Goal: Communication & Community: Share content

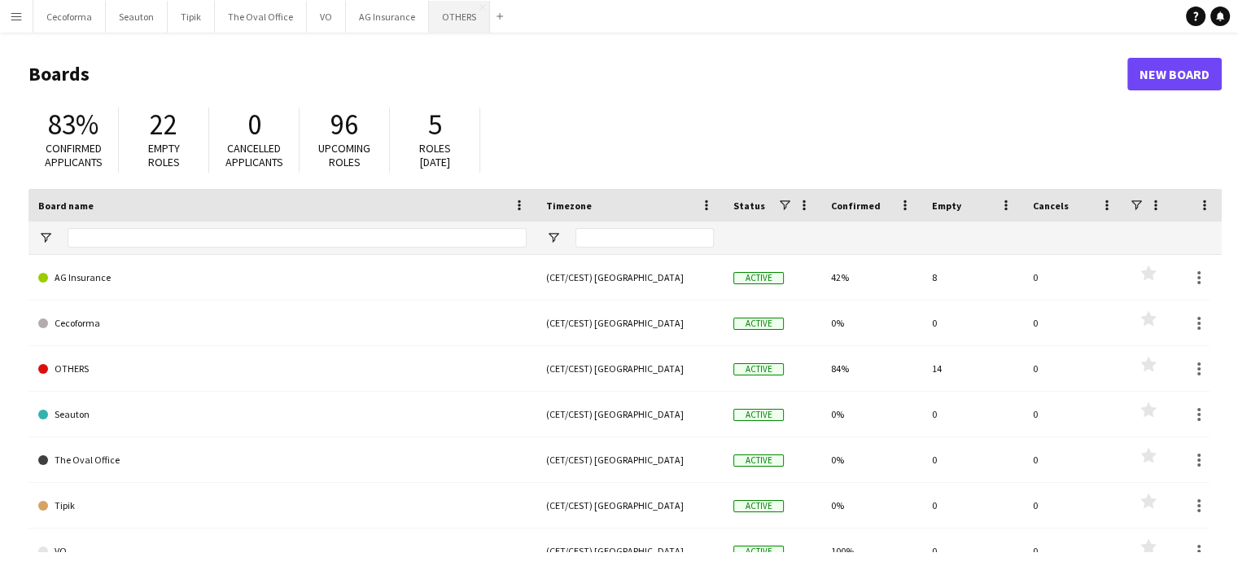
click at [443, 17] on button "OTHERS Close" at bounding box center [459, 17] width 61 height 32
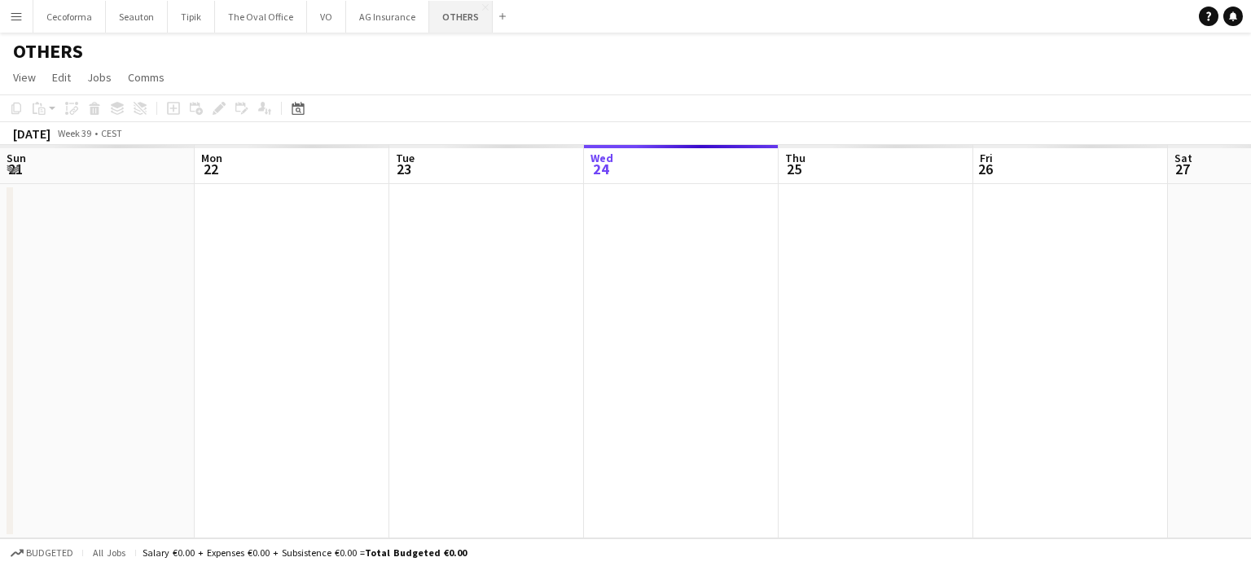
scroll to position [0, 389]
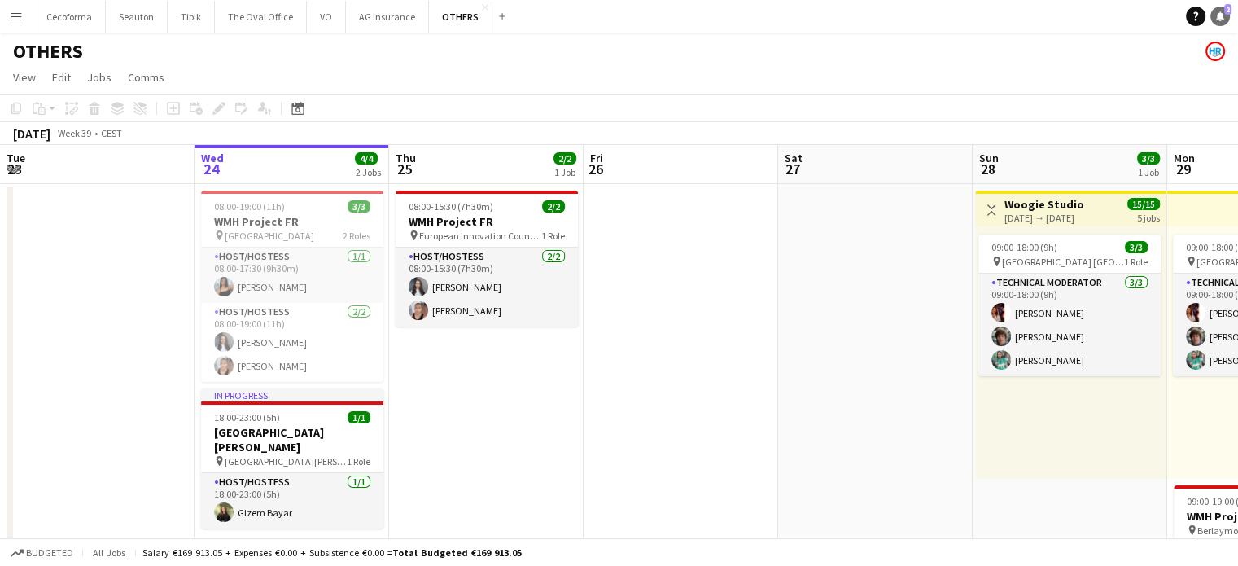
click at [1217, 10] on link "Notifications 2" at bounding box center [1221, 17] width 20 height 20
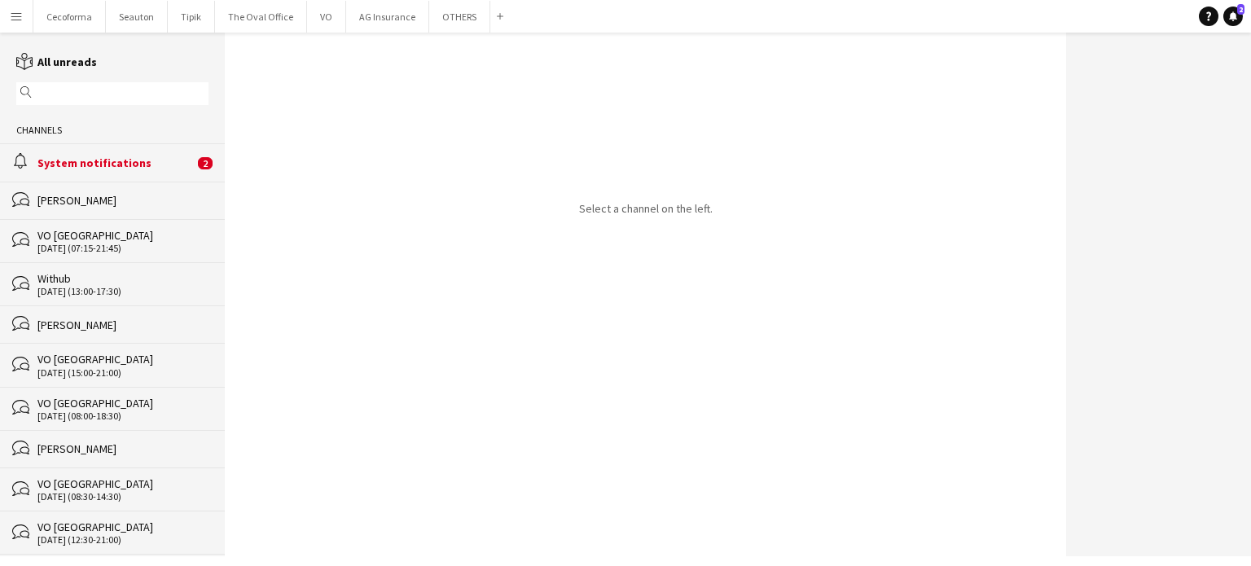
click at [99, 155] on div "alarm System notifications 2" at bounding box center [112, 161] width 225 height 37
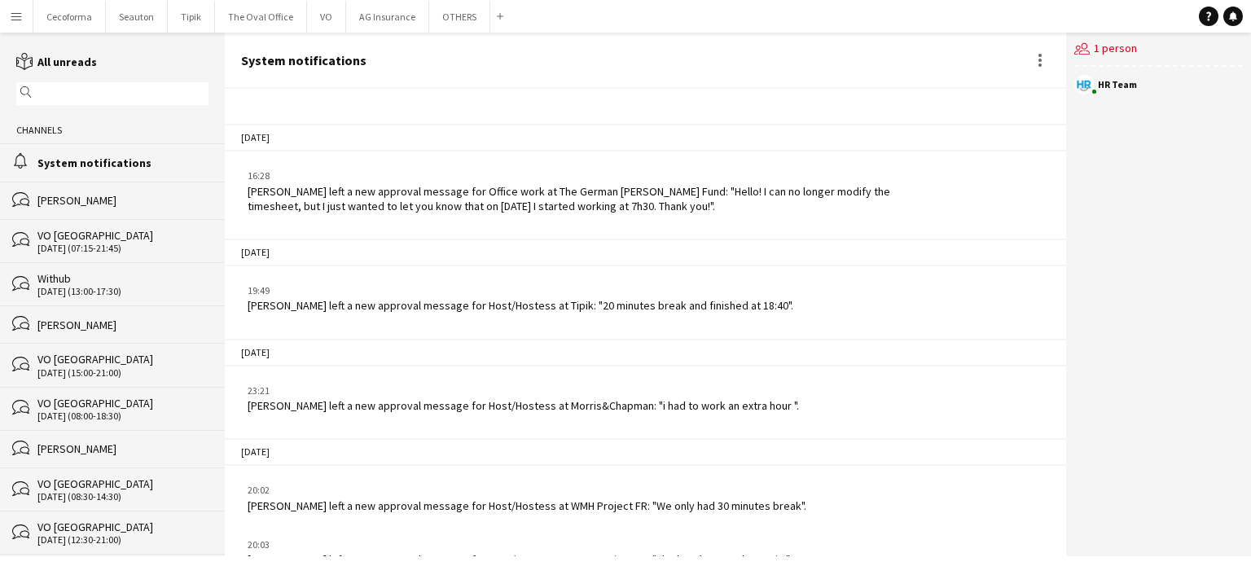
scroll to position [2036, 0]
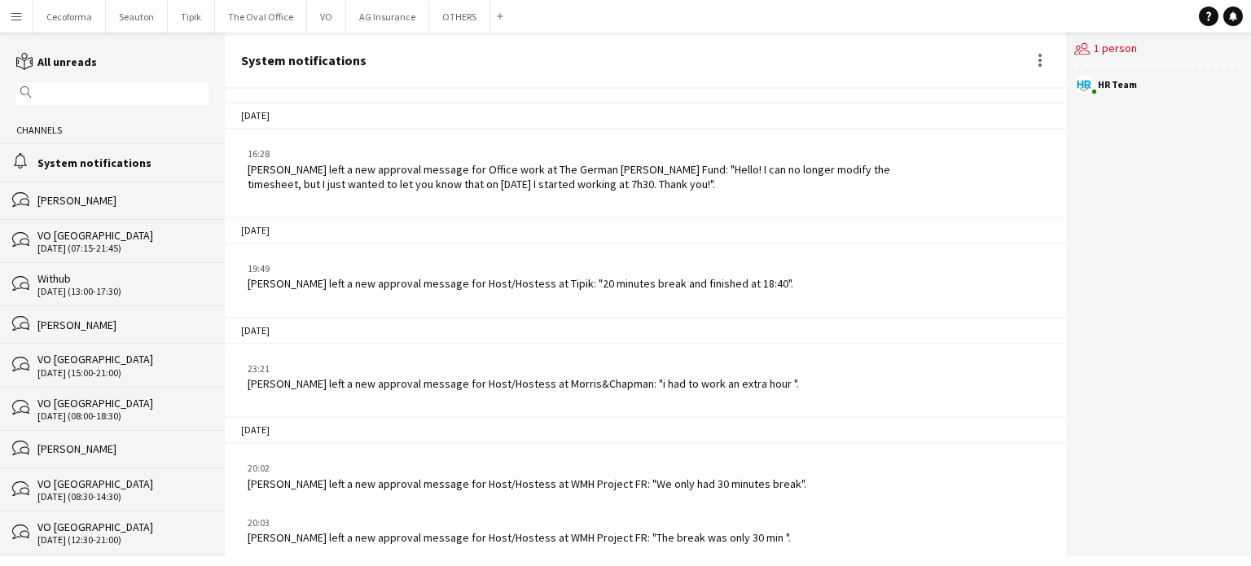
click at [20, 15] on app-icon "Menu" at bounding box center [16, 16] width 13 height 13
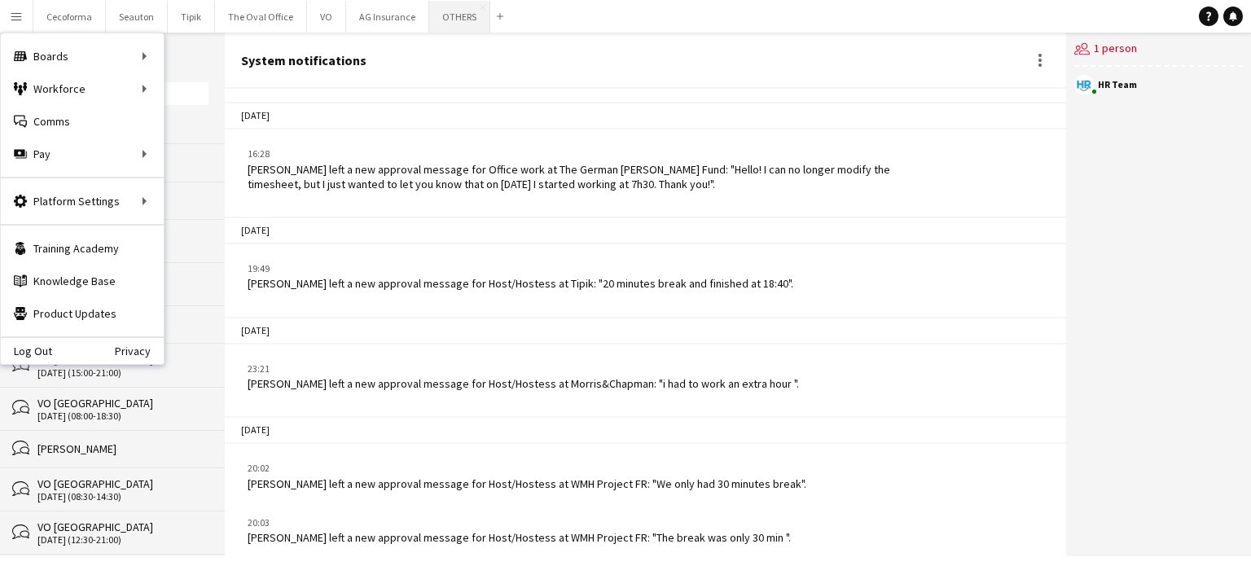
click at [446, 21] on button "OTHERS Close" at bounding box center [459, 17] width 61 height 32
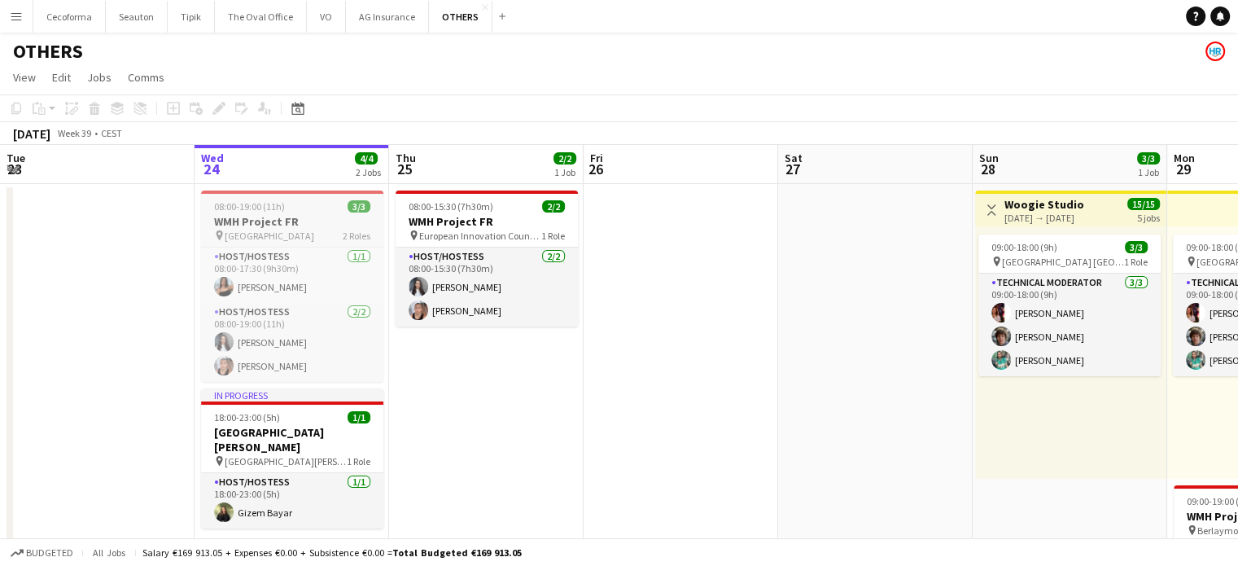
click at [231, 221] on h3 "WMH Project FR" at bounding box center [292, 221] width 182 height 15
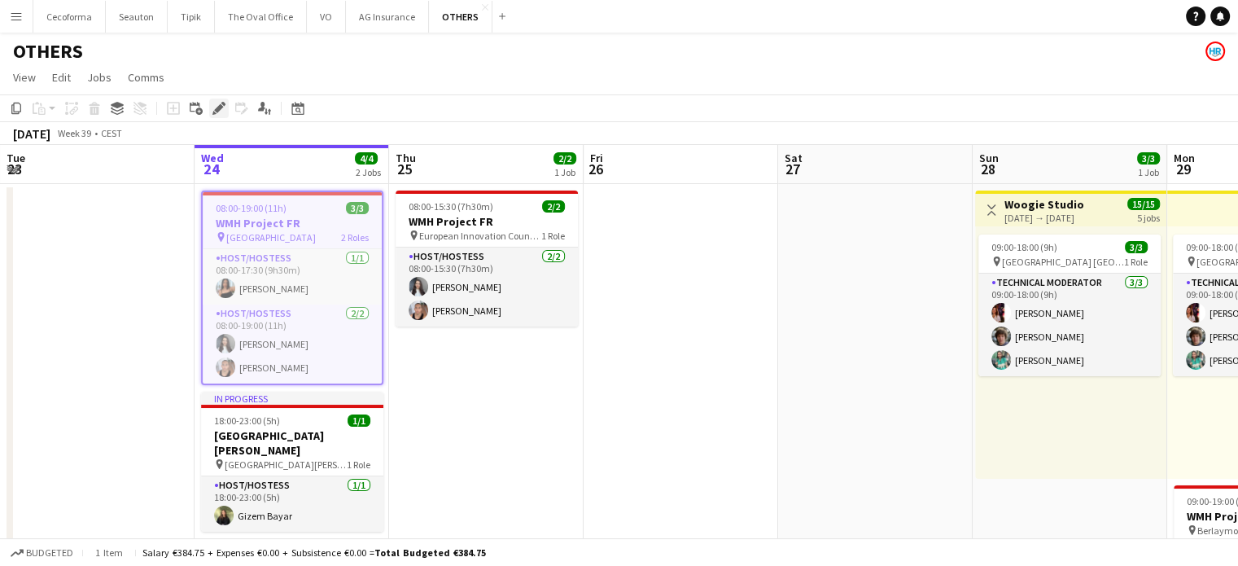
click at [222, 110] on icon "Edit" at bounding box center [219, 108] width 13 height 13
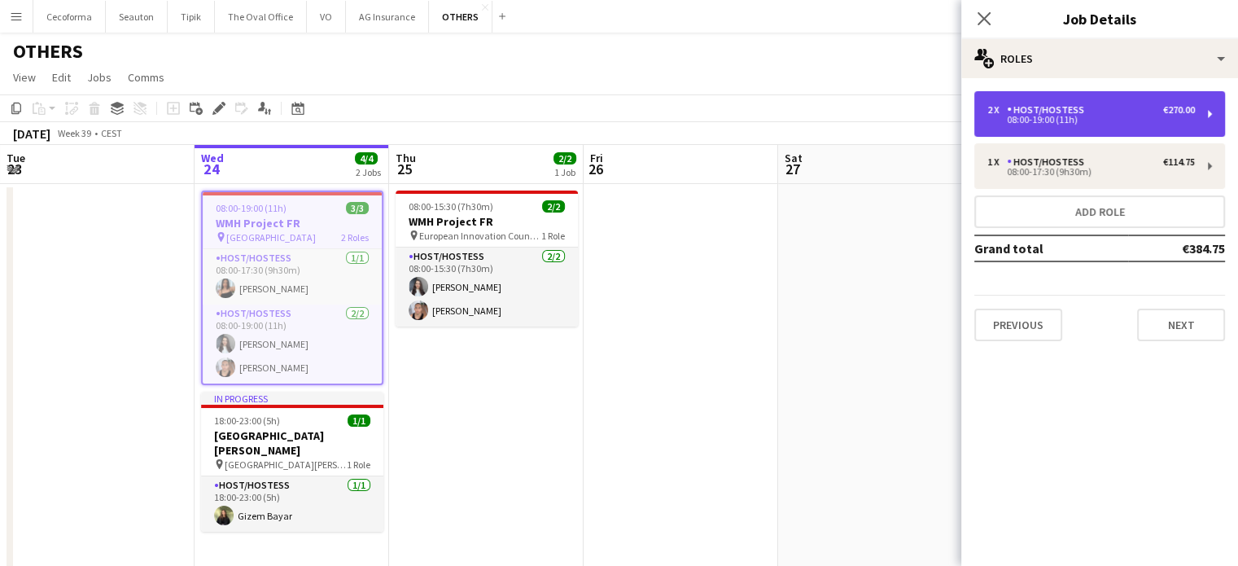
click at [1079, 107] on div "Host/Hostess" at bounding box center [1049, 109] width 84 height 11
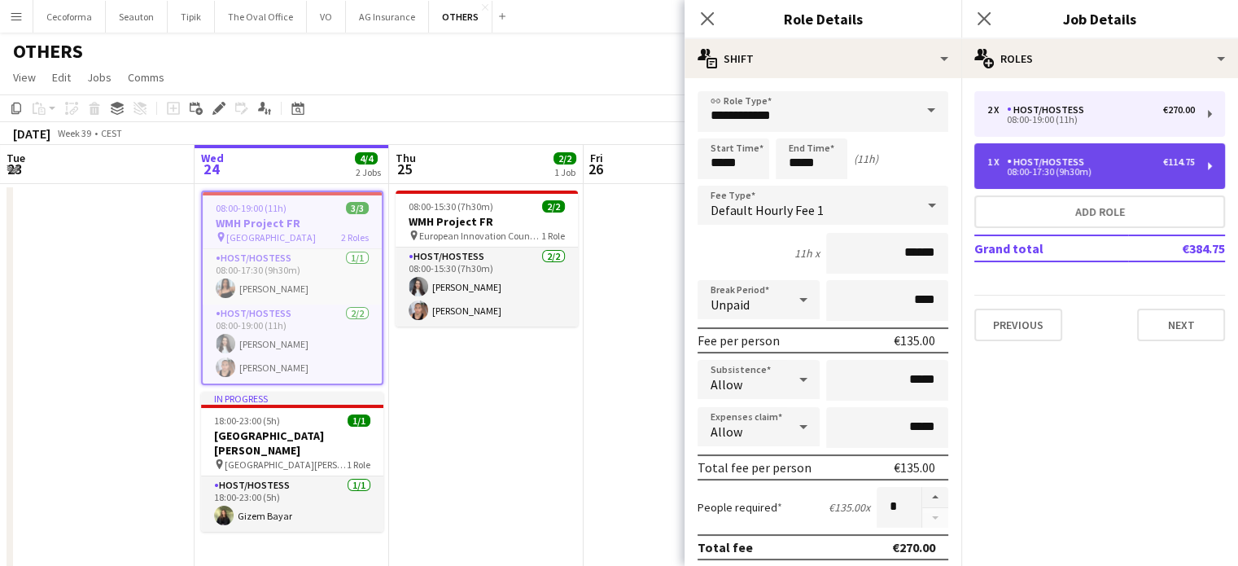
click at [1076, 168] on div "08:00-17:30 (9h30m)" at bounding box center [1092, 172] width 208 height 8
type input "*****"
type input "*"
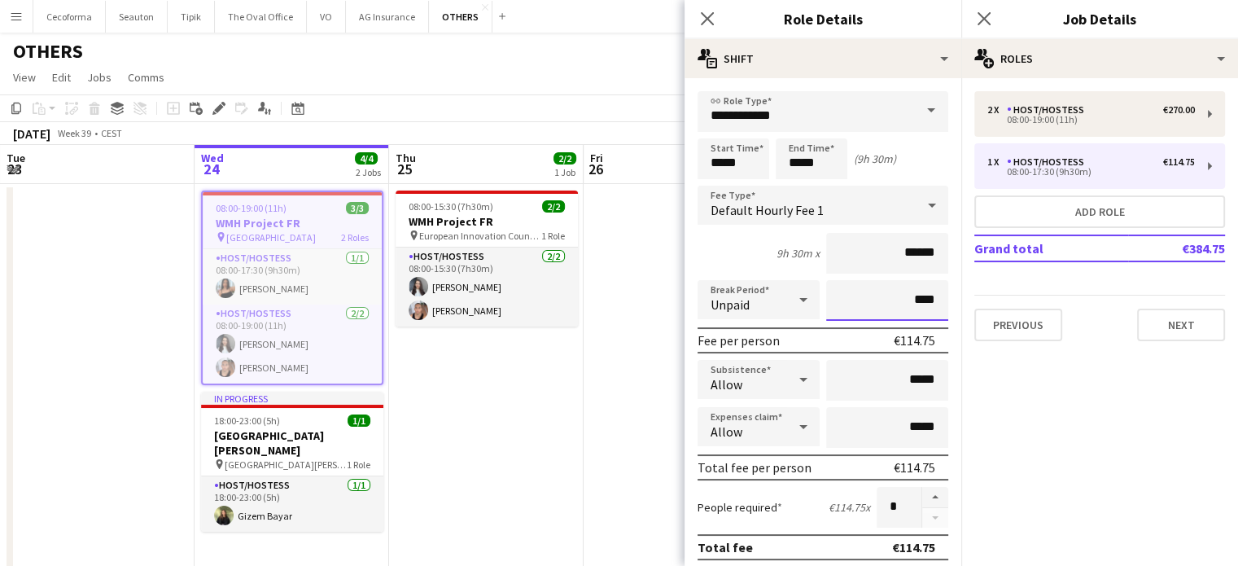
click at [909, 300] on input "****" at bounding box center [887, 300] width 122 height 41
type input "***"
type input "****"
click at [996, 475] on mat-expansion-panel "pencil3 General details 2 x Host/Hostess €270.00 08:00-19:00 (11h) 1 x Host/Hos…" at bounding box center [1100, 322] width 277 height 488
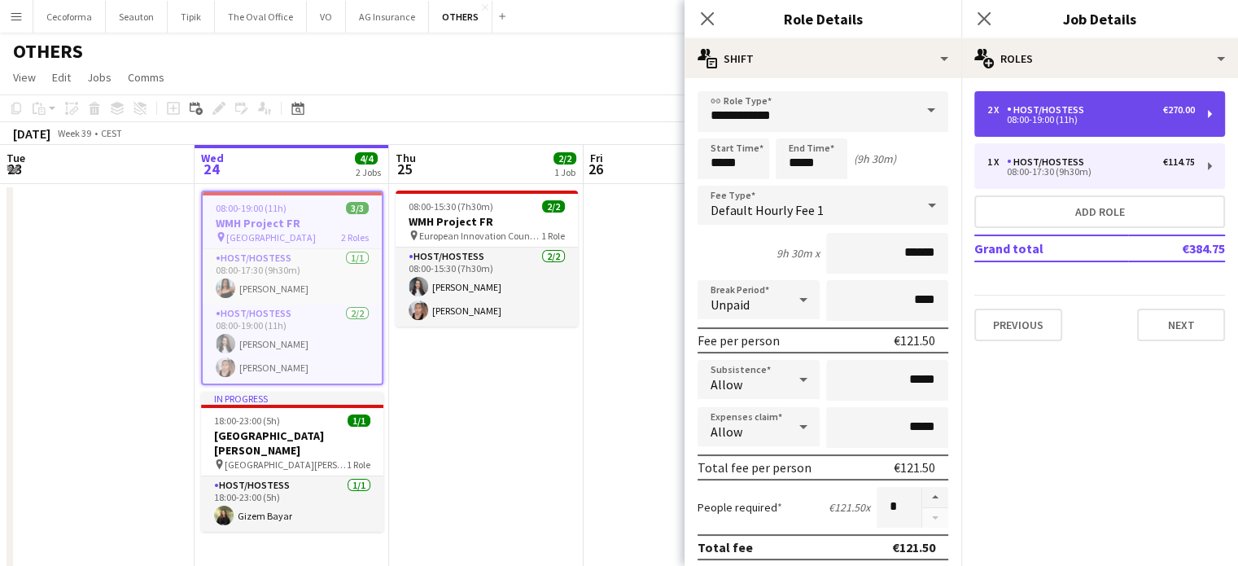
click at [1059, 119] on div "08:00-19:00 (11h)" at bounding box center [1092, 120] width 208 height 8
type input "*****"
type input "****"
type input "*"
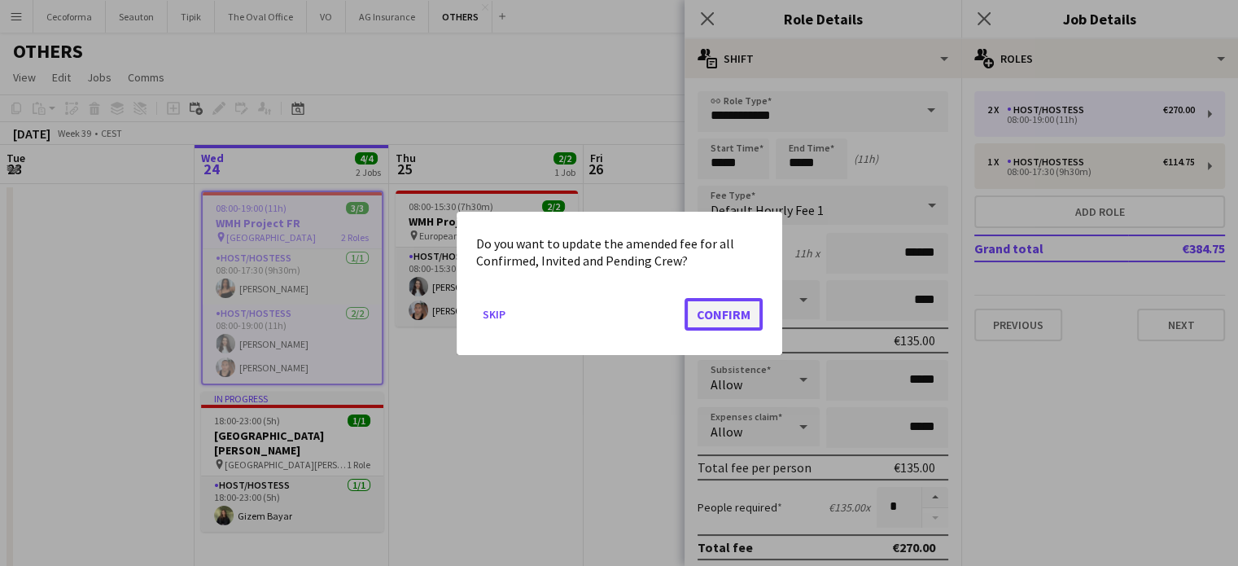
click at [744, 308] on button "Confirm" at bounding box center [724, 313] width 78 height 33
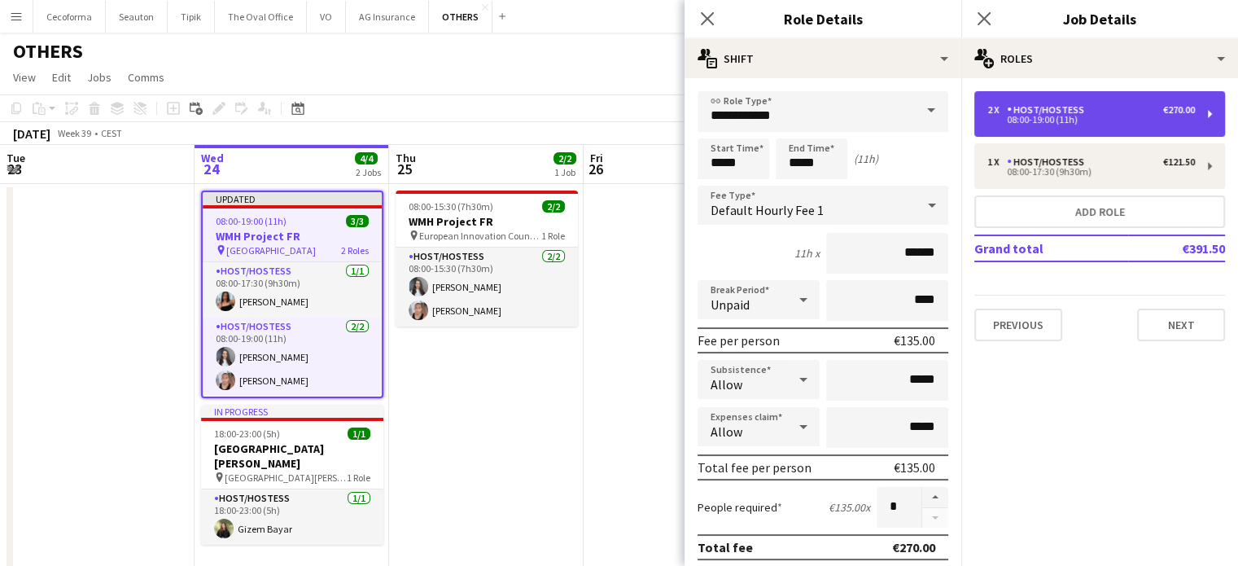
click at [1034, 110] on div "Host/Hostess" at bounding box center [1049, 109] width 84 height 11
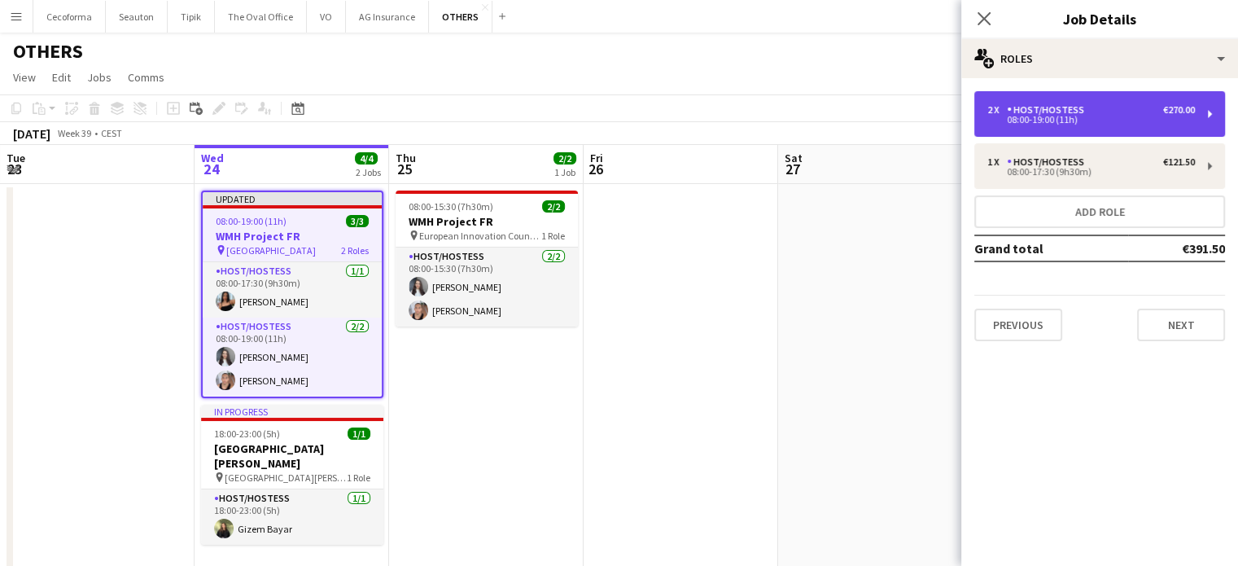
click at [1034, 110] on div "Host/Hostess" at bounding box center [1049, 109] width 84 height 11
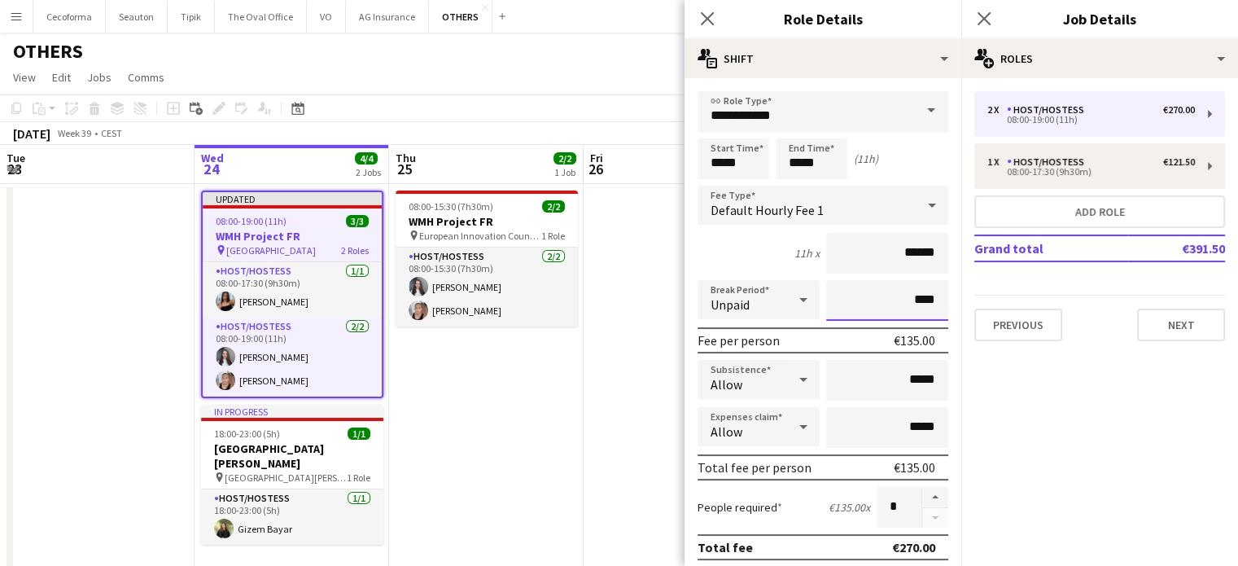
click at [908, 304] on input "****" at bounding box center [887, 300] width 122 height 41
type input "***"
type input "****"
click at [983, 356] on mat-expansion-panel "pencil3 General details 2 x Host/Hostess €270.00 08:00-19:00 (11h) 1 x Host/Hos…" at bounding box center [1100, 322] width 277 height 488
click at [704, 22] on icon at bounding box center [706, 18] width 15 height 15
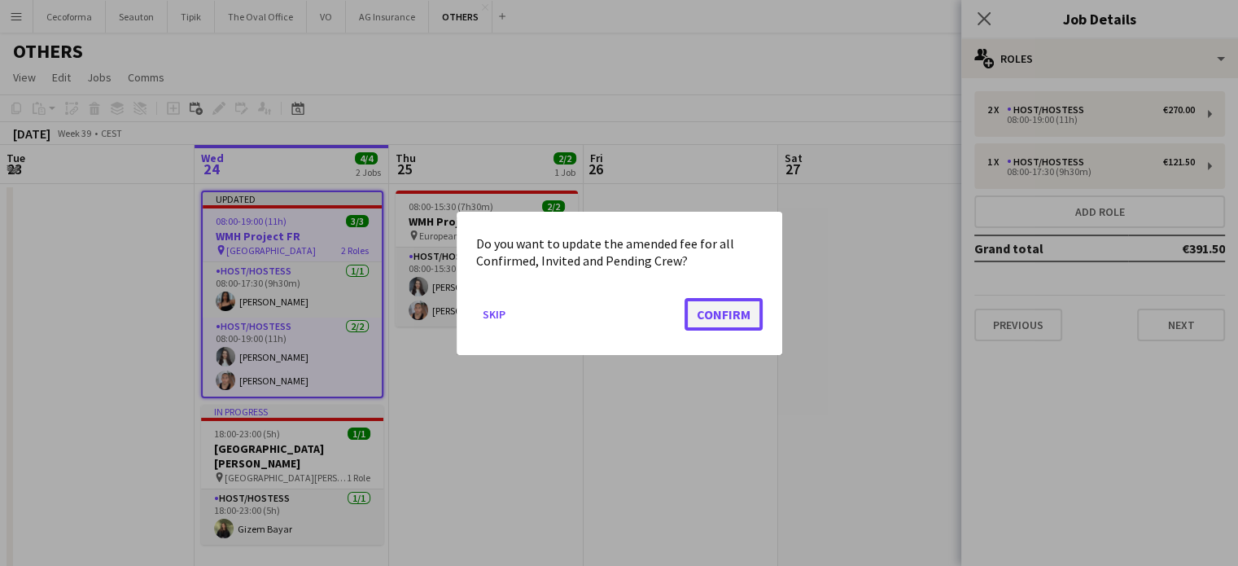
click at [730, 318] on button "Confirm" at bounding box center [724, 313] width 78 height 33
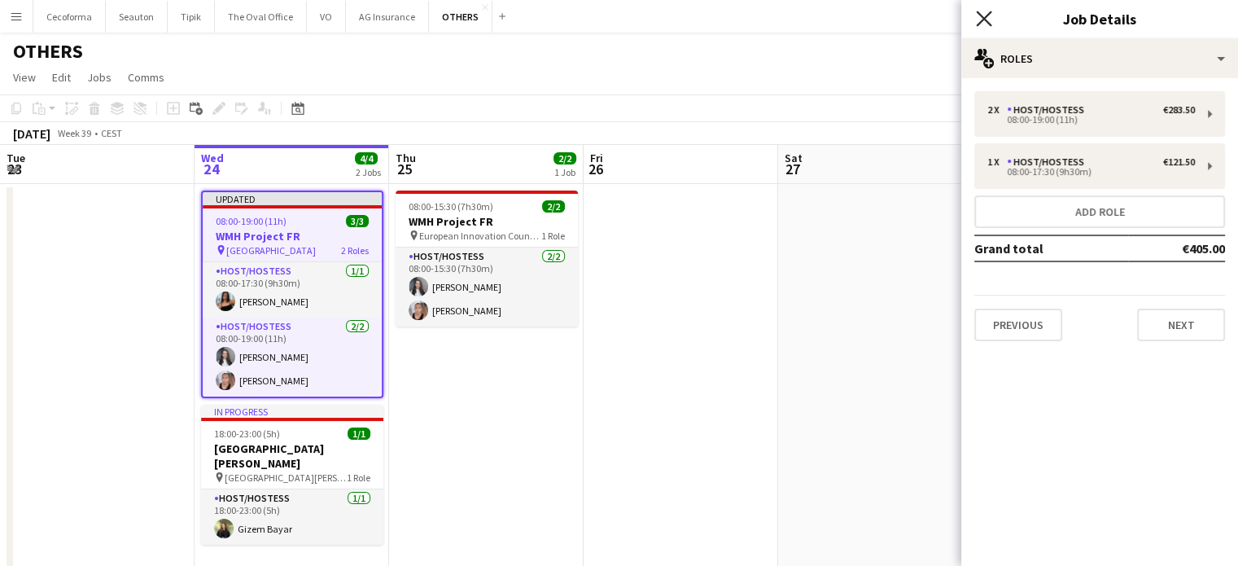
click at [984, 20] on icon at bounding box center [983, 18] width 15 height 15
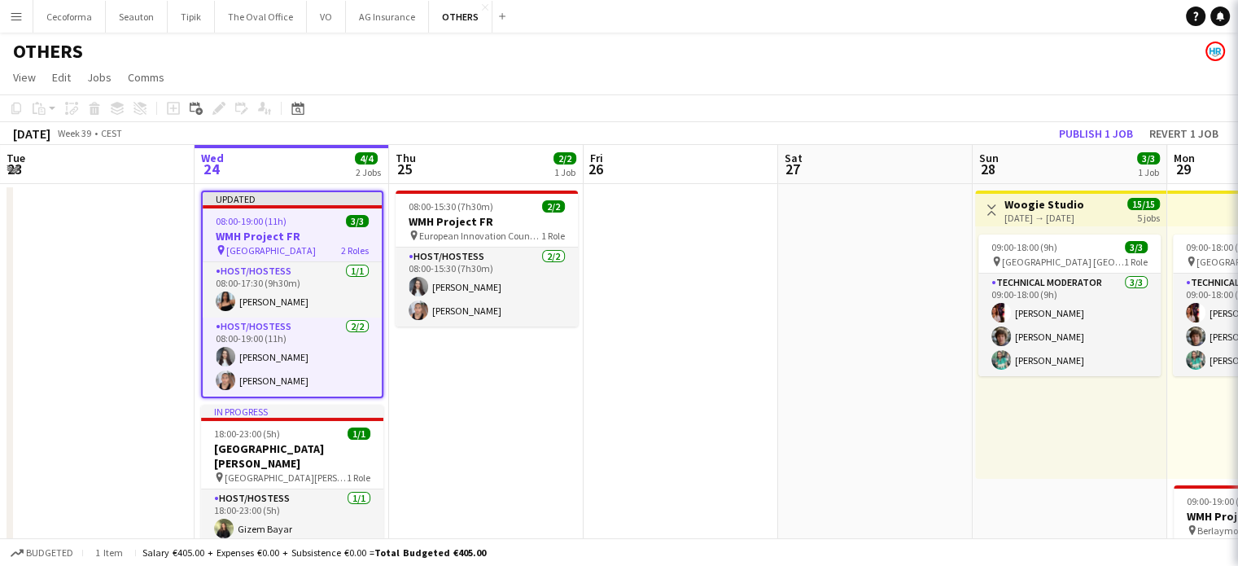
click at [769, 293] on app-date-cell at bounding box center [681, 554] width 195 height 741
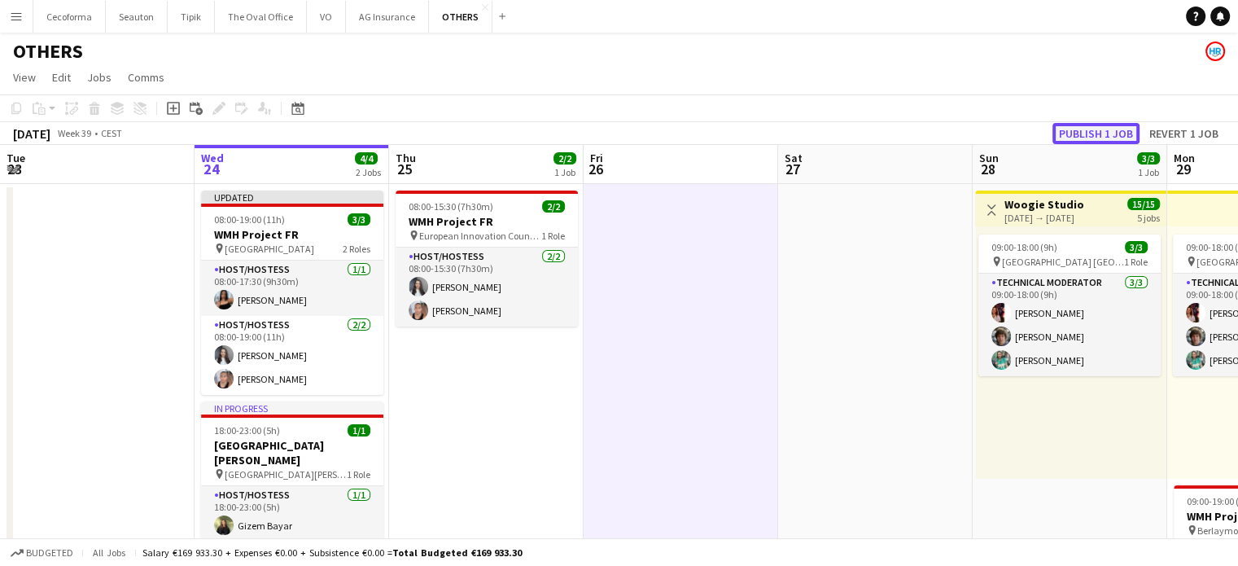
click at [1108, 130] on button "Publish 1 job" at bounding box center [1096, 133] width 87 height 21
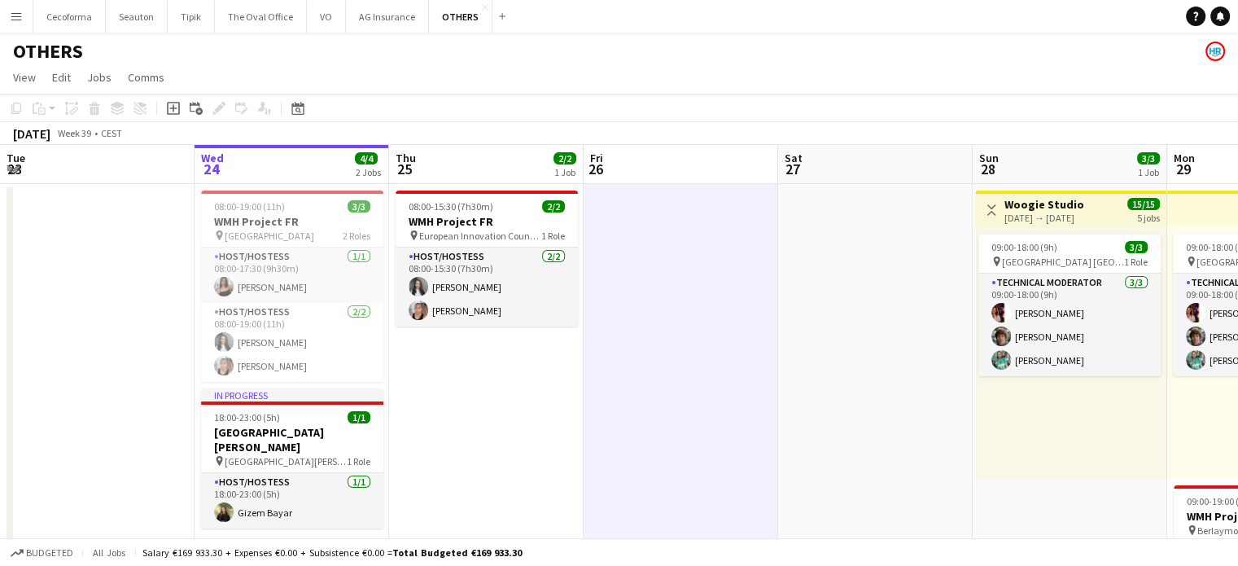
click at [20, 15] on app-icon "Menu" at bounding box center [16, 16] width 13 height 13
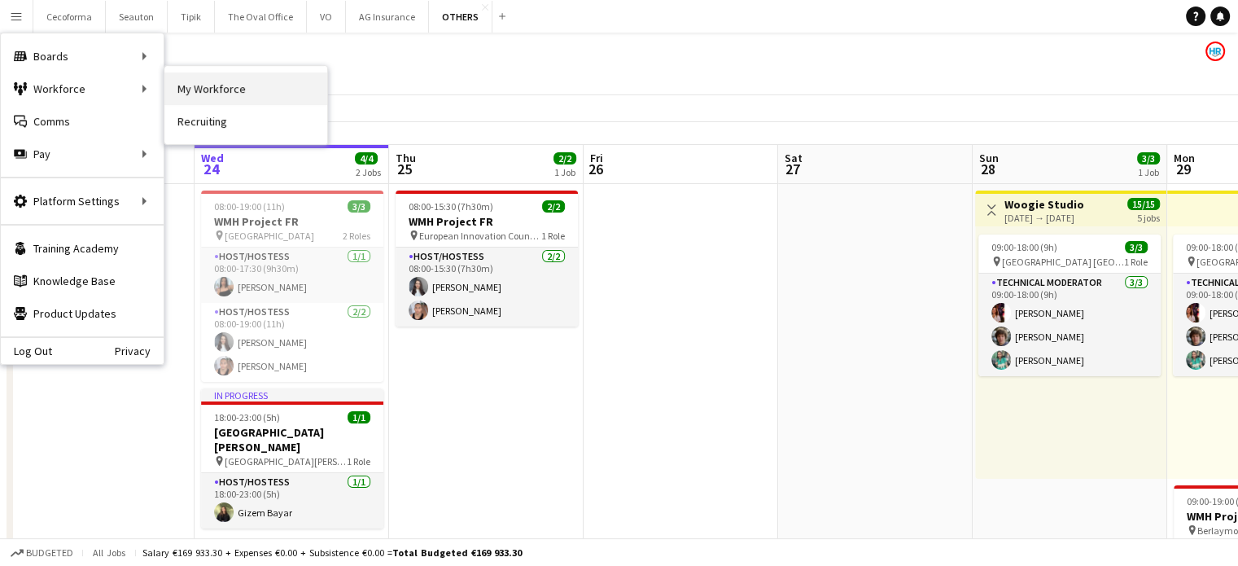
click at [225, 86] on link "My Workforce" at bounding box center [245, 88] width 163 height 33
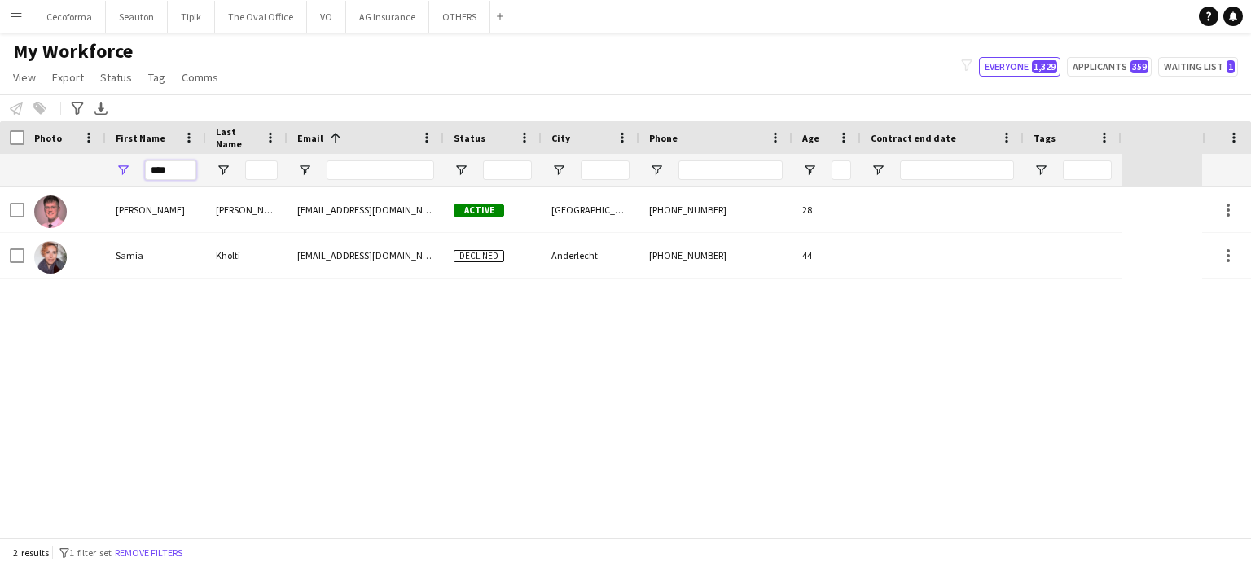
click at [177, 164] on input "****" at bounding box center [170, 170] width 51 height 20
type input "*"
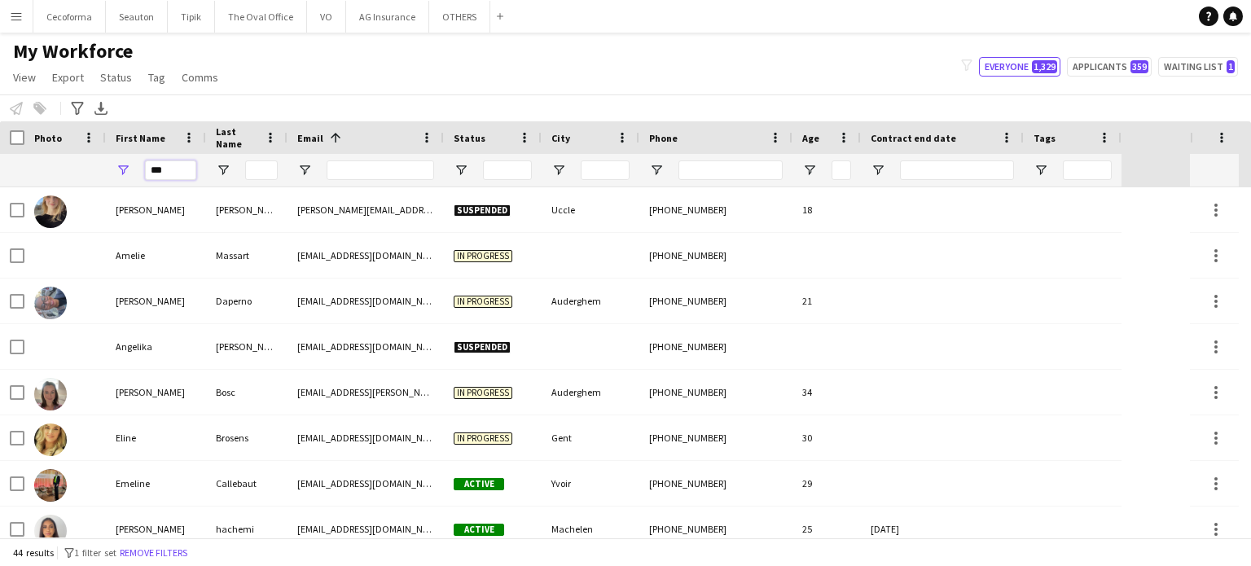
type input "***"
click at [506, 172] on input "Status Filter Input" at bounding box center [507, 170] width 49 height 20
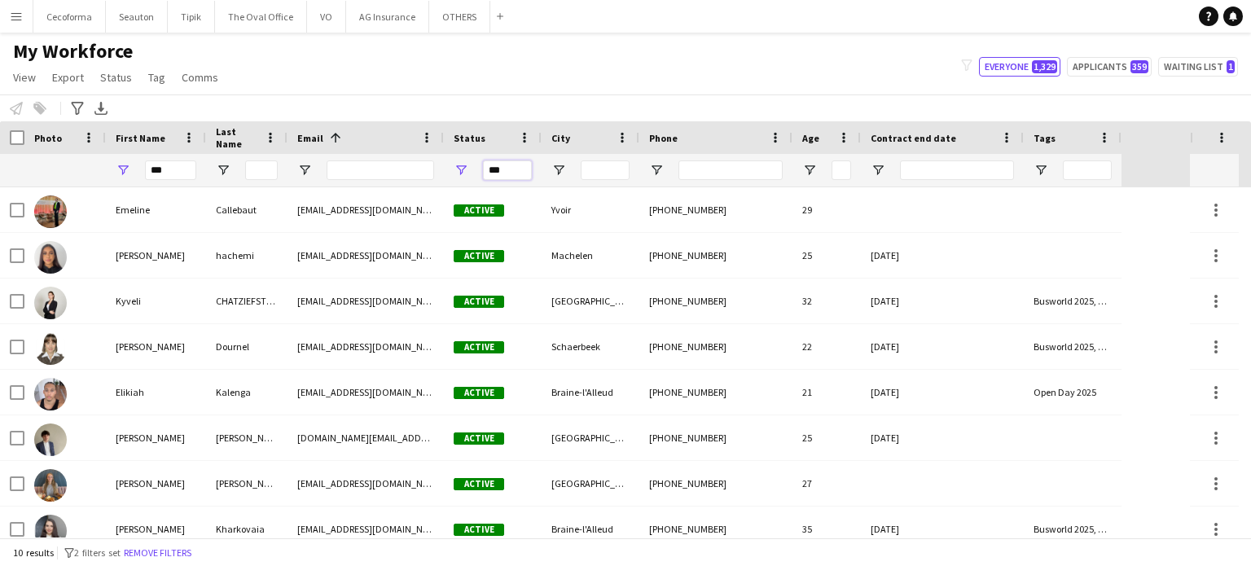
type input "***"
click at [179, 172] on input "***" at bounding box center [170, 170] width 51 height 20
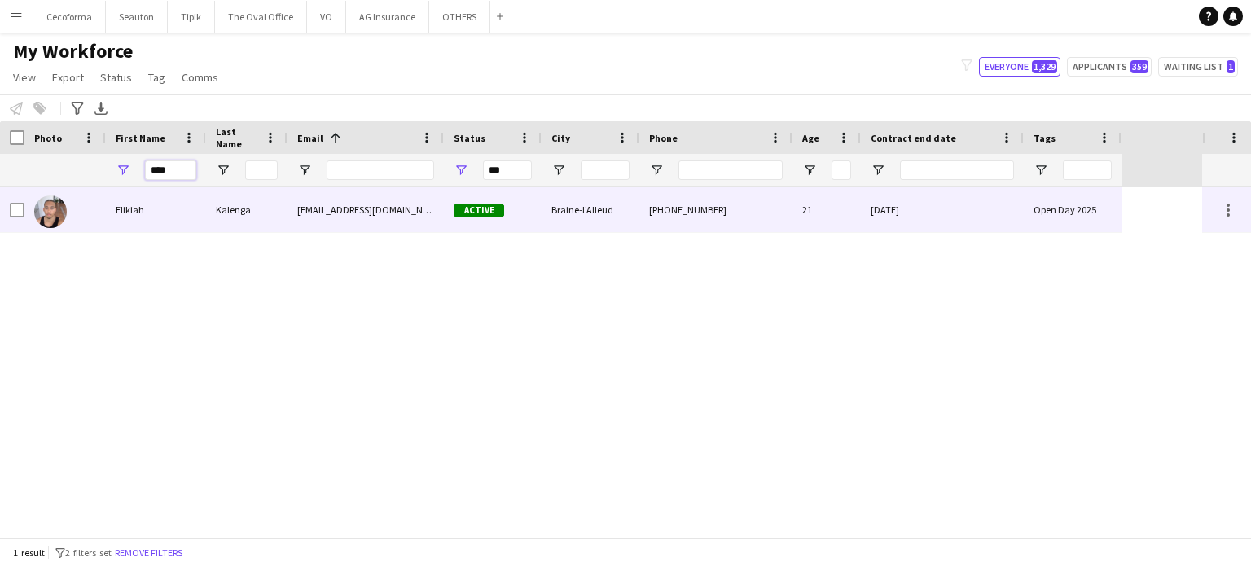
type input "****"
click at [977, 214] on div "31-07-2025" at bounding box center [942, 209] width 163 height 45
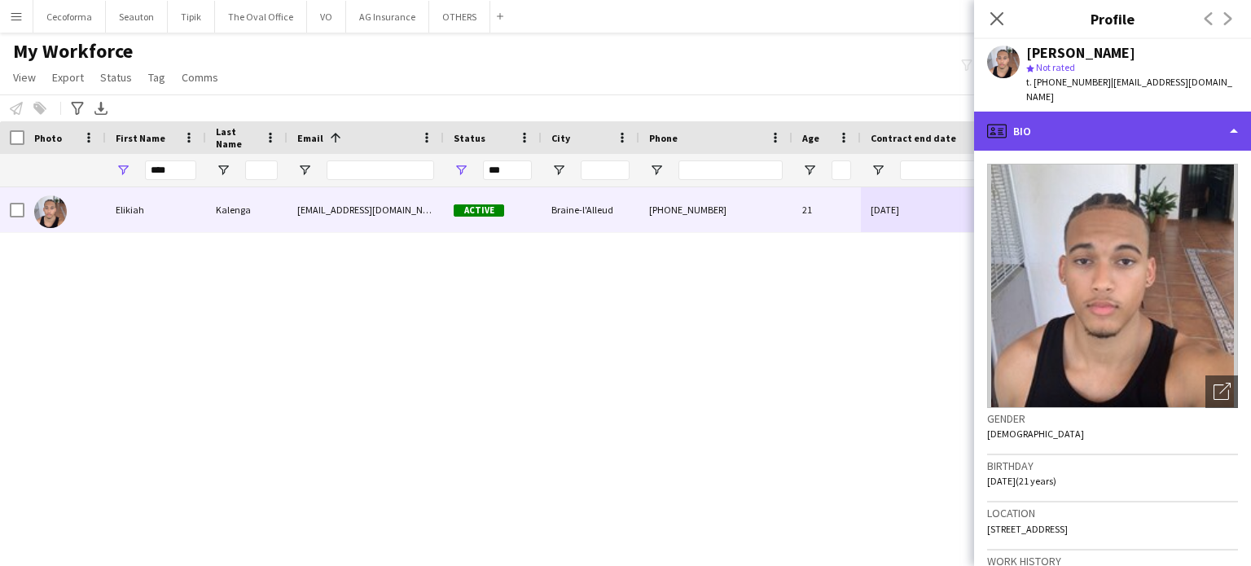
click at [1234, 115] on div "profile Bio" at bounding box center [1112, 131] width 277 height 39
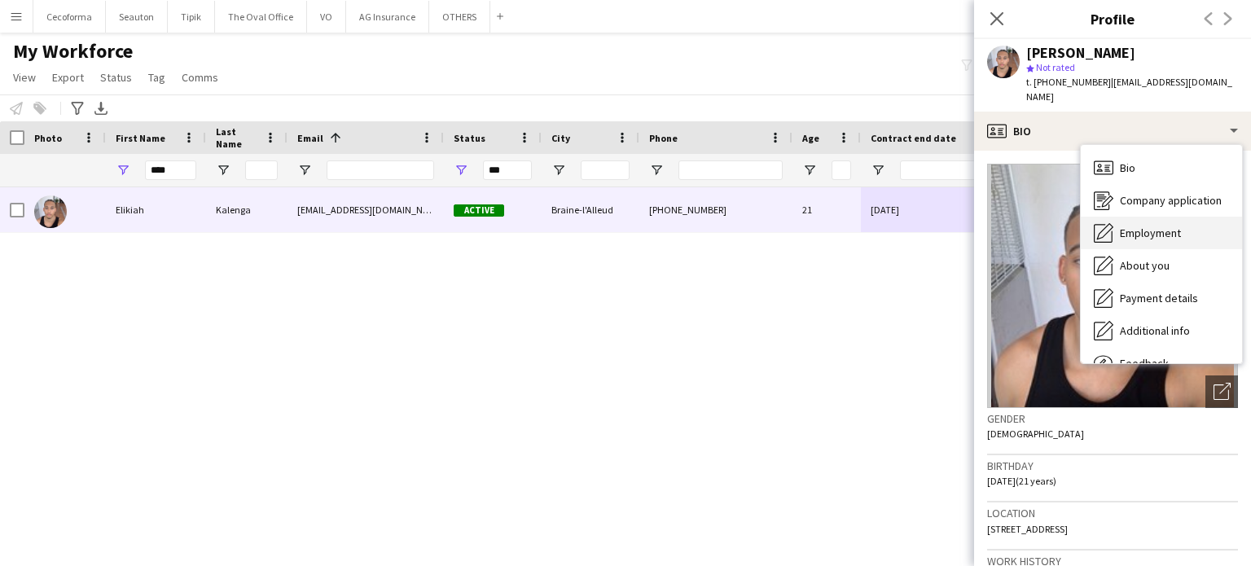
click at [1142, 226] on span "Employment" at bounding box center [1150, 233] width 61 height 15
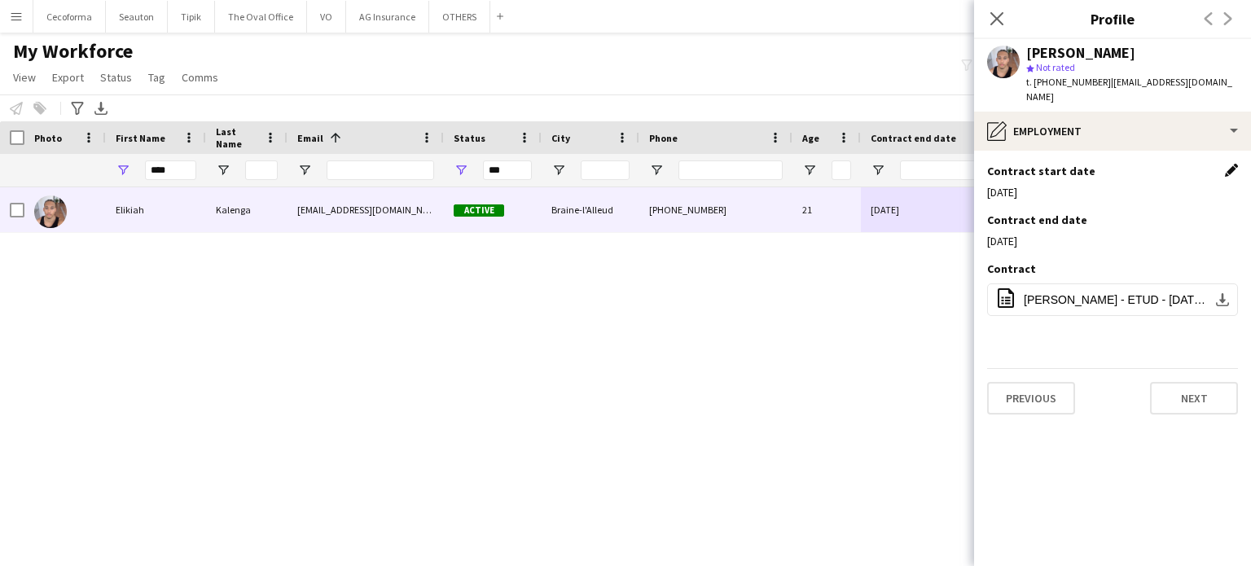
click at [1234, 164] on app-icon "Edit this field" at bounding box center [1231, 170] width 13 height 13
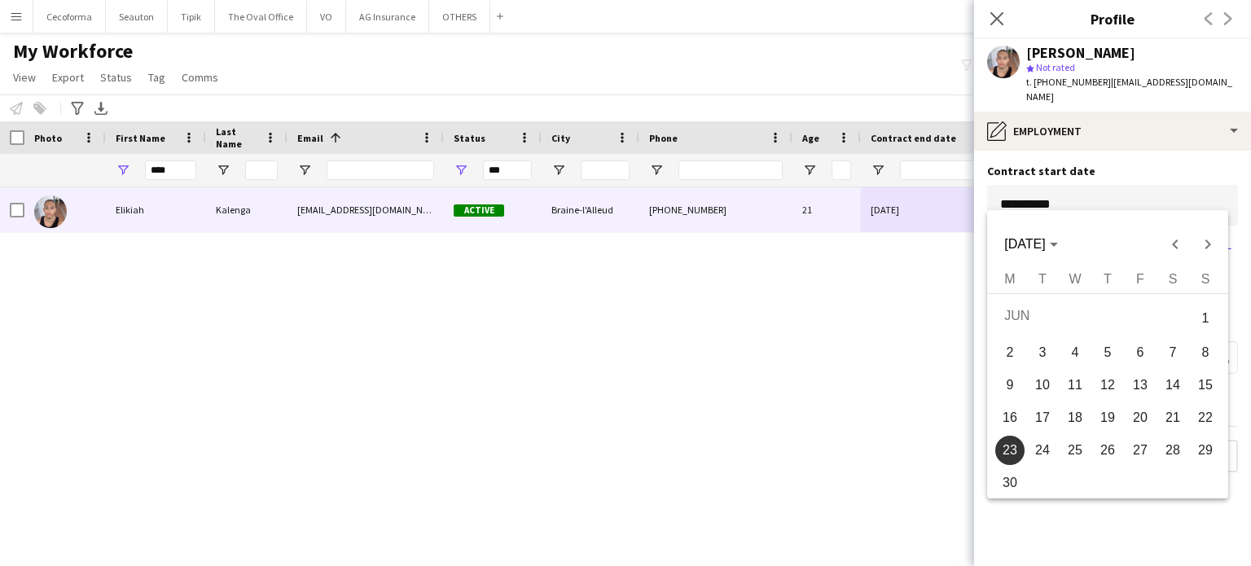
click at [1104, 185] on body "Menu Boards Boards Boards All jobs Status Workforce Workforce My Workforce Recr…" at bounding box center [625, 283] width 1251 height 566
click at [1204, 242] on span "Next month" at bounding box center [1207, 244] width 33 height 33
click at [1077, 449] on span "24" at bounding box center [1074, 446] width 29 height 29
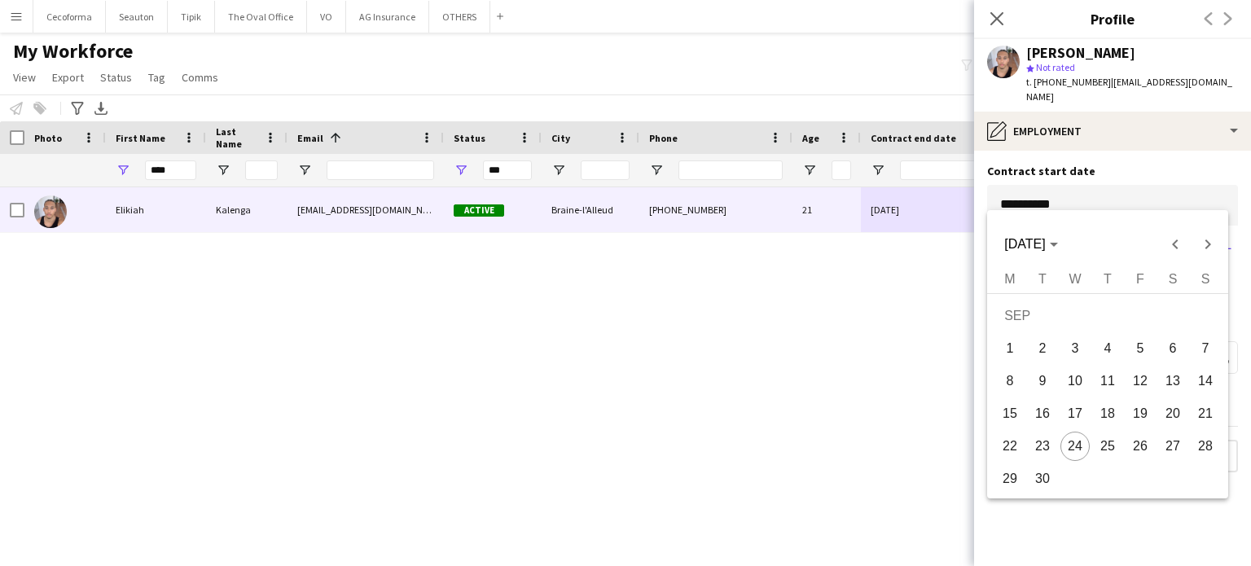
type input "**********"
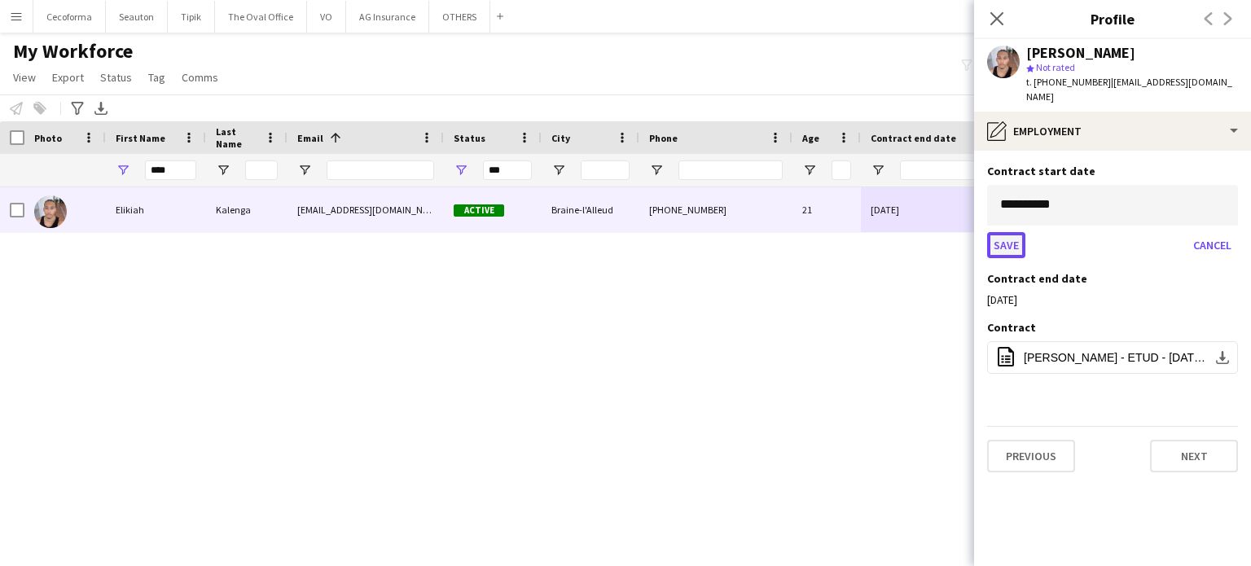
click at [1000, 232] on button "Save" at bounding box center [1006, 245] width 38 height 26
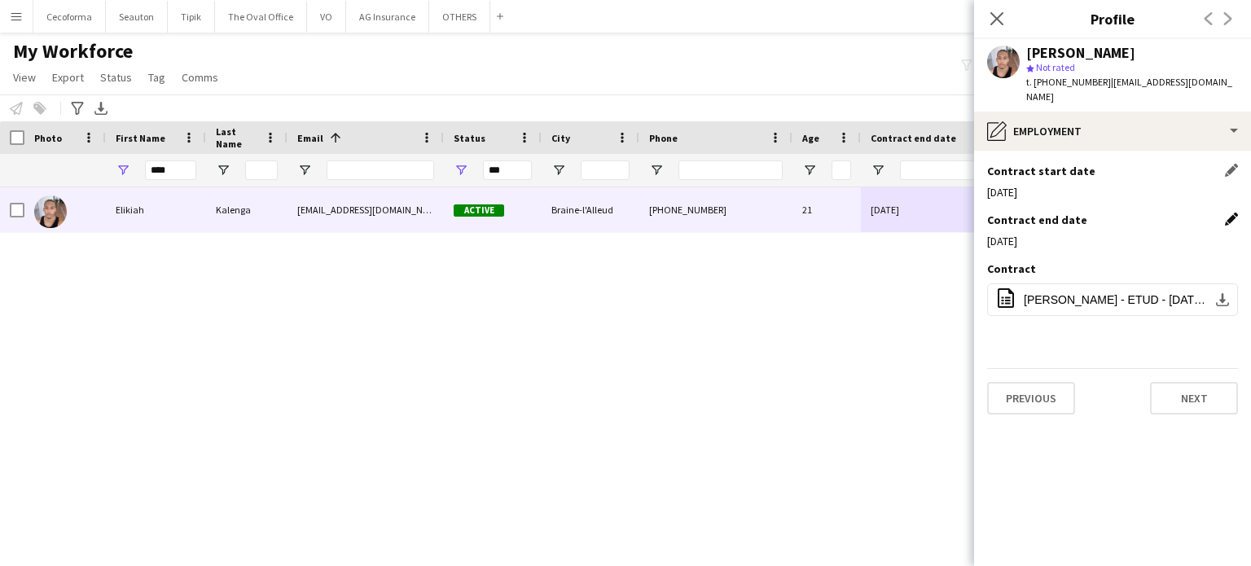
click at [1226, 213] on app-icon "Edit this field" at bounding box center [1231, 219] width 13 height 13
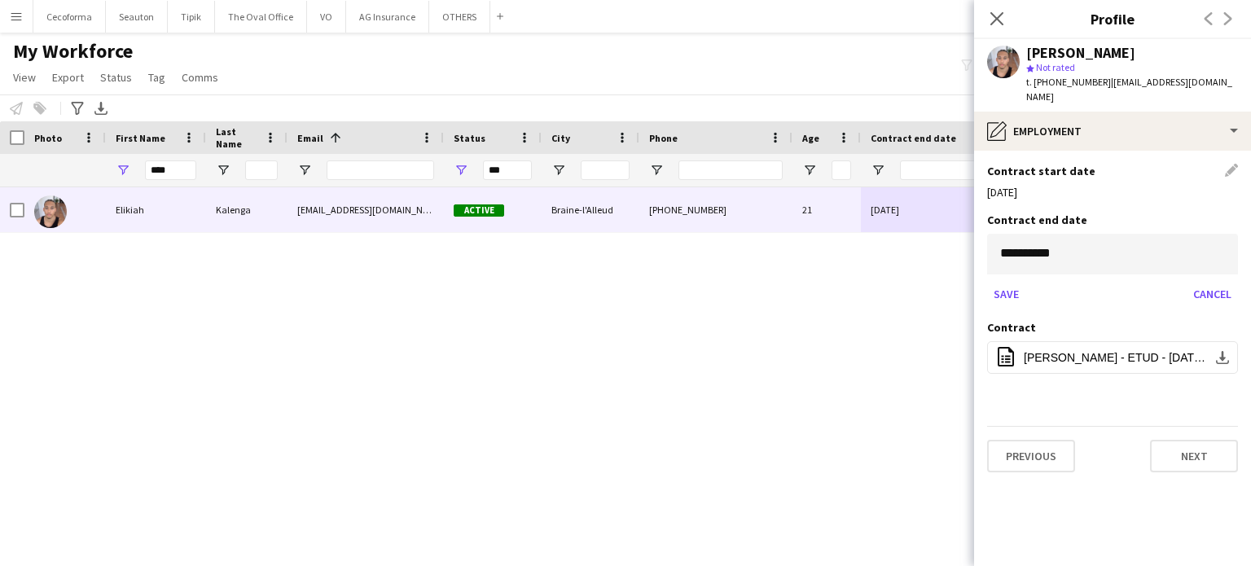
click at [1160, 230] on body "Menu Boards Boards Boards All jobs Status Workforce Workforce My Workforce Recr…" at bounding box center [625, 283] width 1251 height 566
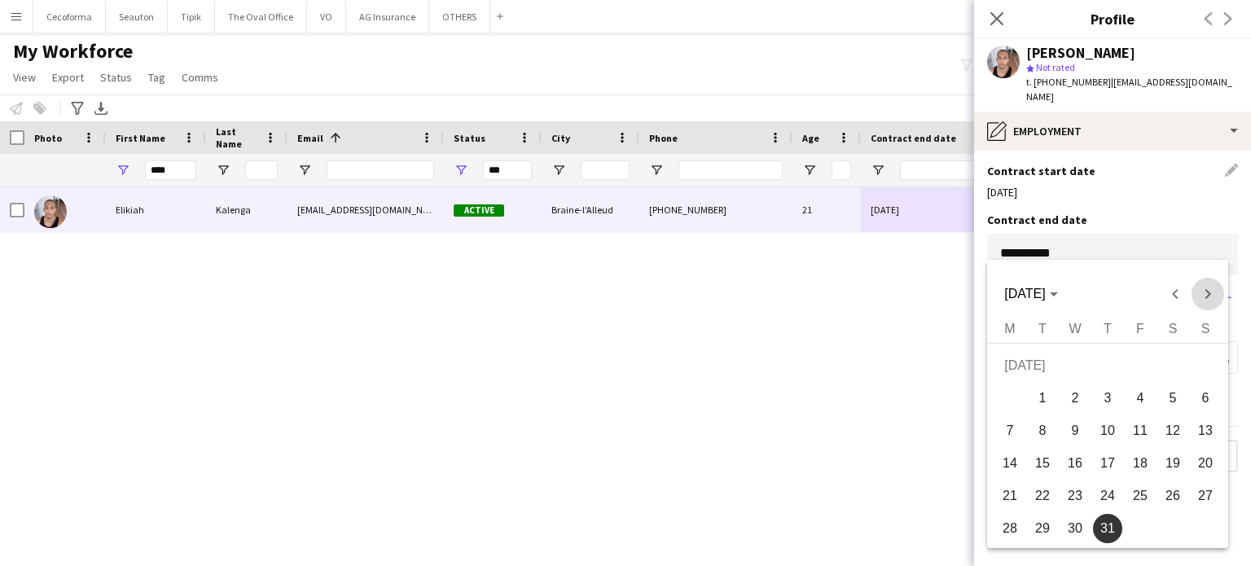
click at [1205, 289] on span "Next month" at bounding box center [1207, 294] width 33 height 33
click at [1164, 287] on span "Previous month" at bounding box center [1175, 294] width 33 height 33
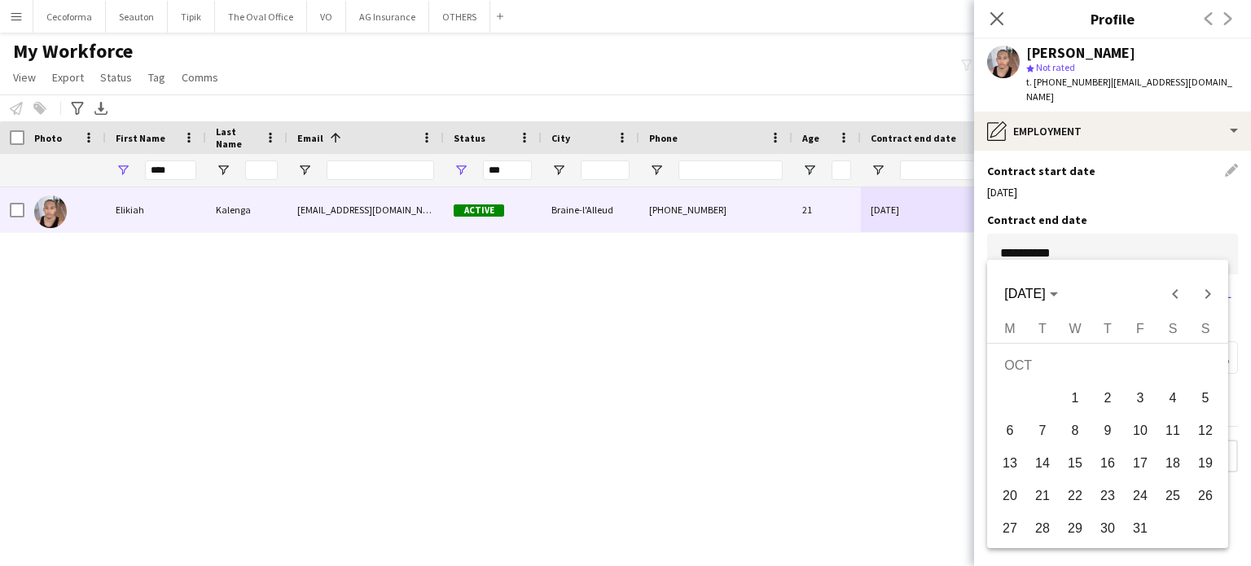
click at [1139, 525] on span "31" at bounding box center [1139, 528] width 29 height 29
type input "**********"
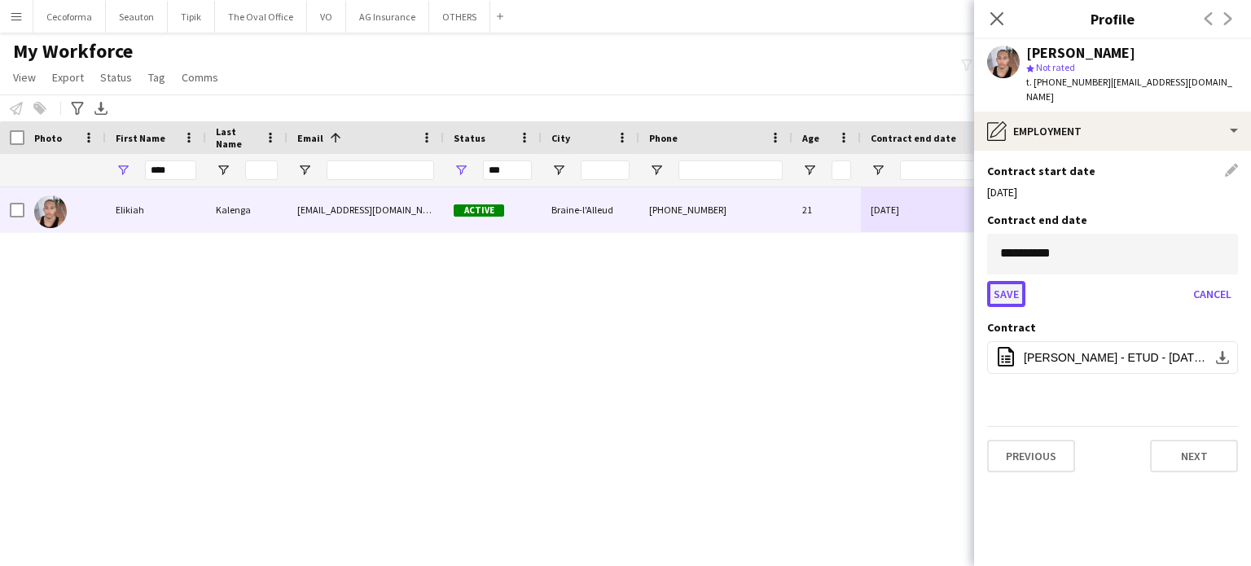
click at [999, 281] on button "Save" at bounding box center [1006, 294] width 38 height 26
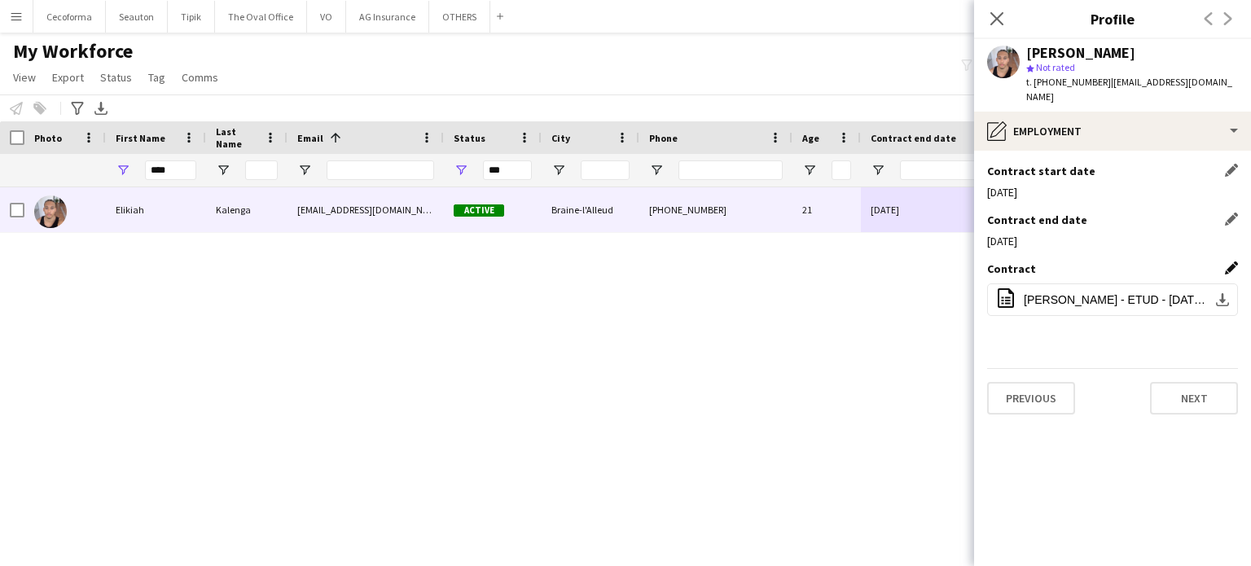
click at [1230, 261] on app-icon "Edit this field" at bounding box center [1231, 267] width 13 height 13
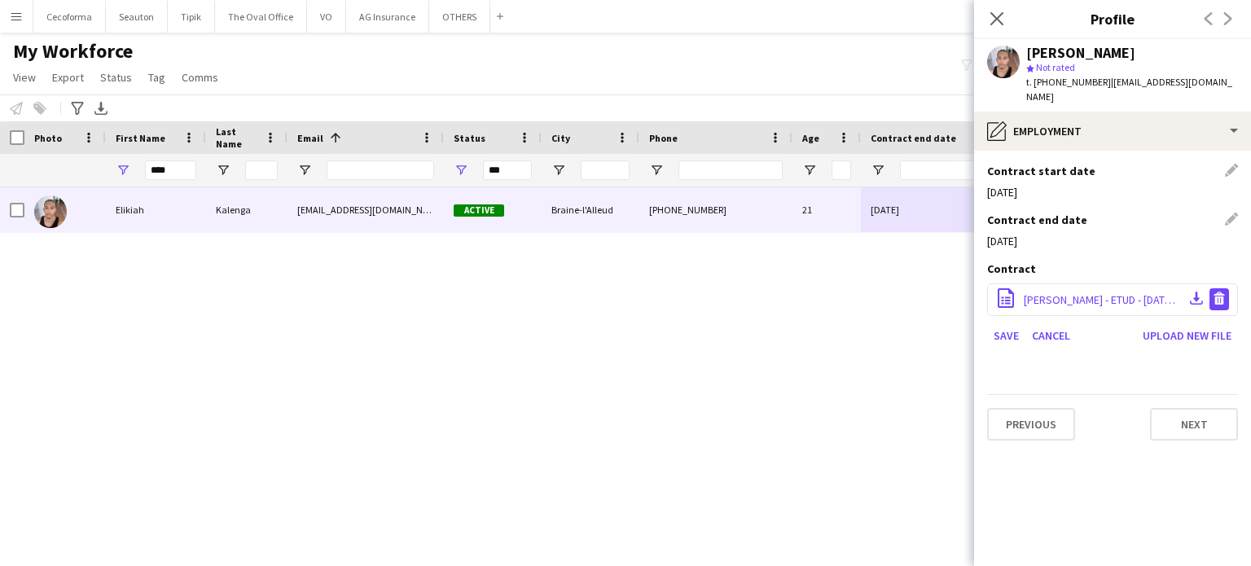
click at [1218, 292] on app-icon "Delete file" at bounding box center [1218, 299] width 13 height 15
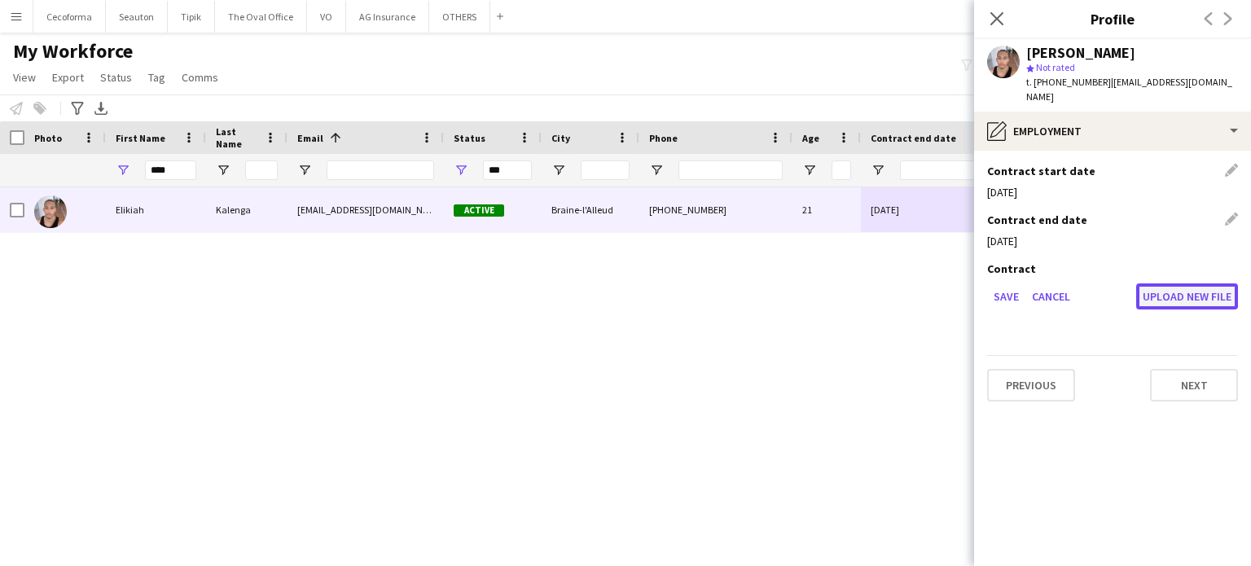
click at [1199, 284] on button "Upload new file" at bounding box center [1187, 296] width 102 height 26
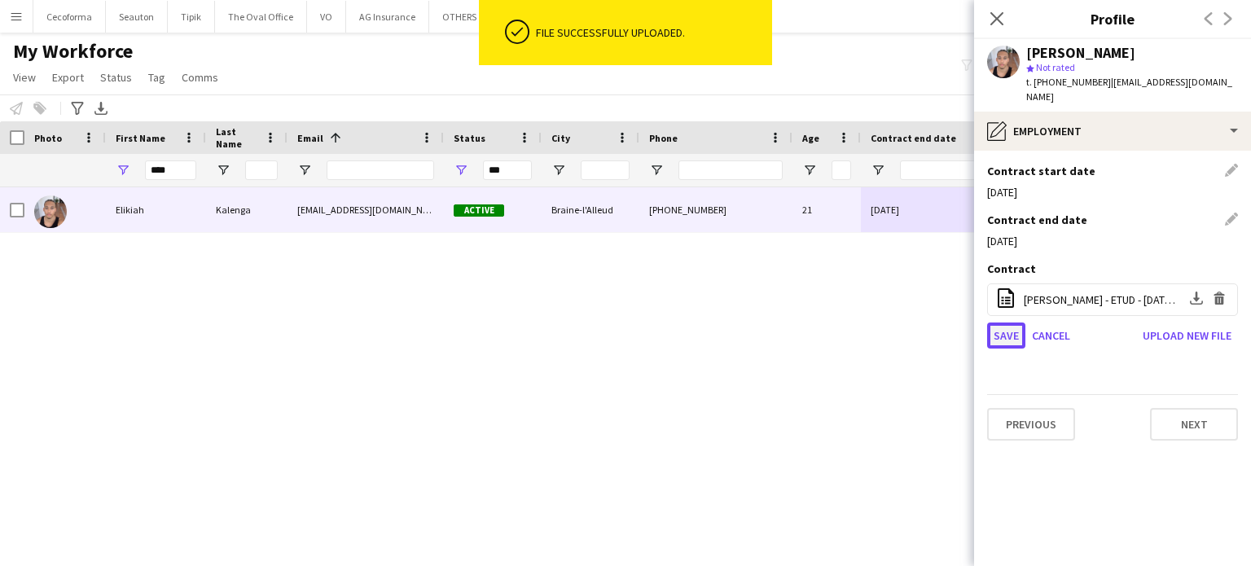
click at [1010, 322] on button "Save" at bounding box center [1006, 335] width 38 height 26
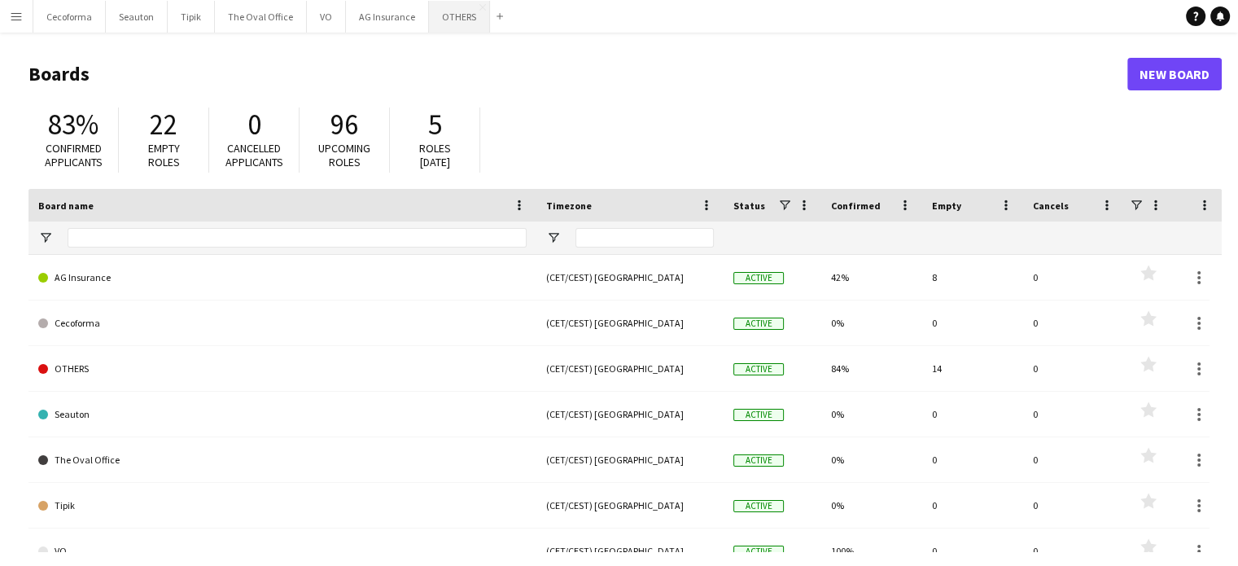
click at [456, 17] on button "OTHERS Close" at bounding box center [459, 17] width 61 height 32
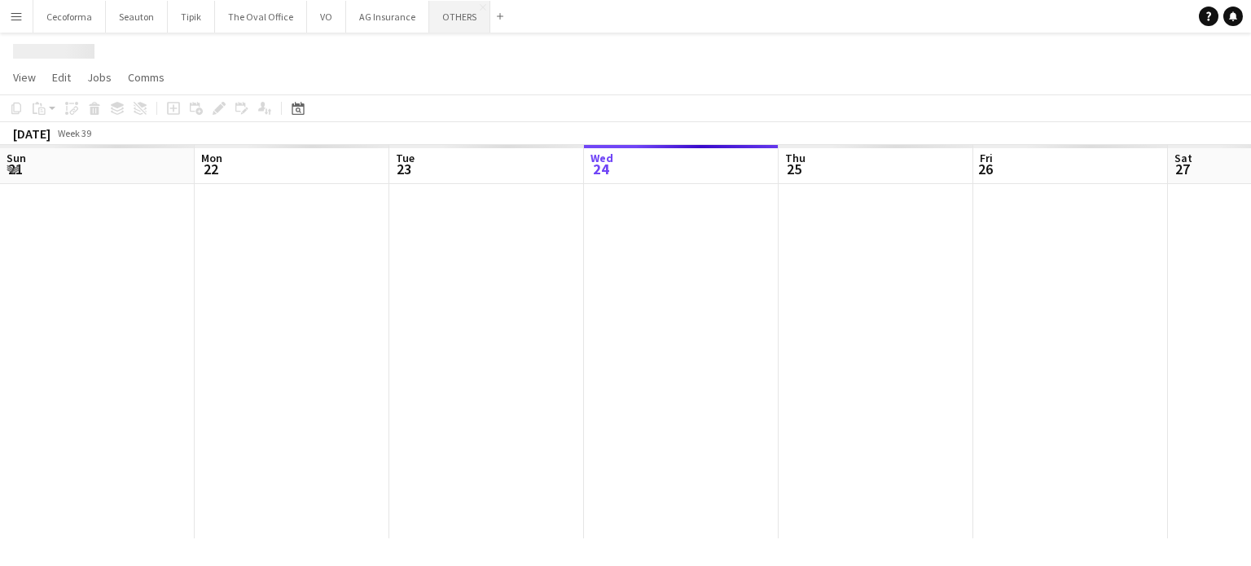
scroll to position [0, 389]
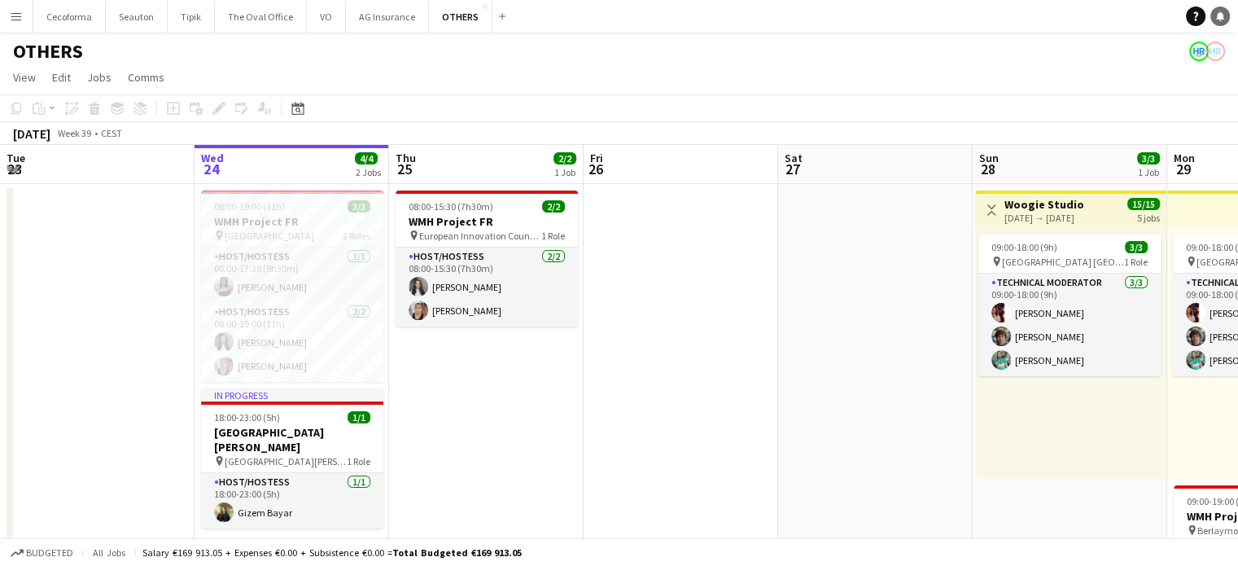
click at [1224, 15] on link "Notifications" at bounding box center [1221, 17] width 20 height 20
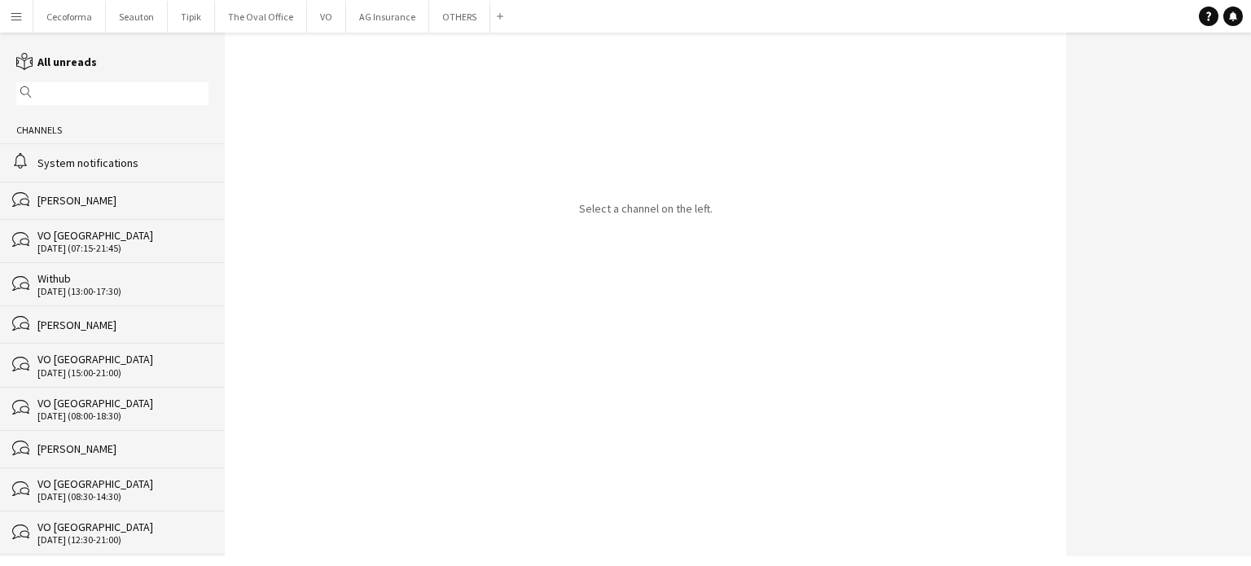
click at [75, 156] on div "System notifications" at bounding box center [122, 163] width 171 height 15
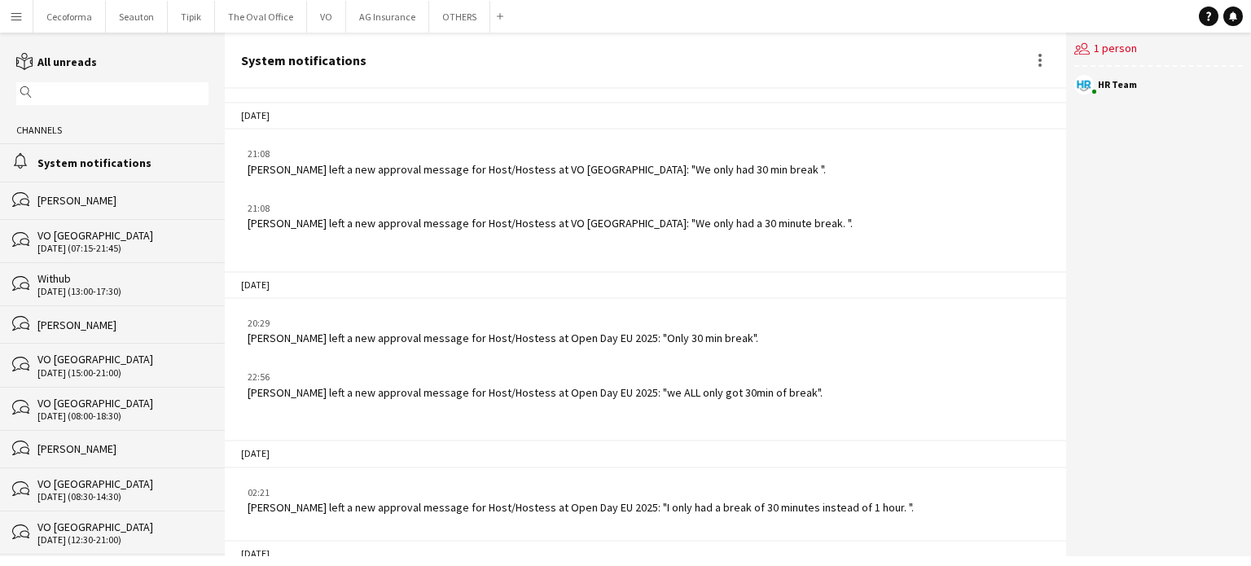
scroll to position [2036, 0]
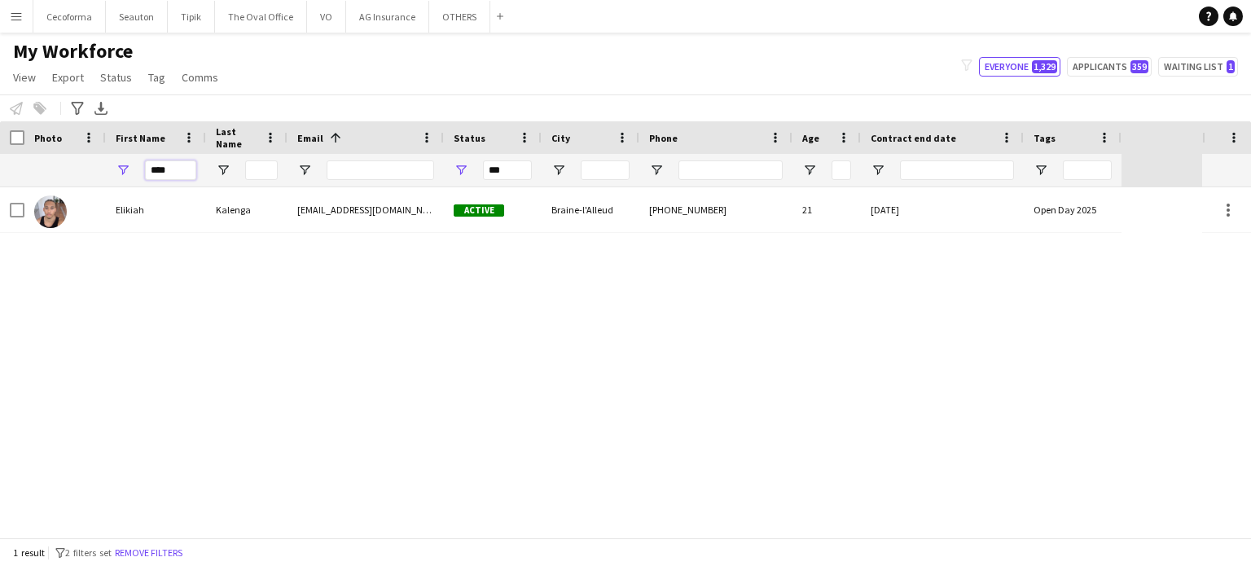
click at [166, 173] on input "****" at bounding box center [170, 170] width 51 height 20
type input "*"
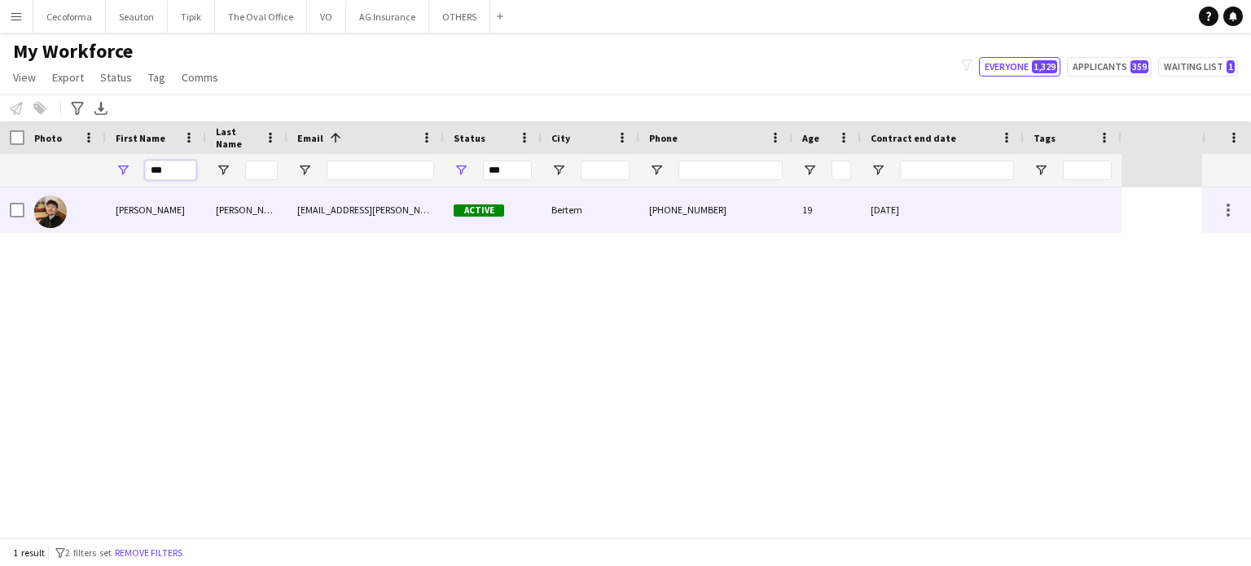
type input "***"
click at [993, 211] on div "31-07-2024" at bounding box center [942, 209] width 163 height 45
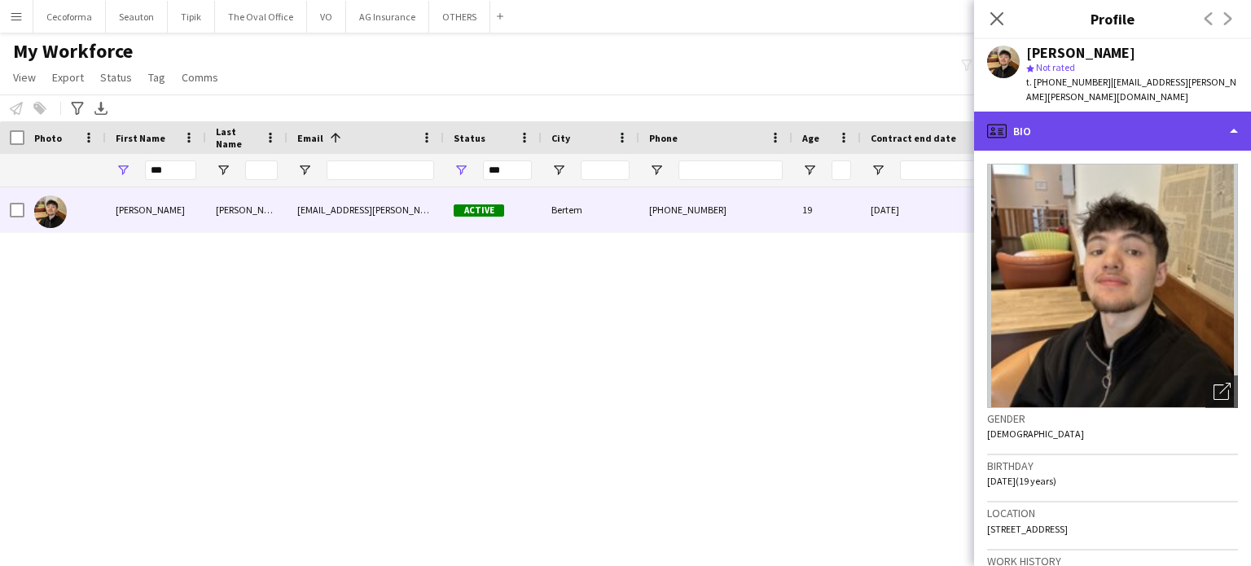
click at [1234, 129] on div "profile Bio" at bounding box center [1112, 131] width 277 height 39
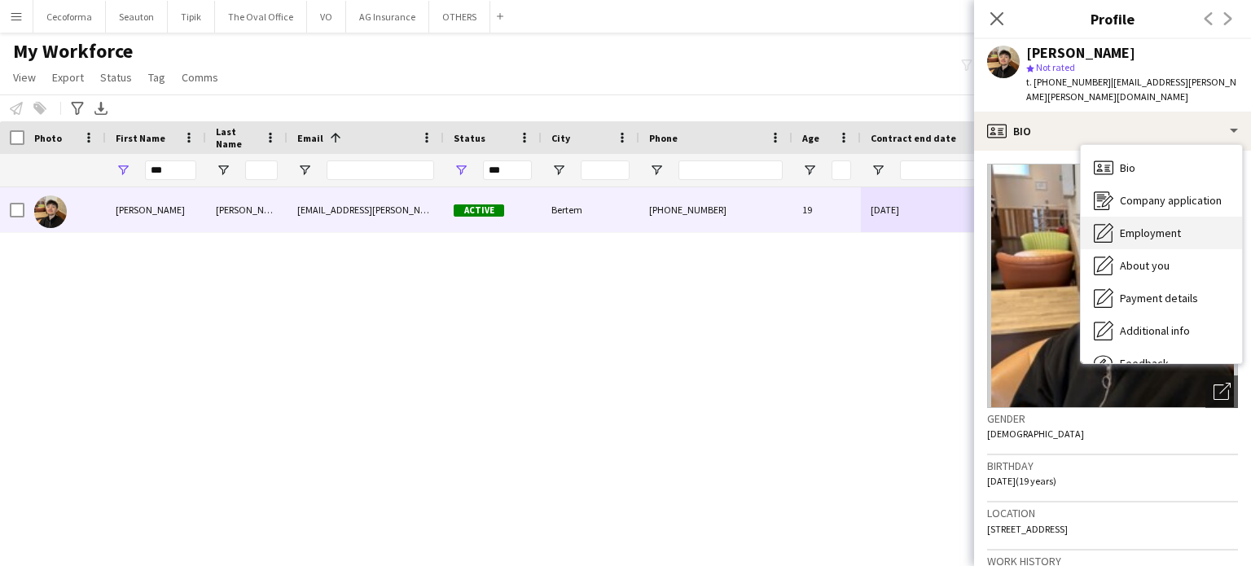
click at [1158, 234] on span "Employment" at bounding box center [1150, 233] width 61 height 15
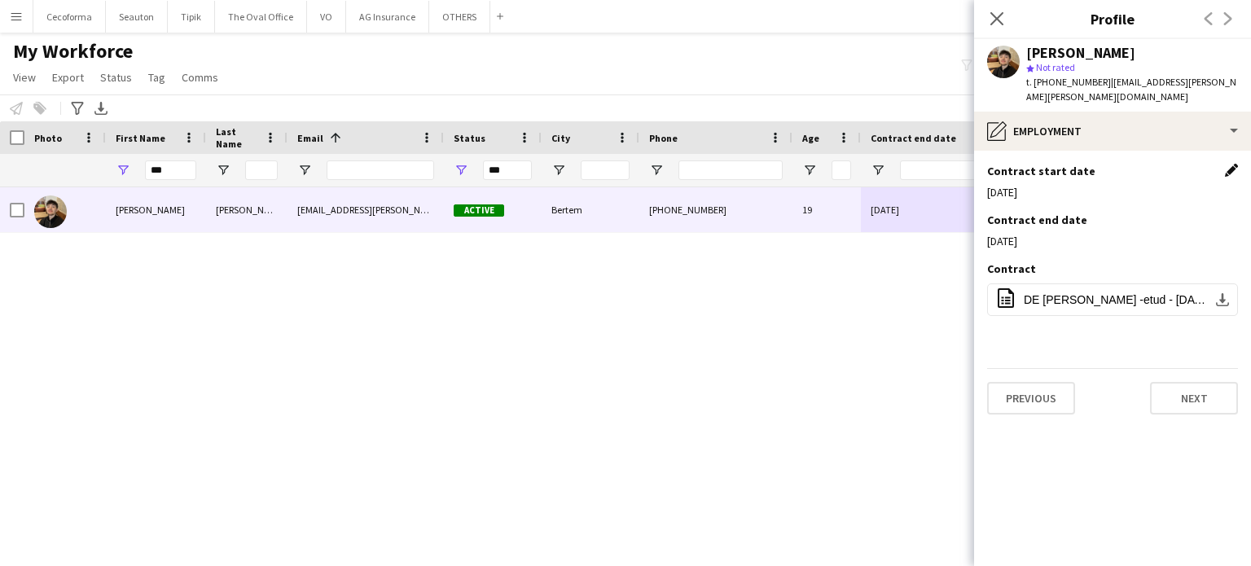
click at [1231, 168] on app-icon "Edit this field" at bounding box center [1231, 170] width 13 height 13
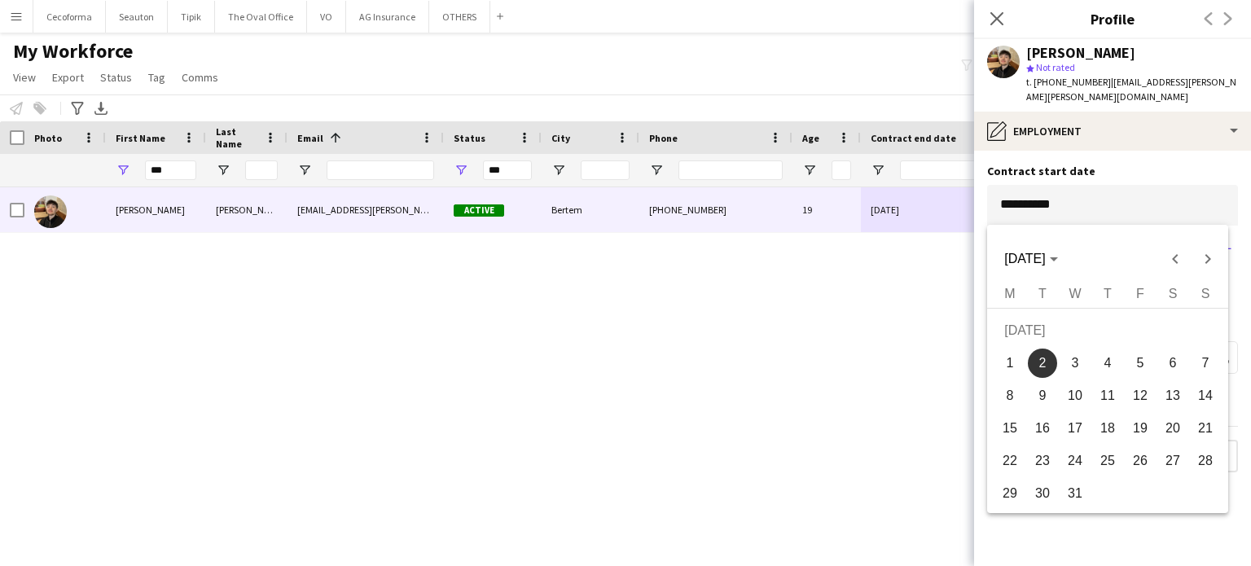
click at [1065, 203] on body "Menu Boards Boards Boards All jobs Status Workforce Workforce My Workforce Recr…" at bounding box center [625, 283] width 1251 height 566
click at [1208, 261] on span "Next month" at bounding box center [1207, 259] width 33 height 33
click at [1072, 463] on span "25" at bounding box center [1074, 464] width 29 height 29
type input "**********"
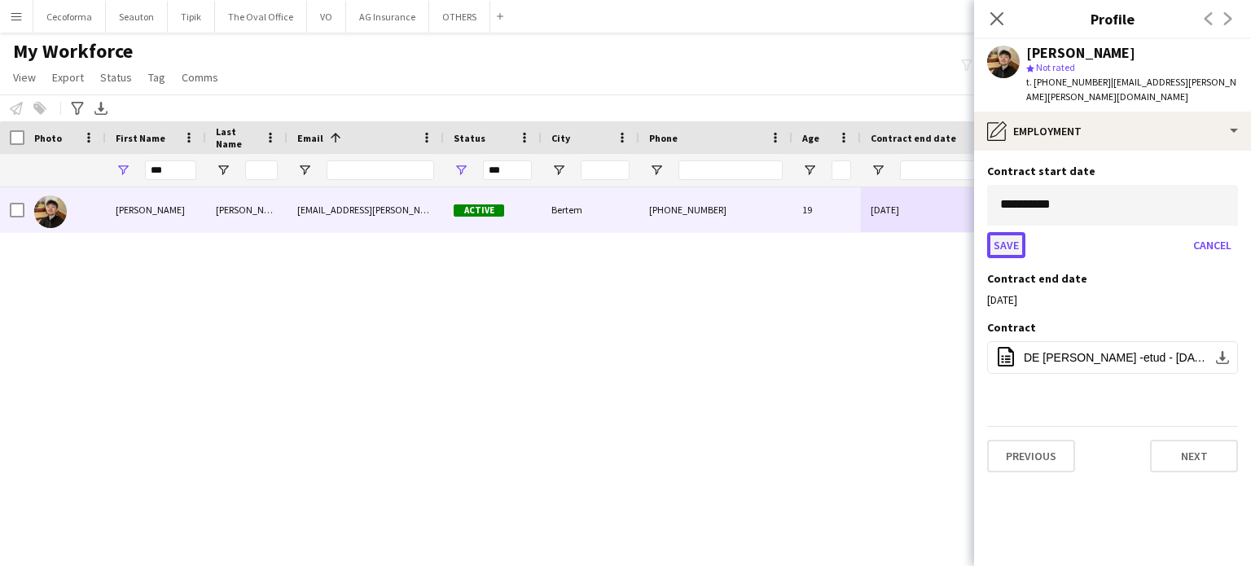
click at [1011, 243] on button "Save" at bounding box center [1006, 245] width 38 height 26
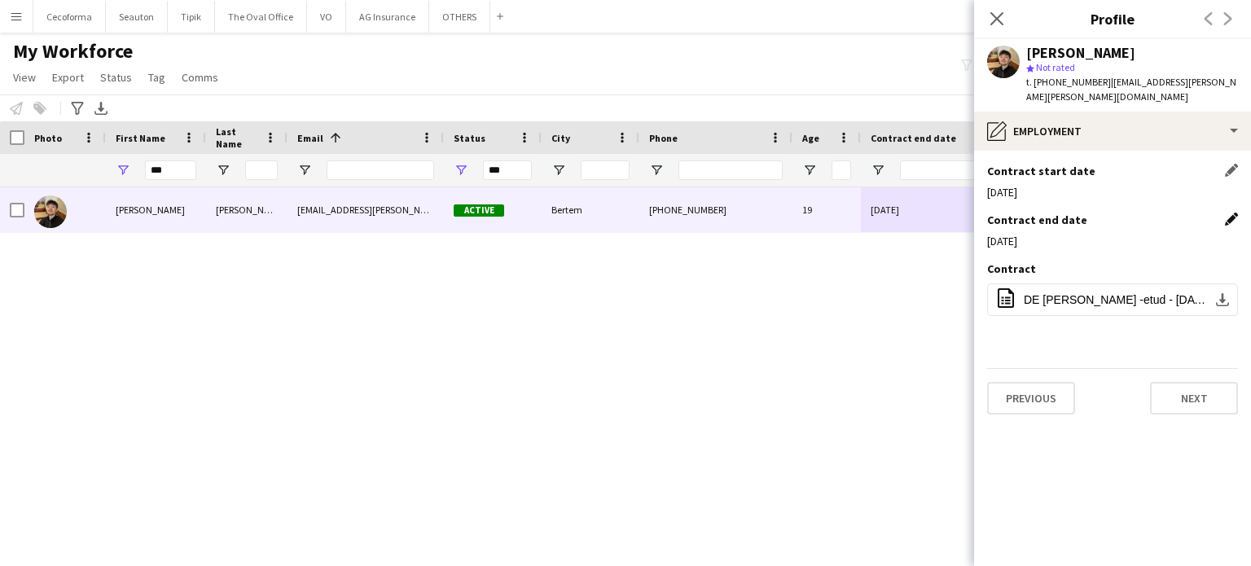
click at [1231, 218] on app-icon "Edit this field" at bounding box center [1231, 219] width 13 height 13
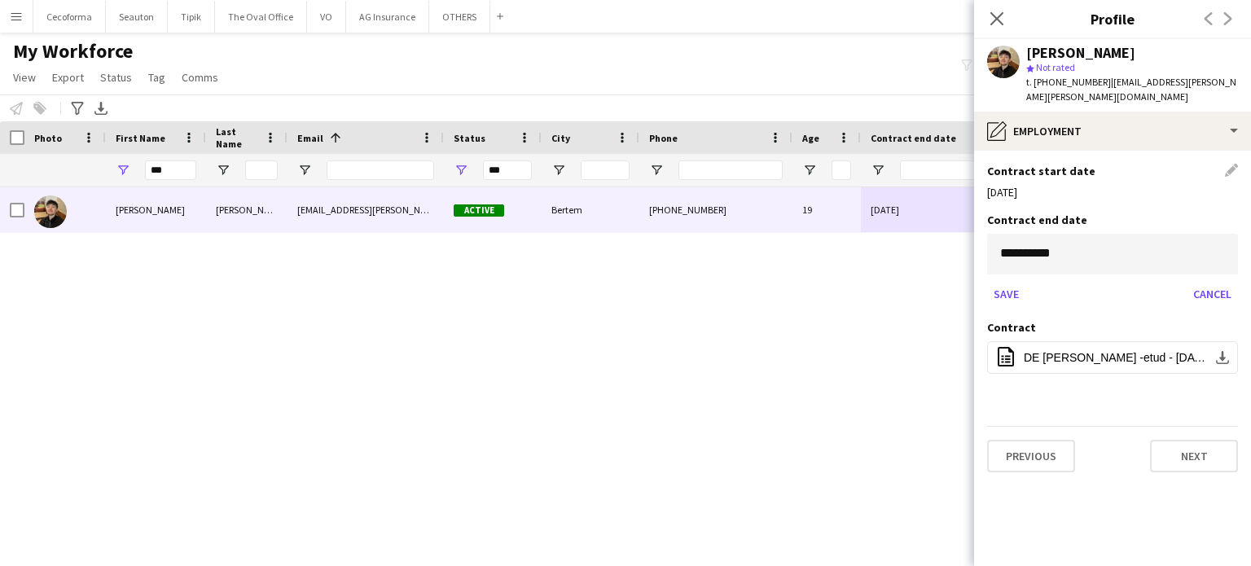
click at [1153, 256] on body "Menu Boards Boards Boards All jobs Status Workforce Workforce My Workforce Recr…" at bounding box center [625, 283] width 1251 height 566
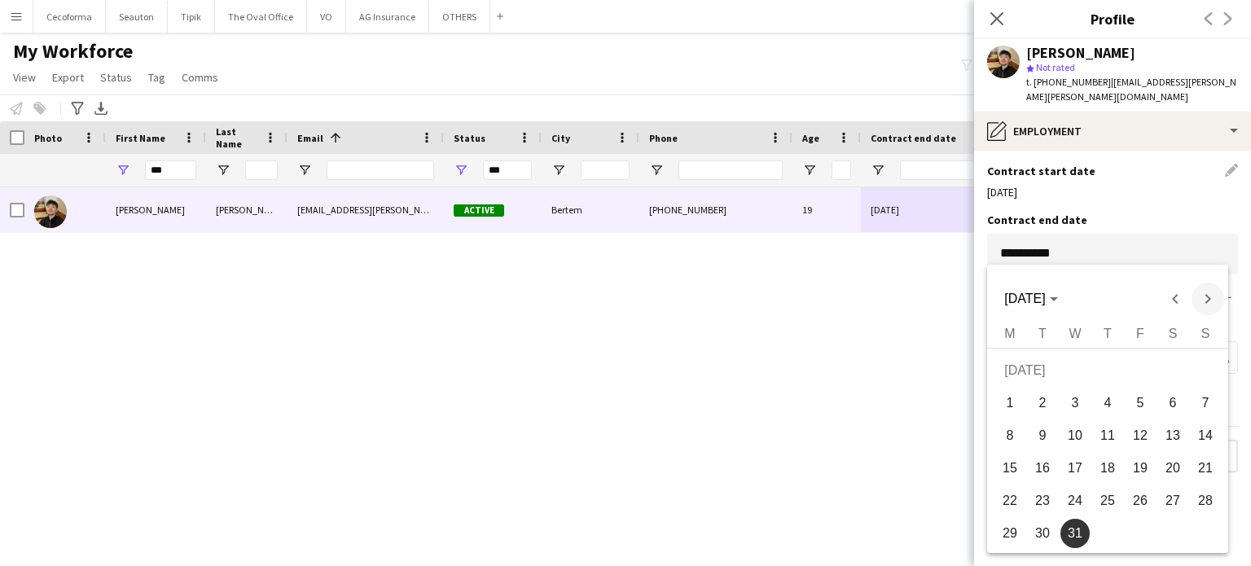
click at [1208, 296] on span "Next month" at bounding box center [1207, 299] width 33 height 33
click at [1109, 530] on span "31" at bounding box center [1107, 533] width 29 height 29
type input "**********"
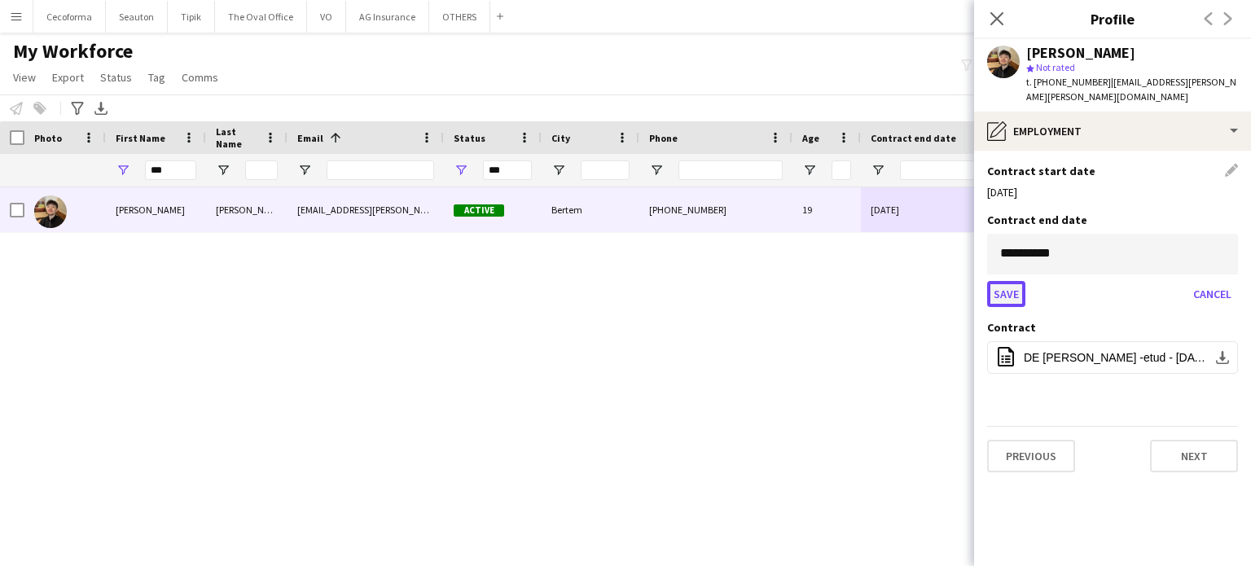
click at [1006, 293] on button "Save" at bounding box center [1006, 294] width 38 height 26
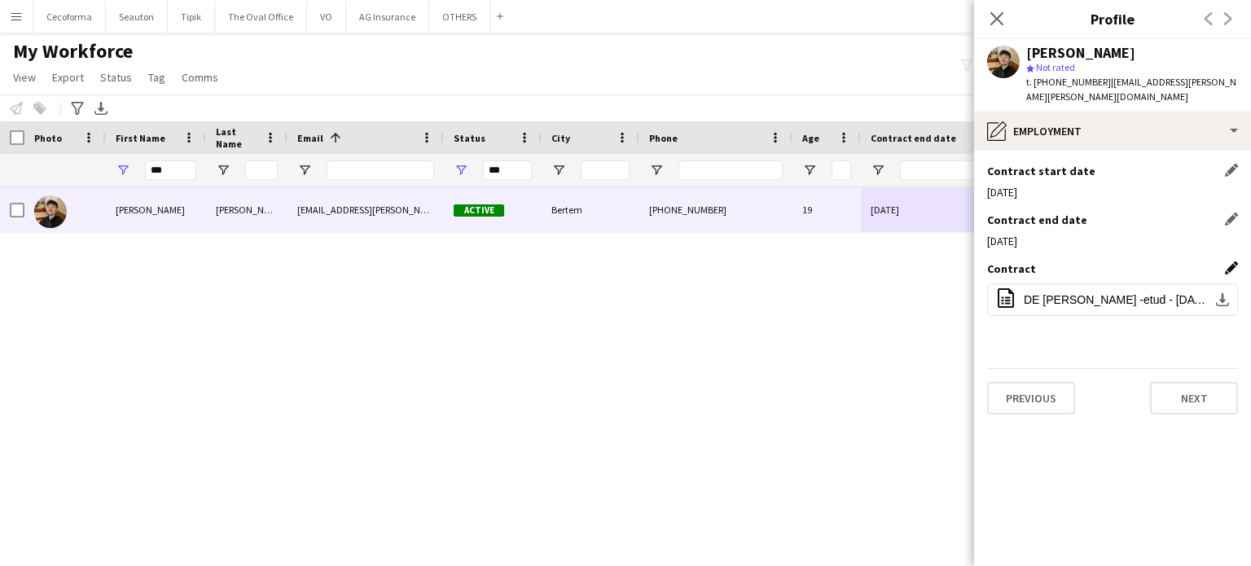
click at [1230, 267] on app-icon "Edit this field" at bounding box center [1231, 267] width 13 height 13
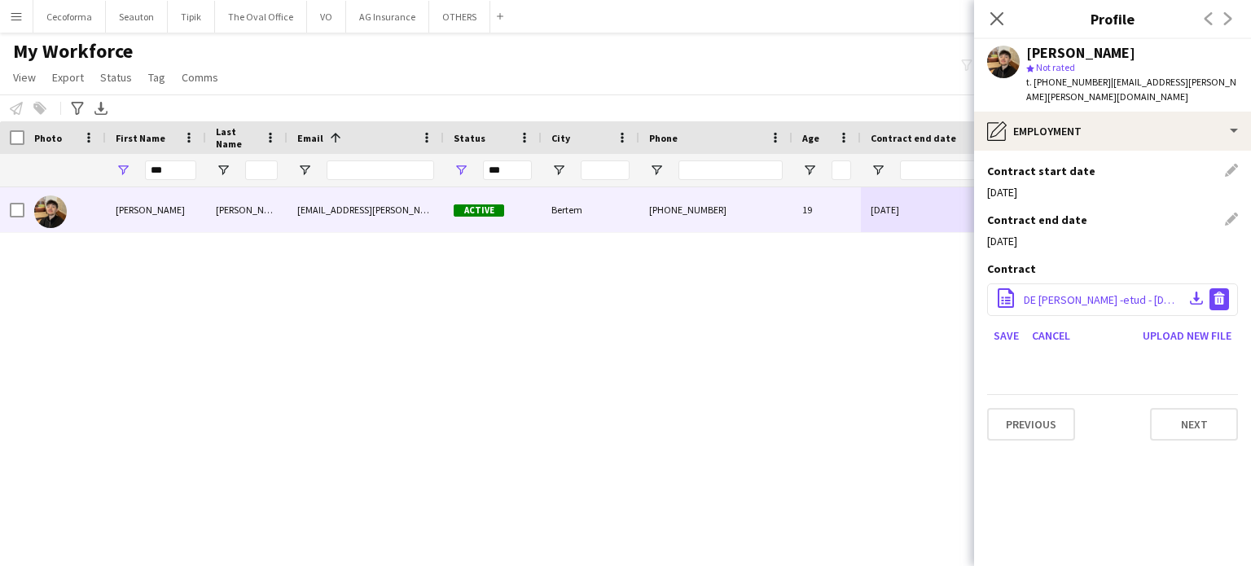
click at [1221, 300] on app-icon "Delete file" at bounding box center [1218, 299] width 13 height 15
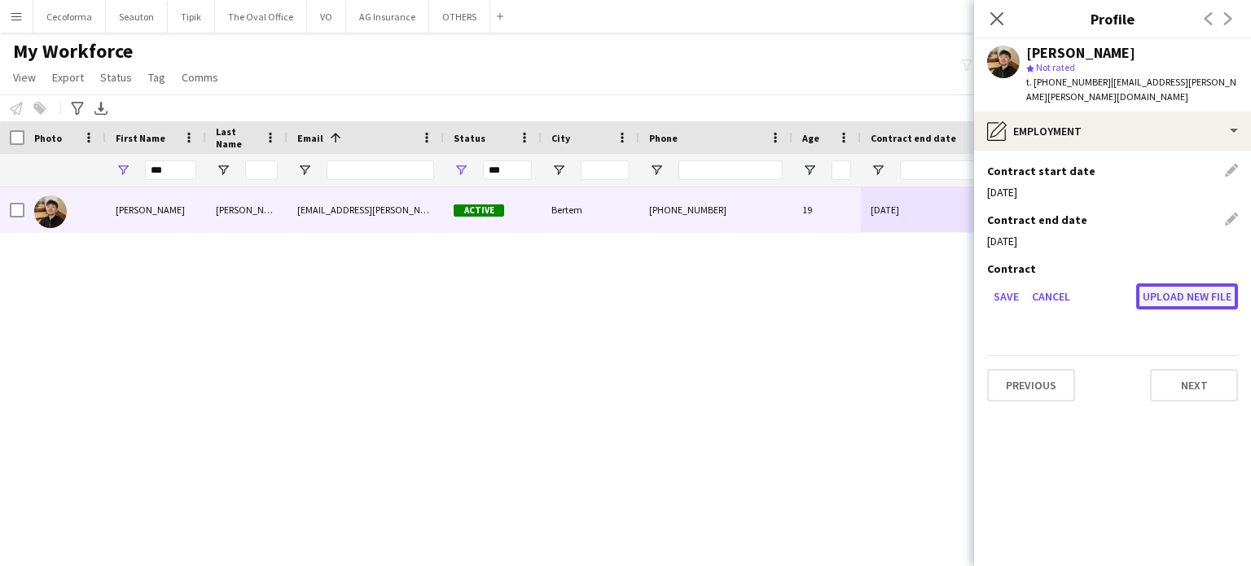
click at [1178, 303] on button "Upload new file" at bounding box center [1187, 296] width 102 height 26
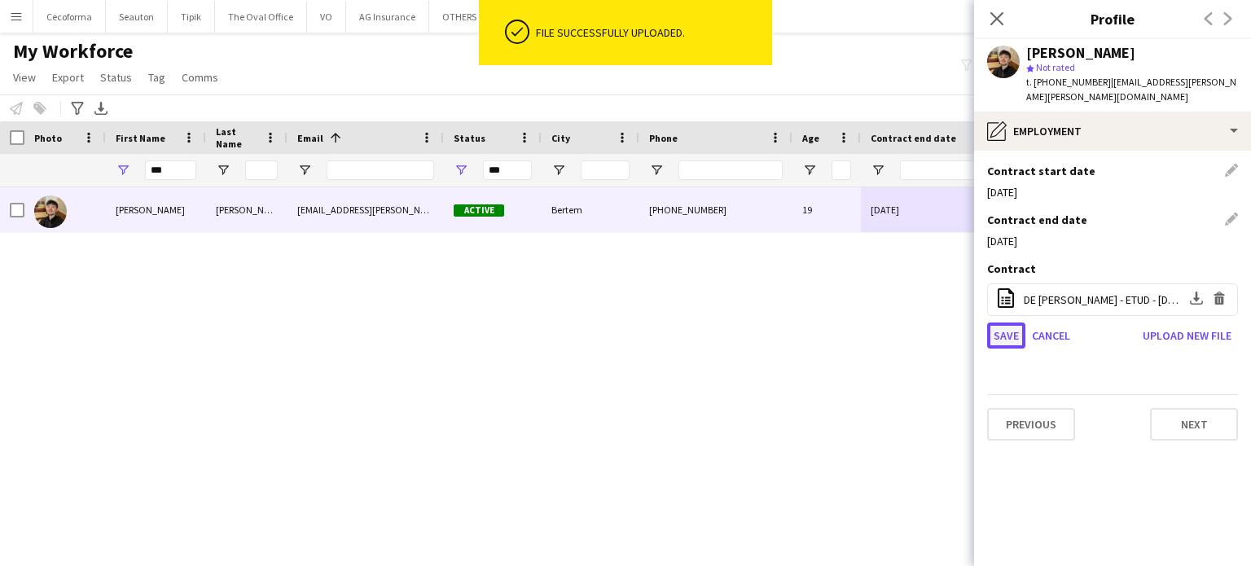
click at [1001, 335] on button "Save" at bounding box center [1006, 335] width 38 height 26
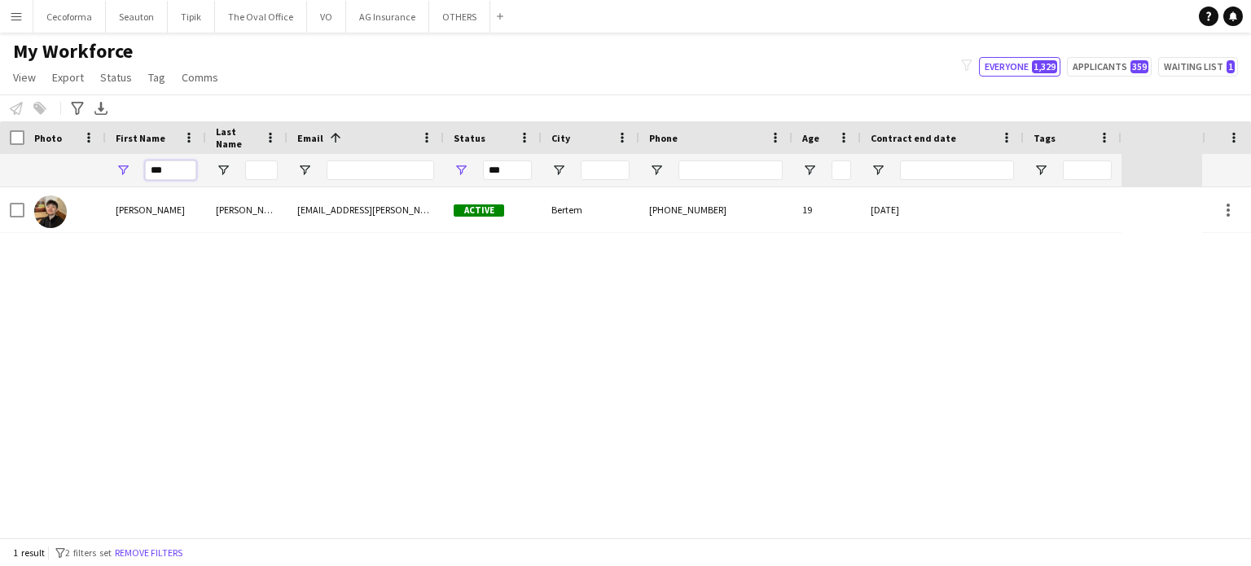
click at [175, 167] on input "***" at bounding box center [170, 170] width 51 height 20
type input "*"
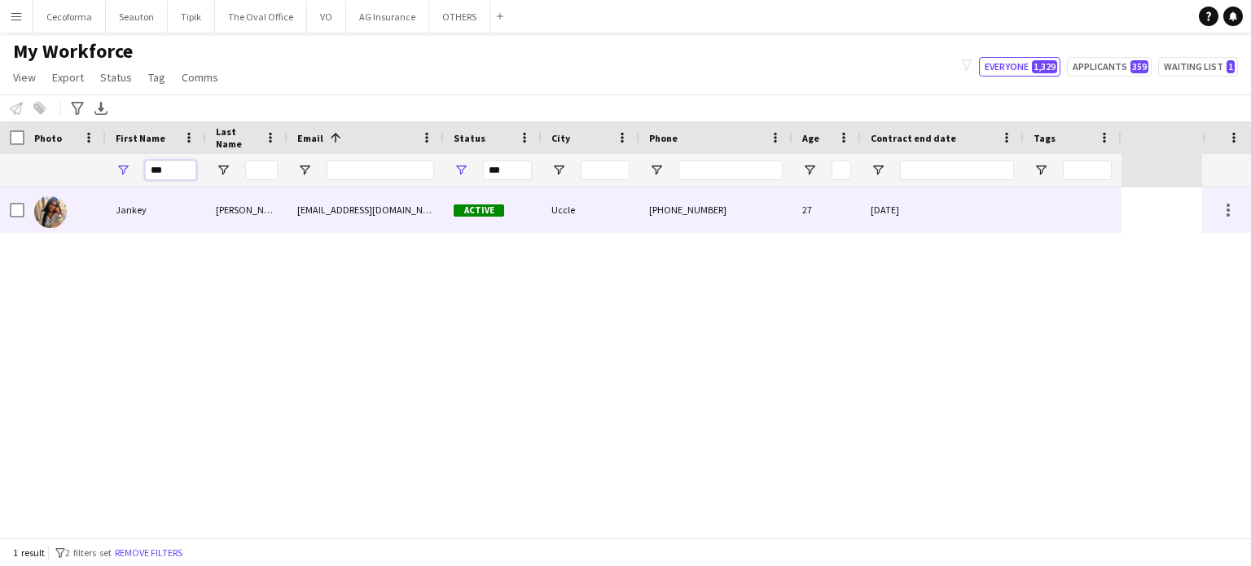
type input "***"
click at [990, 218] on div "[DATE]" at bounding box center [942, 209] width 163 height 45
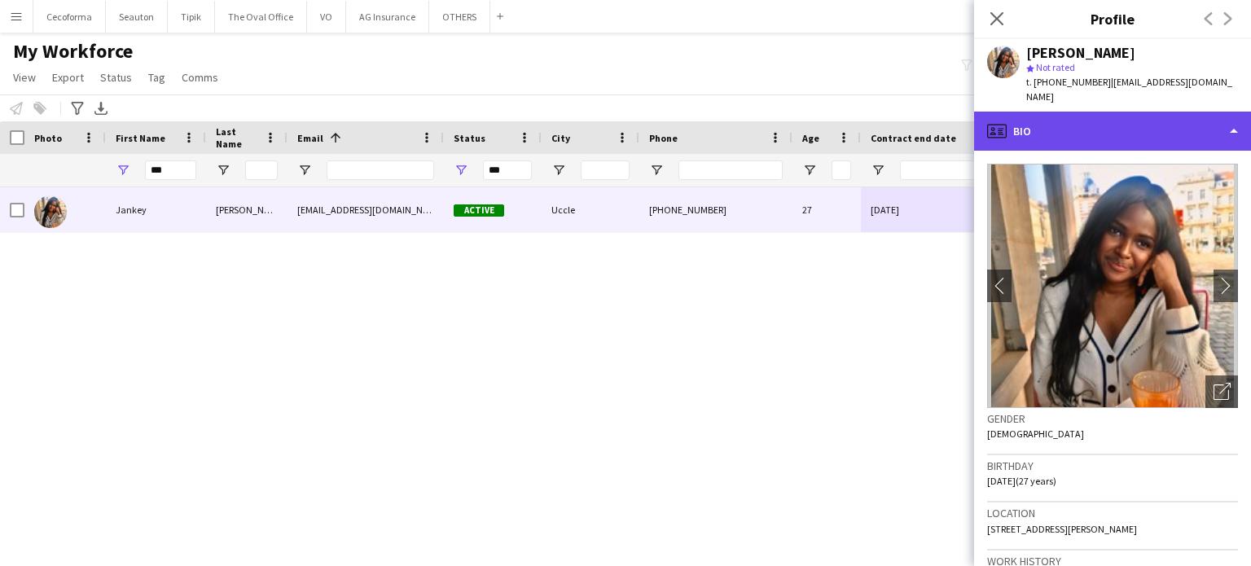
click at [1234, 116] on div "profile Bio" at bounding box center [1112, 131] width 277 height 39
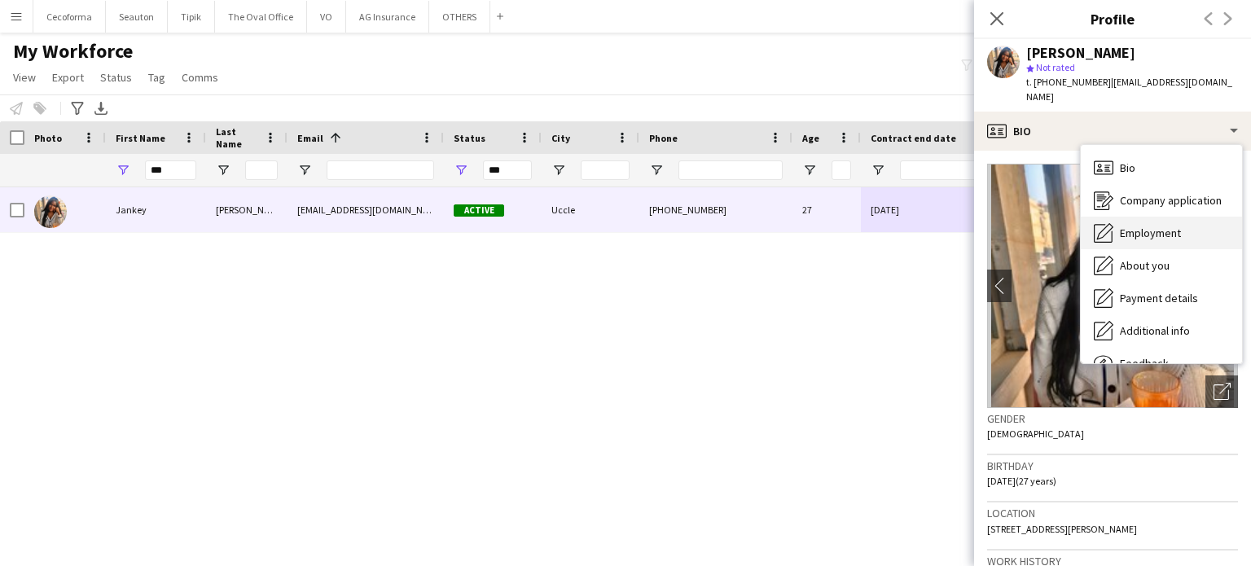
click at [1172, 226] on span "Employment" at bounding box center [1150, 233] width 61 height 15
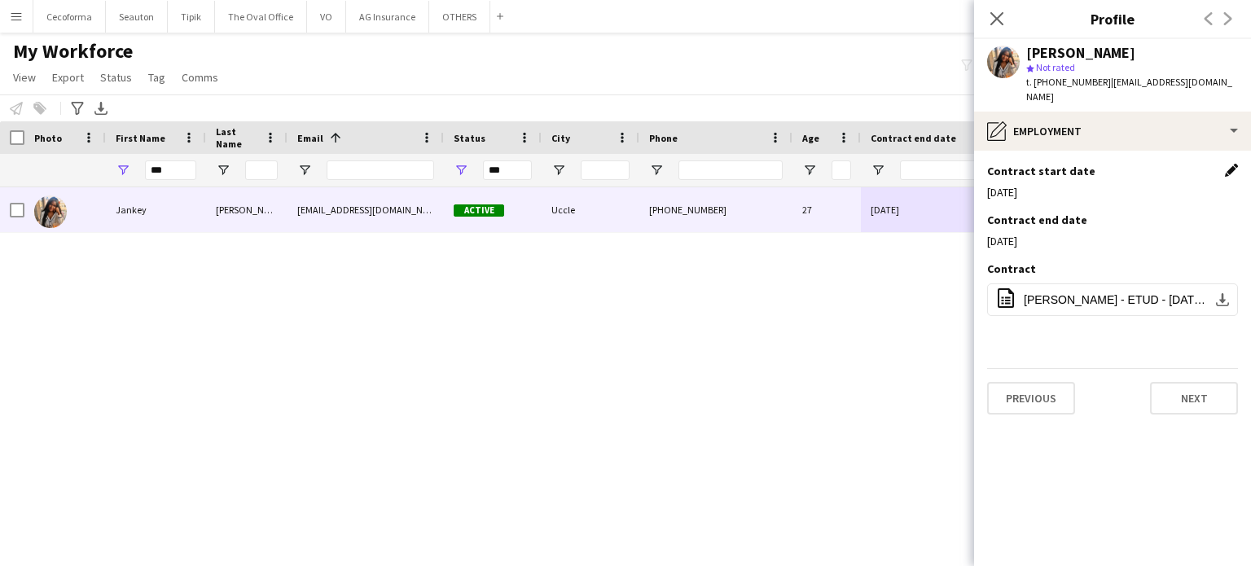
click at [1229, 164] on app-icon "Edit this field" at bounding box center [1231, 170] width 13 height 13
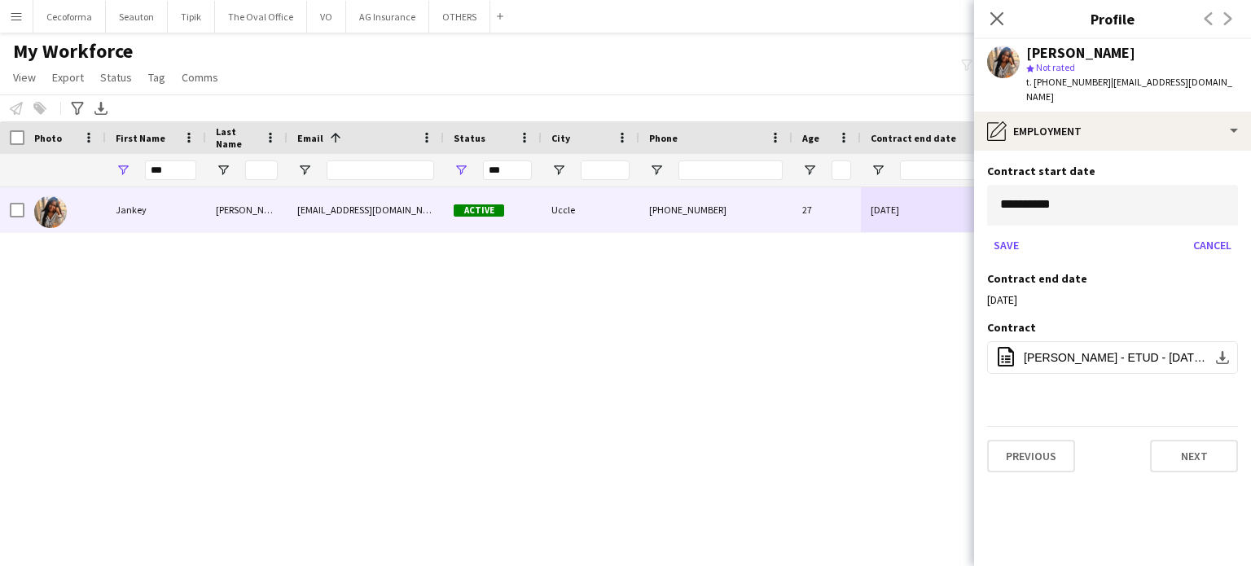
click at [1156, 202] on body "Menu Boards Boards Boards All jobs Status Workforce Workforce My Workforce Recr…" at bounding box center [625, 283] width 1251 height 566
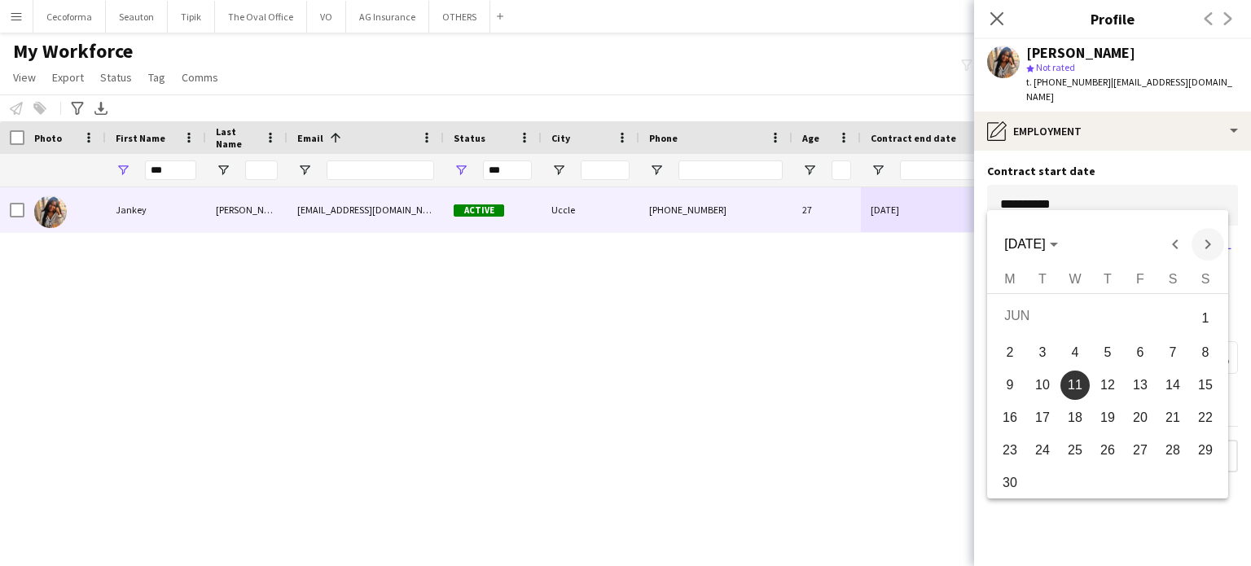
click at [1204, 243] on span "Next month" at bounding box center [1207, 244] width 33 height 33
click at [1175, 244] on span "Previous month" at bounding box center [1175, 244] width 33 height 33
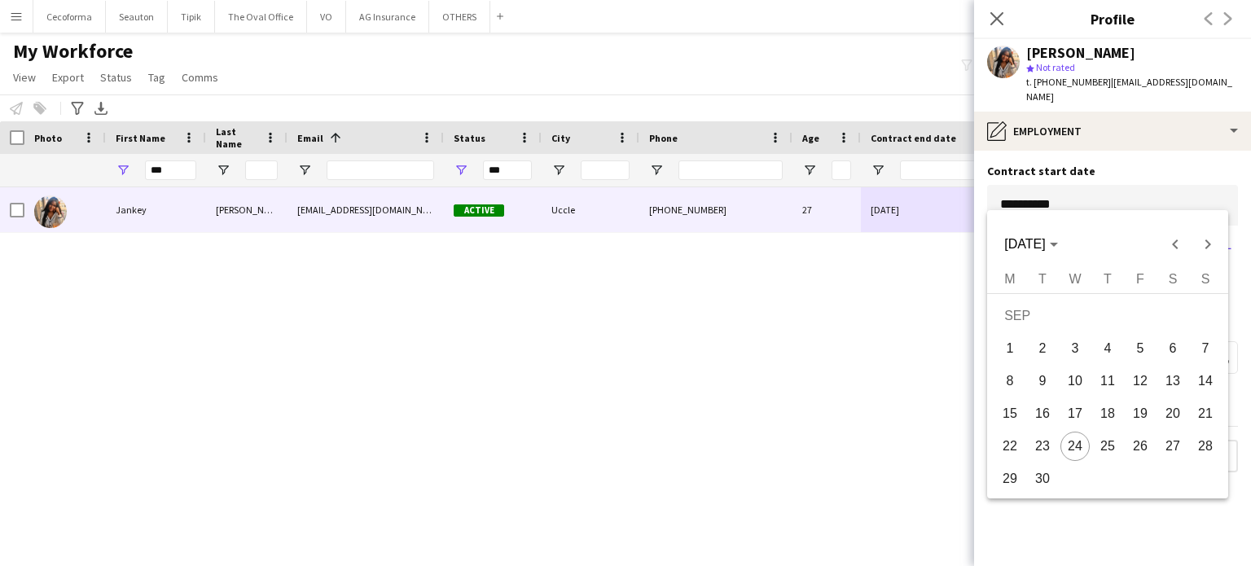
click at [1078, 448] on span "24" at bounding box center [1074, 446] width 29 height 29
type input "**********"
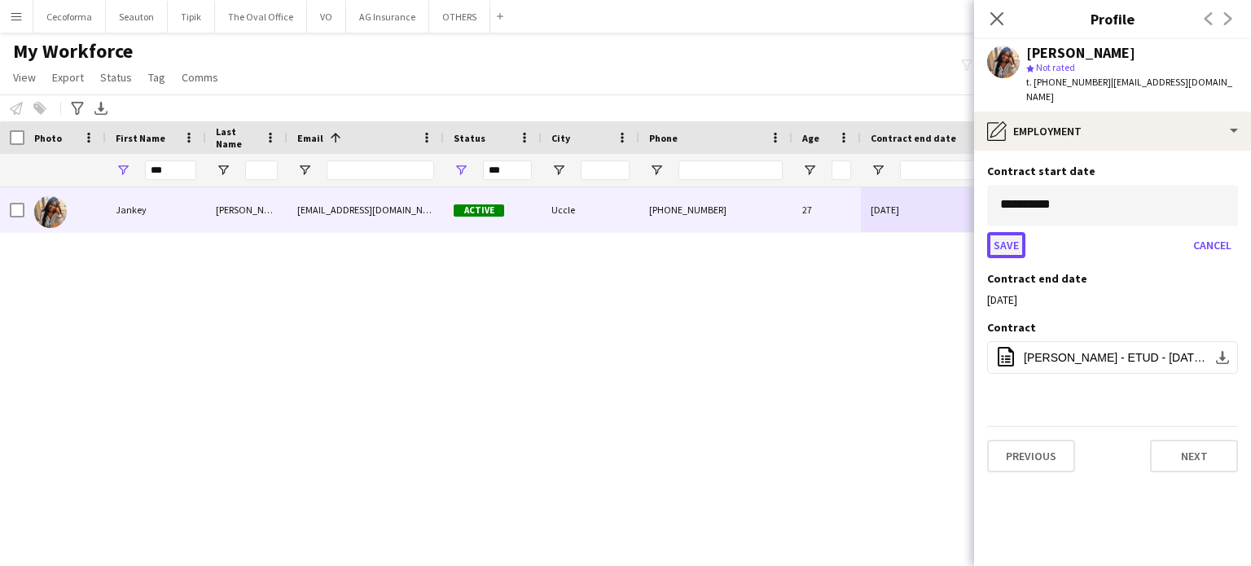
click at [1012, 232] on button "Save" at bounding box center [1006, 245] width 38 height 26
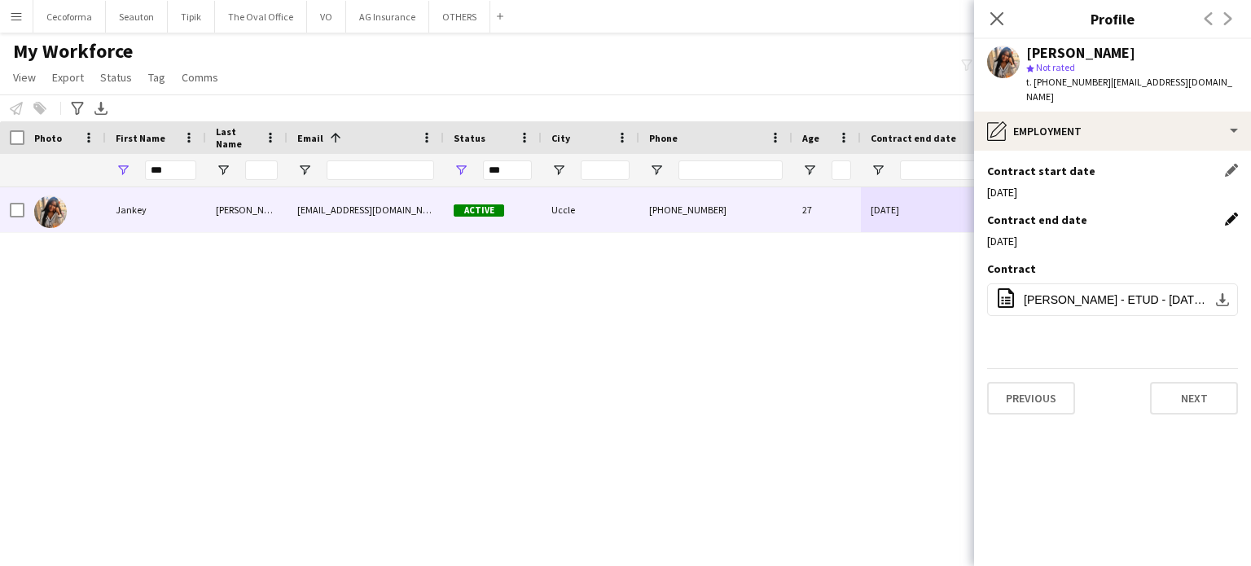
click at [1233, 213] on app-icon "Edit this field" at bounding box center [1231, 219] width 13 height 13
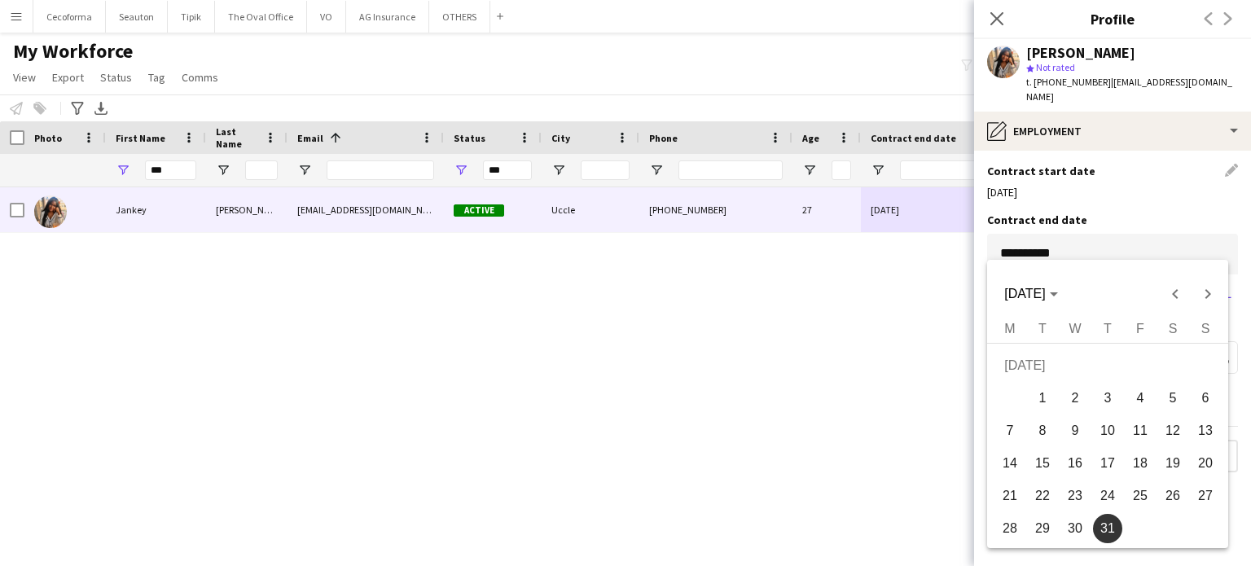
click at [1181, 234] on body "Menu Boards Boards Boards All jobs Status Workforce Workforce My Workforce Recr…" at bounding box center [625, 283] width 1251 height 566
click at [1201, 292] on span "Next month" at bounding box center [1207, 294] width 33 height 33
click at [1140, 533] on span "31" at bounding box center [1139, 528] width 29 height 29
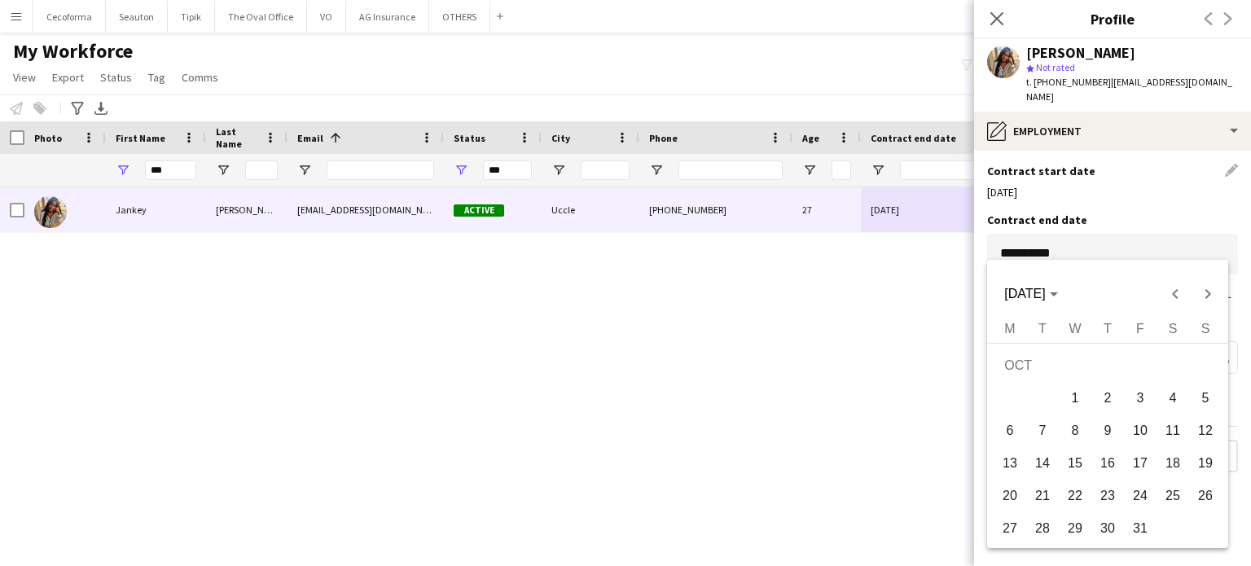
type input "**********"
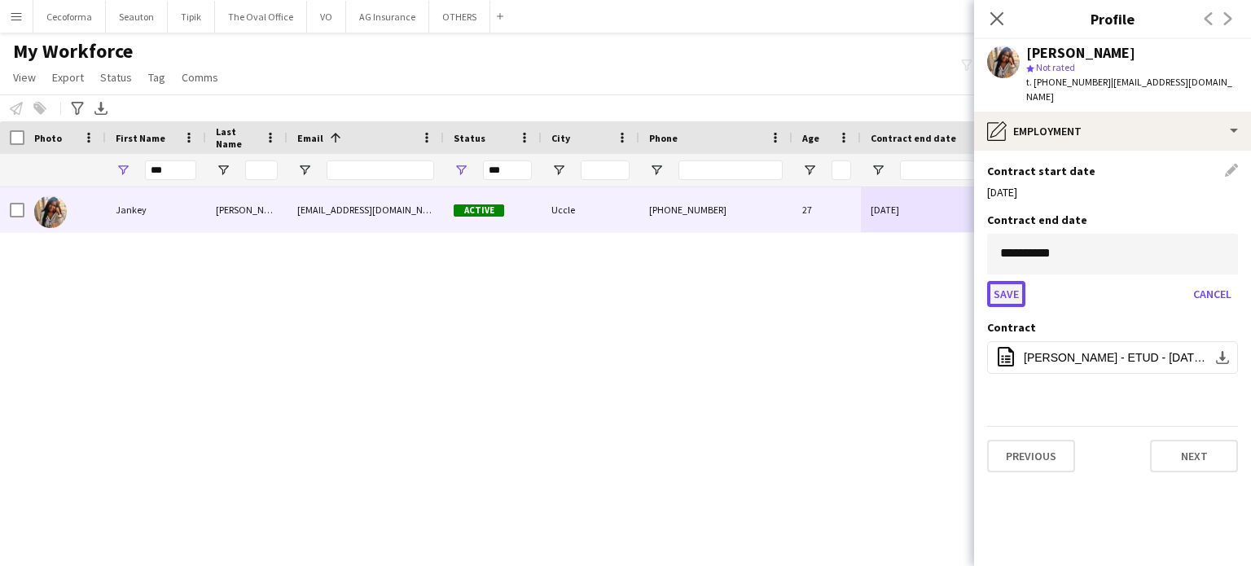
click at [1003, 281] on button "Save" at bounding box center [1006, 294] width 38 height 26
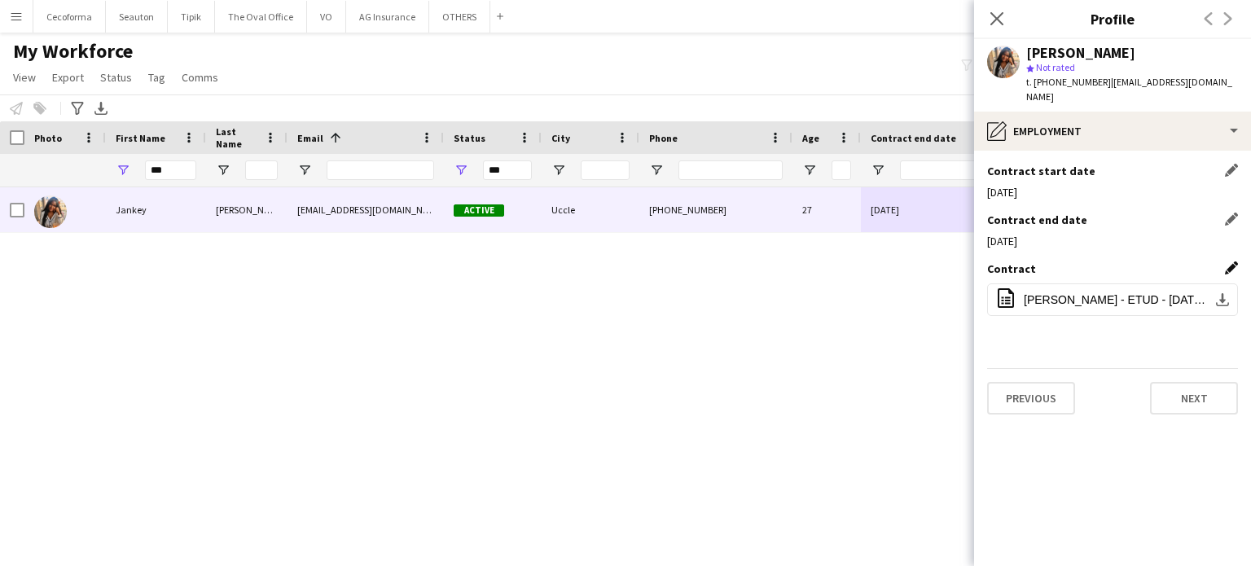
click at [1230, 261] on app-icon "Edit this field" at bounding box center [1231, 267] width 13 height 13
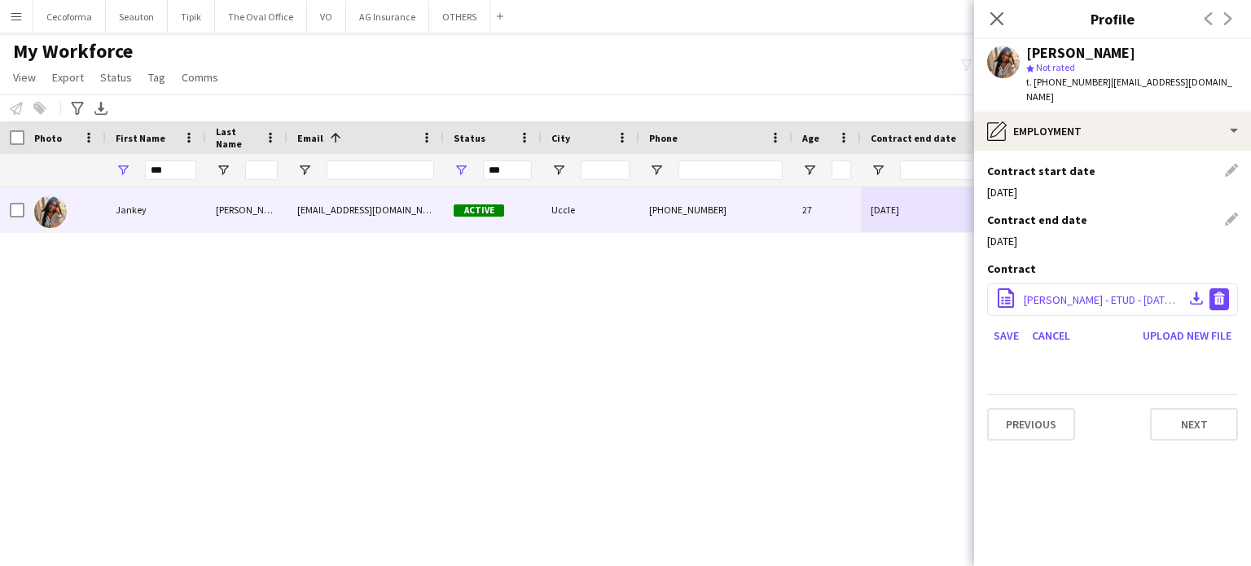
drag, startPoint x: 1215, startPoint y: 283, endPoint x: 1174, endPoint y: 322, distance: 57.0
click at [1215, 292] on app-icon "Delete file" at bounding box center [1218, 299] width 13 height 15
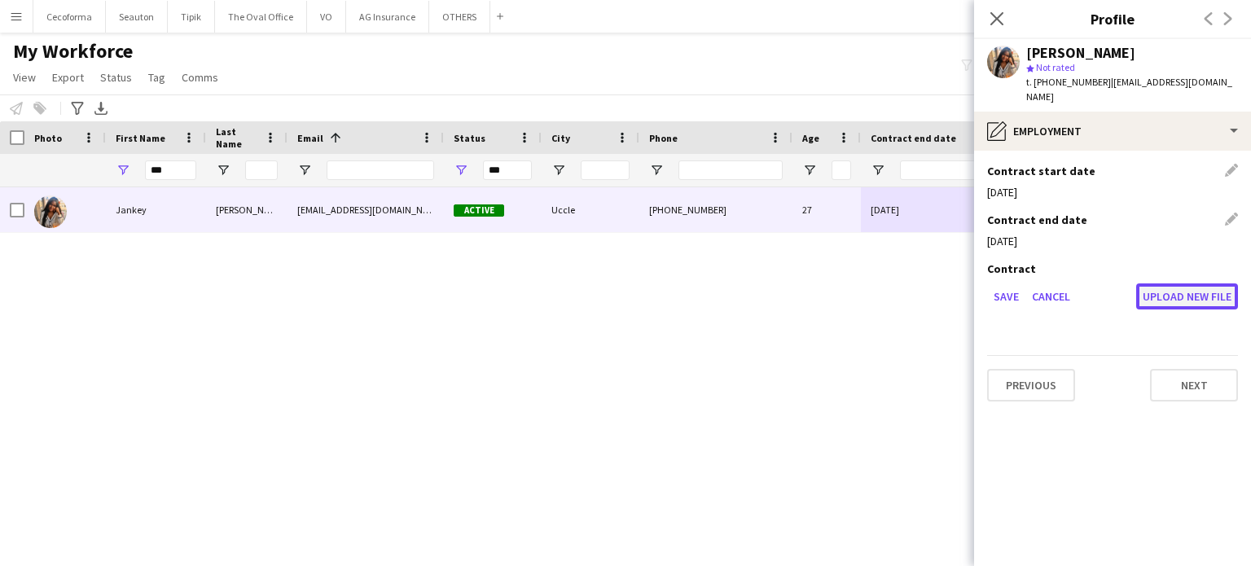
click at [1179, 285] on button "Upload new file" at bounding box center [1187, 296] width 102 height 26
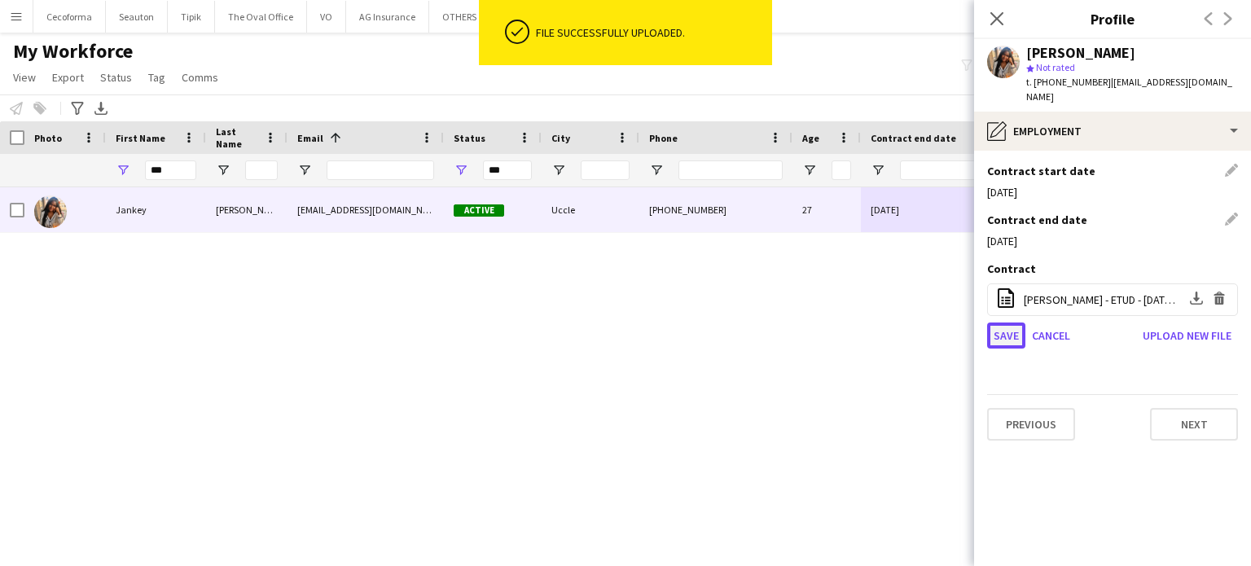
click at [1010, 322] on button "Save" at bounding box center [1006, 335] width 38 height 26
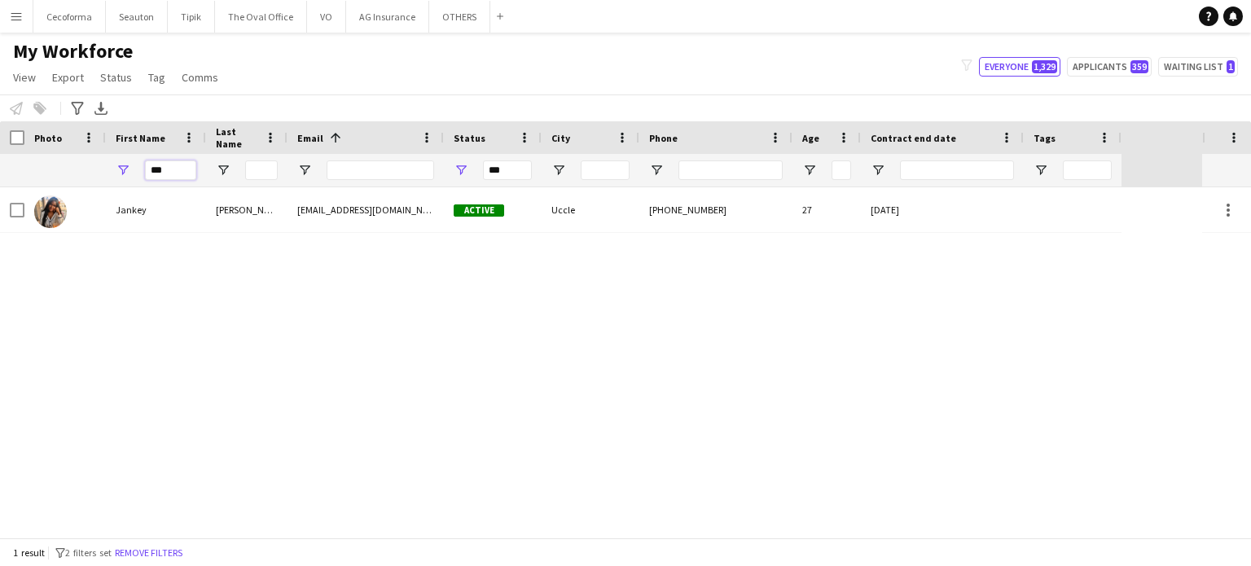
click at [193, 169] on input "***" at bounding box center [170, 170] width 51 height 20
type input "*"
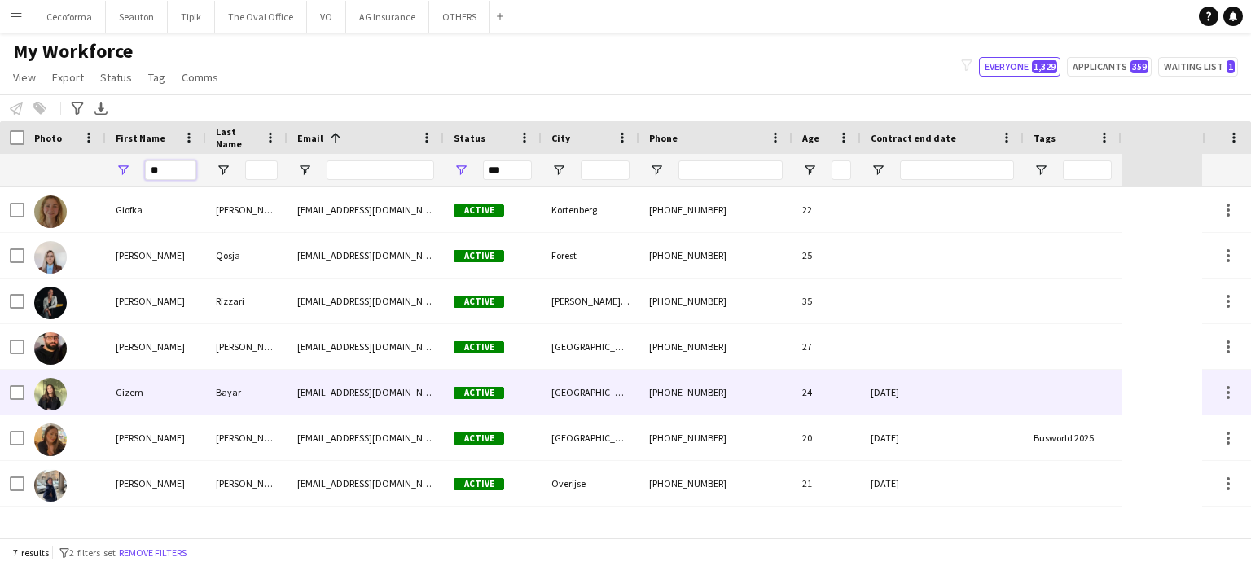
type input "**"
click at [946, 393] on div "[DATE]" at bounding box center [942, 392] width 163 height 45
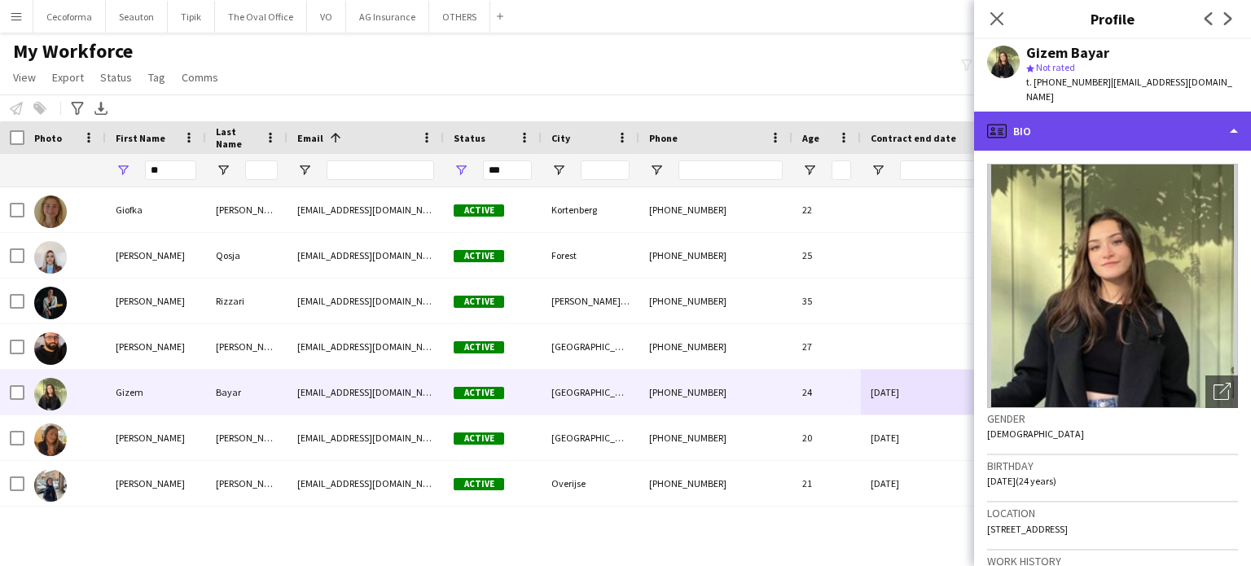
click at [1233, 118] on div "profile Bio" at bounding box center [1112, 131] width 277 height 39
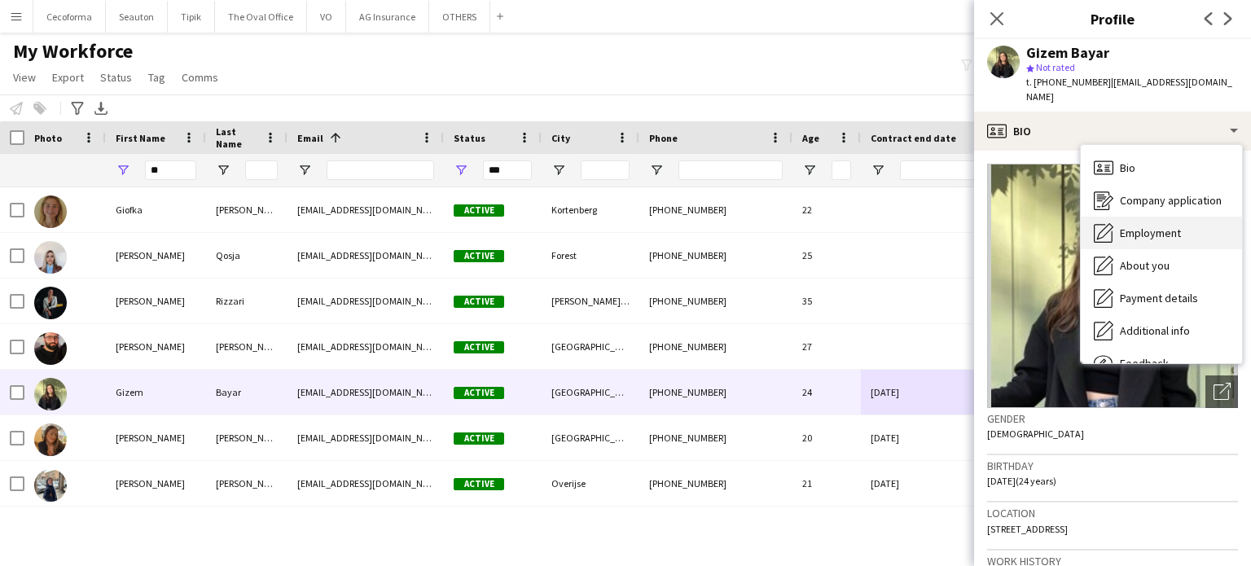
click at [1153, 226] on span "Employment" at bounding box center [1150, 233] width 61 height 15
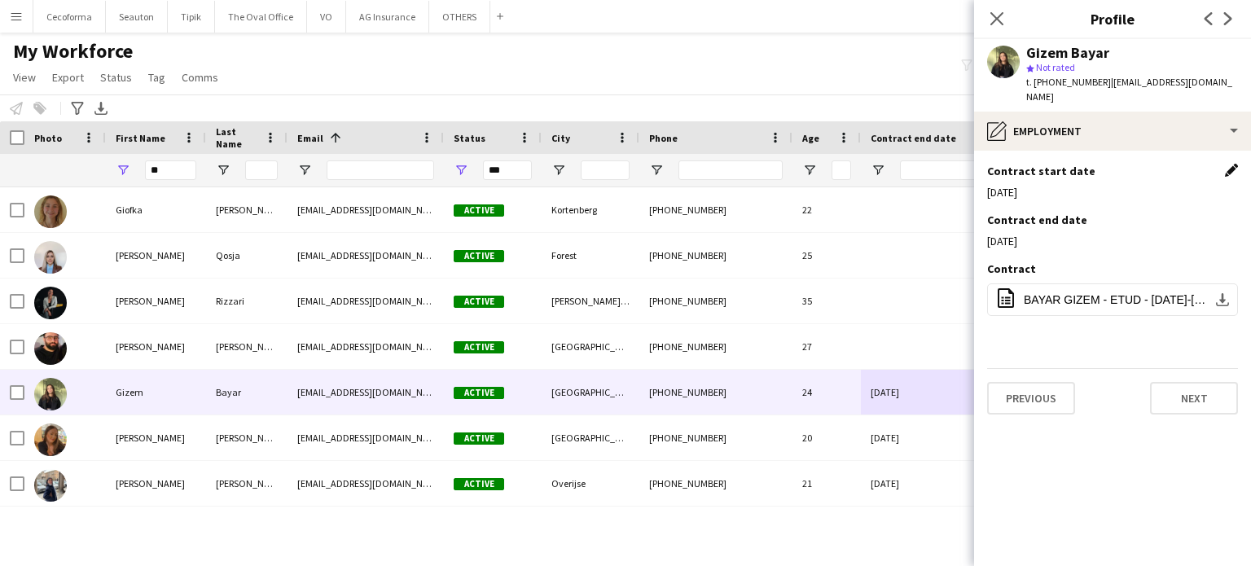
click at [1231, 164] on app-icon "Edit this field" at bounding box center [1231, 170] width 13 height 13
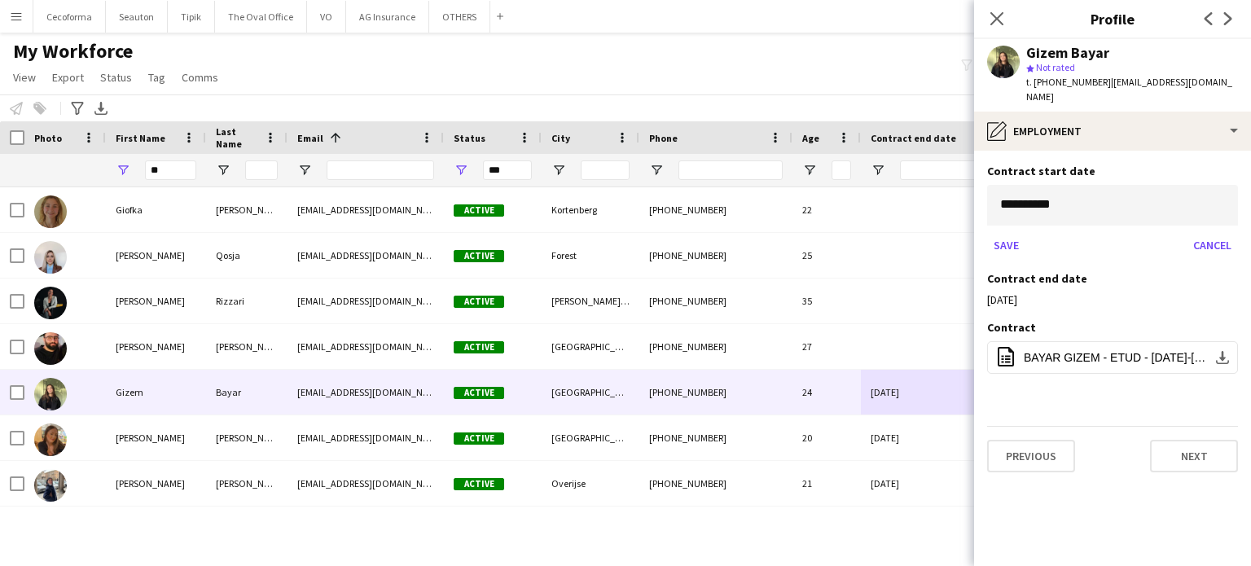
click at [1152, 183] on body "Menu Boards Boards Boards All jobs Status Workforce Workforce My Workforce Recr…" at bounding box center [625, 283] width 1251 height 566
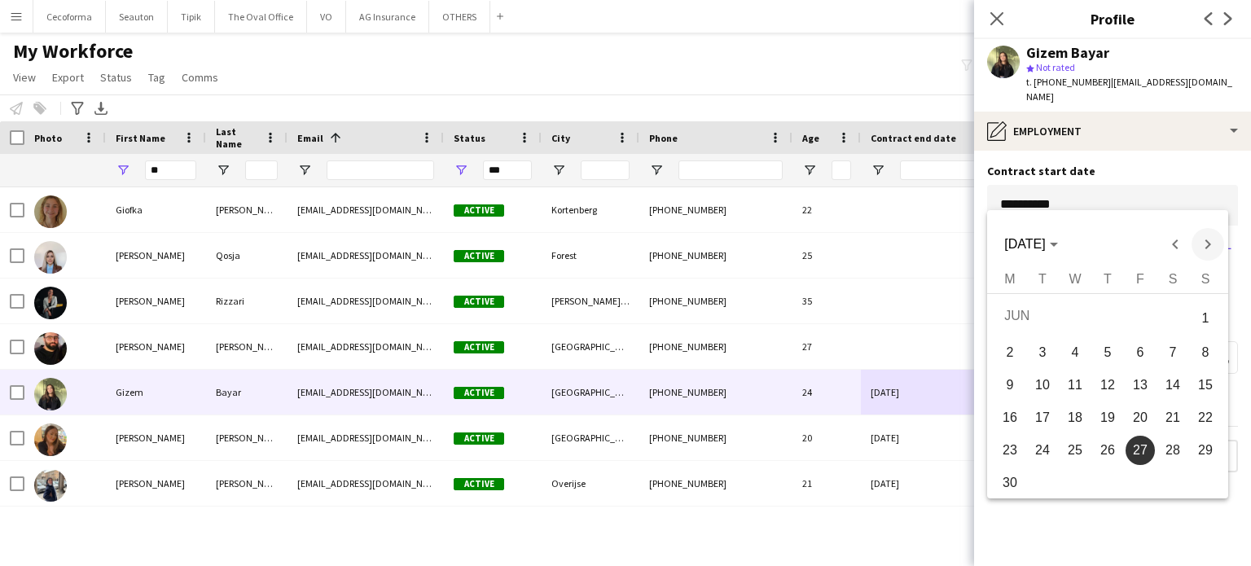
click at [1202, 244] on span "Next month" at bounding box center [1207, 244] width 33 height 33
click at [1080, 443] on span "24" at bounding box center [1074, 446] width 29 height 29
type input "**********"
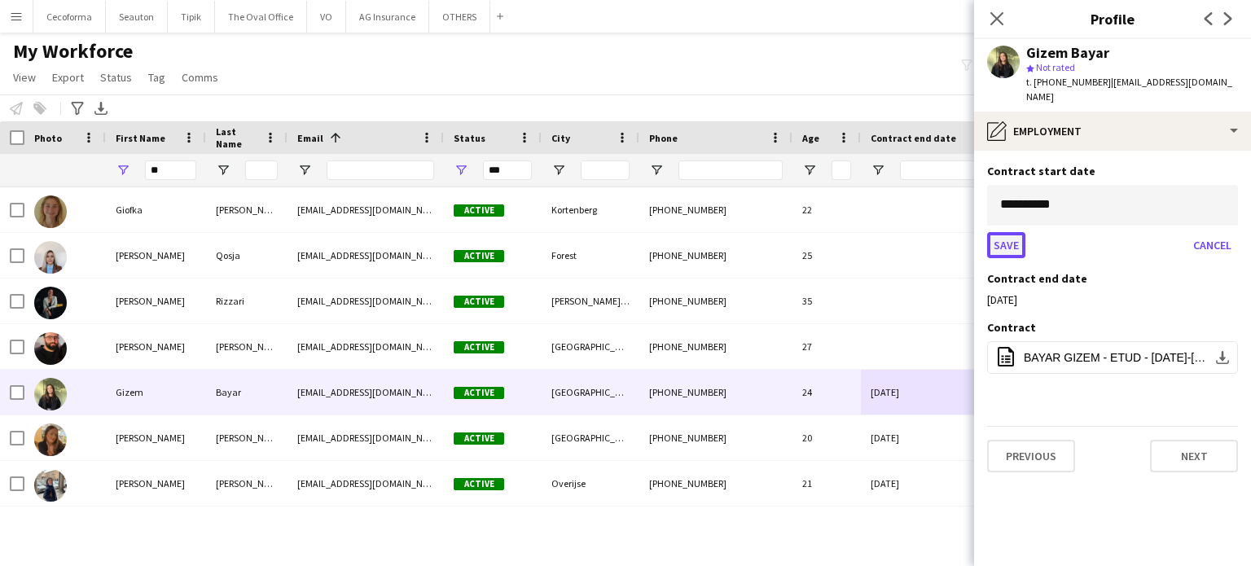
click at [1010, 232] on button "Save" at bounding box center [1006, 245] width 38 height 26
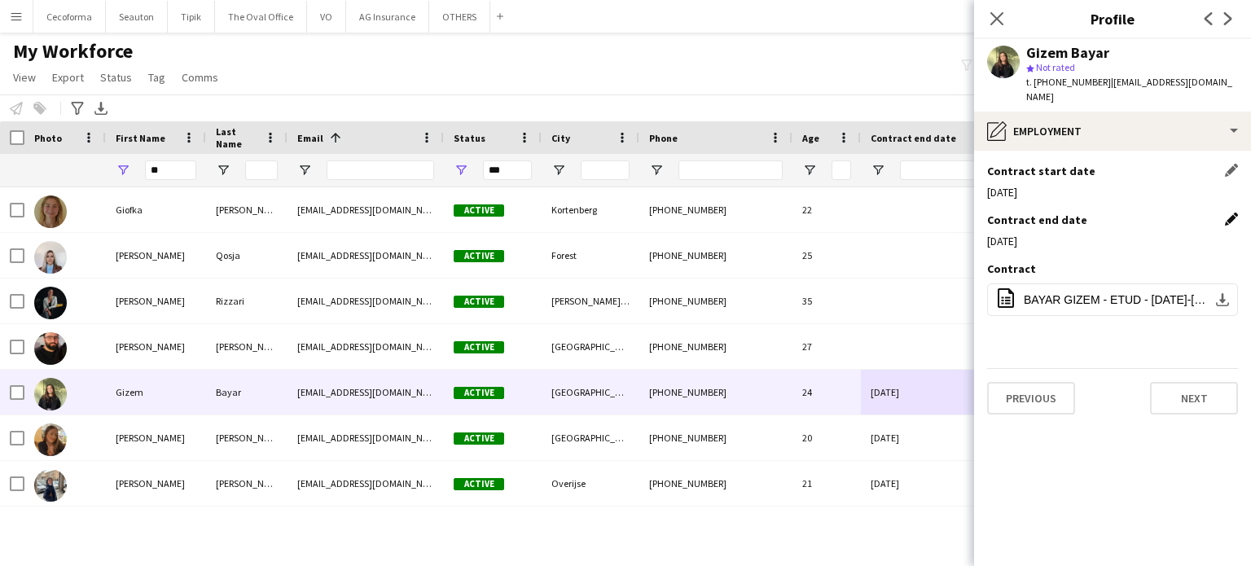
click at [1234, 213] on app-icon "Edit this field" at bounding box center [1231, 219] width 13 height 13
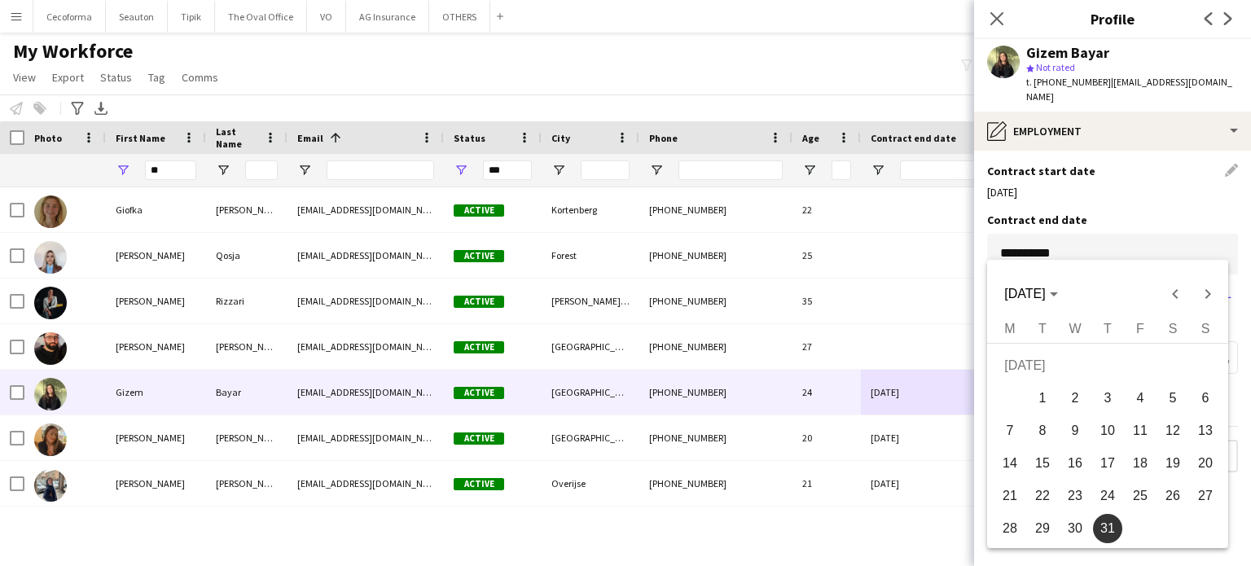
click at [1215, 240] on body "Menu Boards Boards Boards All jobs Status Workforce Workforce My Workforce Recr…" at bounding box center [625, 283] width 1251 height 566
click at [1208, 292] on span "Next month" at bounding box center [1207, 294] width 33 height 33
click at [1138, 524] on span "31" at bounding box center [1139, 528] width 29 height 29
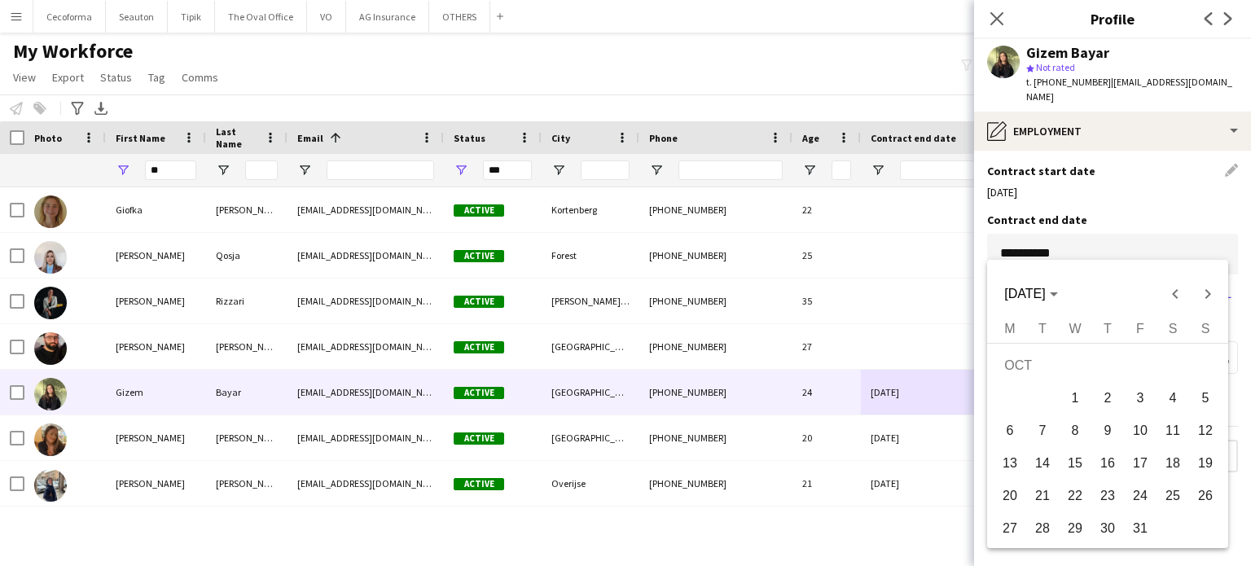
type input "**********"
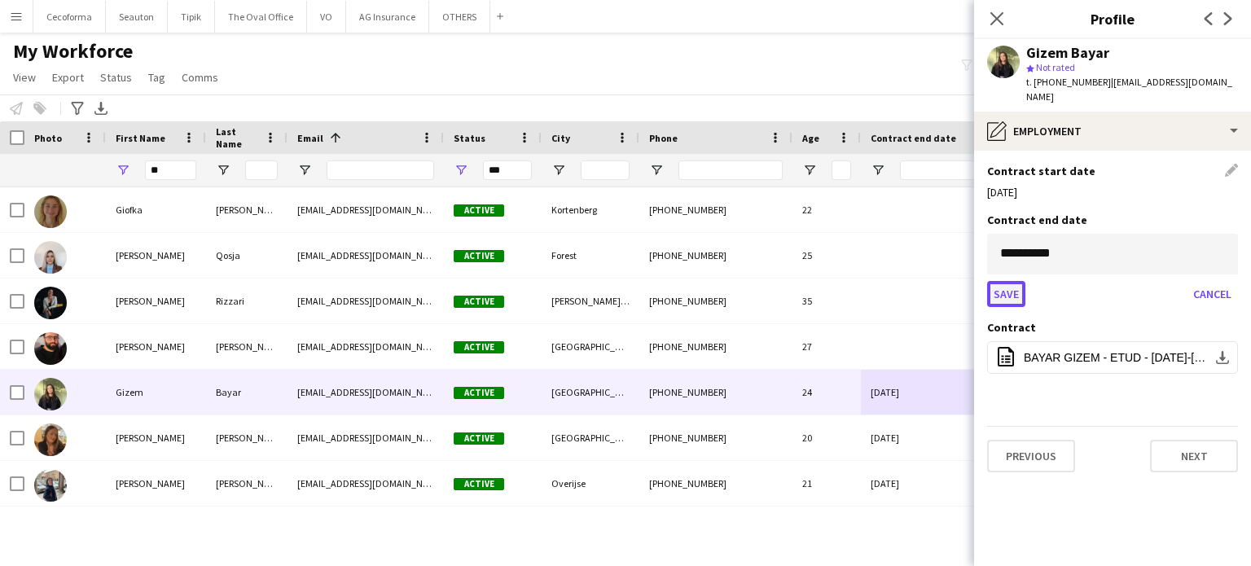
click at [995, 281] on button "Save" at bounding box center [1006, 294] width 38 height 26
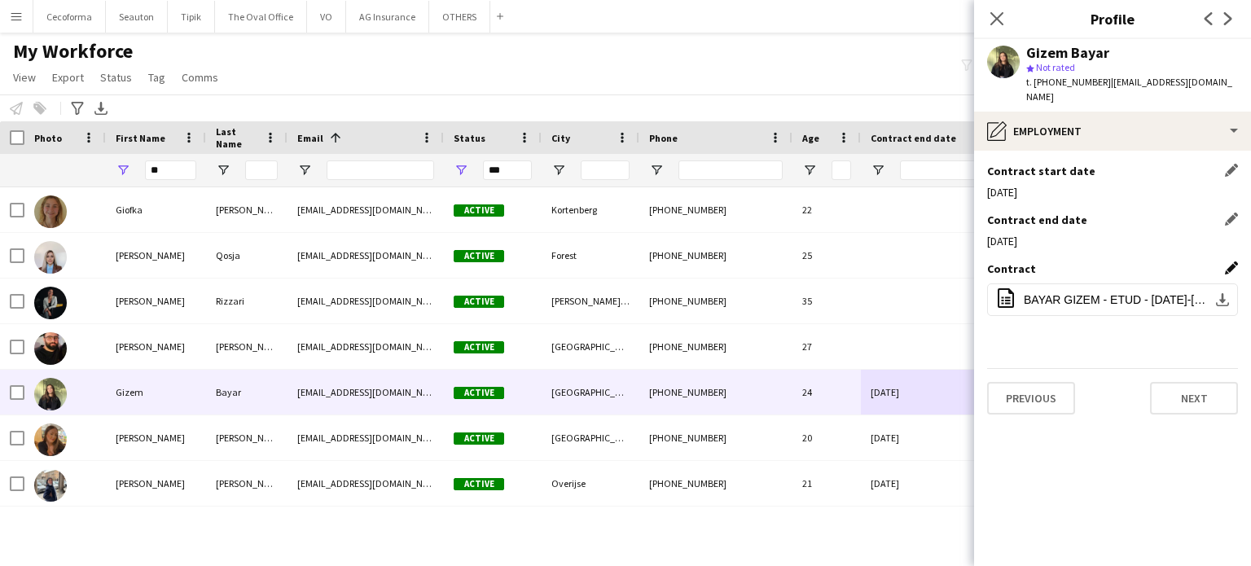
click at [1231, 261] on app-icon "Edit this field" at bounding box center [1231, 267] width 13 height 13
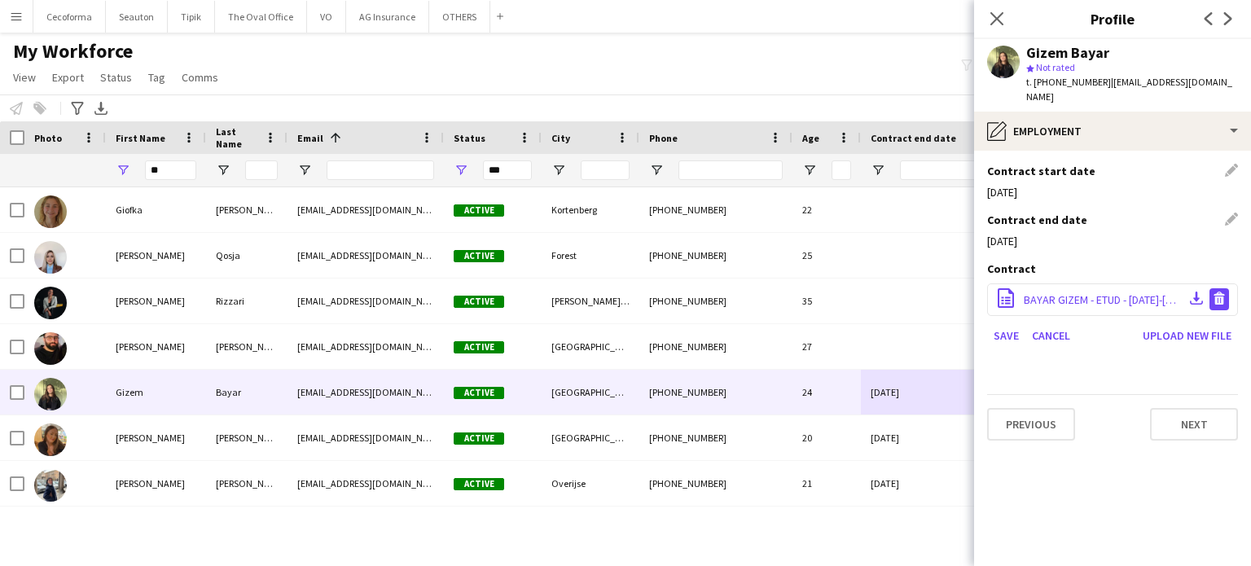
click at [1220, 292] on app-icon "Delete file" at bounding box center [1218, 299] width 13 height 15
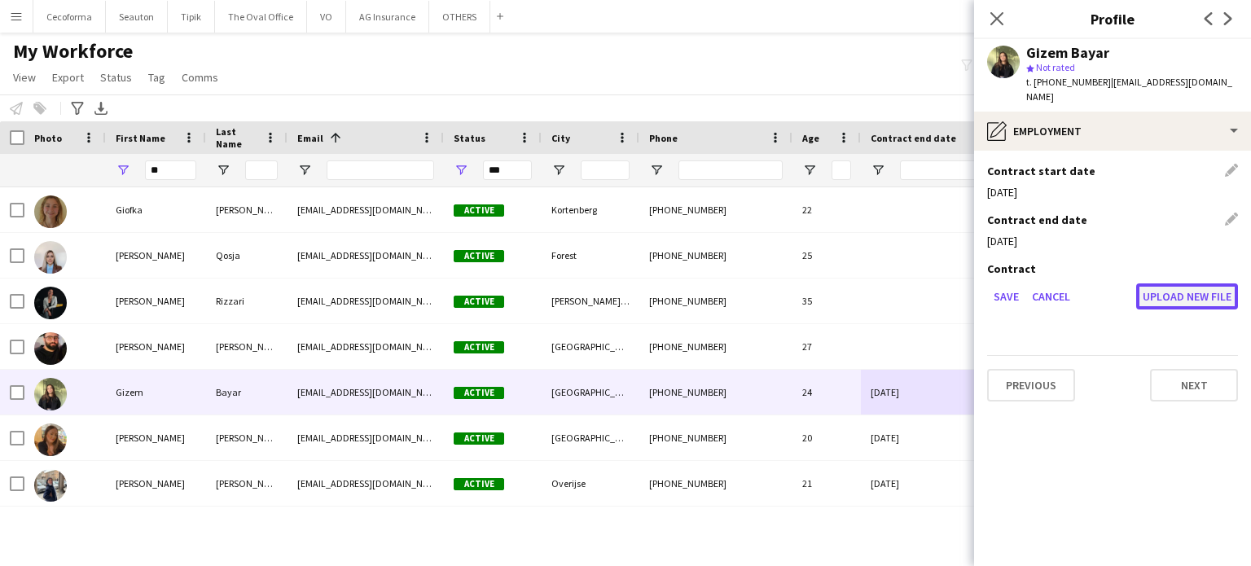
click at [1196, 283] on button "Upload new file" at bounding box center [1187, 296] width 102 height 26
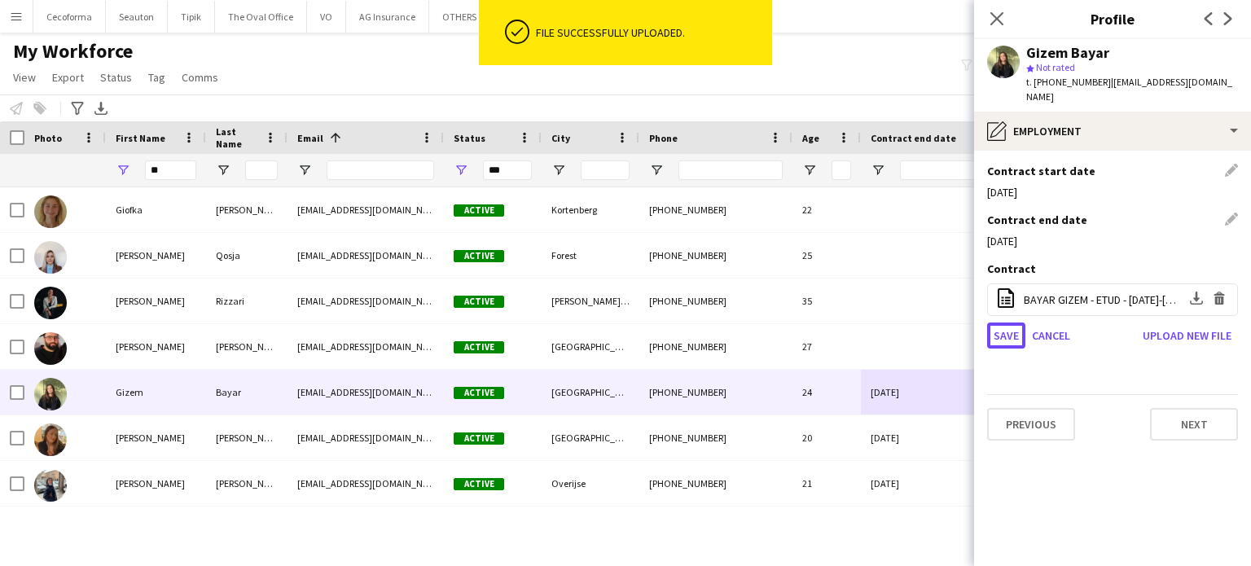
click at [999, 323] on button "Save" at bounding box center [1006, 335] width 38 height 26
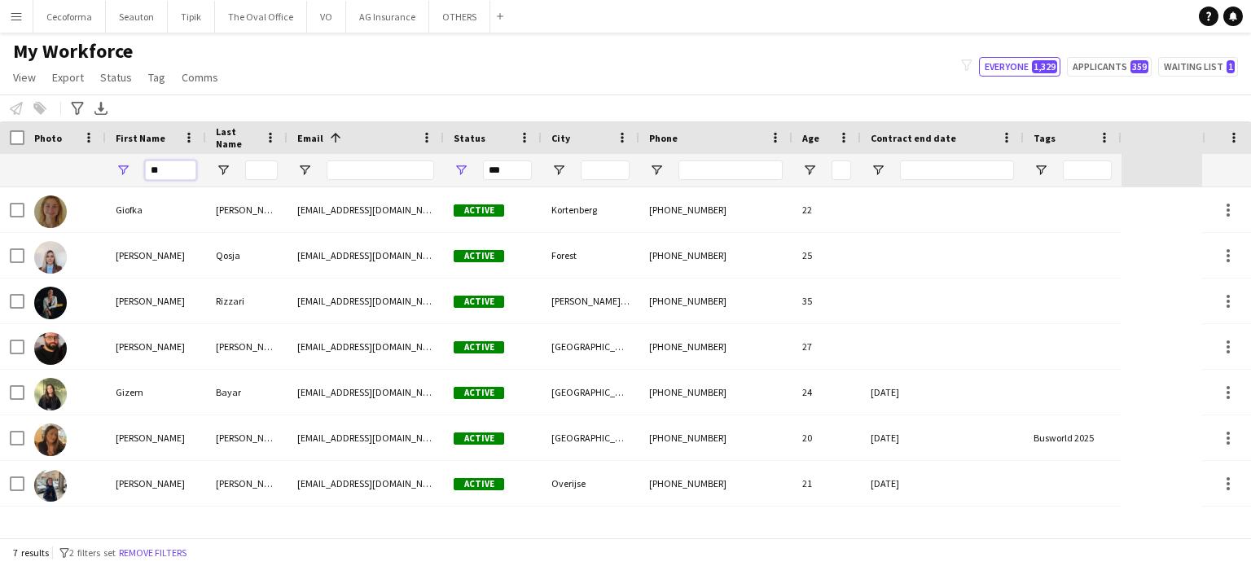
click at [164, 169] on input "**" at bounding box center [170, 170] width 51 height 20
type input "*"
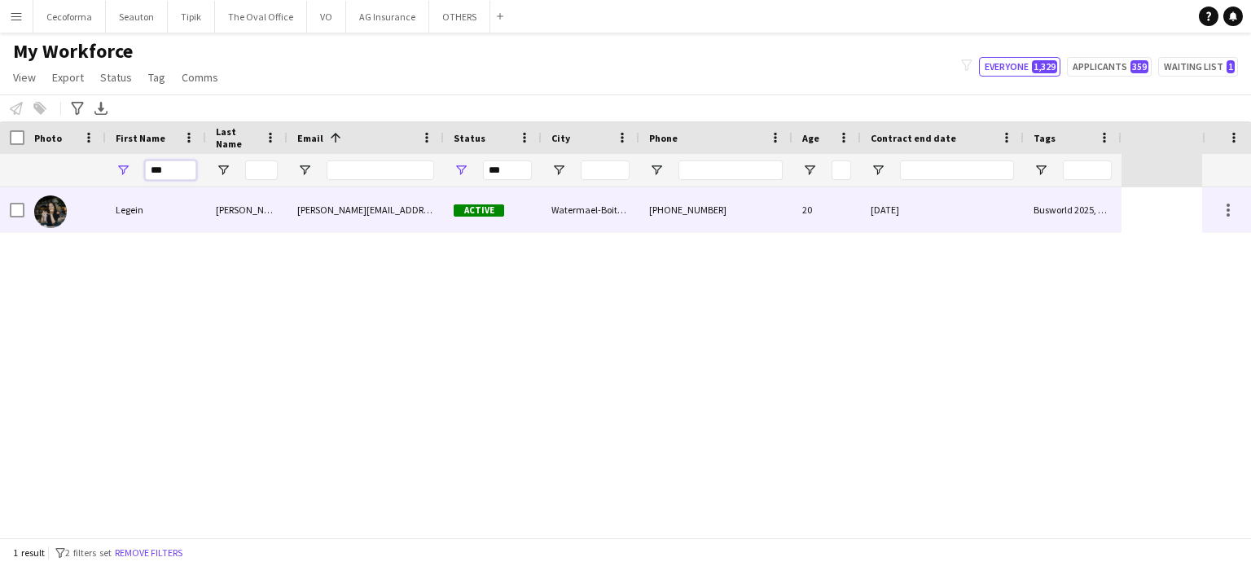
type input "***"
click at [964, 214] on div "[DATE]" at bounding box center [942, 209] width 163 height 45
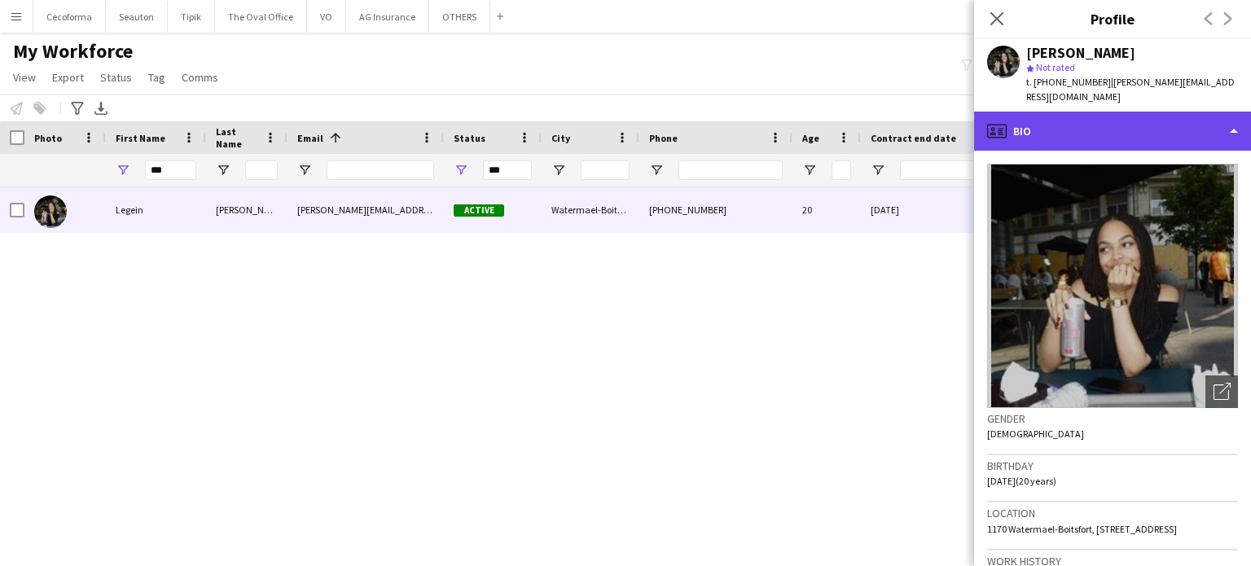
click at [1235, 118] on div "profile Bio" at bounding box center [1112, 131] width 277 height 39
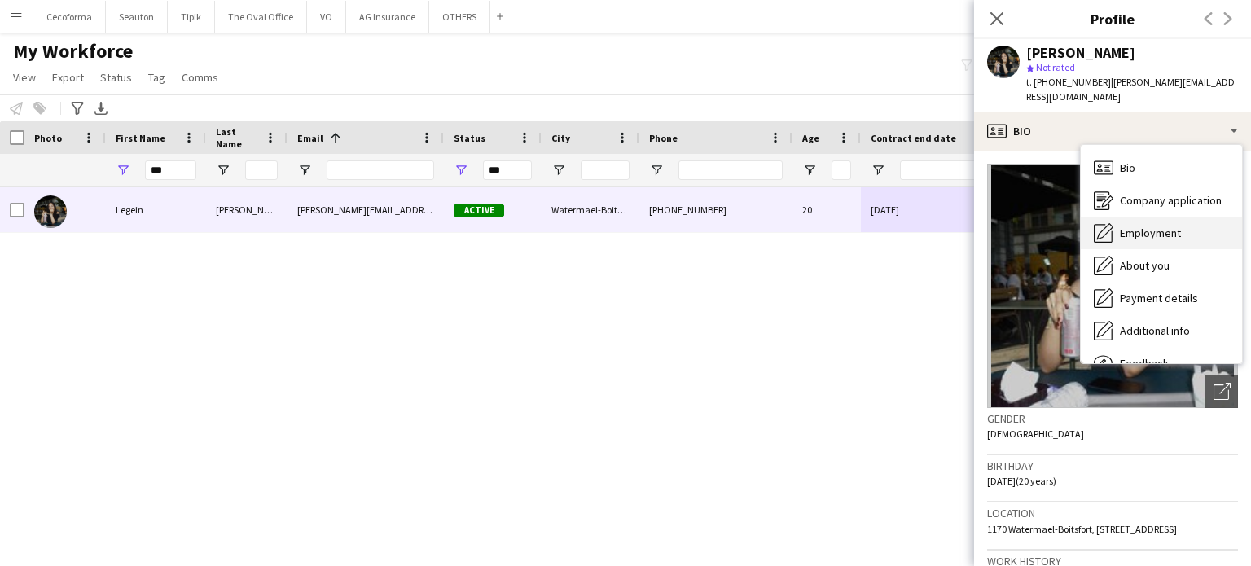
click at [1147, 226] on span "Employment" at bounding box center [1150, 233] width 61 height 15
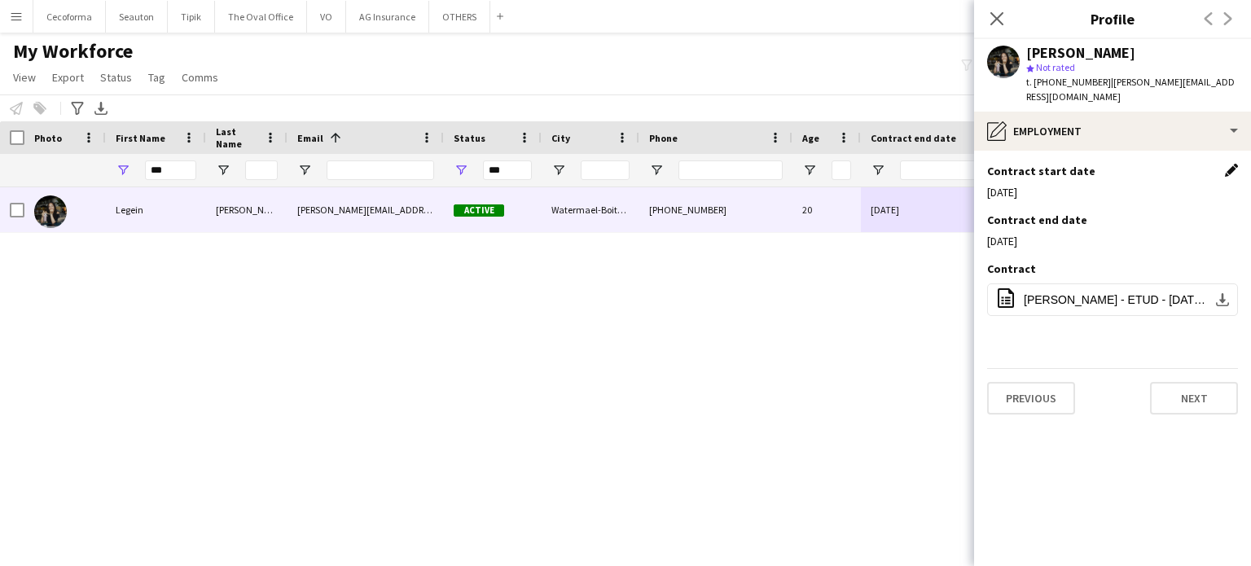
click at [1230, 164] on app-icon "Edit this field" at bounding box center [1231, 170] width 13 height 13
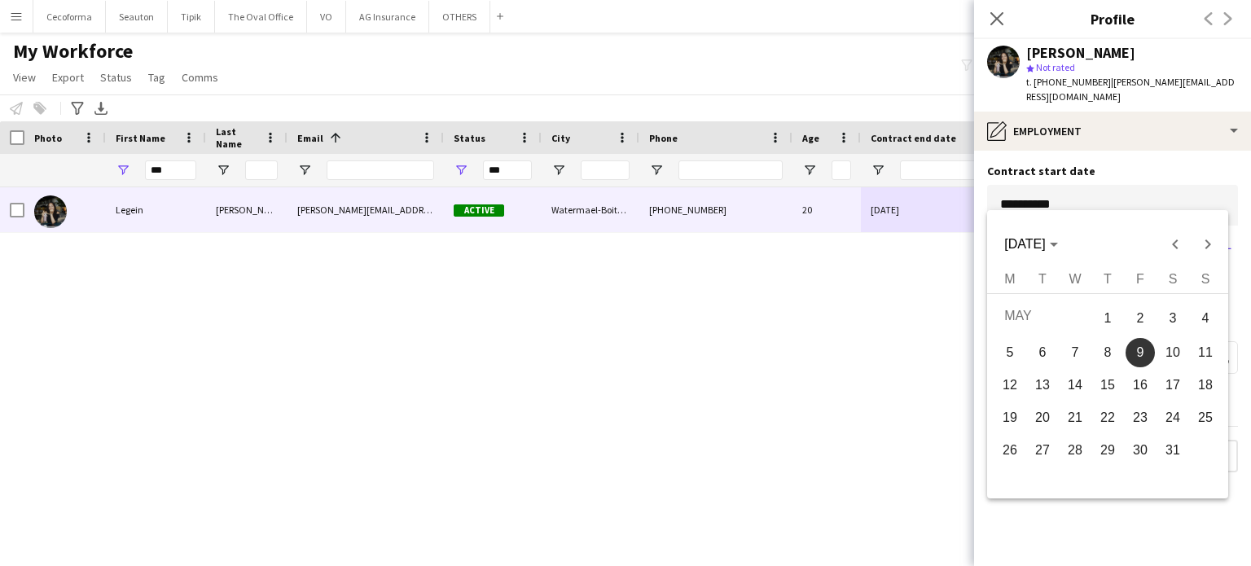
click at [1122, 186] on body "Menu Boards Boards Boards All jobs Status Workforce Workforce My Workforce Recr…" at bounding box center [625, 283] width 1251 height 566
click at [1204, 241] on span "Next month" at bounding box center [1207, 244] width 33 height 33
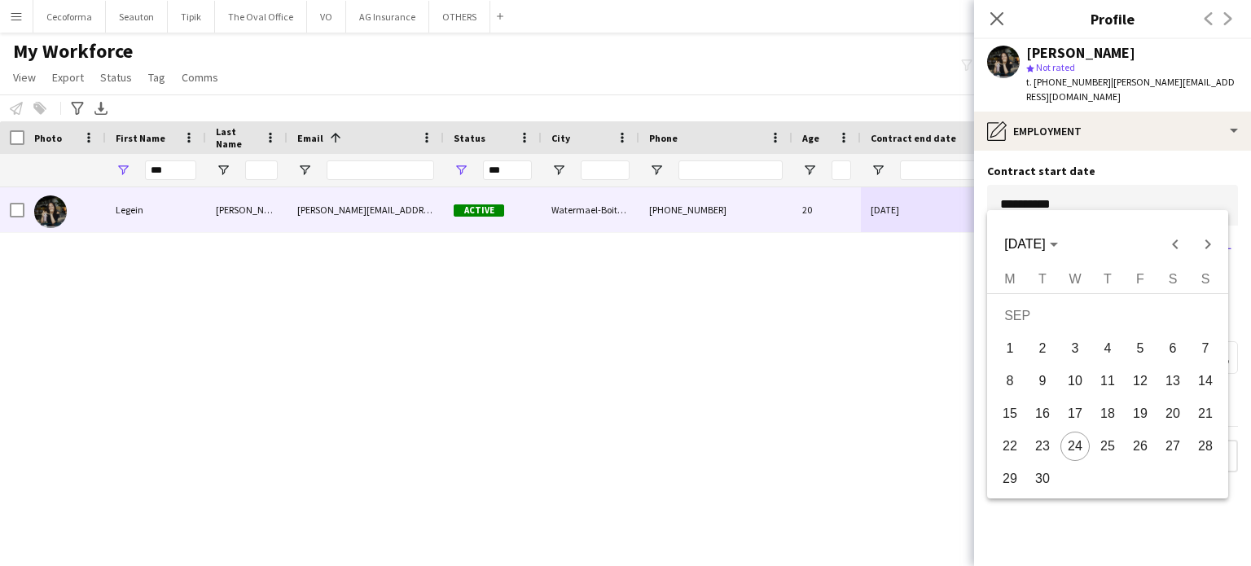
click at [1139, 446] on span "26" at bounding box center [1139, 446] width 29 height 29
type input "**********"
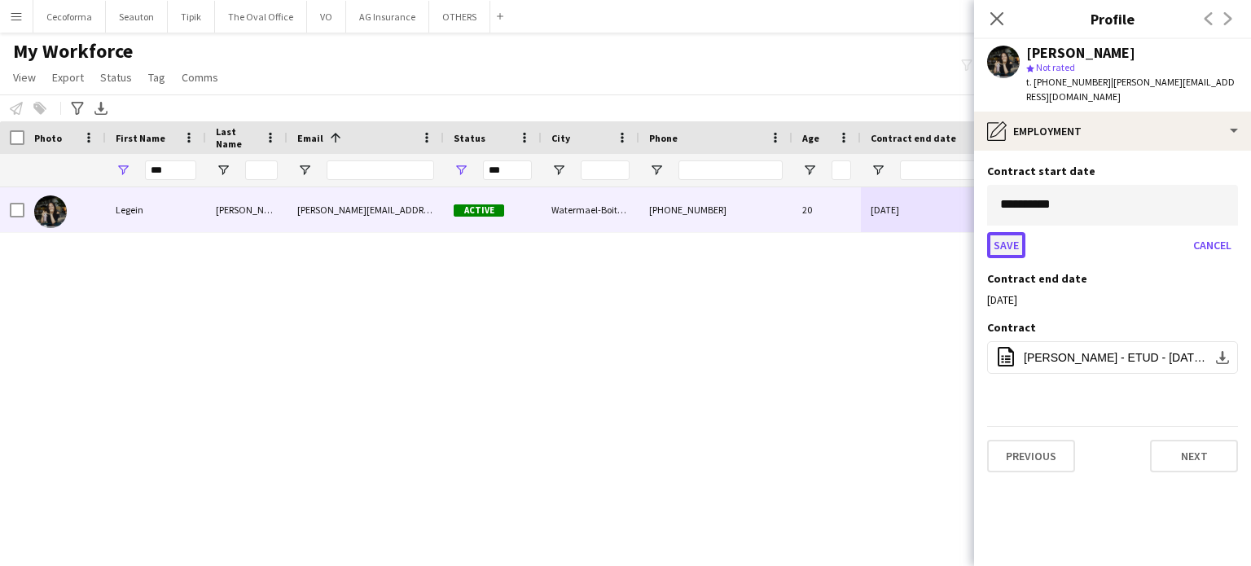
click at [1007, 232] on button "Save" at bounding box center [1006, 245] width 38 height 26
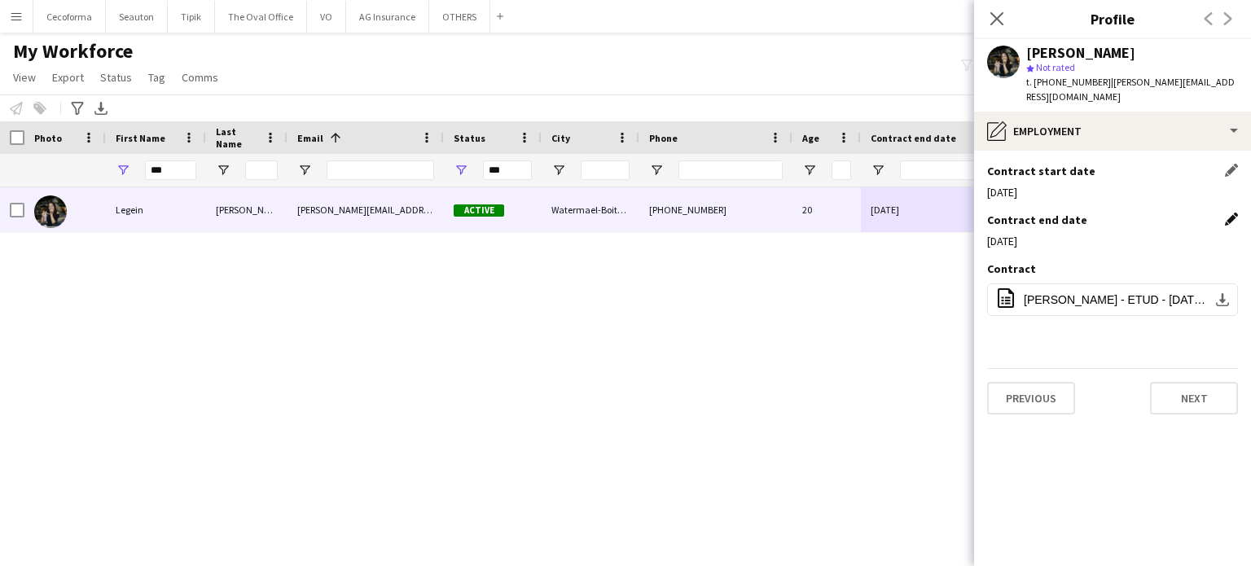
click at [1230, 213] on app-icon "Edit this field" at bounding box center [1231, 219] width 13 height 13
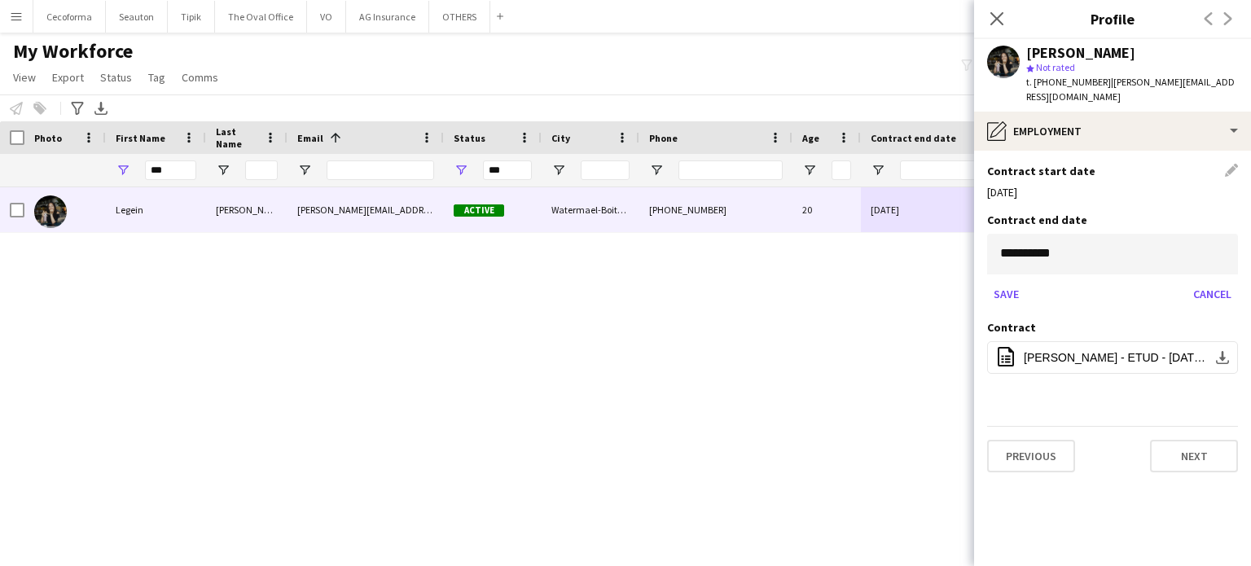
click at [1062, 237] on body "Menu Boards Boards Boards All jobs Status Workforce Workforce My Workforce Recr…" at bounding box center [625, 283] width 1251 height 566
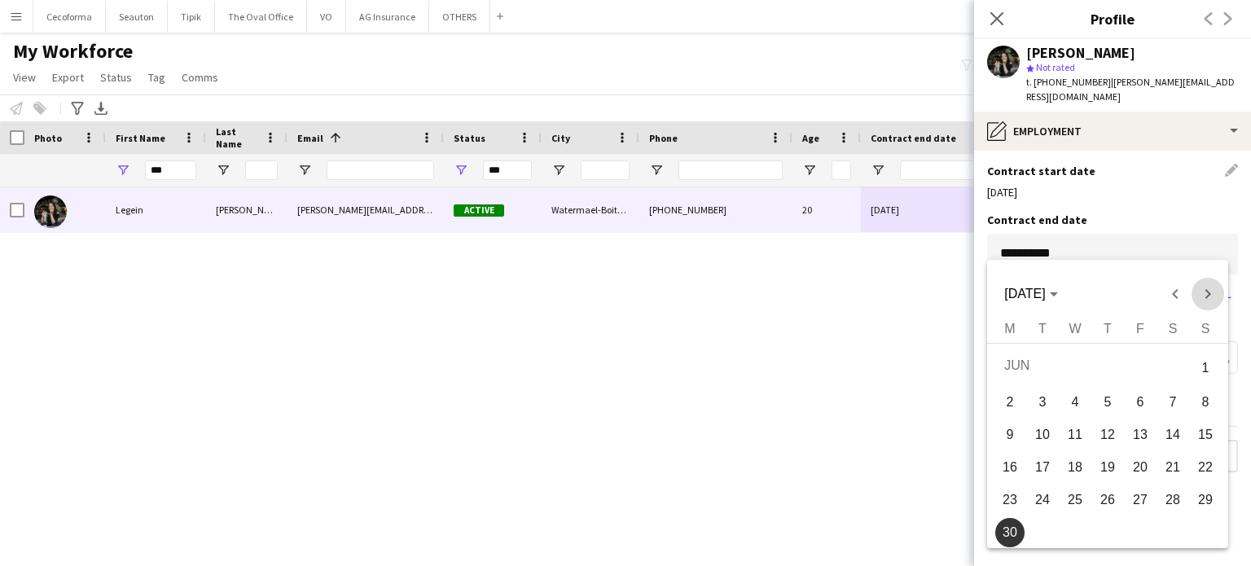
click at [1202, 292] on span "Next month" at bounding box center [1207, 294] width 33 height 33
click at [1137, 523] on span "31" at bounding box center [1139, 528] width 29 height 29
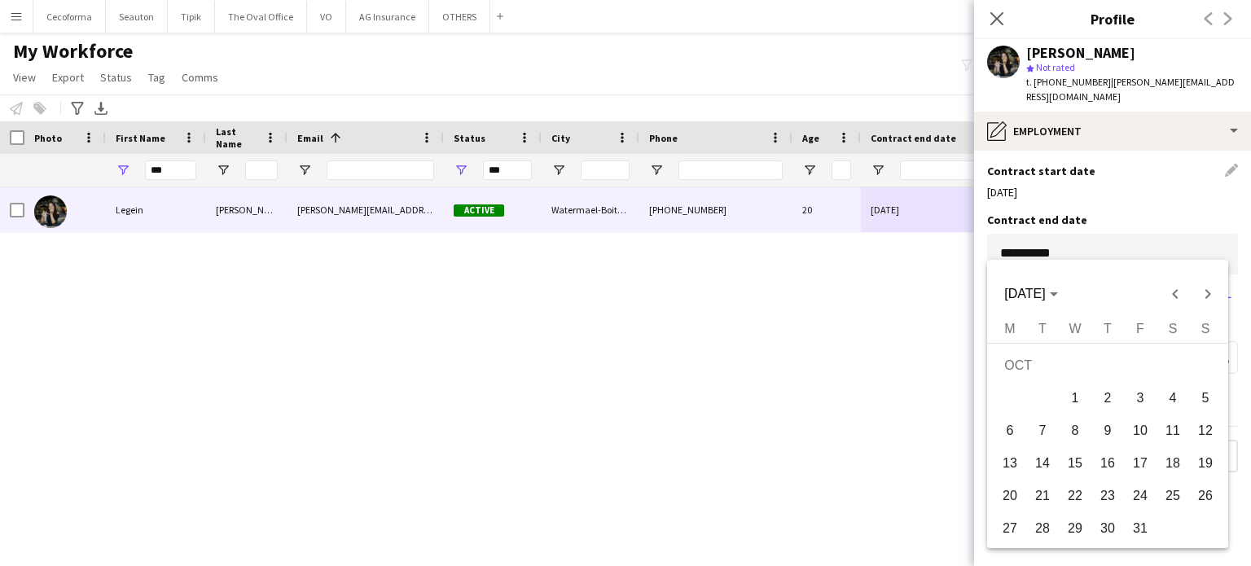
type input "**********"
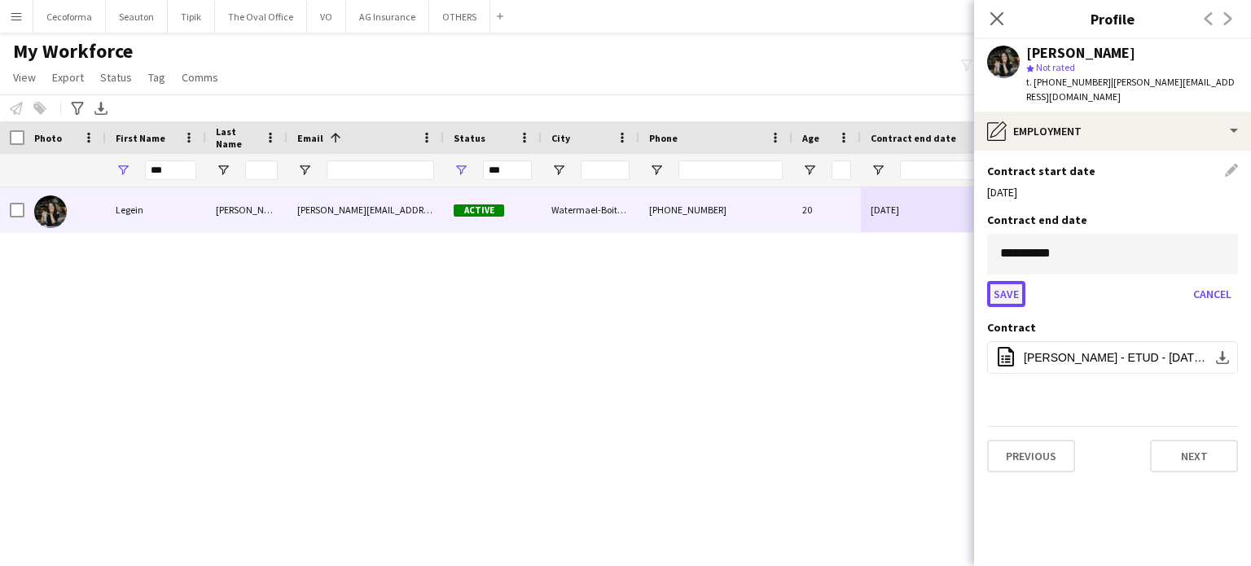
click at [1005, 281] on button "Save" at bounding box center [1006, 294] width 38 height 26
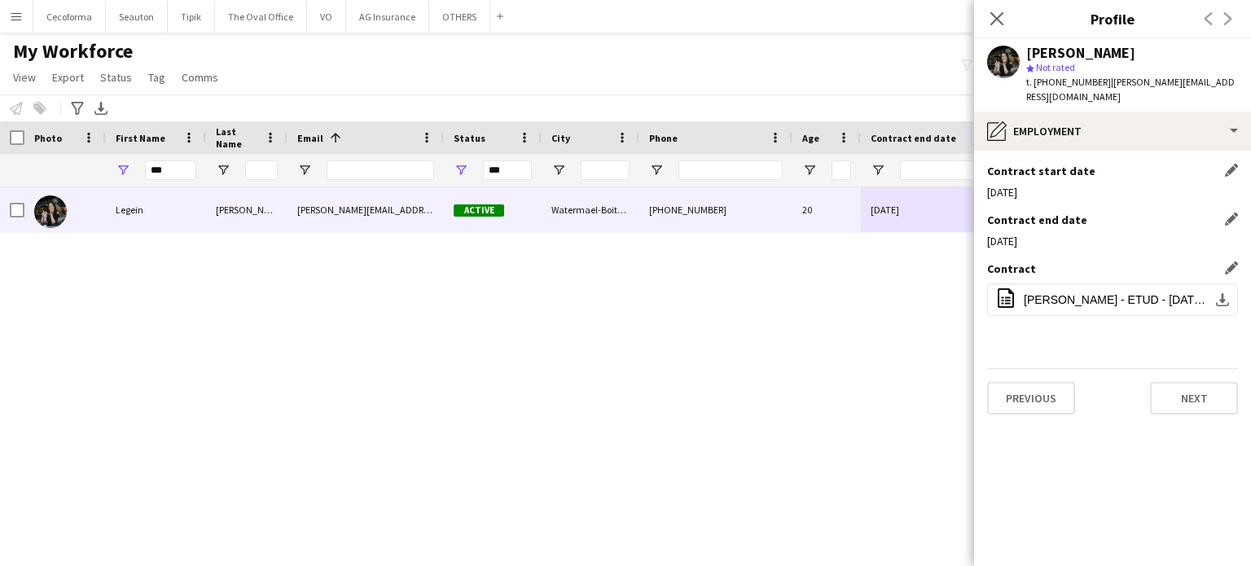
click at [1005, 261] on h3 "Contract" at bounding box center [1011, 268] width 49 height 15
click at [1232, 261] on app-icon "Edit this field" at bounding box center [1231, 267] width 13 height 13
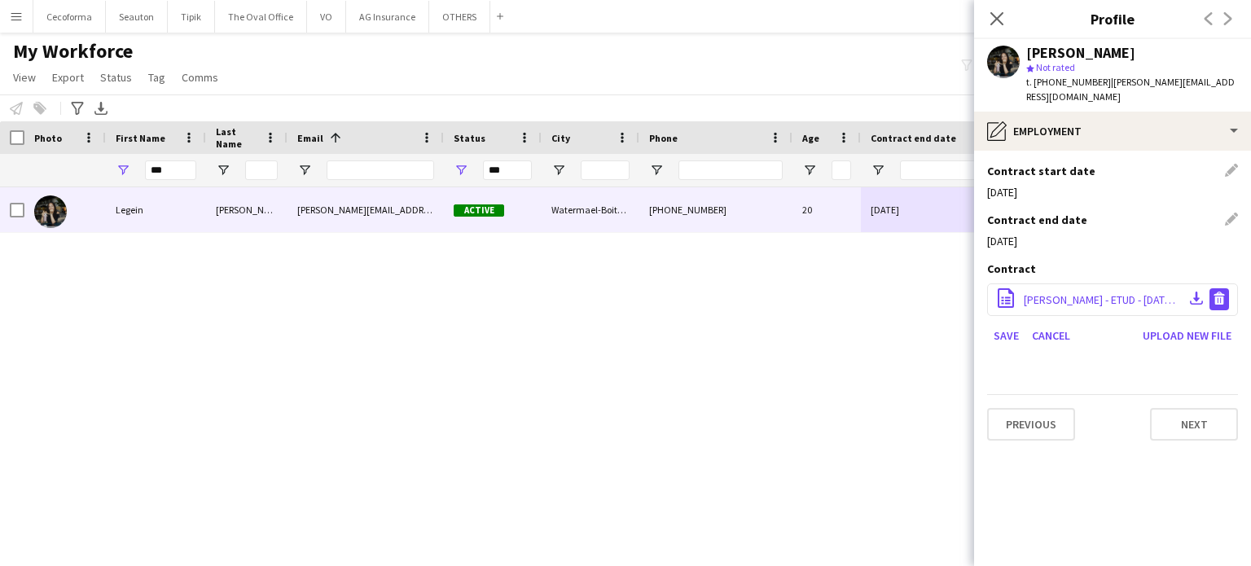
click at [1221, 292] on app-icon "Delete file" at bounding box center [1218, 299] width 13 height 15
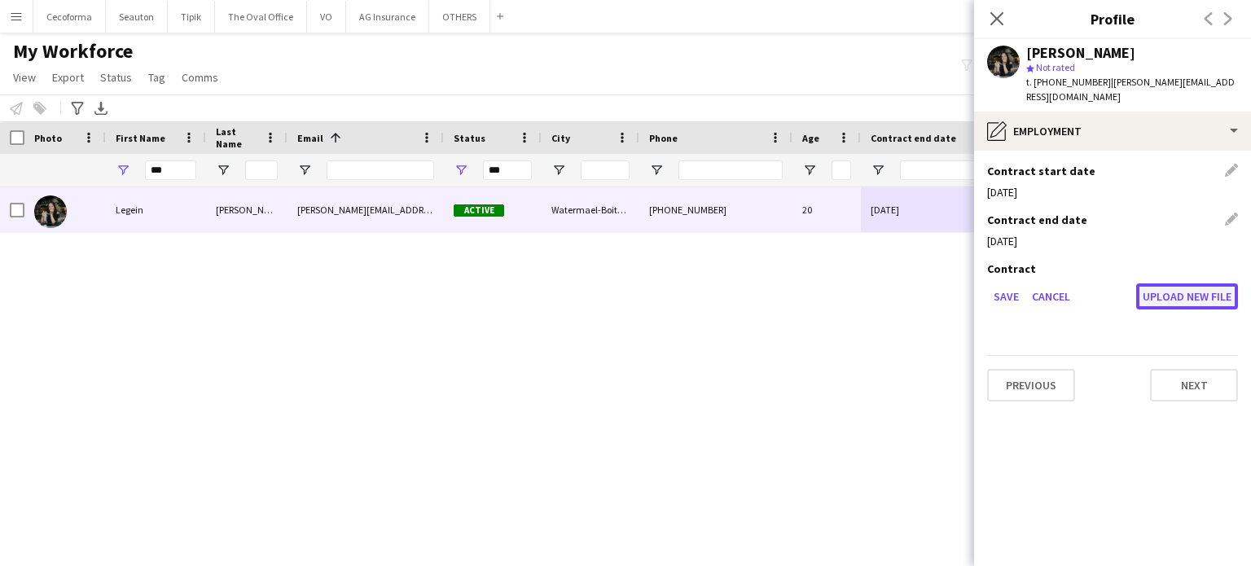
click at [1192, 283] on button "Upload new file" at bounding box center [1187, 296] width 102 height 26
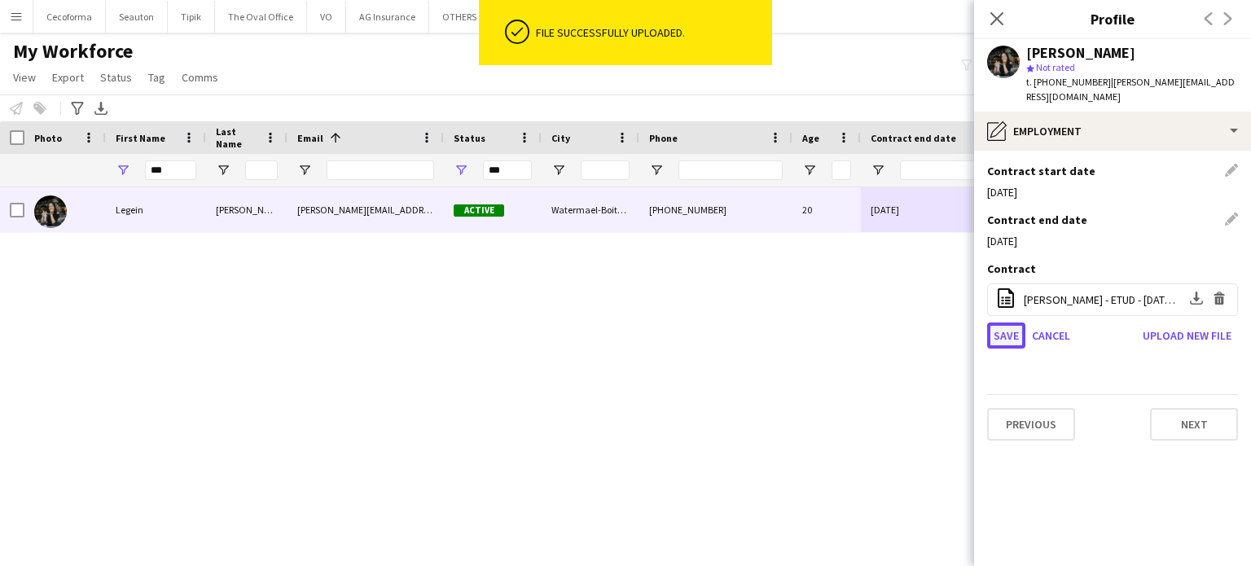
click at [1004, 322] on button "Save" at bounding box center [1006, 335] width 38 height 26
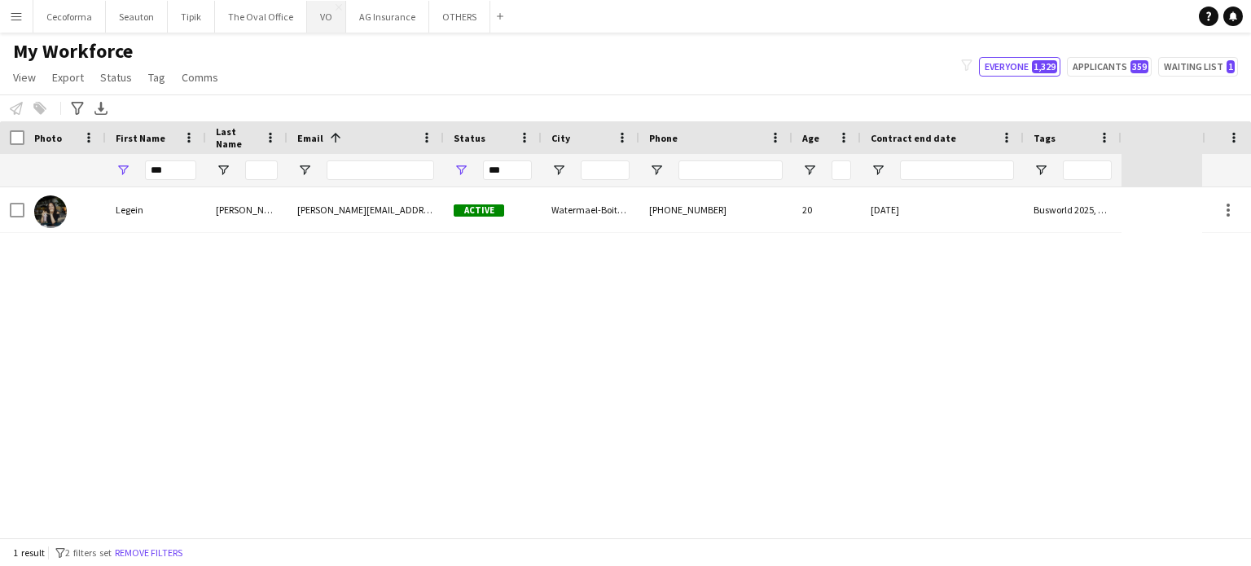
click at [321, 16] on button "VO Close" at bounding box center [326, 17] width 39 height 32
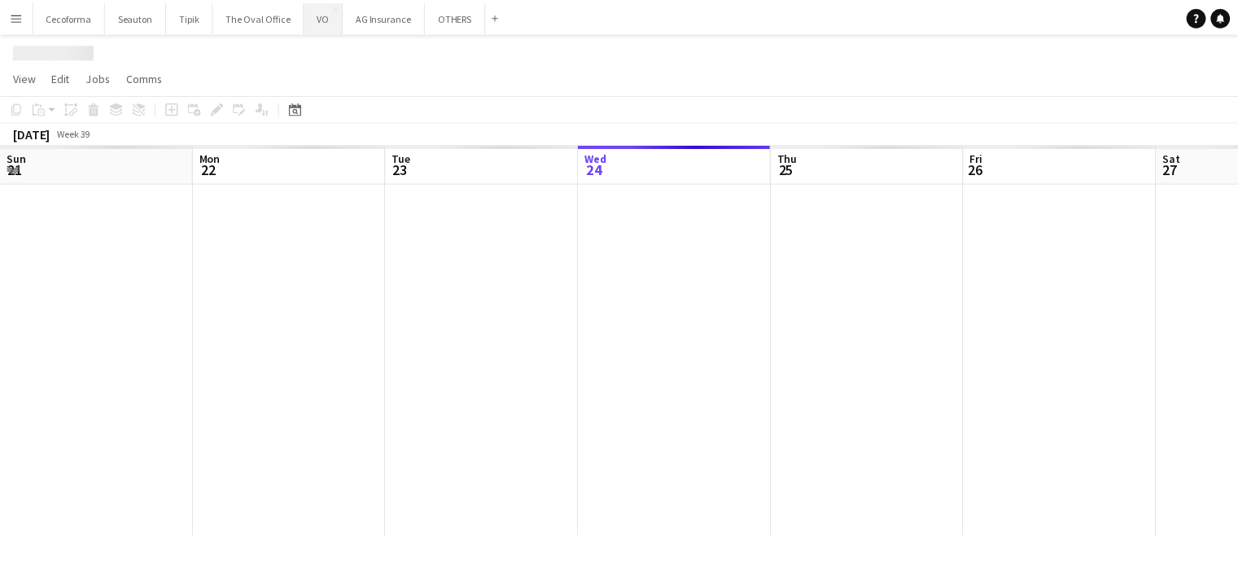
scroll to position [0, 389]
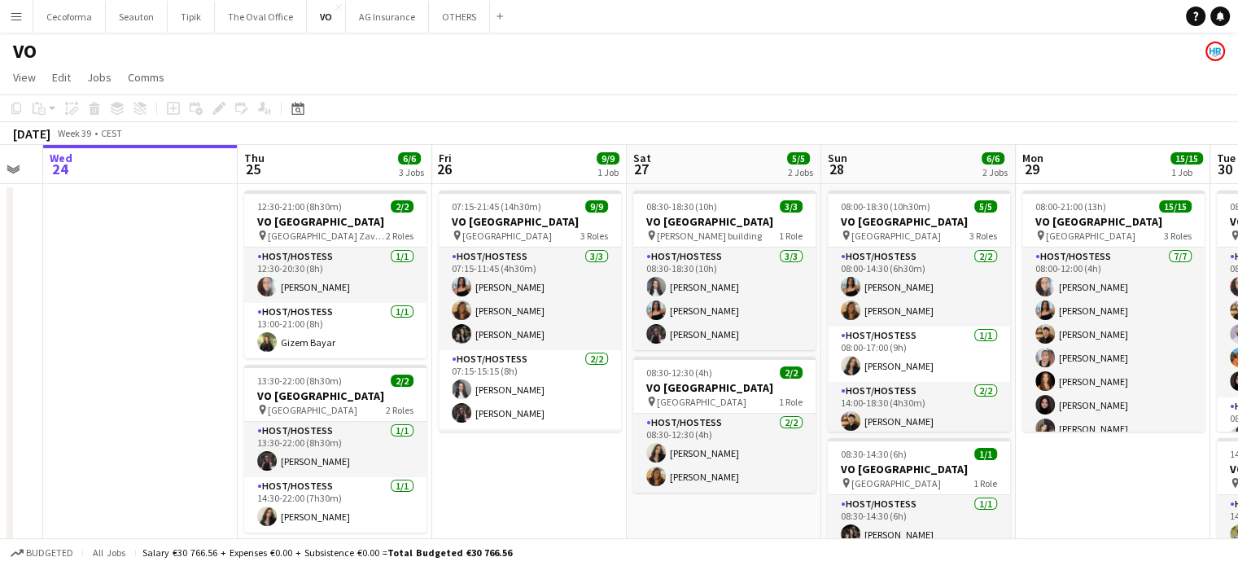
drag, startPoint x: 713, startPoint y: 494, endPoint x: 120, endPoint y: 452, distance: 595.1
click at [125, 452] on app-calendar-viewport "Sun 21 Mon 22 Tue 23 Wed 24 Thu 25 6/6 3 Jobs Fri 26 9/9 1 Job Sat 27 5/5 2 Job…" at bounding box center [619, 444] width 1238 height 598
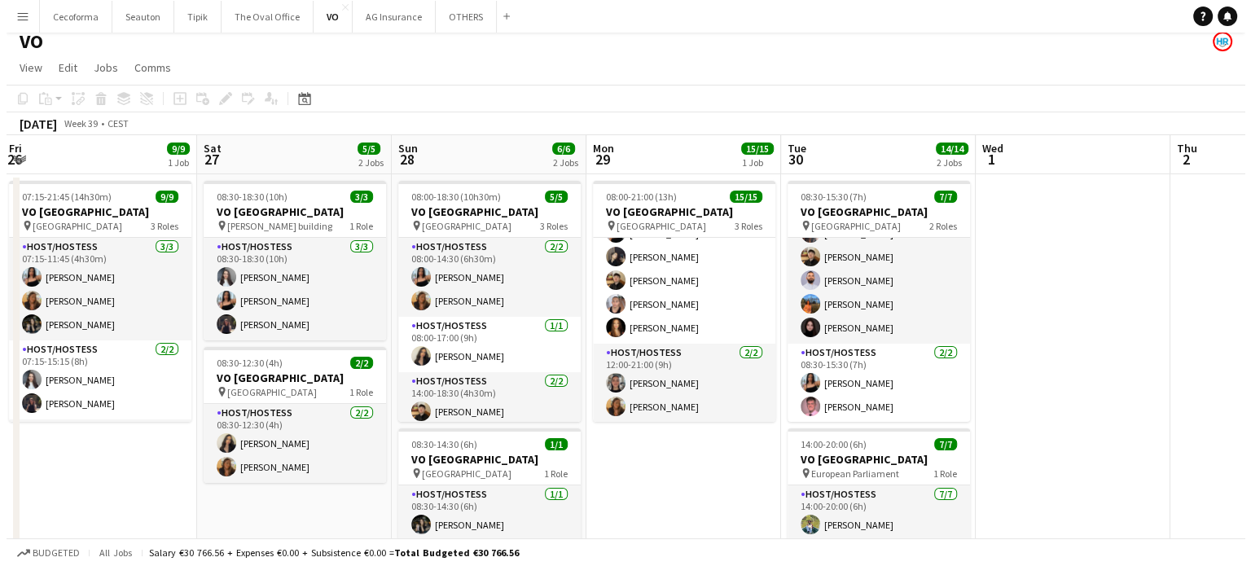
scroll to position [0, 0]
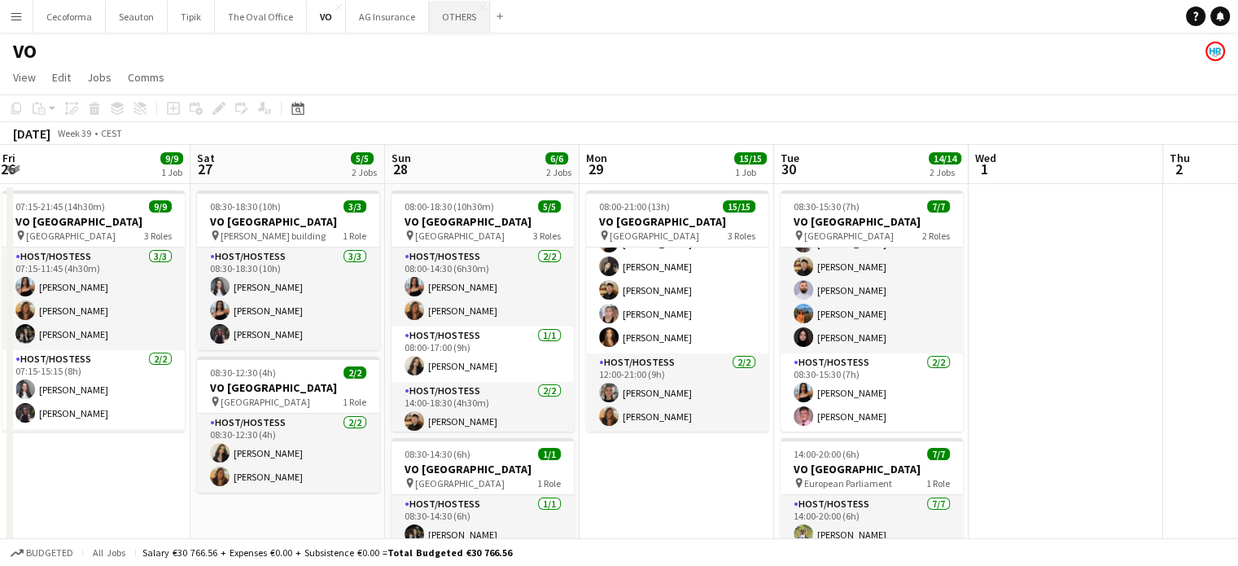
click at [453, 12] on button "OTHERS Close" at bounding box center [459, 17] width 61 height 32
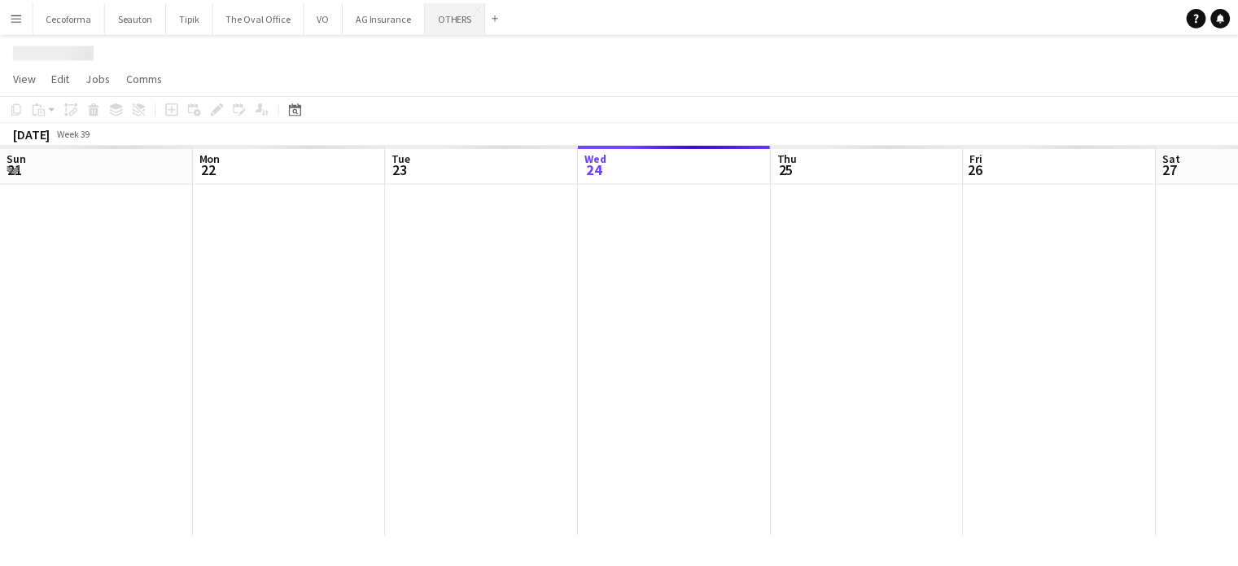
scroll to position [0, 389]
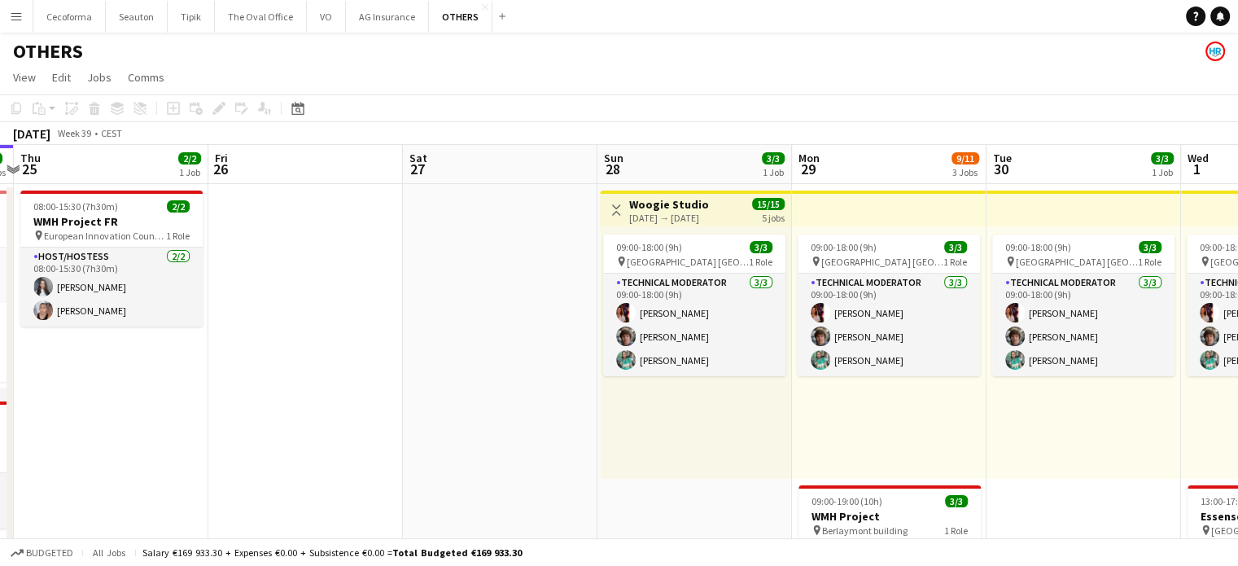
drag, startPoint x: 303, startPoint y: 406, endPoint x: 107, endPoint y: 374, distance: 198.0
click at [142, 379] on app-calendar-viewport "Sun 21 Mon 22 2/2 1 Job Tue 23 Wed 24 4/4 2 Jobs Thu 25 2/2 1 Job Fri 26 Sat 27…" at bounding box center [619, 535] width 1238 height 780
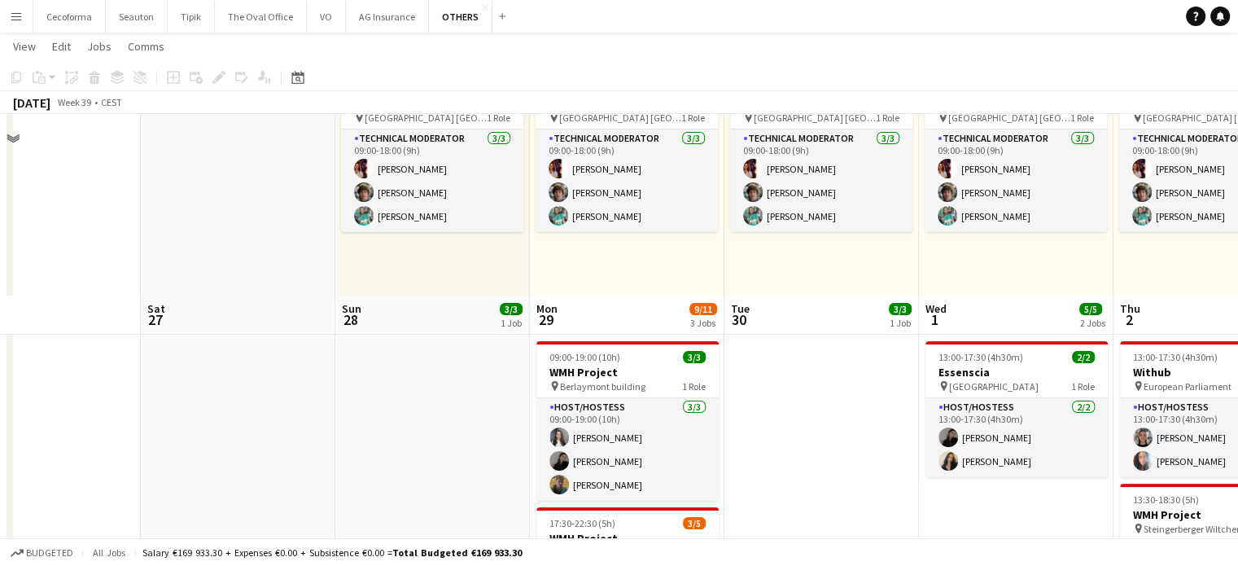
scroll to position [326, 0]
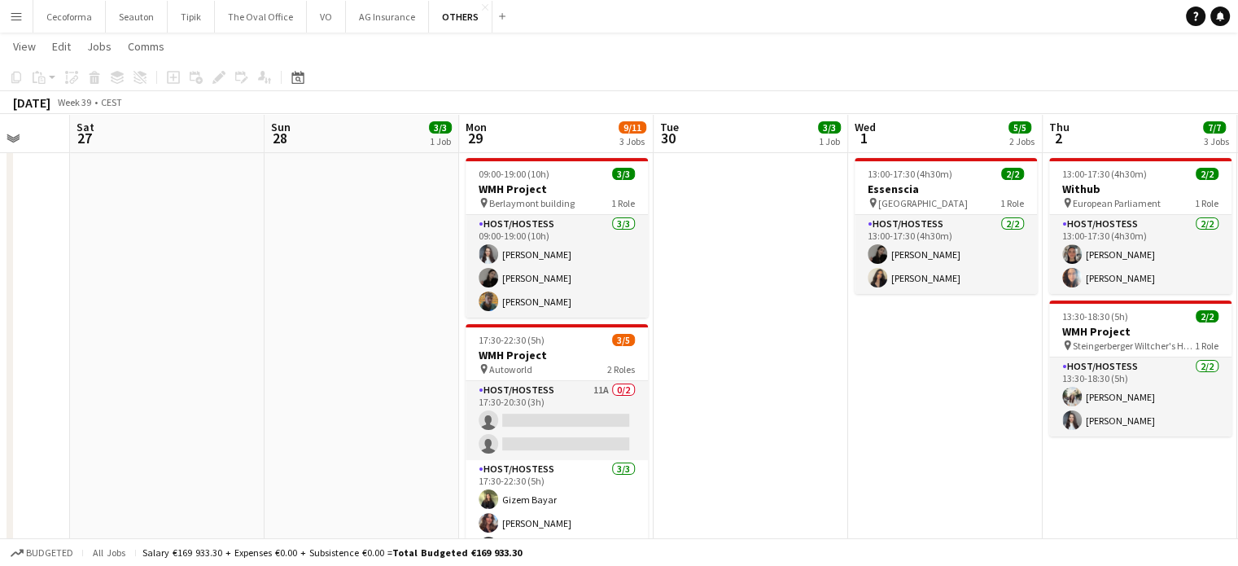
drag, startPoint x: 917, startPoint y: 432, endPoint x: 731, endPoint y: 438, distance: 185.8
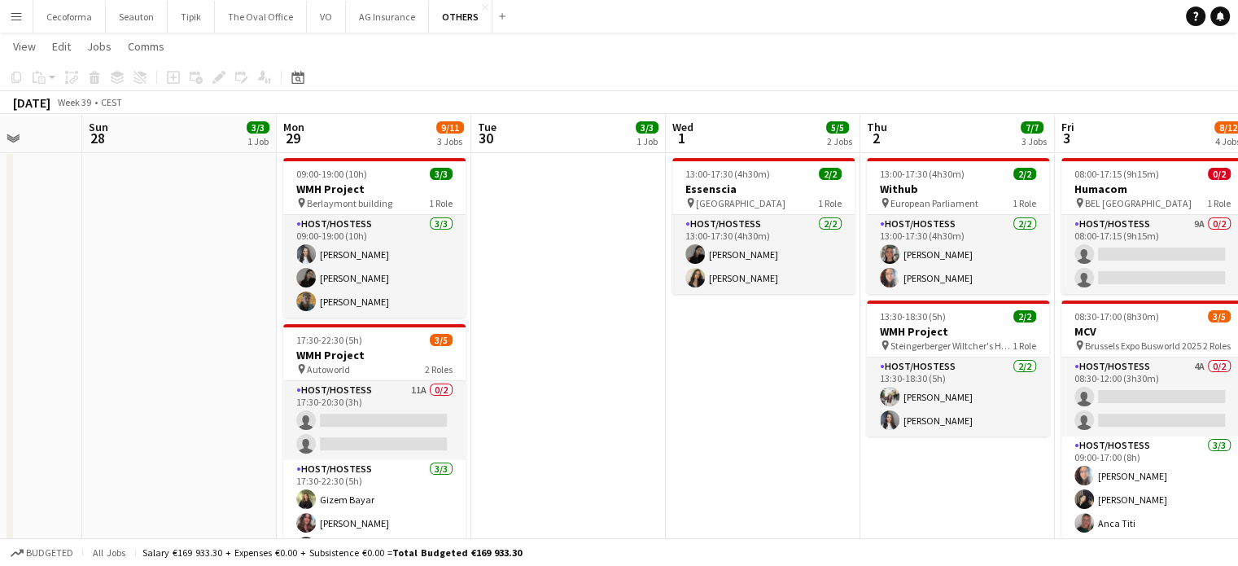
scroll to position [0, 555]
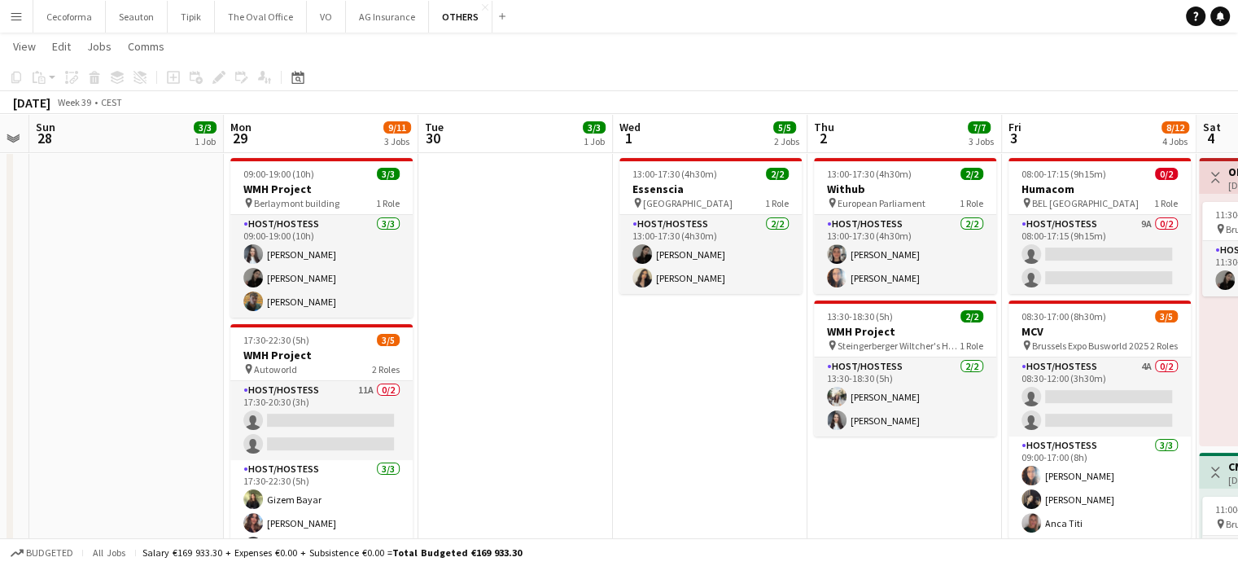
drag, startPoint x: 837, startPoint y: 400, endPoint x: 717, endPoint y: 423, distance: 122.6
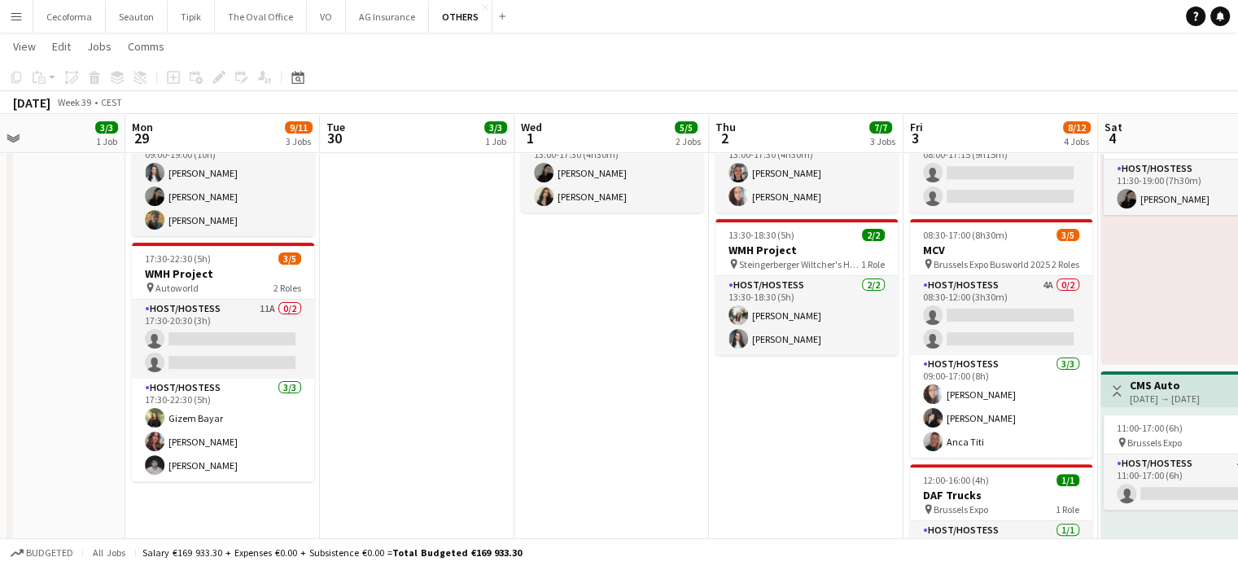
scroll to position [0, 695]
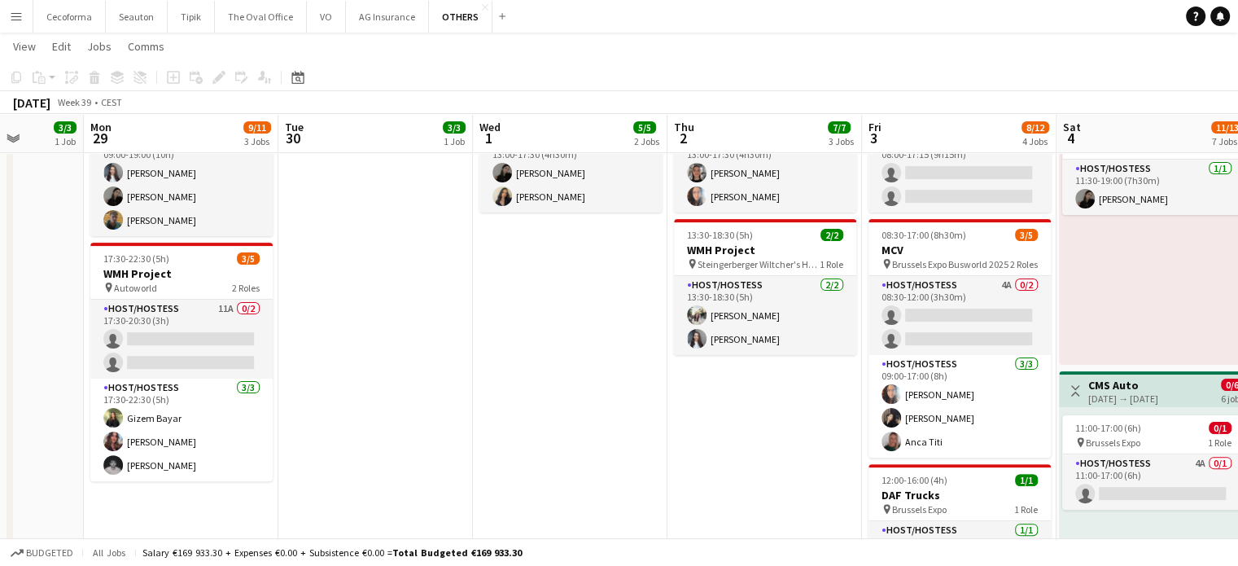
drag, startPoint x: 720, startPoint y: 415, endPoint x: 580, endPoint y: 431, distance: 140.9
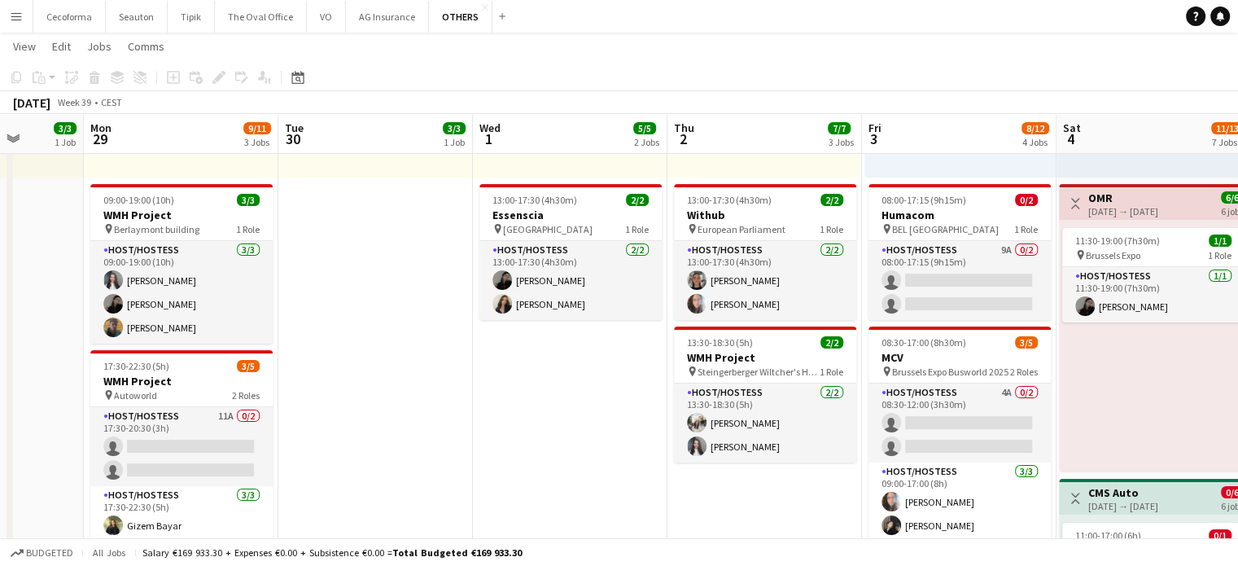
scroll to position [0, 0]
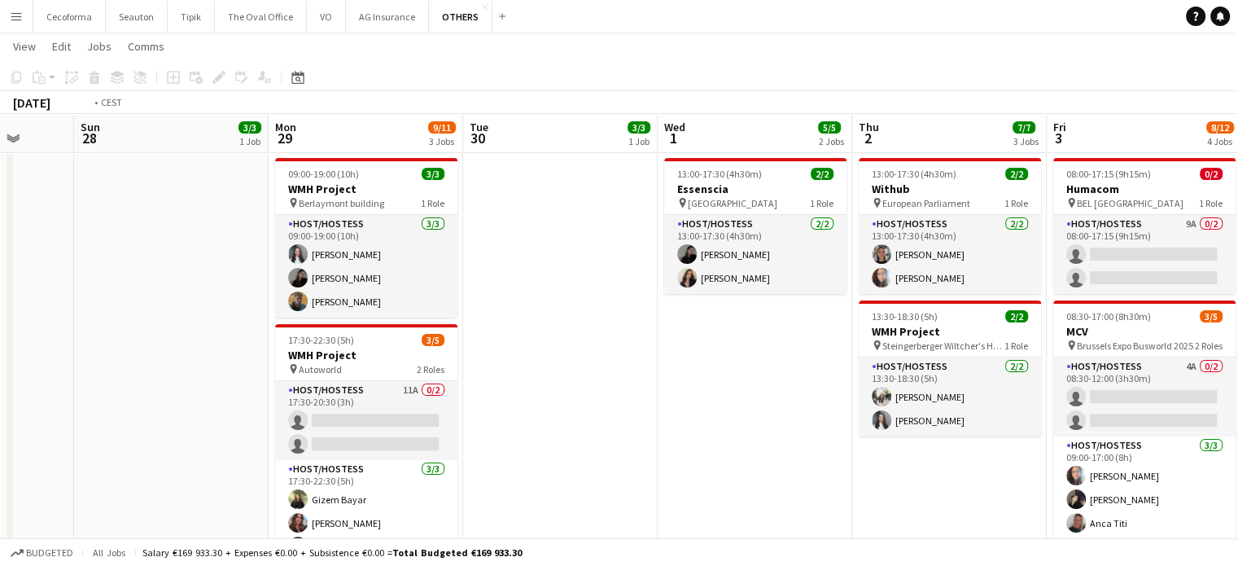
drag, startPoint x: 726, startPoint y: 452, endPoint x: 522, endPoint y: 460, distance: 204.5
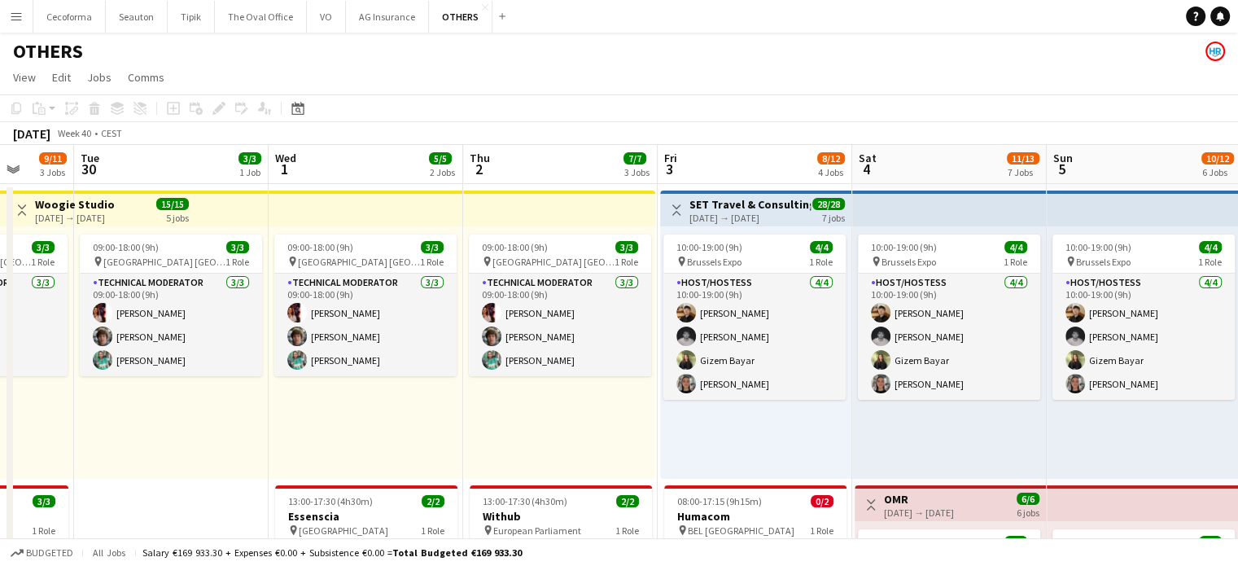
click at [16, 13] on app-icon "Menu" at bounding box center [16, 16] width 13 height 13
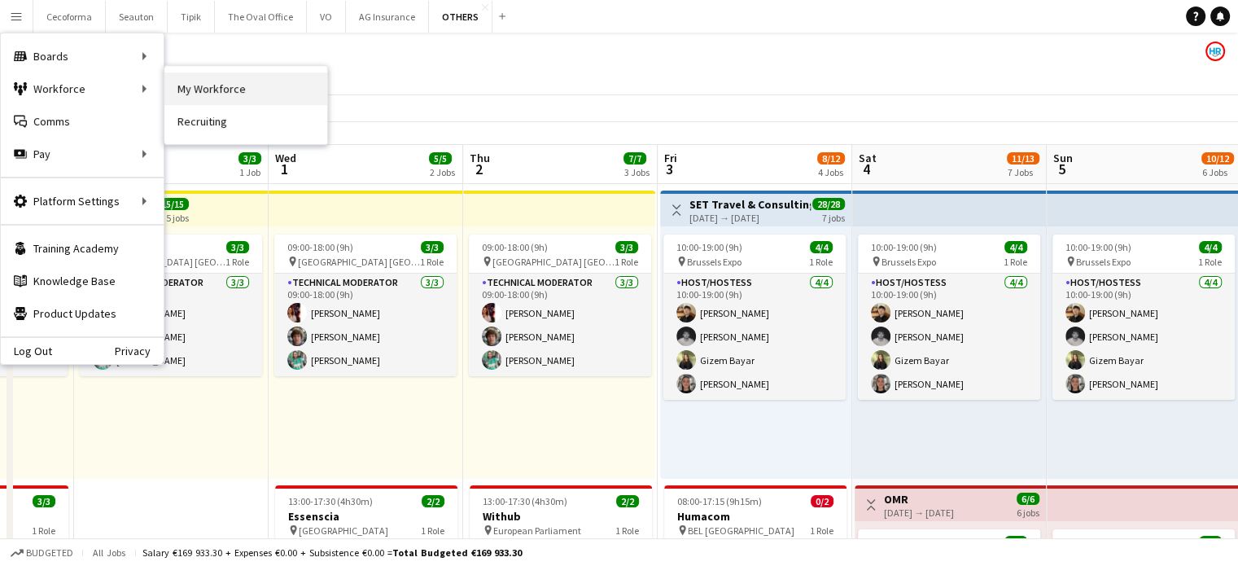
click at [260, 91] on link "My Workforce" at bounding box center [245, 88] width 163 height 33
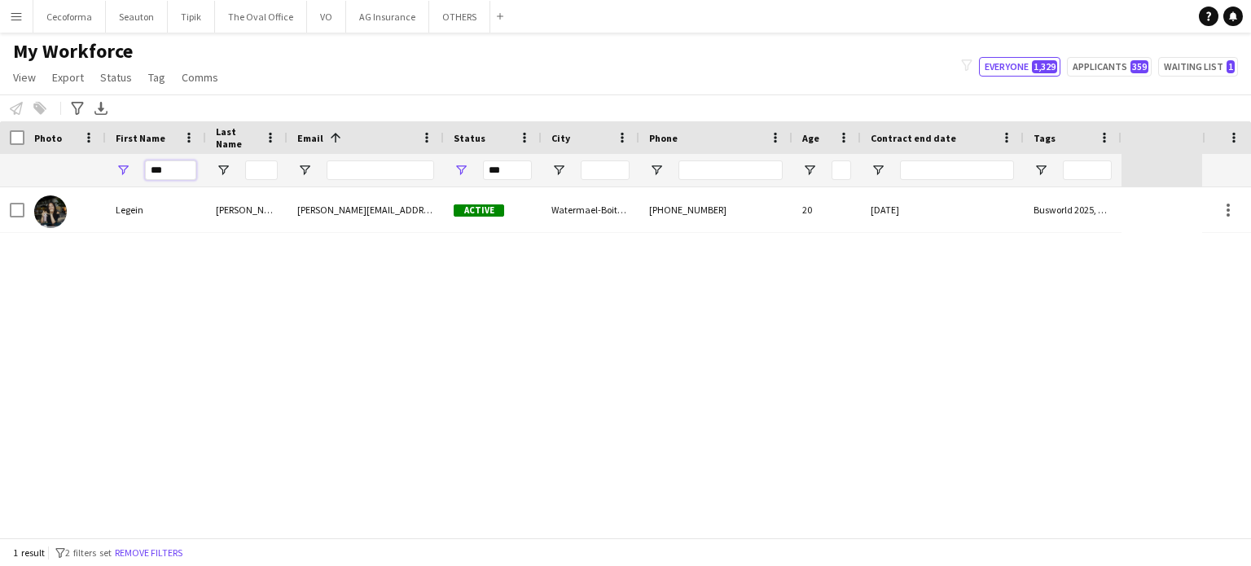
click at [173, 175] on input "***" at bounding box center [170, 170] width 51 height 20
type input "*"
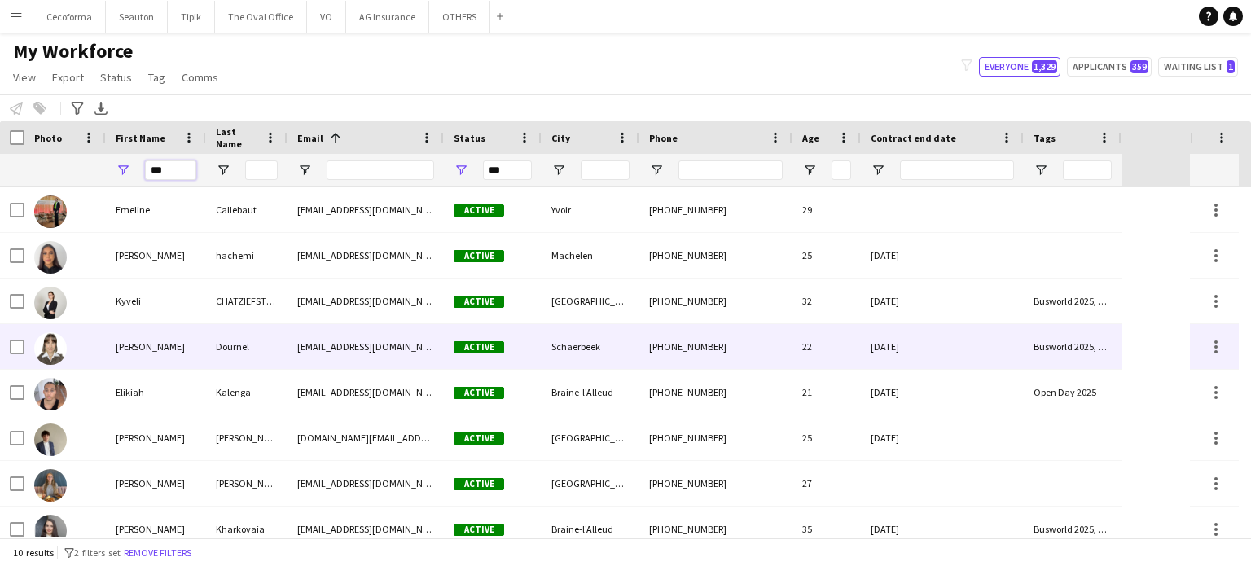
scroll to position [81, 0]
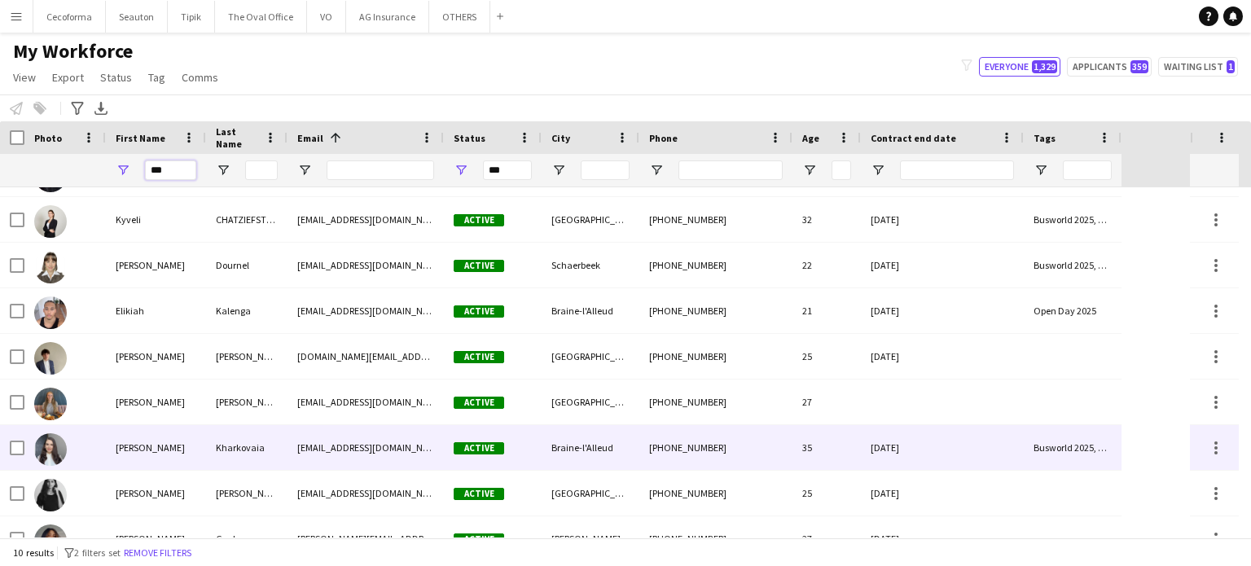
type input "***"
click at [969, 447] on div "12-05-2025" at bounding box center [942, 447] width 163 height 45
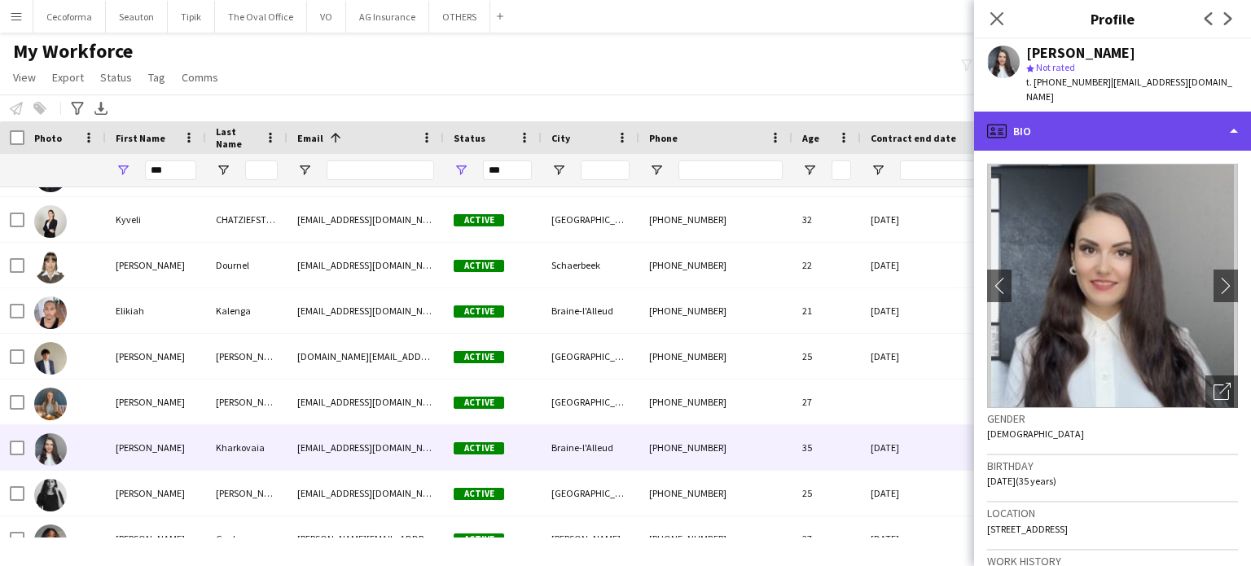
click at [1234, 112] on div "profile Bio" at bounding box center [1112, 131] width 277 height 39
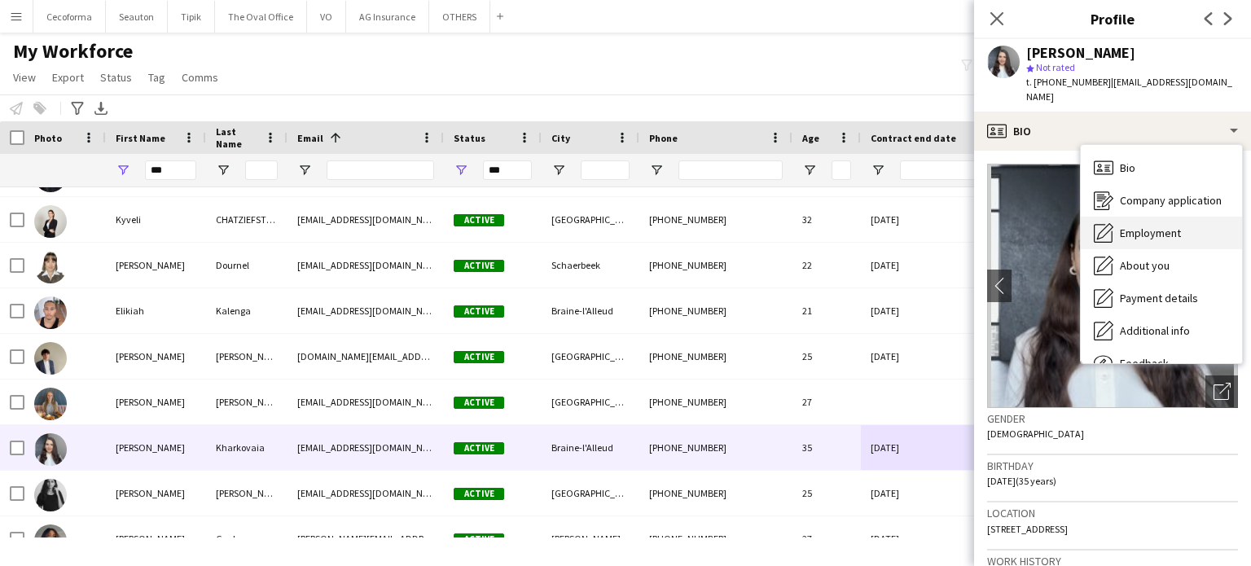
click at [1146, 226] on span "Employment" at bounding box center [1150, 233] width 61 height 15
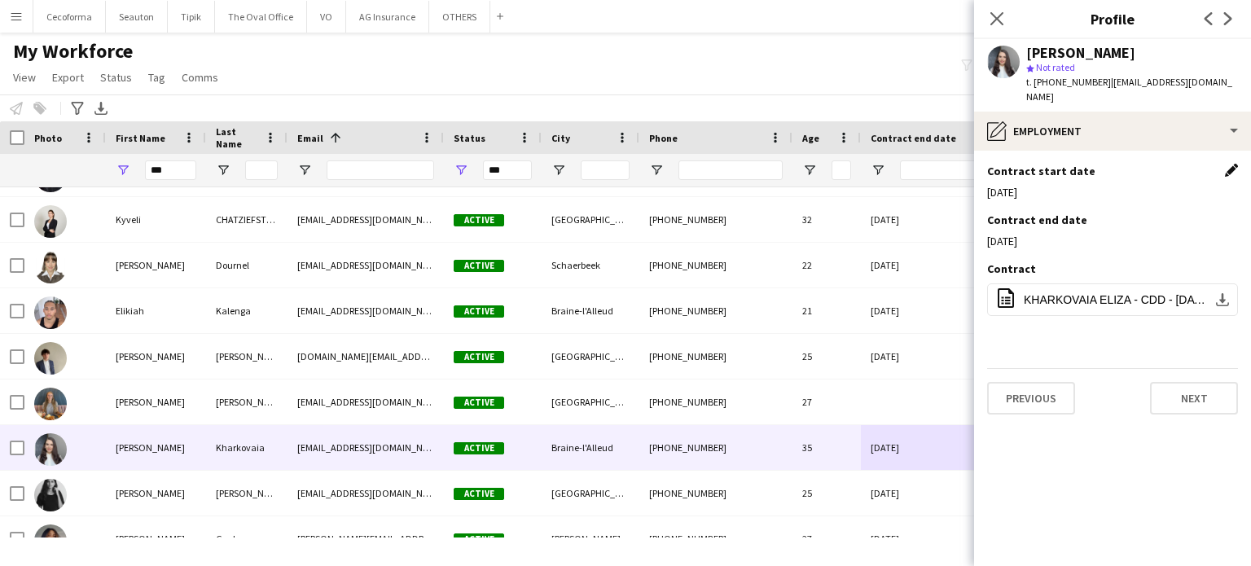
click at [1232, 164] on app-icon "Edit this field" at bounding box center [1231, 170] width 13 height 13
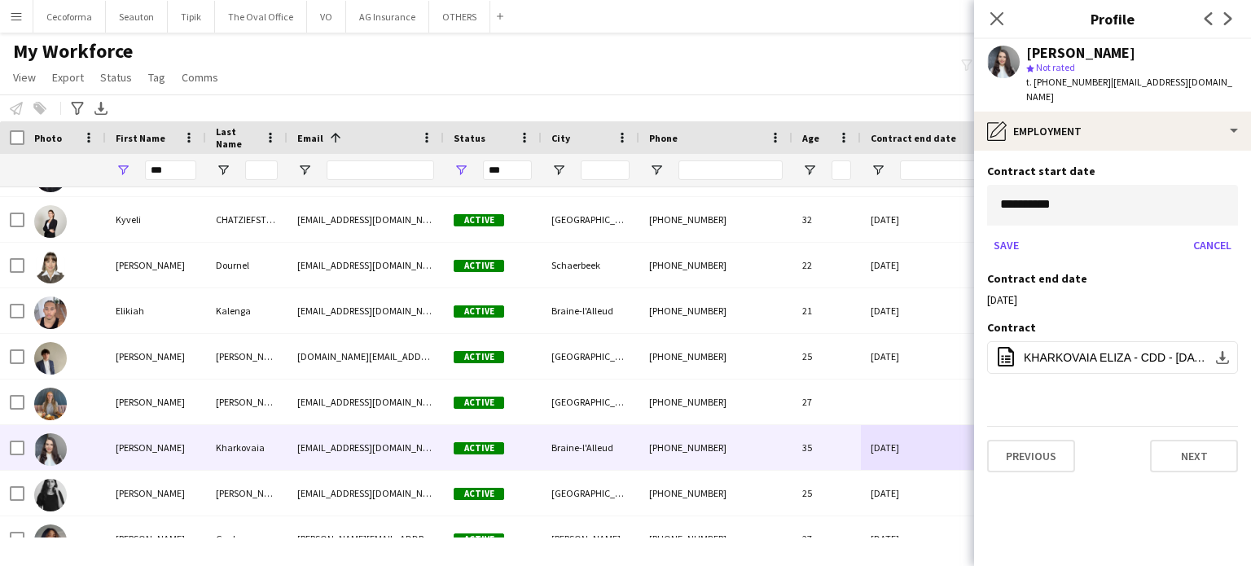
click at [1164, 197] on body "Menu Boards Boards Boards All jobs Status Workforce Workforce My Workforce Recr…" at bounding box center [625, 283] width 1251 height 566
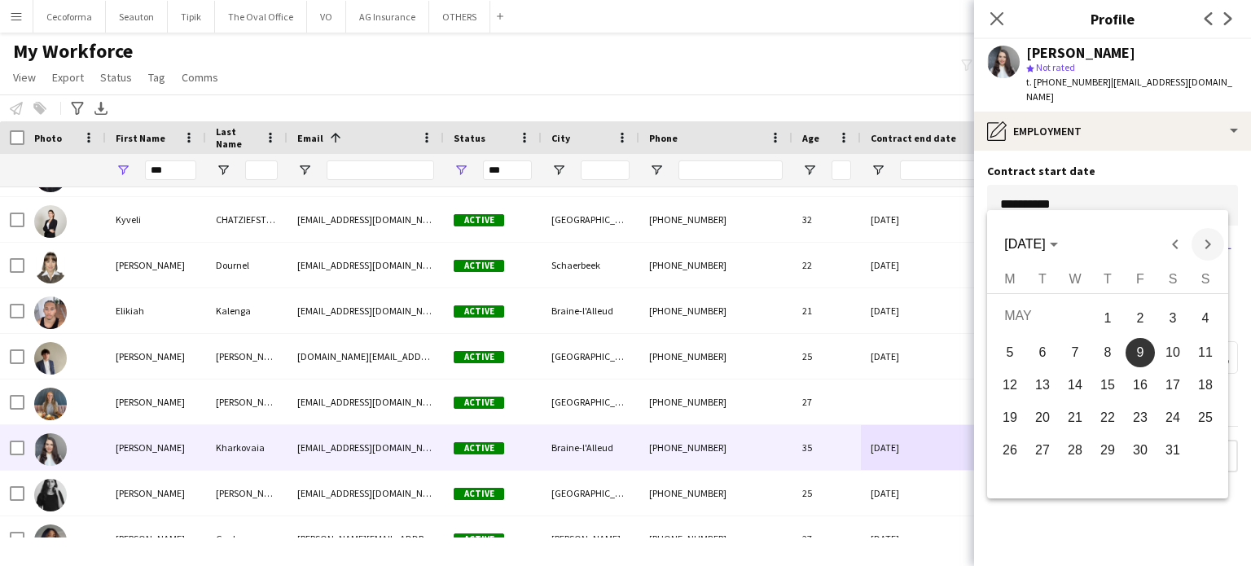
click at [1203, 243] on span "Next month" at bounding box center [1207, 244] width 33 height 33
click at [1073, 443] on span "24" at bounding box center [1074, 446] width 29 height 29
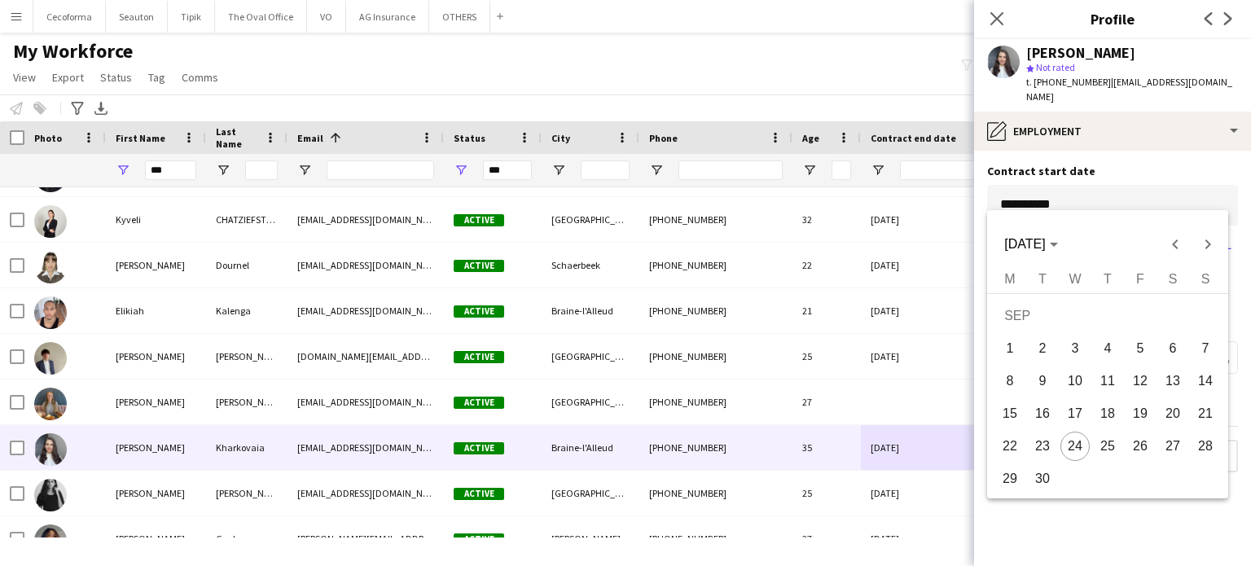
type input "**********"
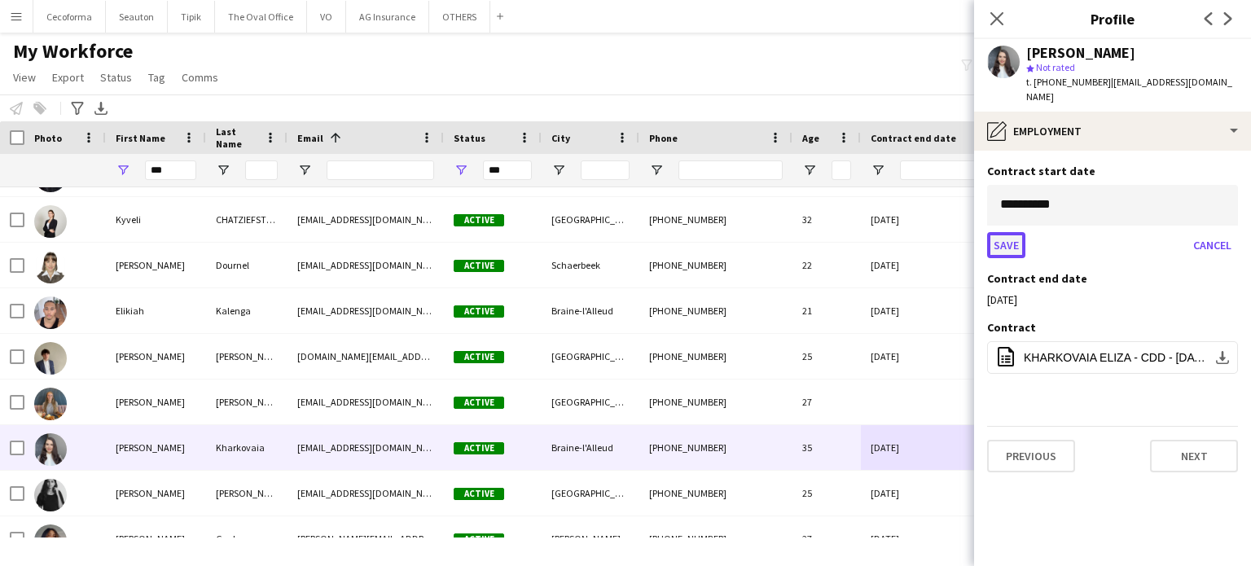
click at [996, 232] on button "Save" at bounding box center [1006, 245] width 38 height 26
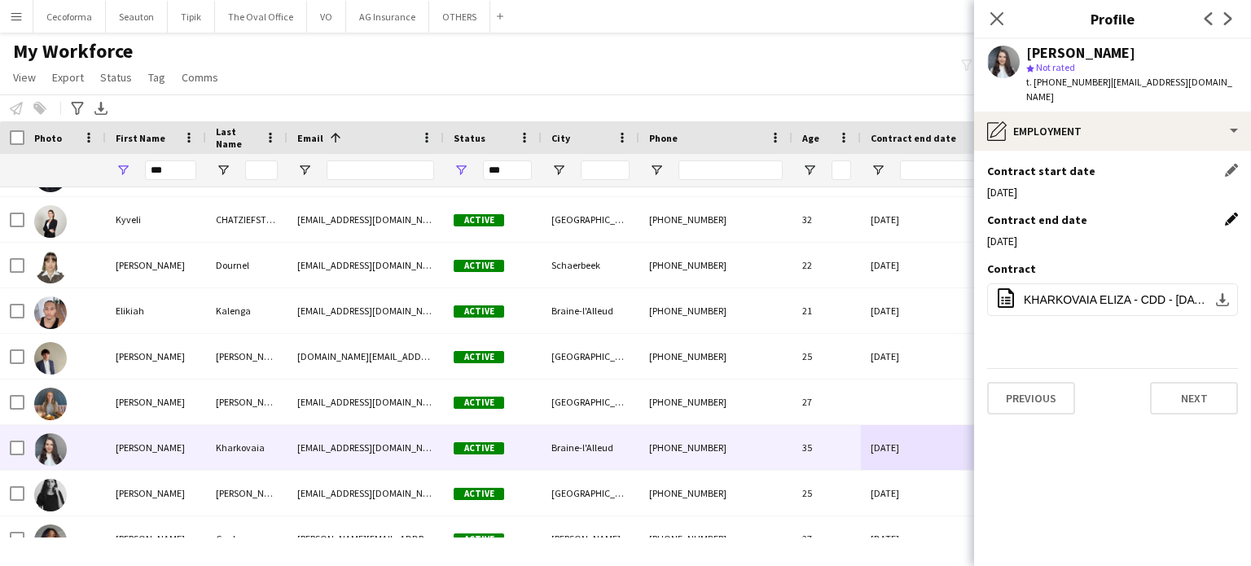
click at [1227, 213] on app-icon "Edit this field" at bounding box center [1231, 219] width 13 height 13
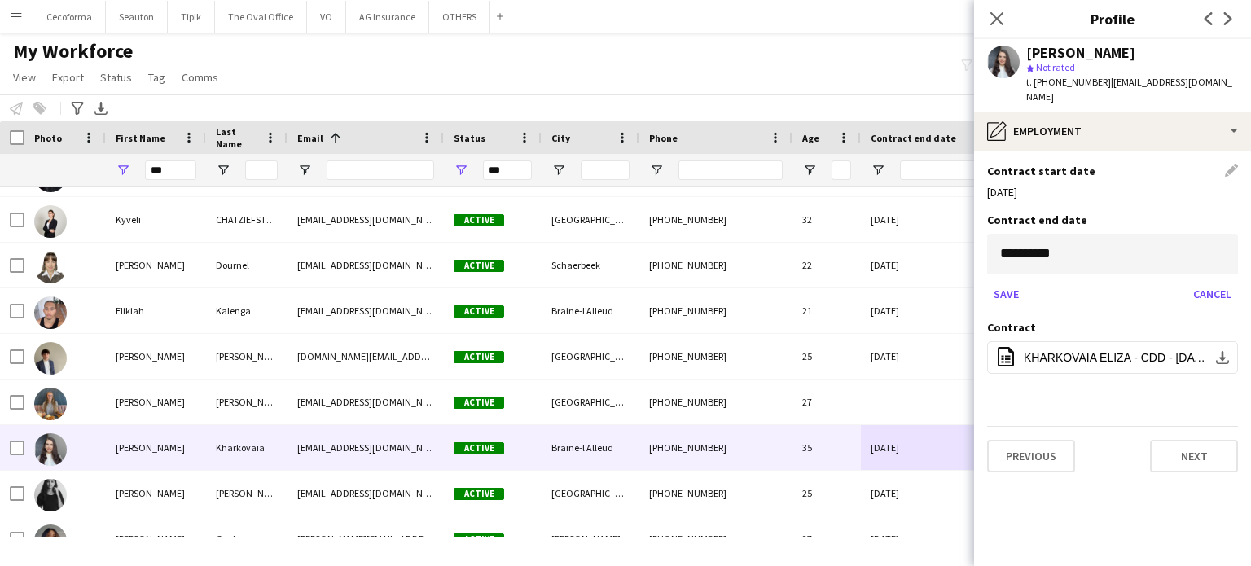
click at [1068, 244] on body "Menu Boards Boards Boards All jobs Status Workforce Workforce My Workforce Recr…" at bounding box center [625, 283] width 1251 height 566
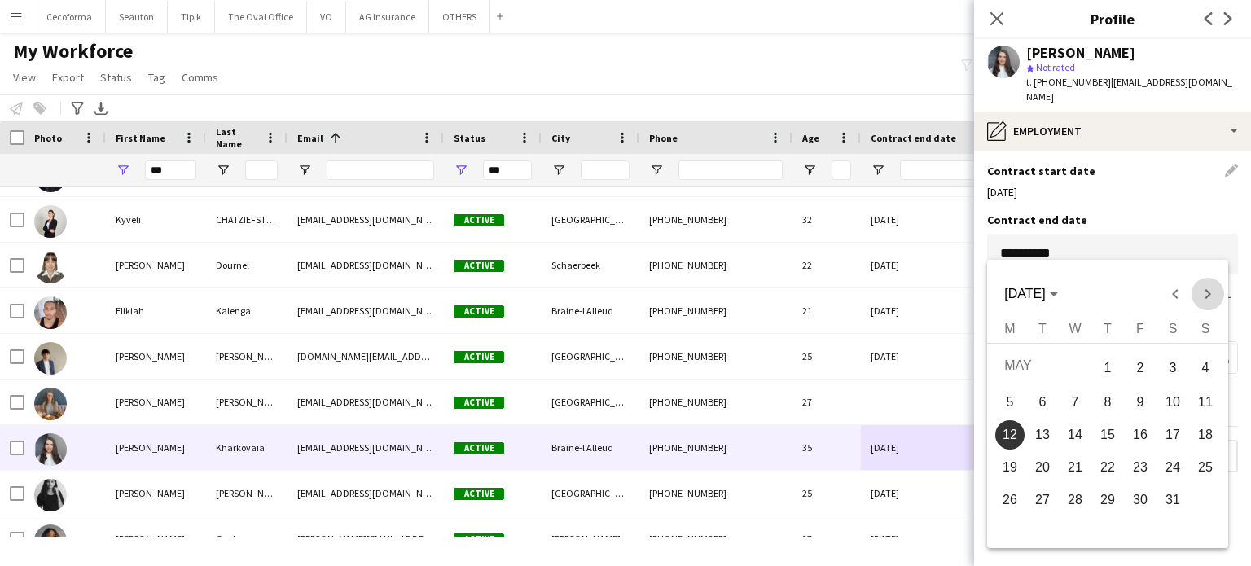
click at [1212, 293] on span "Next month" at bounding box center [1207, 294] width 33 height 33
click at [1165, 489] on span "27" at bounding box center [1172, 495] width 29 height 29
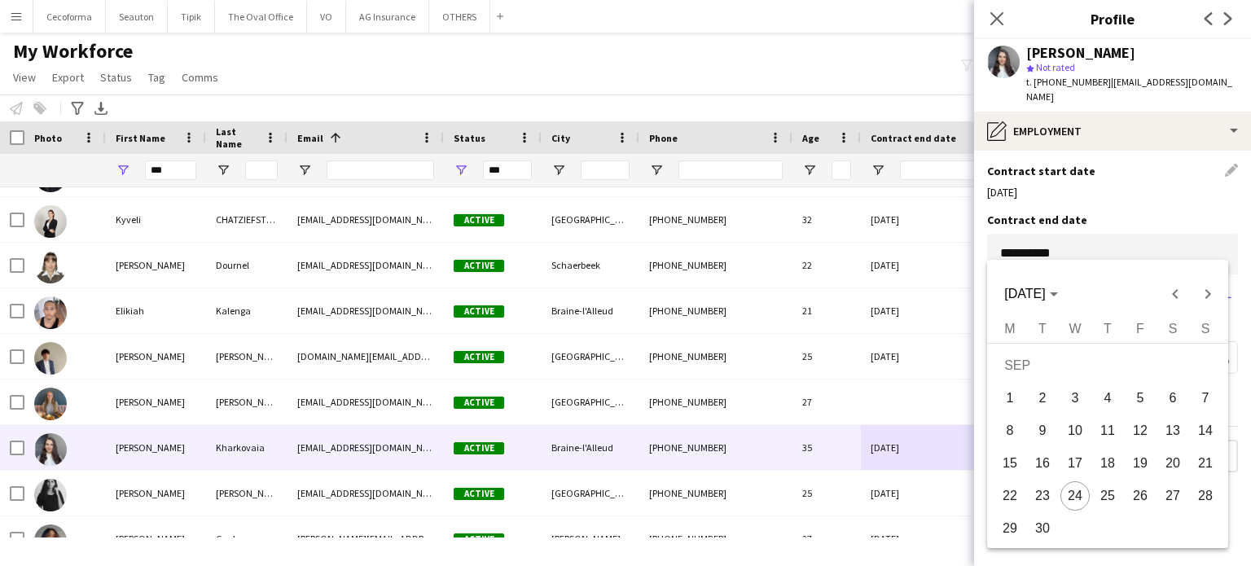
type input "**********"
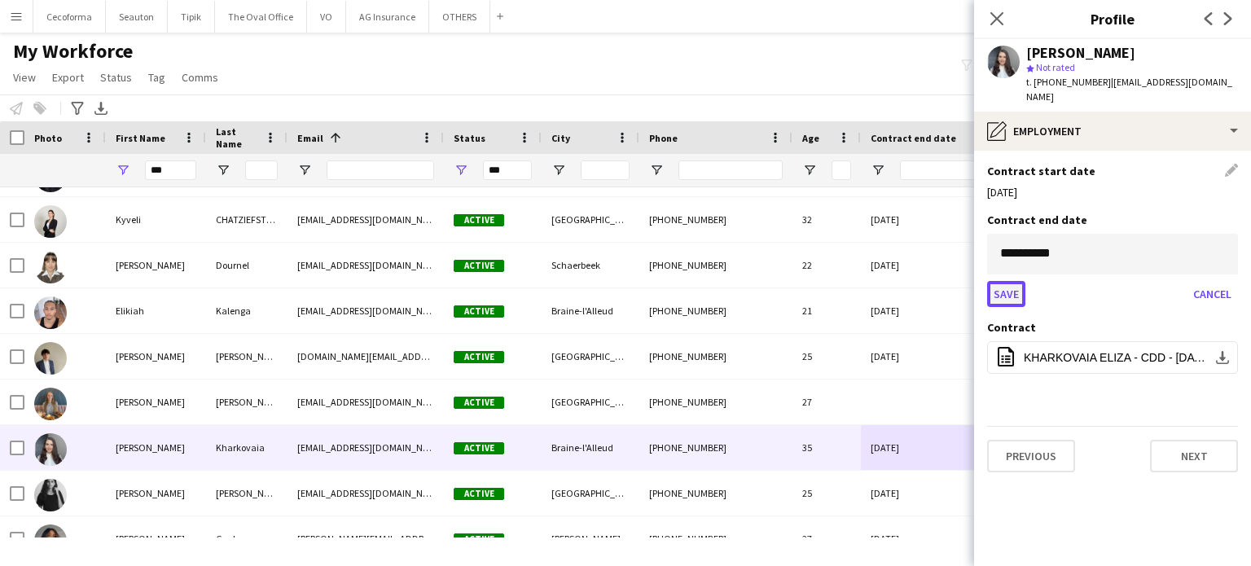
click at [995, 281] on button "Save" at bounding box center [1006, 294] width 38 height 26
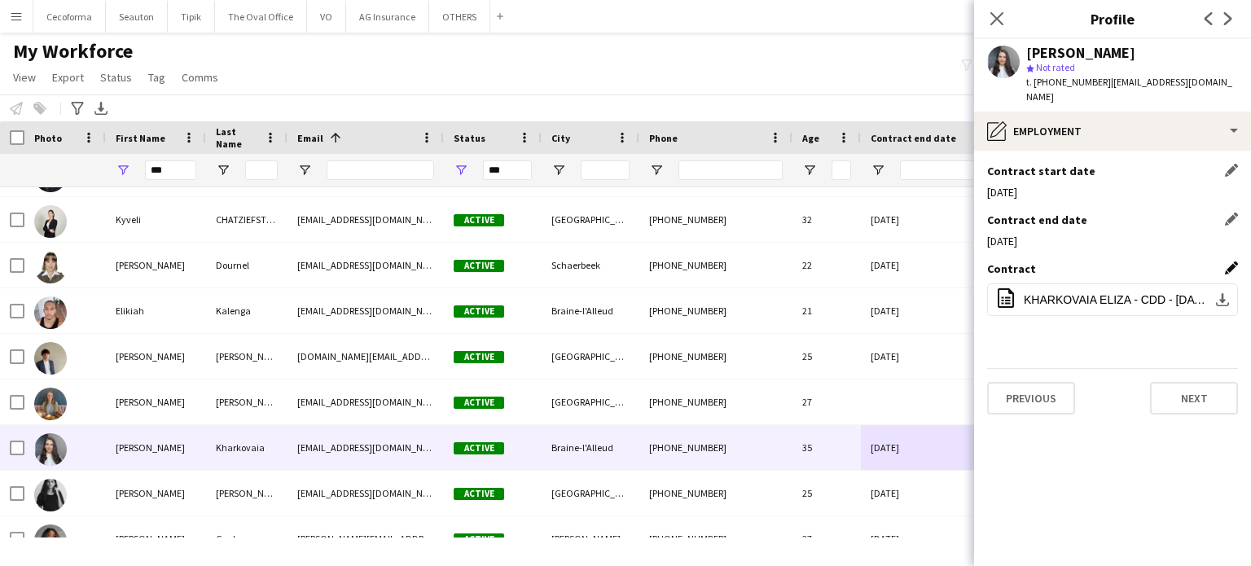
click at [1231, 261] on app-icon "Edit this field" at bounding box center [1231, 267] width 13 height 13
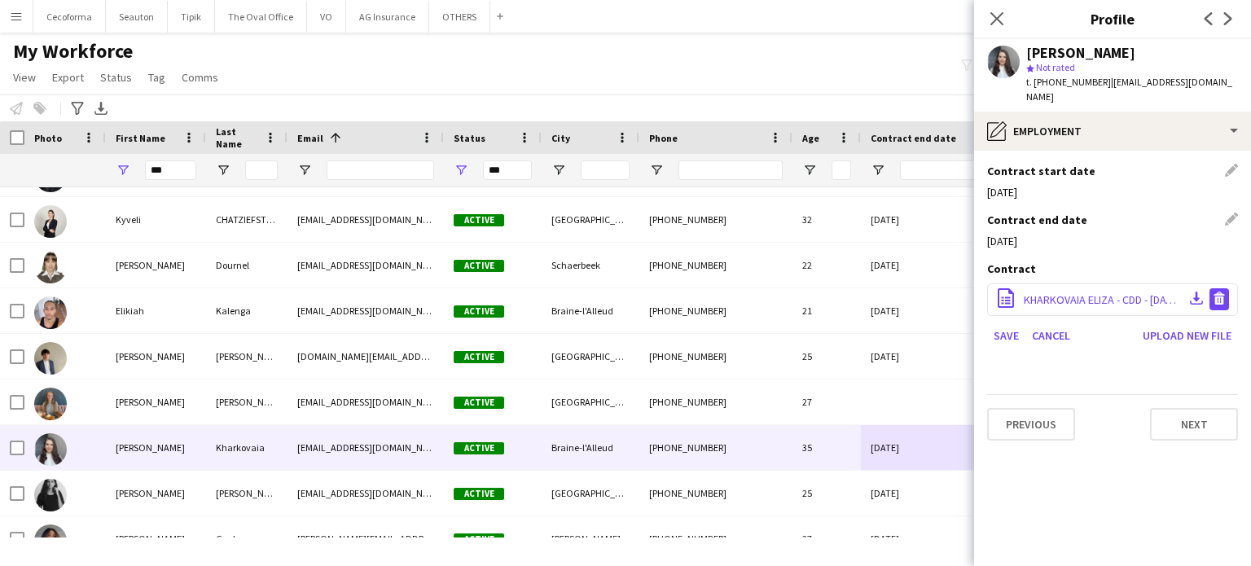
click at [1218, 292] on app-icon "Delete file" at bounding box center [1218, 299] width 13 height 15
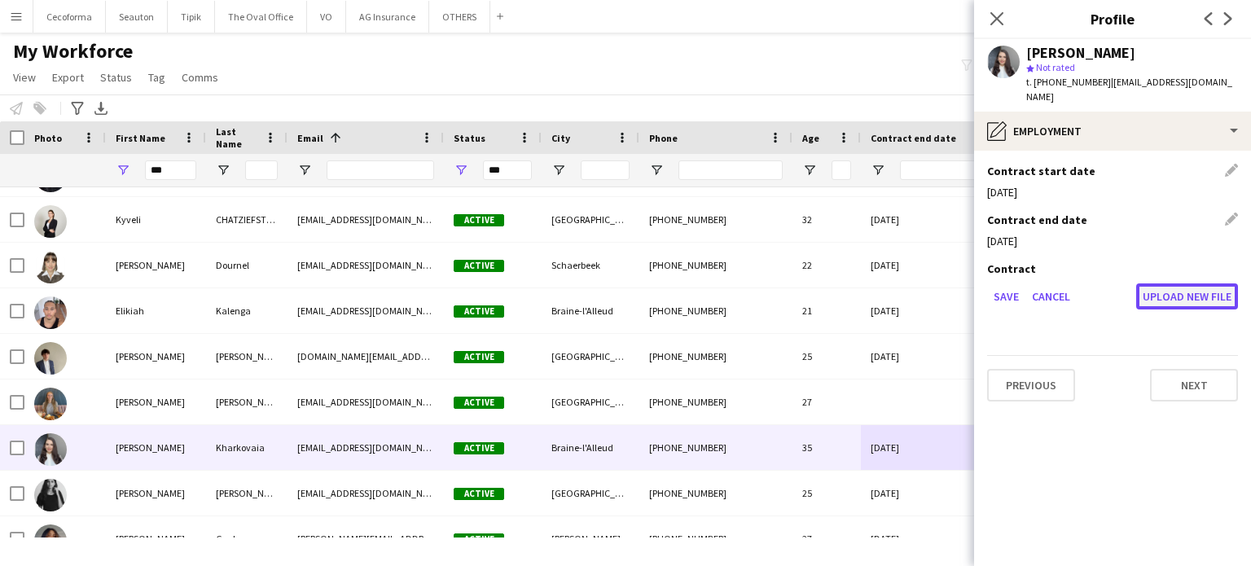
click at [1198, 283] on button "Upload new file" at bounding box center [1187, 296] width 102 height 26
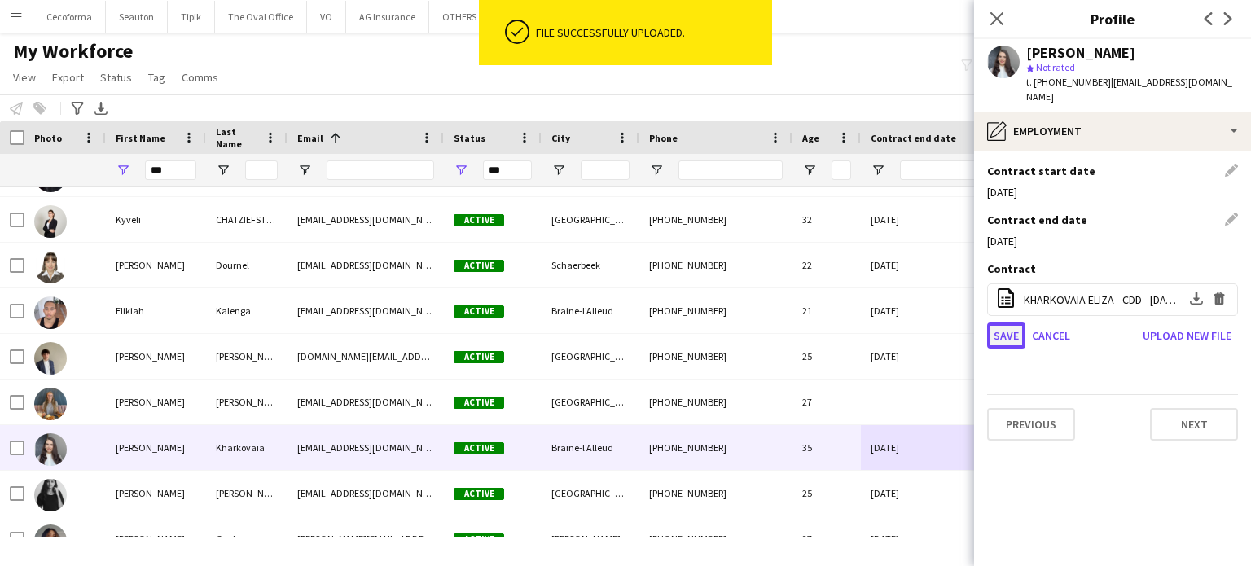
click at [1006, 322] on button "Save" at bounding box center [1006, 335] width 38 height 26
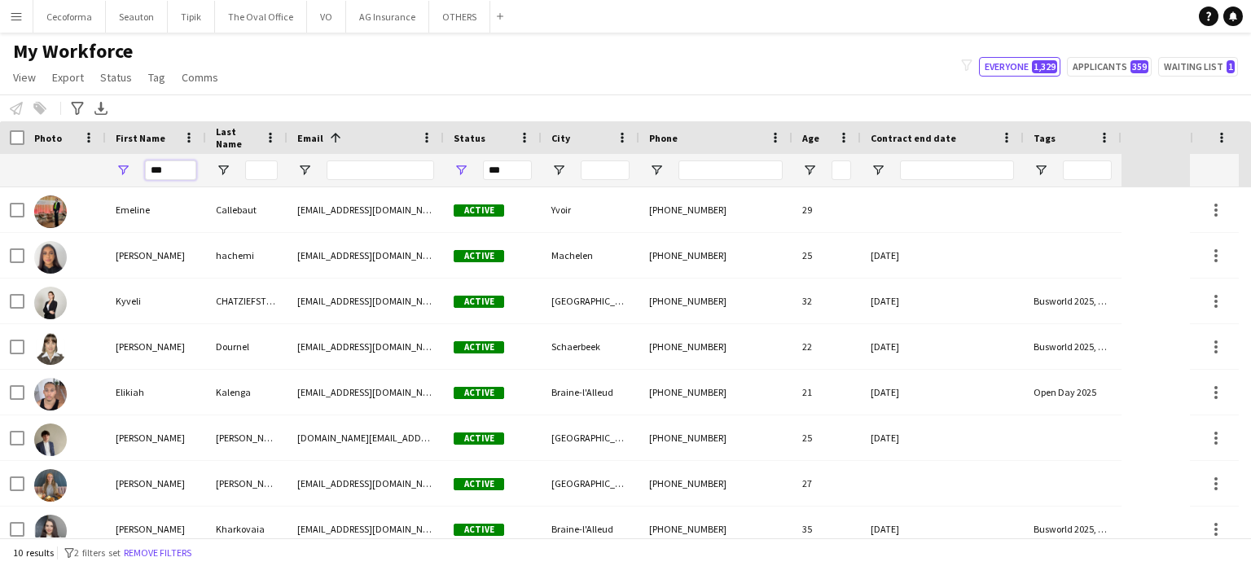
click at [176, 168] on input "***" at bounding box center [170, 170] width 51 height 20
type input "*"
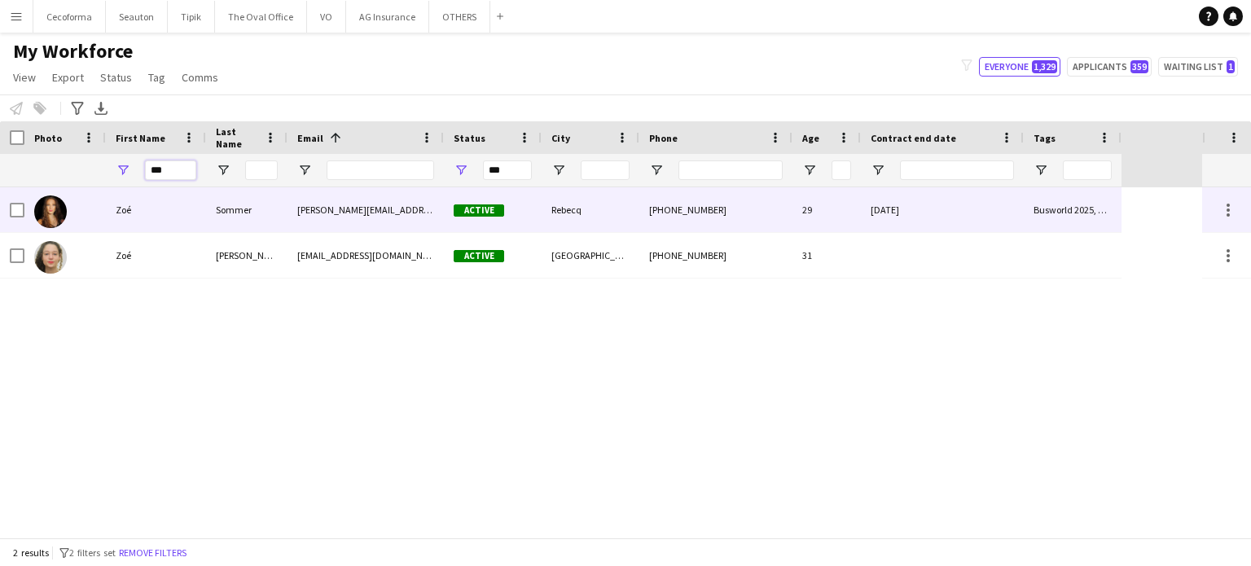
type input "***"
click at [1024, 213] on div "Busworld 2025, Open Day 2025" at bounding box center [1073, 209] width 98 height 45
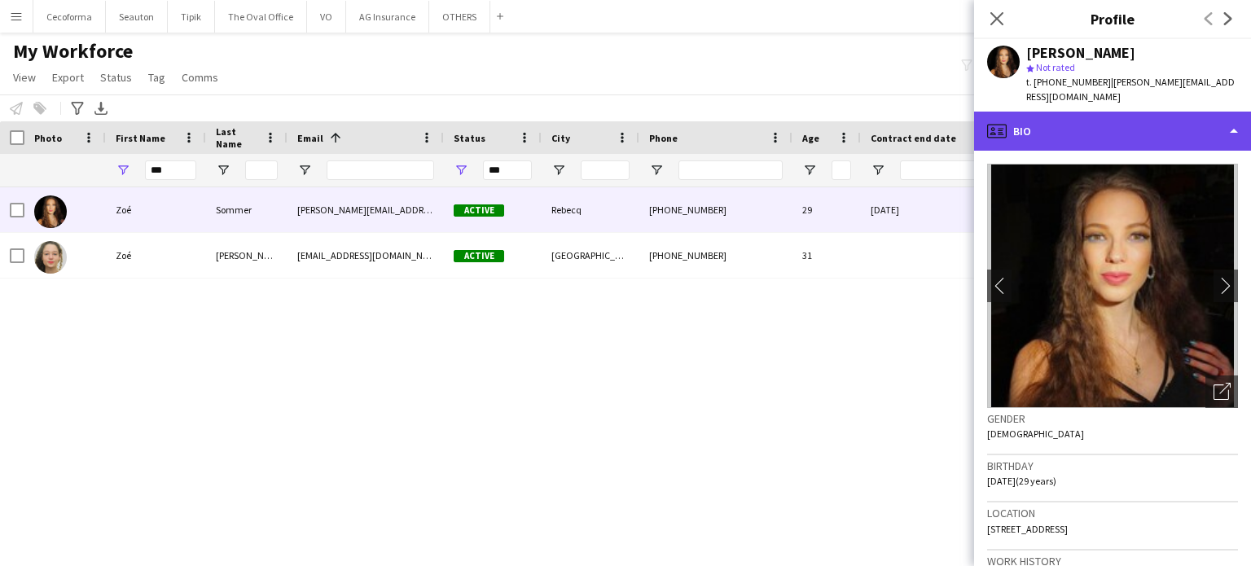
click at [1237, 117] on div "profile Bio" at bounding box center [1112, 131] width 277 height 39
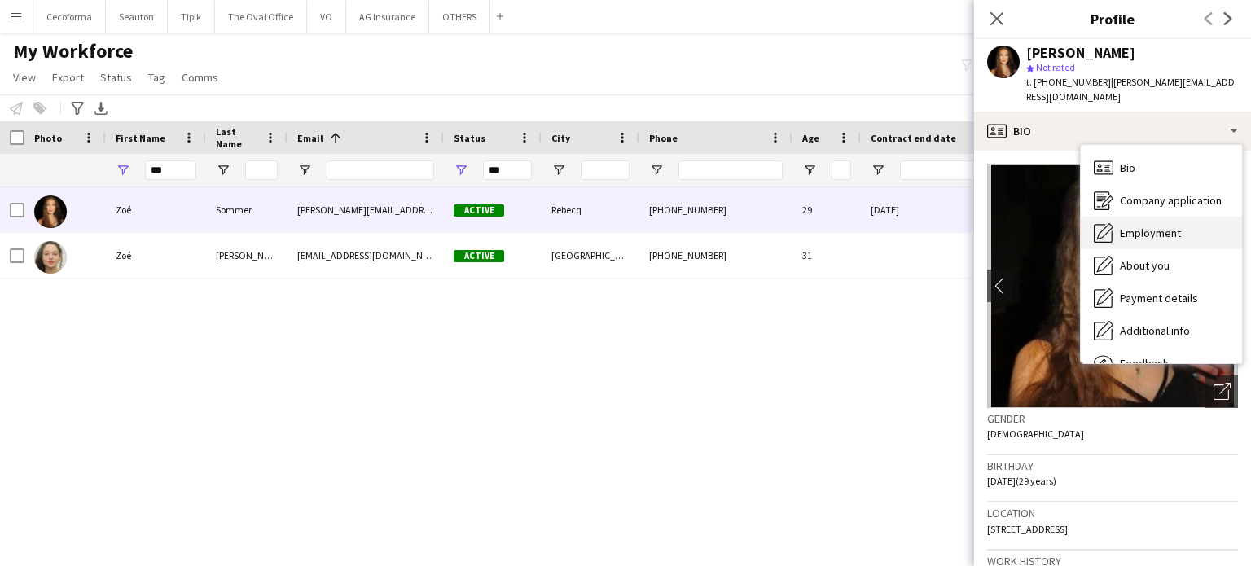
click at [1149, 226] on span "Employment" at bounding box center [1150, 233] width 61 height 15
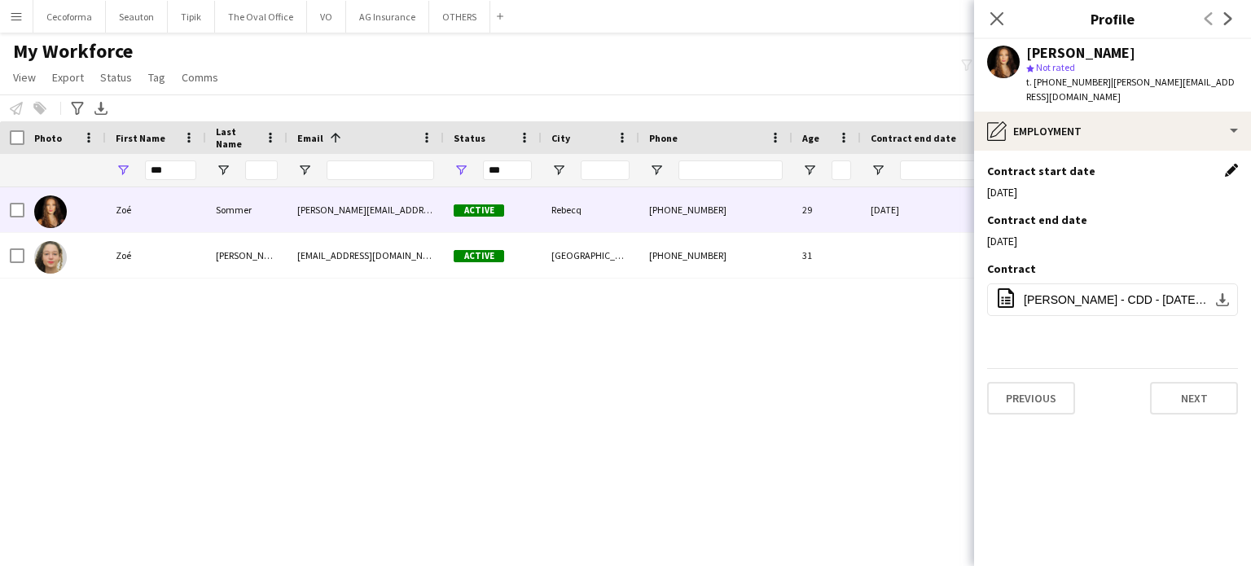
click at [1230, 164] on app-icon "Edit this field" at bounding box center [1231, 170] width 13 height 13
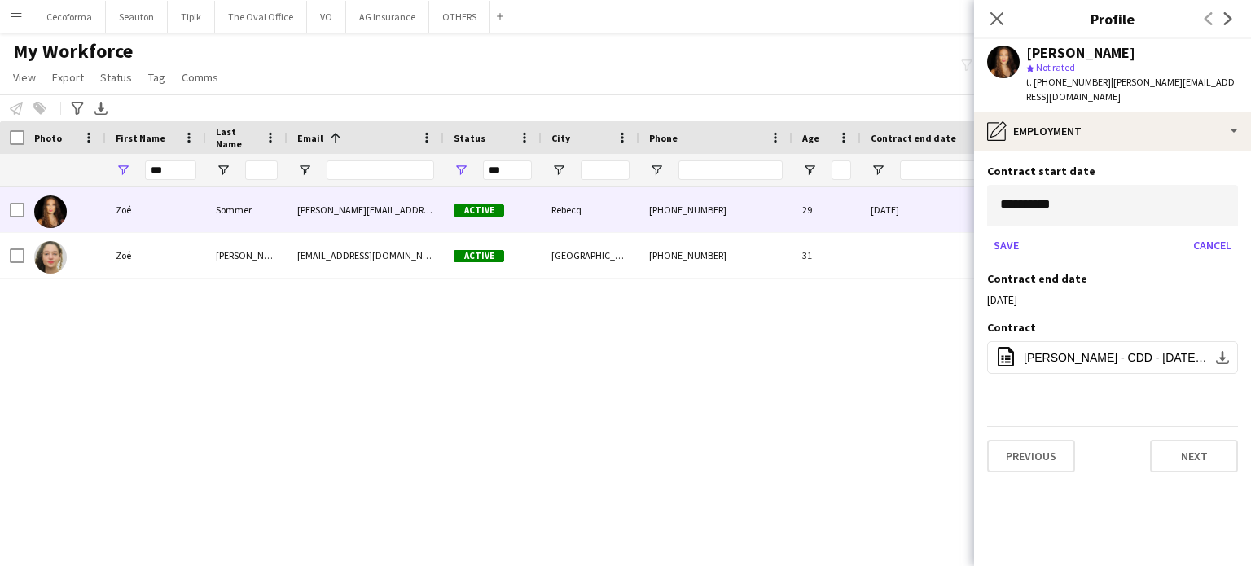
click at [1155, 182] on body "Menu Boards Boards Boards All jobs Status Workforce Workforce My Workforce Recr…" at bounding box center [625, 283] width 1251 height 566
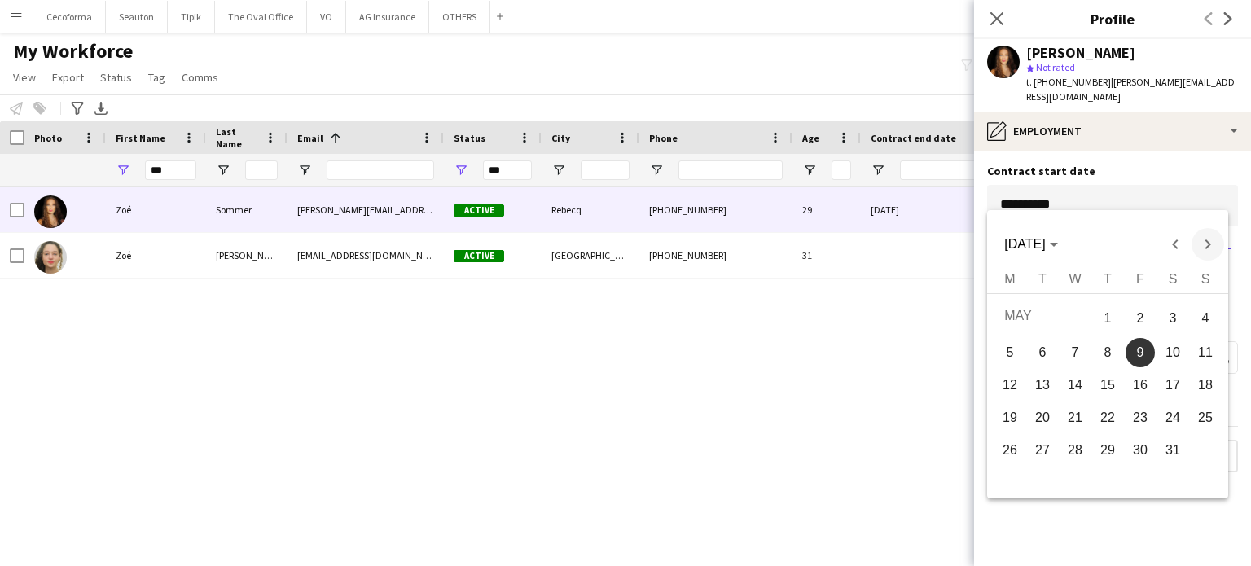
click at [1200, 240] on span "Next month" at bounding box center [1207, 244] width 33 height 33
click at [1111, 450] on span "25" at bounding box center [1107, 446] width 29 height 29
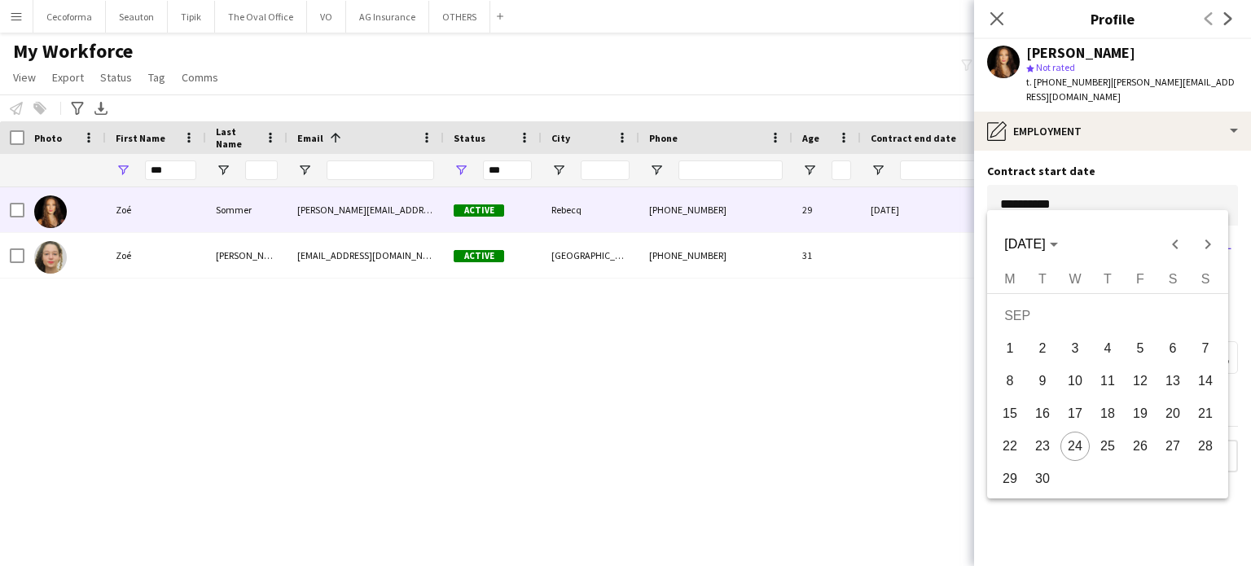
type input "**********"
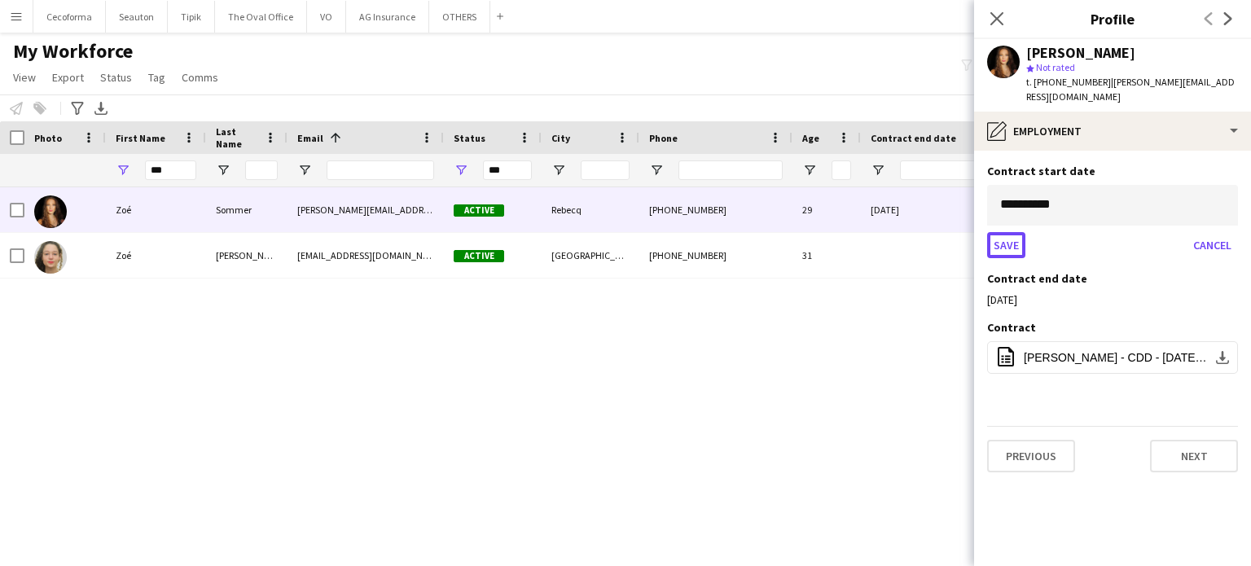
click at [1010, 232] on button "Save" at bounding box center [1006, 245] width 38 height 26
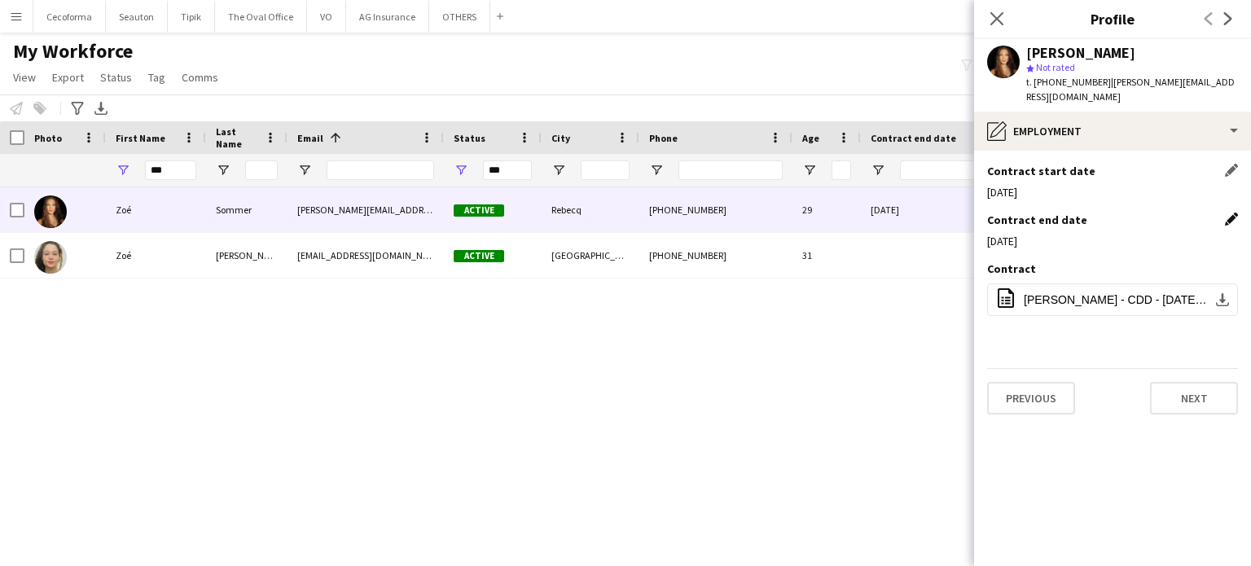
click at [1229, 213] on app-icon "Edit this field" at bounding box center [1231, 219] width 13 height 13
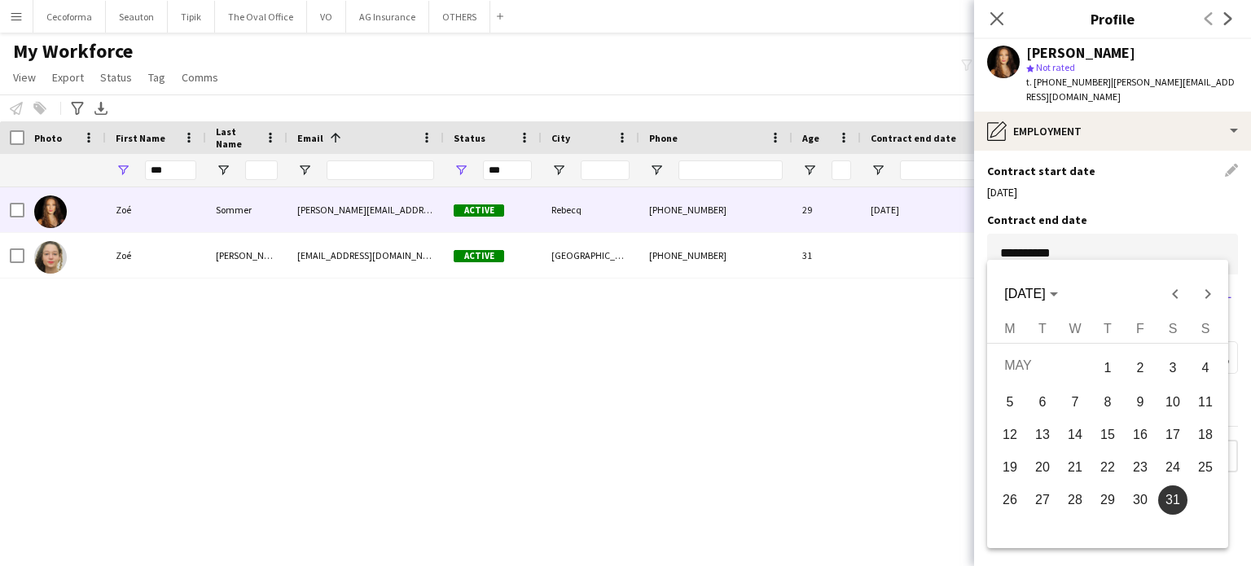
click at [1069, 239] on body "Menu Boards Boards Boards All jobs Status Workforce Workforce My Workforce Recr…" at bounding box center [625, 283] width 1251 height 566
click at [1208, 293] on span "Next month" at bounding box center [1207, 294] width 33 height 33
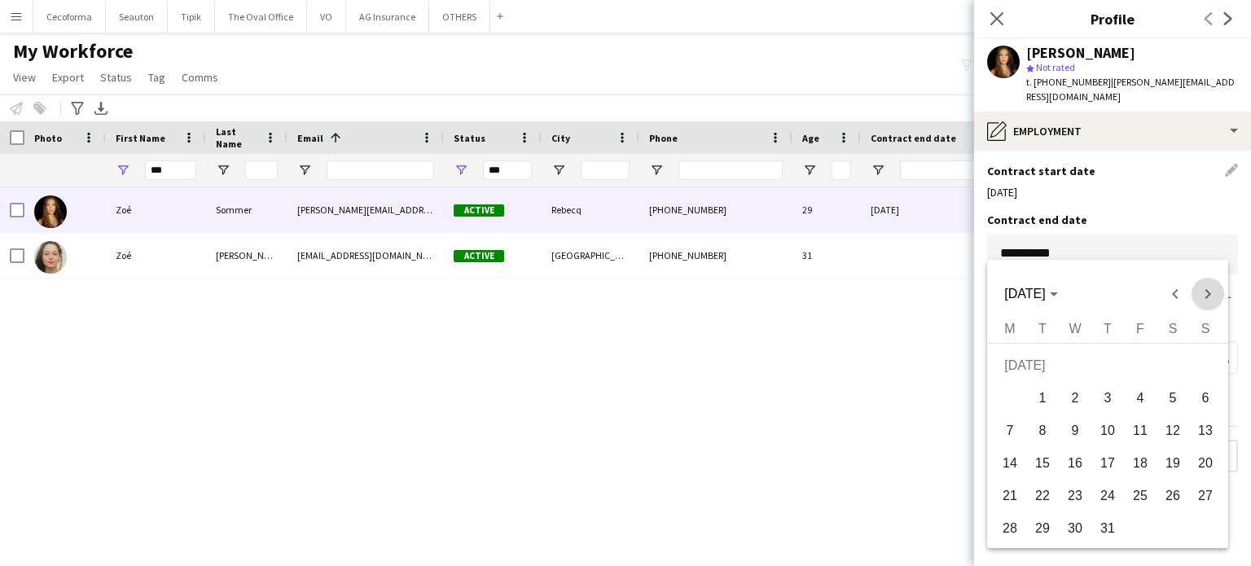
click at [1208, 293] on span "Next month" at bounding box center [1207, 294] width 33 height 33
click at [1140, 530] on span "31" at bounding box center [1139, 528] width 29 height 29
type input "**********"
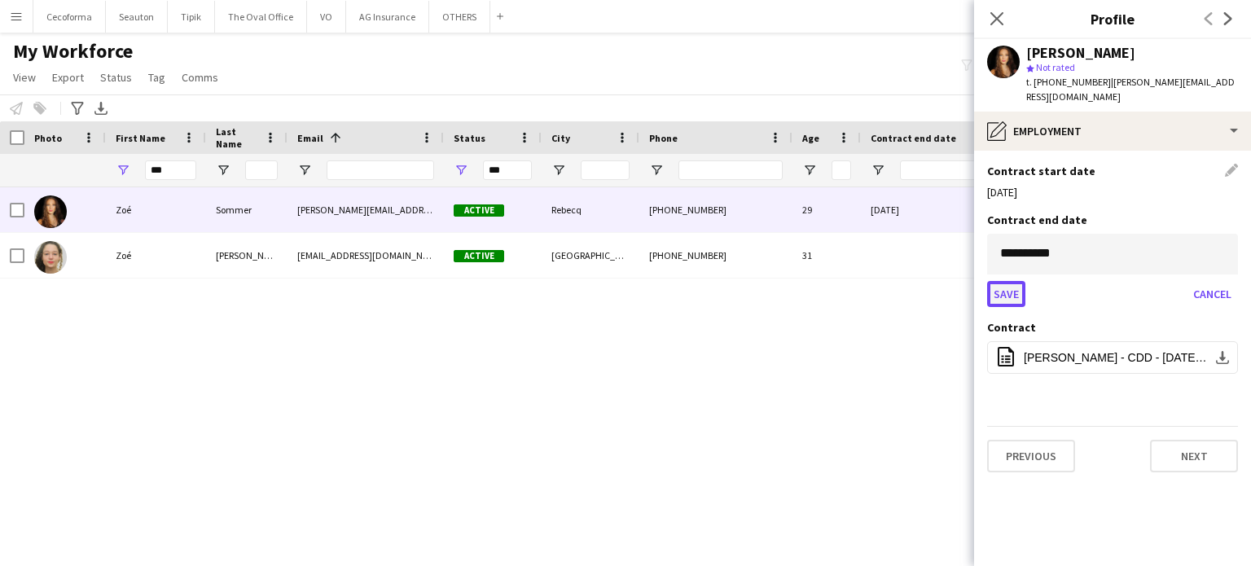
click at [1006, 281] on button "Save" at bounding box center [1006, 294] width 38 height 26
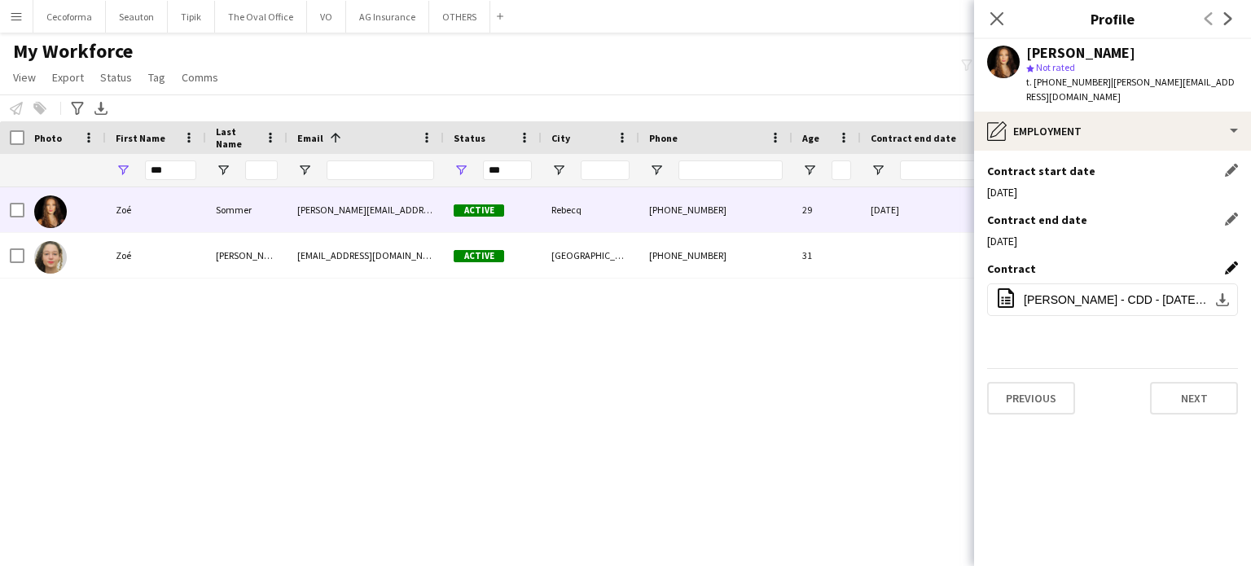
click at [1230, 261] on app-icon "Edit this field" at bounding box center [1231, 267] width 13 height 13
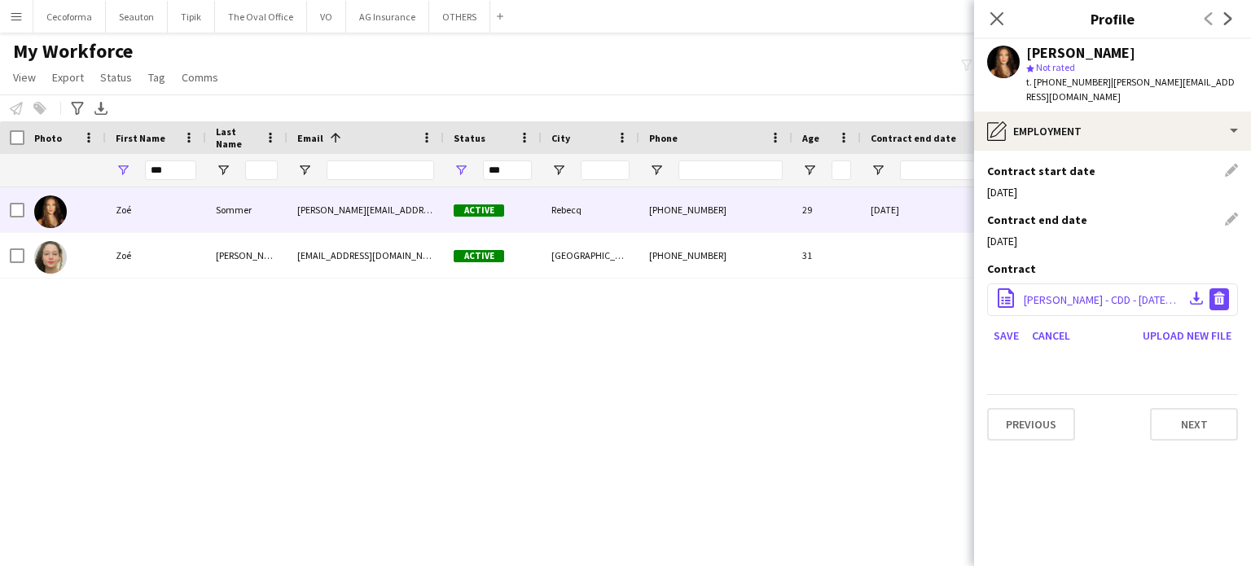
click at [1221, 292] on app-icon "Delete file" at bounding box center [1218, 299] width 13 height 15
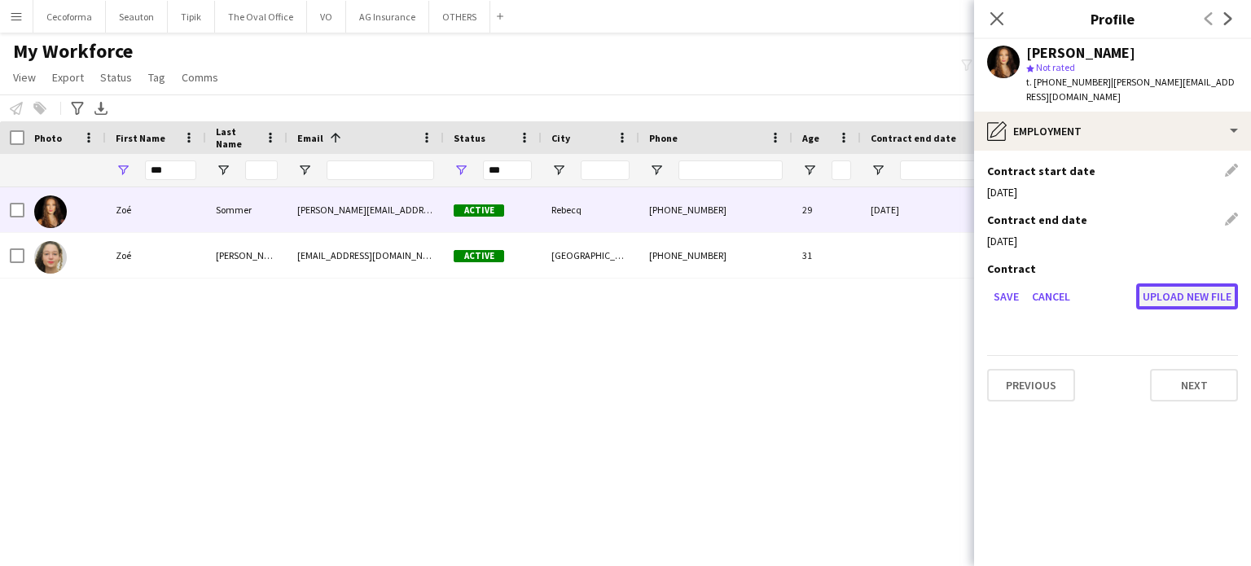
click at [1173, 283] on button "Upload new file" at bounding box center [1187, 296] width 102 height 26
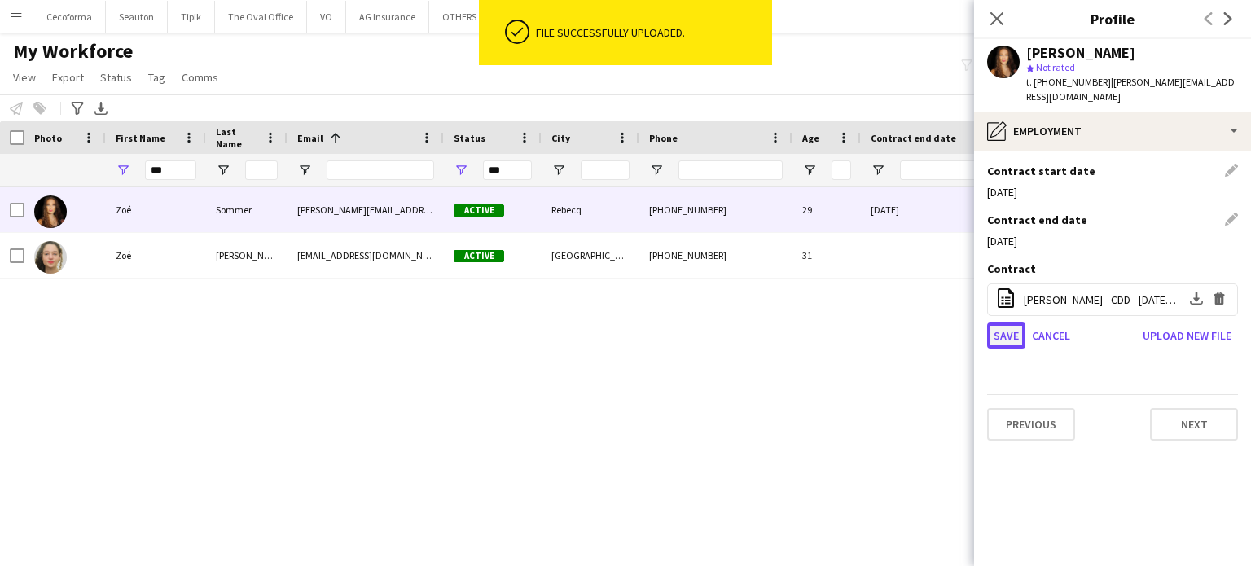
click at [1003, 322] on button "Save" at bounding box center [1006, 335] width 38 height 26
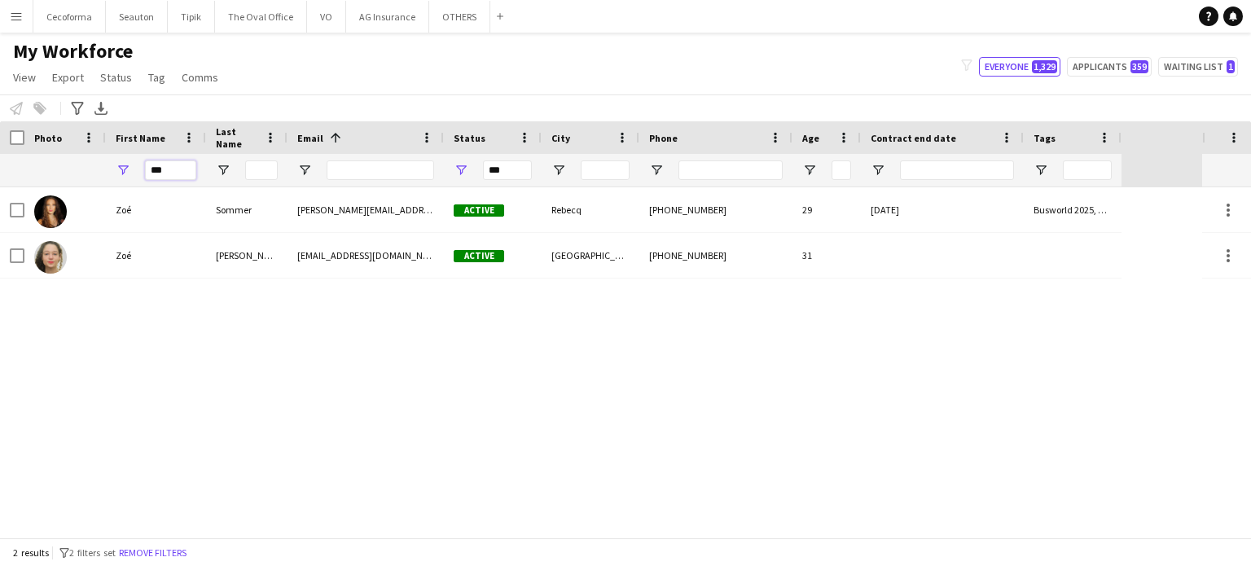
click at [178, 167] on input "***" at bounding box center [170, 170] width 51 height 20
type input "*"
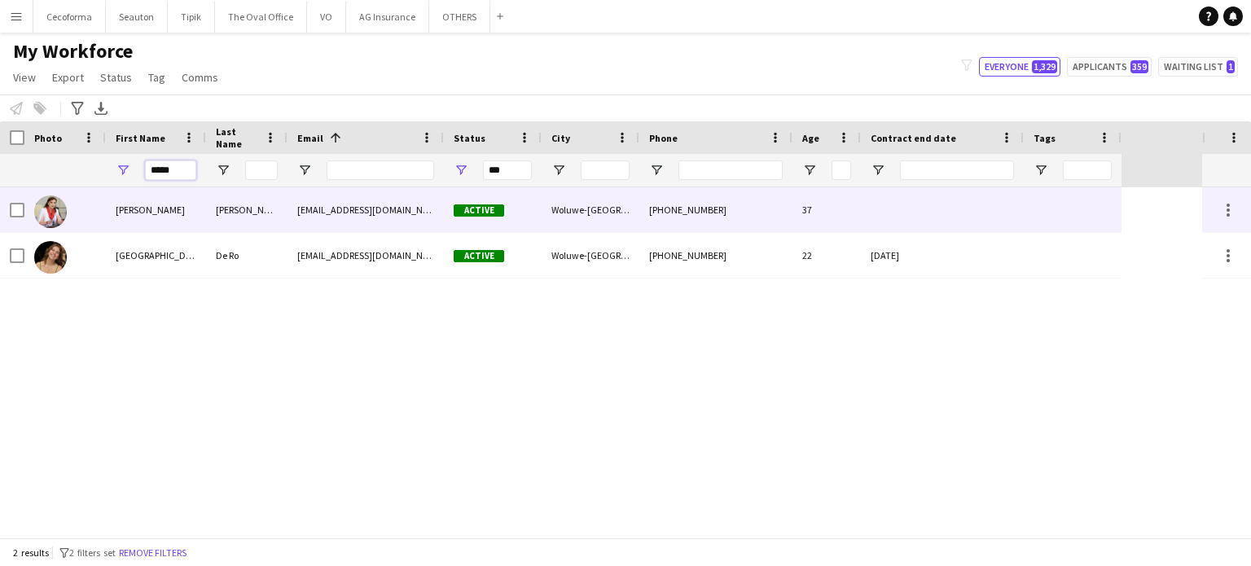
type input "*****"
click at [931, 201] on div at bounding box center [942, 209] width 163 height 45
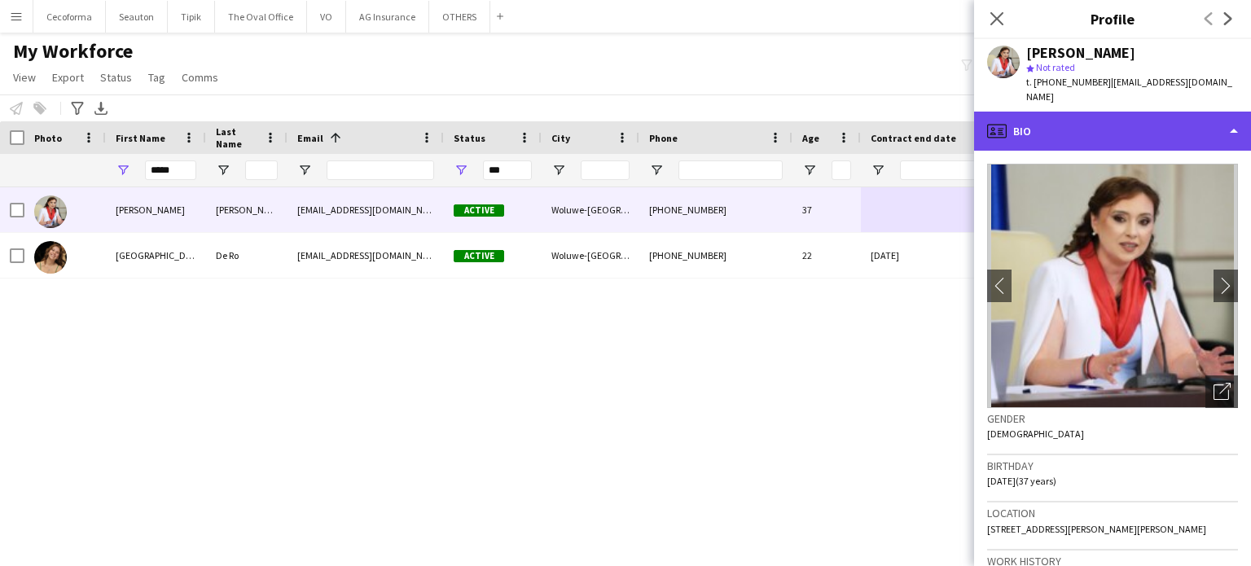
click at [1233, 118] on div "profile Bio" at bounding box center [1112, 131] width 277 height 39
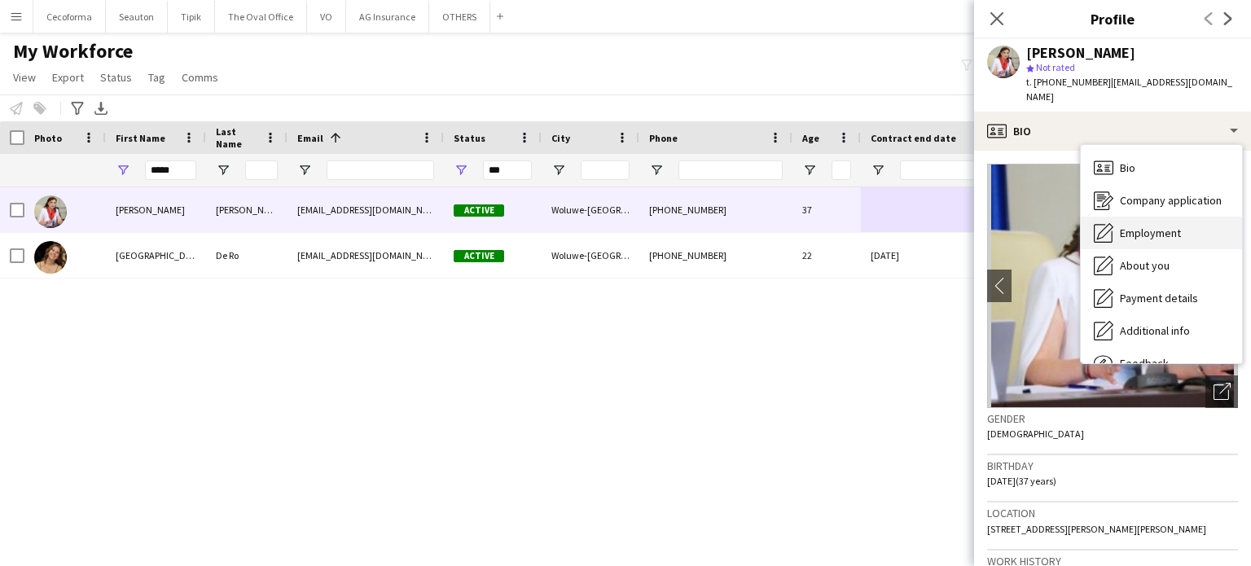
click at [1164, 226] on span "Employment" at bounding box center [1150, 233] width 61 height 15
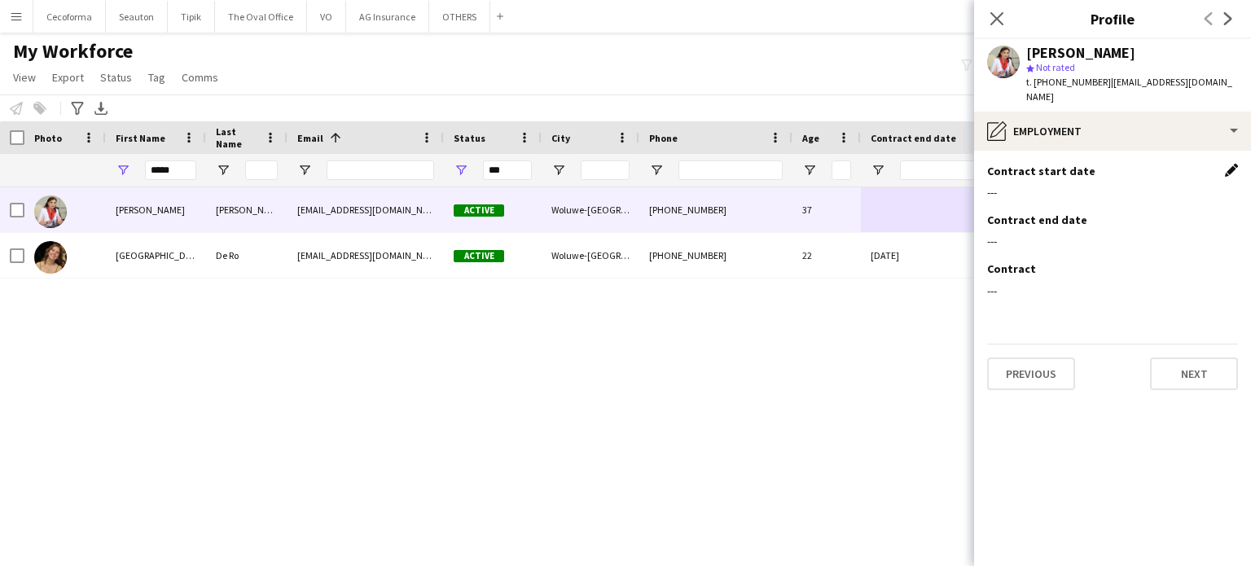
click at [1232, 164] on app-icon "Edit this field" at bounding box center [1231, 170] width 13 height 13
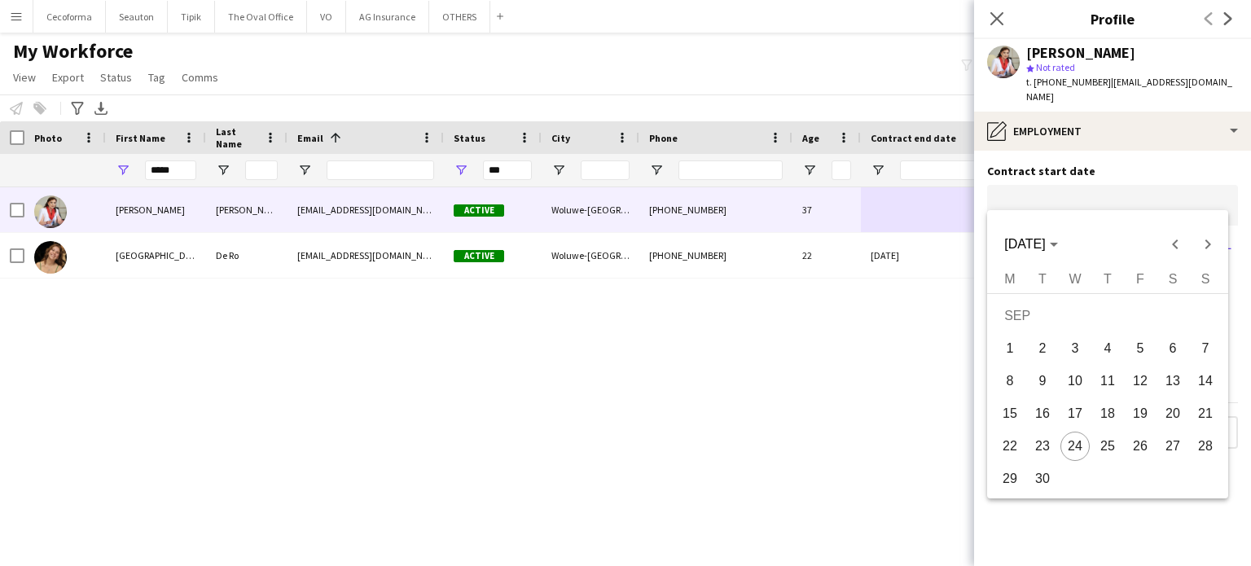
click at [1050, 182] on body "Menu Boards Boards Boards All jobs Status Workforce Workforce My Workforce Recr…" at bounding box center [625, 283] width 1251 height 566
click at [1040, 448] on span "23" at bounding box center [1042, 446] width 29 height 29
type input "**********"
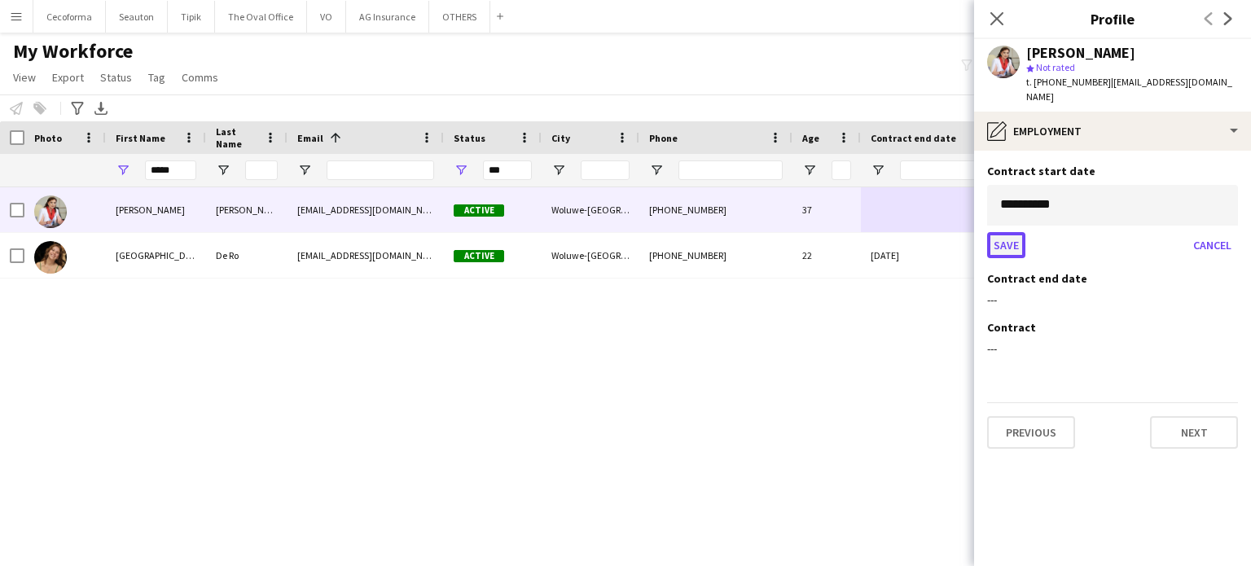
click at [1004, 232] on button "Save" at bounding box center [1006, 245] width 38 height 26
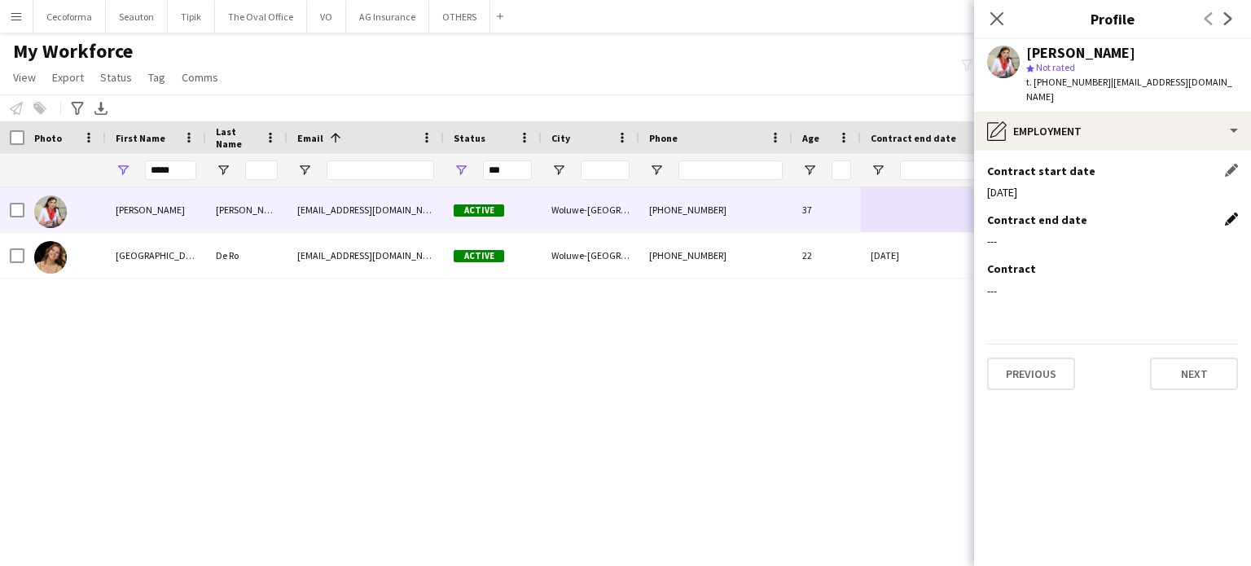
click at [1234, 213] on app-icon "Edit this field" at bounding box center [1231, 219] width 13 height 13
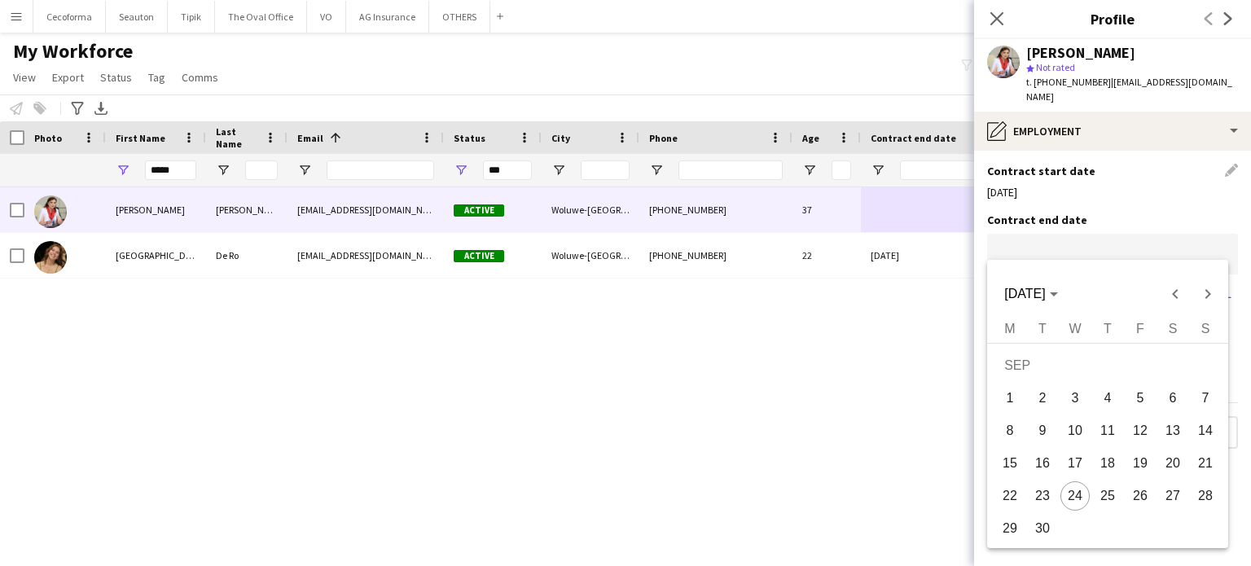
click at [1006, 239] on body "Menu Boards Boards Boards All jobs Status Workforce Workforce My Workforce Recr…" at bounding box center [625, 283] width 1251 height 566
click at [1046, 530] on span "30" at bounding box center [1042, 528] width 29 height 29
type input "**********"
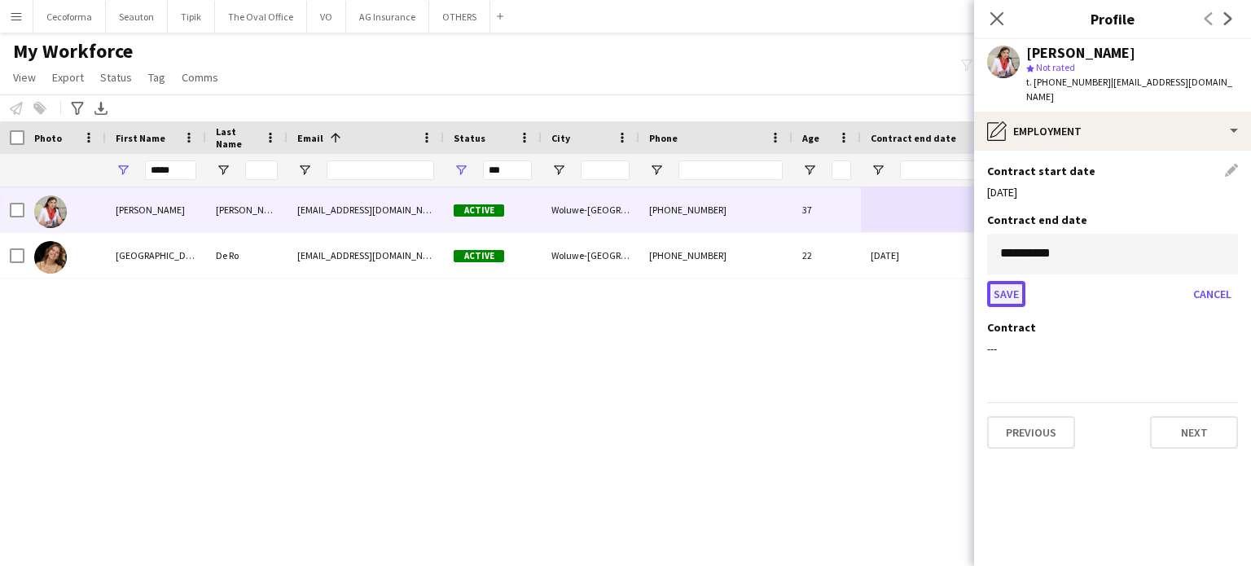
click at [999, 281] on button "Save" at bounding box center [1006, 294] width 38 height 26
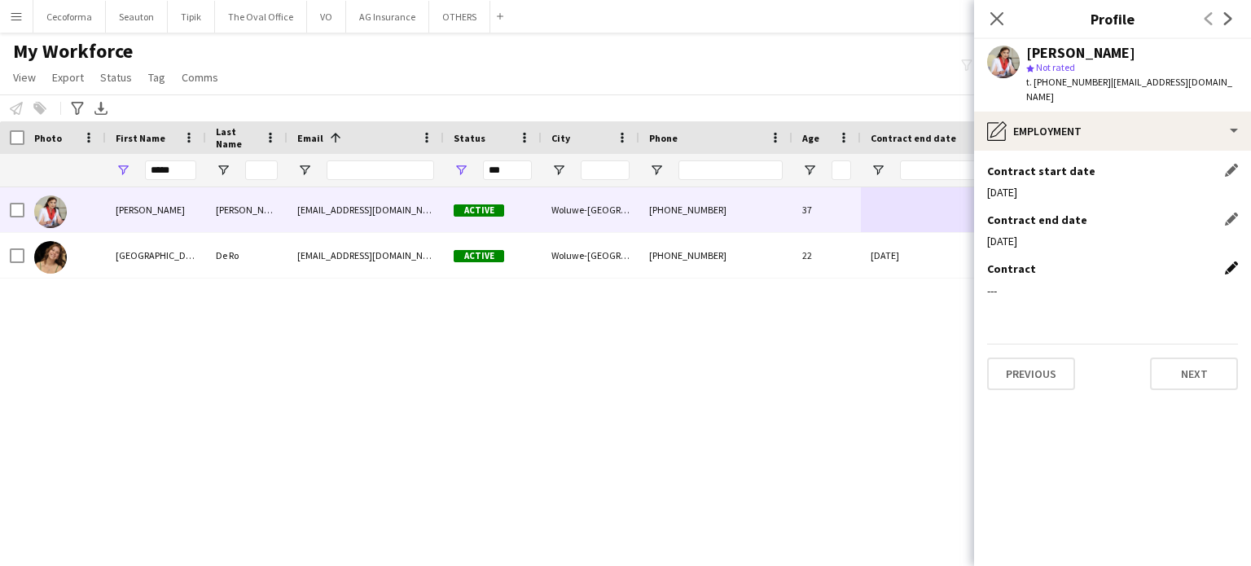
click at [1231, 261] on app-icon "Edit this field" at bounding box center [1231, 267] width 13 height 13
click at [1185, 283] on button "Upload new file" at bounding box center [1187, 296] width 102 height 26
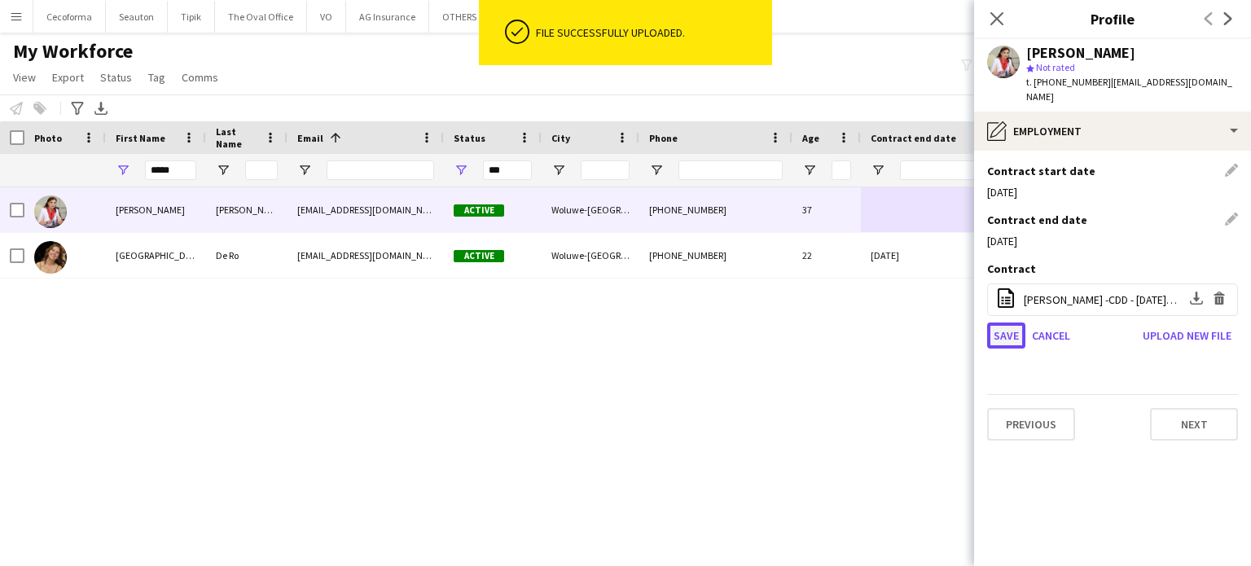
click at [1006, 322] on button "Save" at bounding box center [1006, 335] width 38 height 26
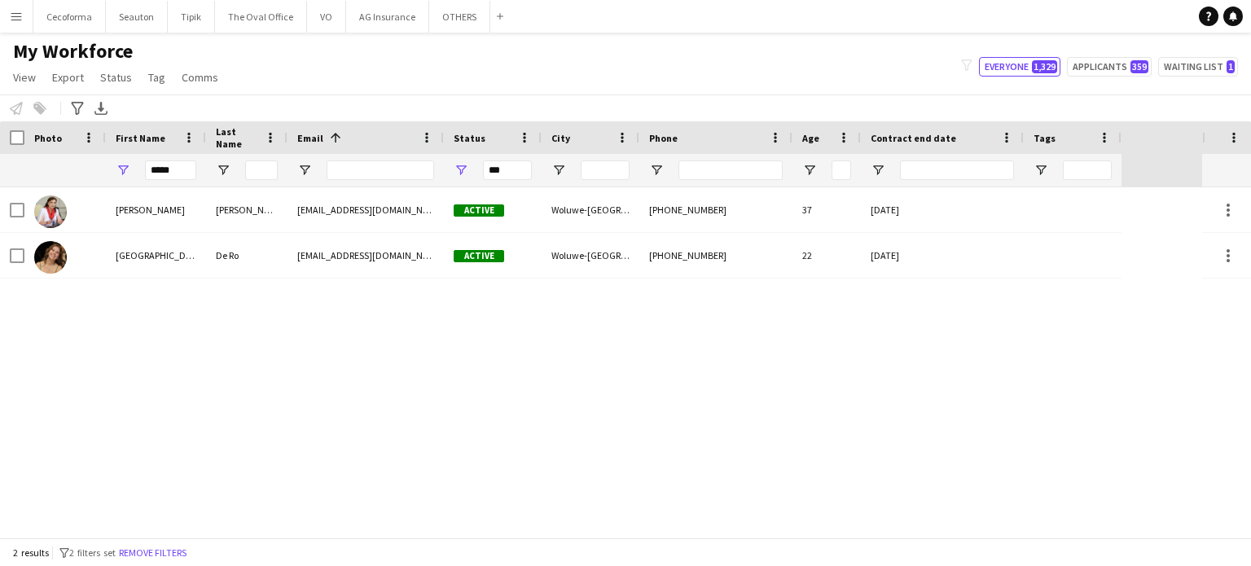
click at [14, 19] on app-icon "Menu" at bounding box center [16, 16] width 13 height 13
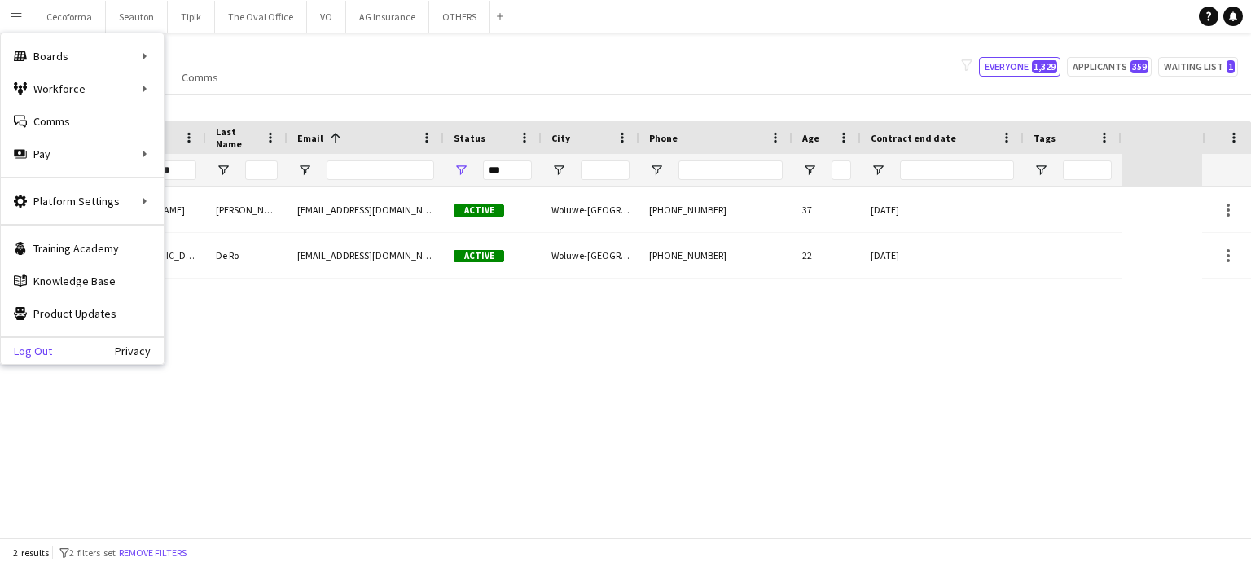
click at [36, 351] on link "Log Out" at bounding box center [26, 350] width 51 height 13
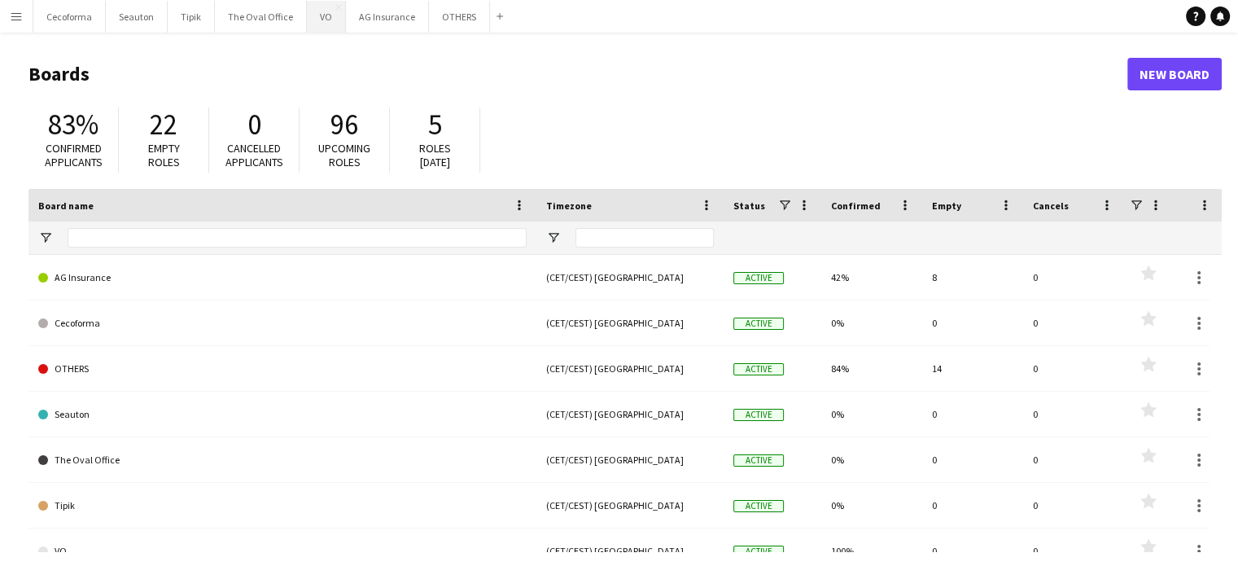
click at [311, 20] on button "VO Close" at bounding box center [326, 17] width 39 height 32
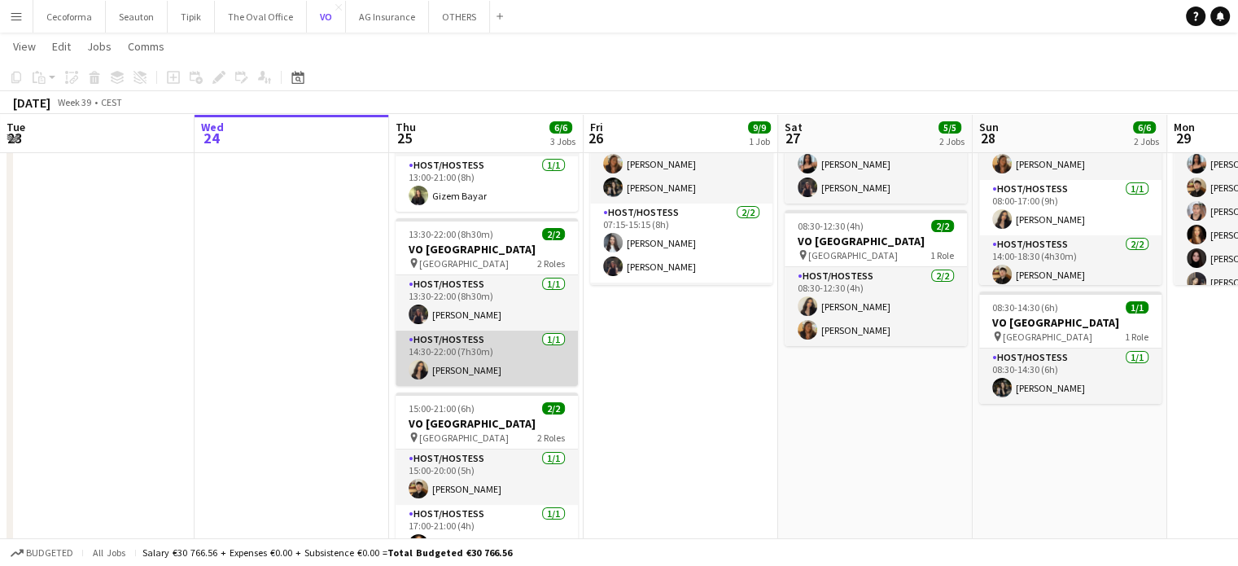
scroll to position [121, 0]
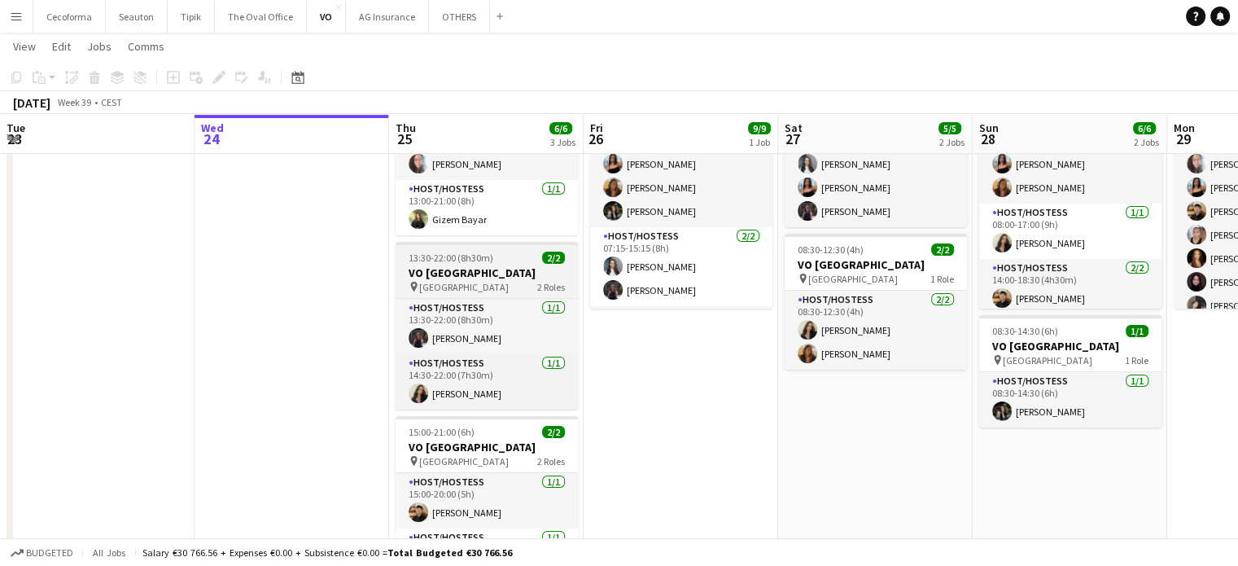
click at [441, 261] on span "13:30-22:00 (8h30m)" at bounding box center [451, 258] width 85 height 12
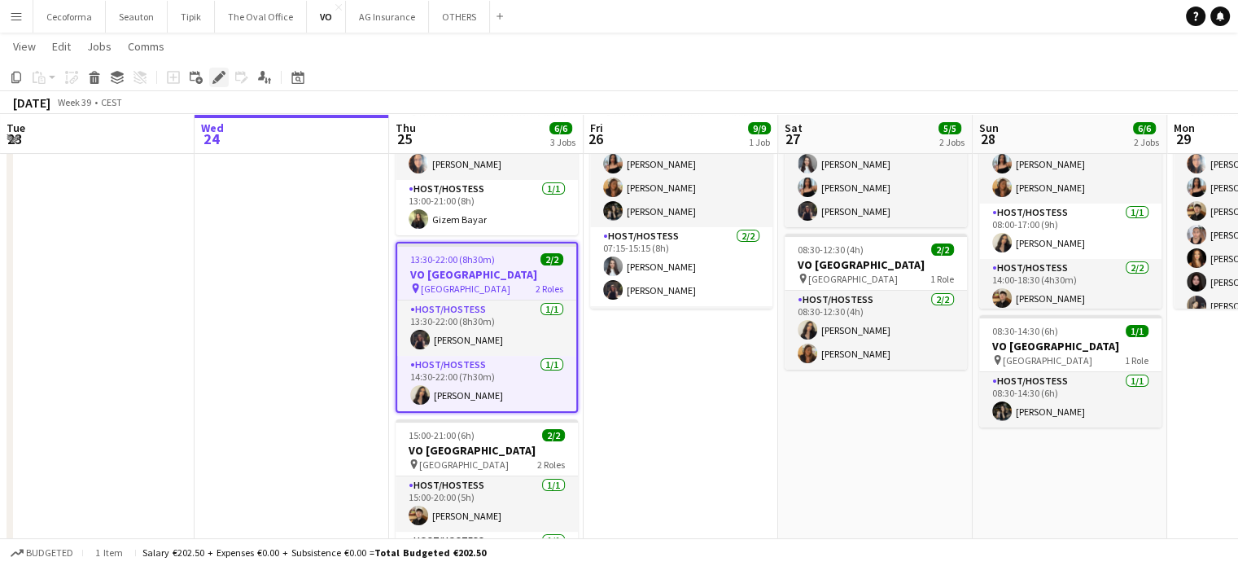
click at [214, 77] on icon "Edit" at bounding box center [219, 77] width 13 height 13
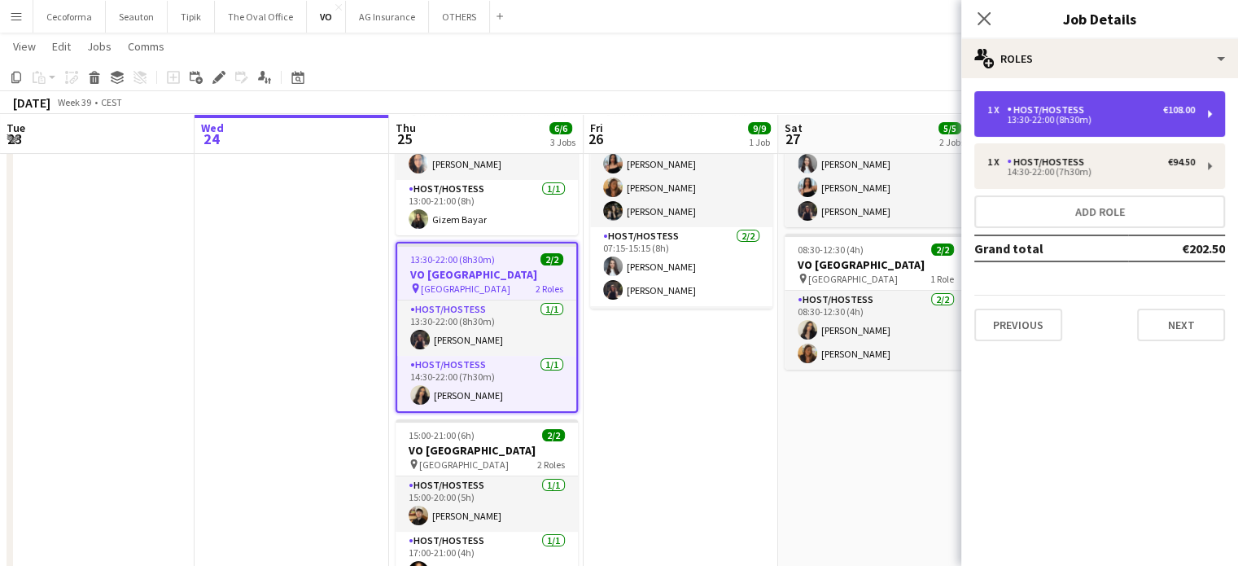
click at [1036, 121] on div "13:30-22:00 (8h30m)" at bounding box center [1092, 120] width 208 height 8
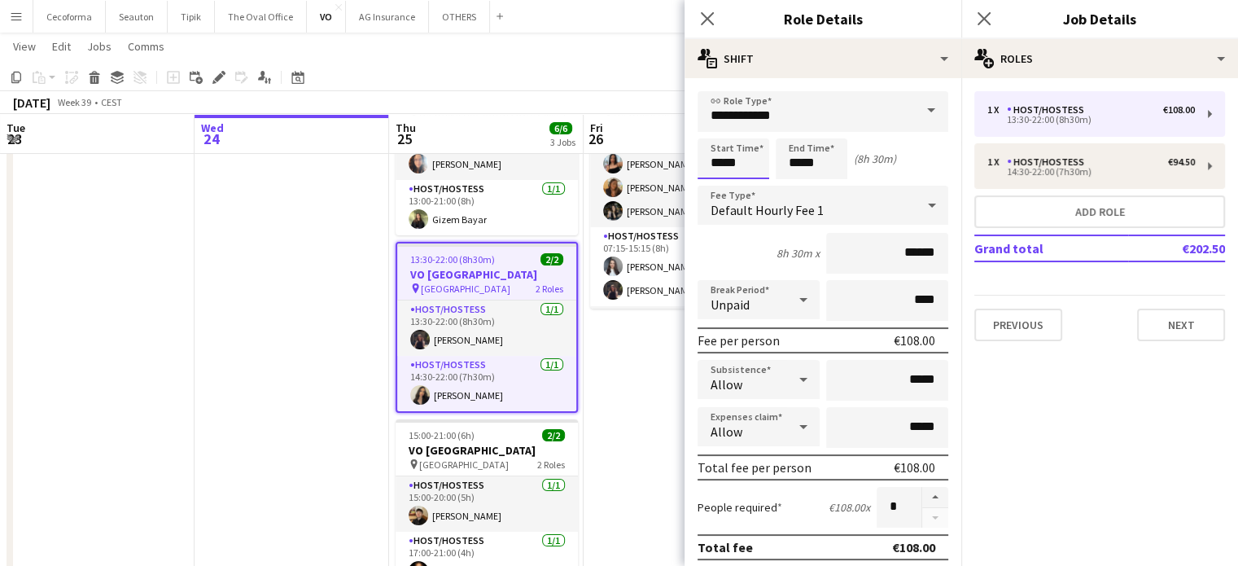
click at [722, 166] on input "*****" at bounding box center [734, 158] width 72 height 41
click at [719, 182] on div at bounding box center [717, 187] width 33 height 16
type input "*****"
click at [719, 182] on div at bounding box center [717, 187] width 33 height 16
click at [711, 10] on app-icon "Close pop-in" at bounding box center [708, 19] width 24 height 24
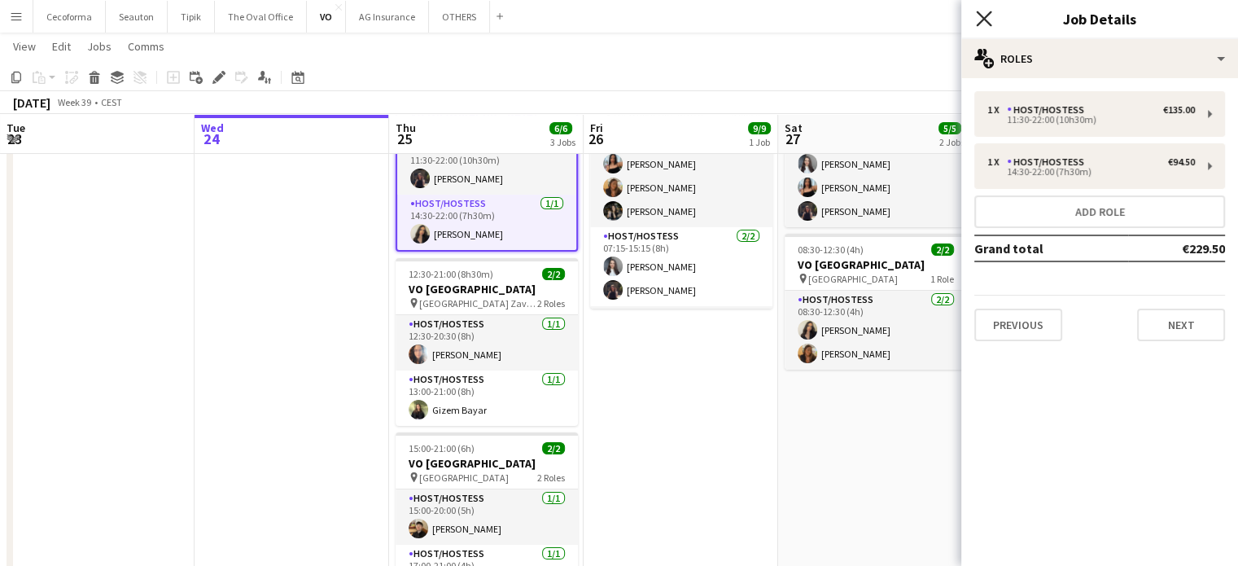
click at [978, 18] on icon "Close pop-in" at bounding box center [983, 18] width 15 height 15
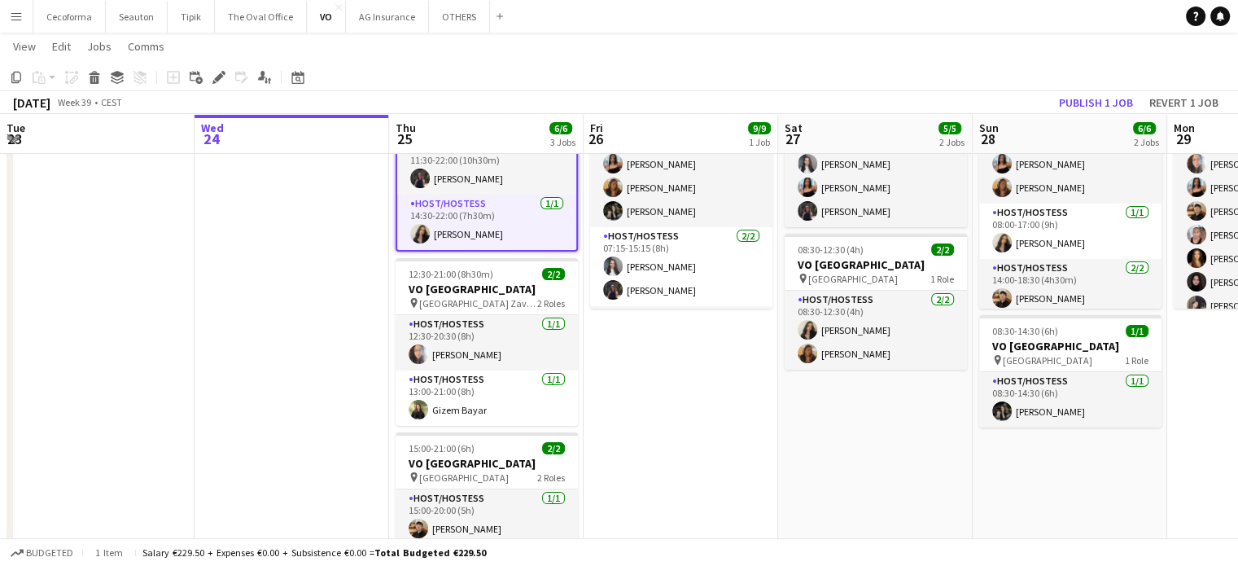
click at [720, 380] on app-date-cell "07:15-21:45 (14h30m) 9/9 VO Europe pin Borschette Center 3 Roles Host/Hostess […" at bounding box center [681, 347] width 195 height 572
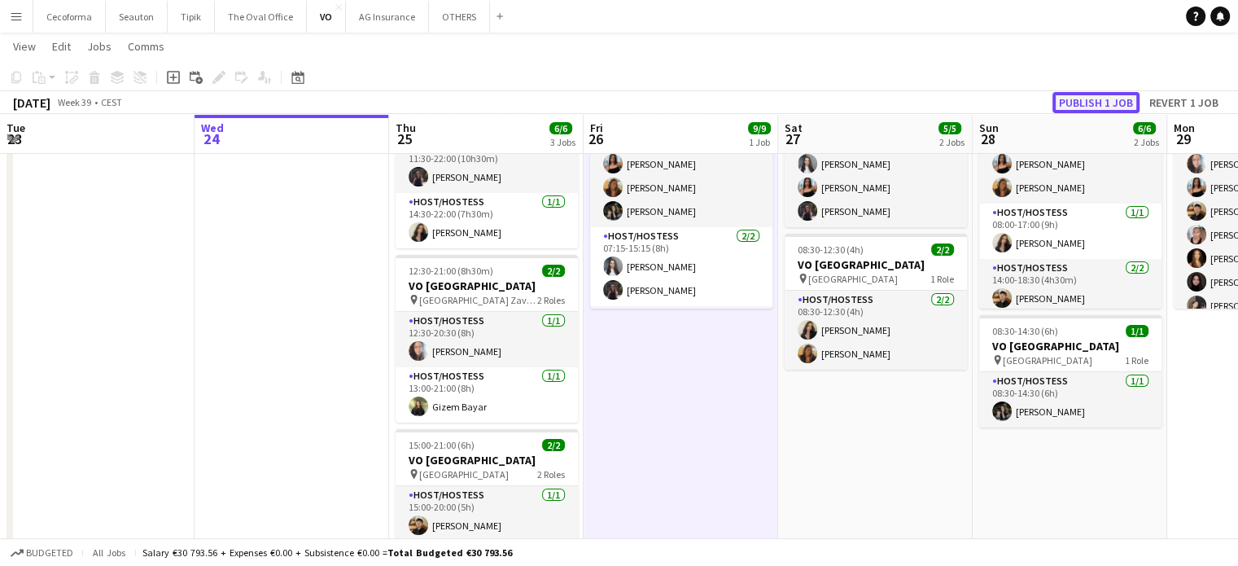
click at [1095, 100] on button "Publish 1 job" at bounding box center [1096, 102] width 87 height 21
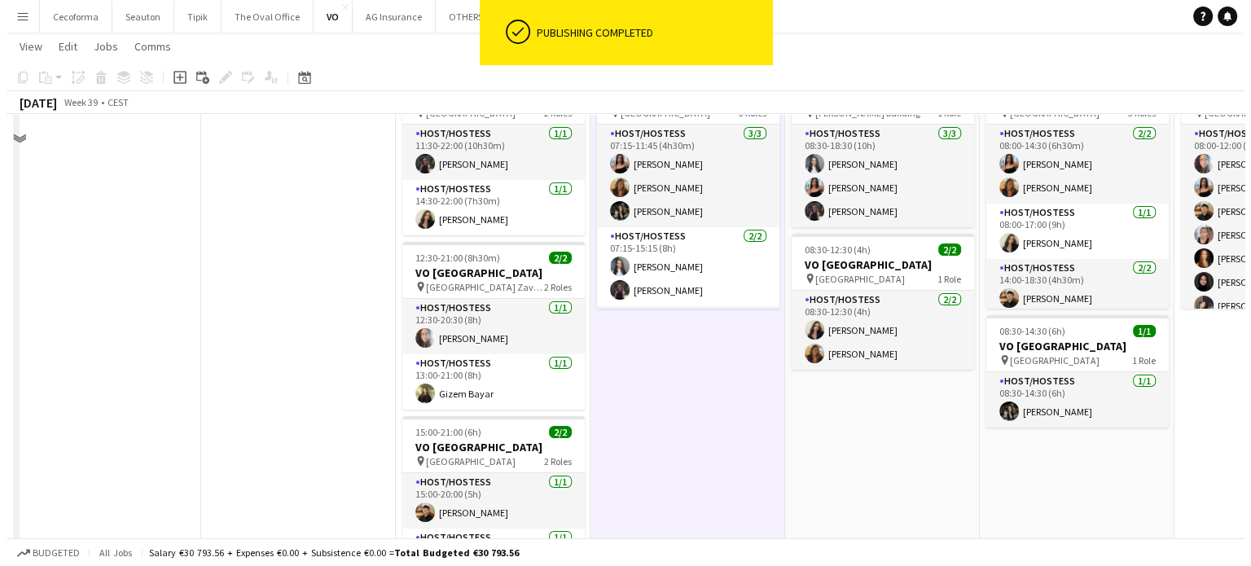
scroll to position [0, 0]
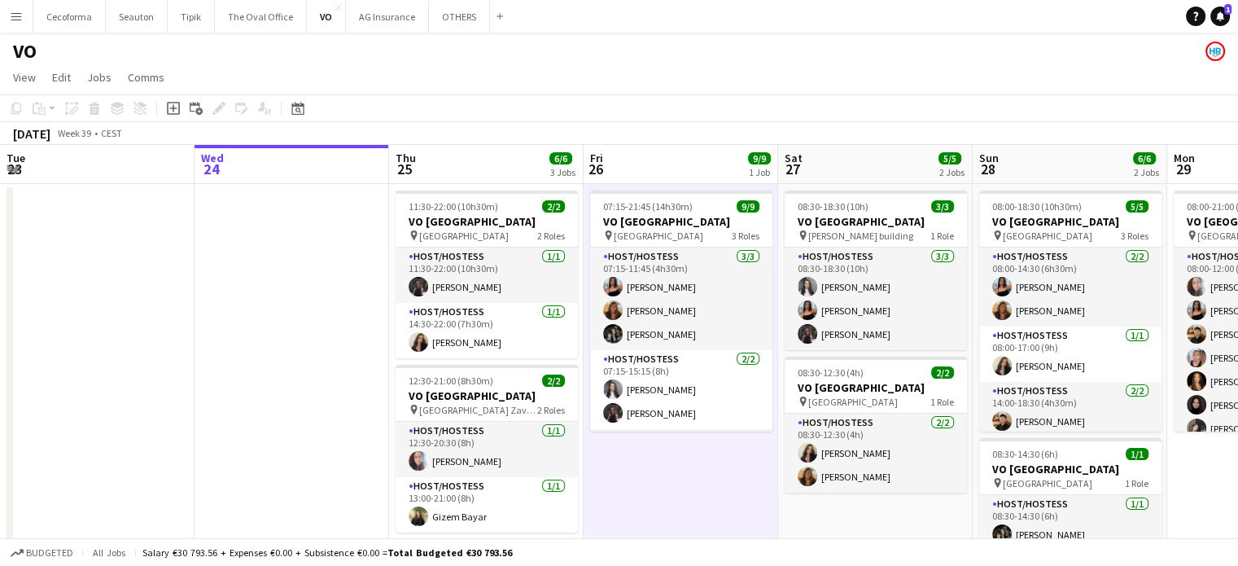
click at [1225, 16] on link "Notifications 1" at bounding box center [1221, 17] width 20 height 20
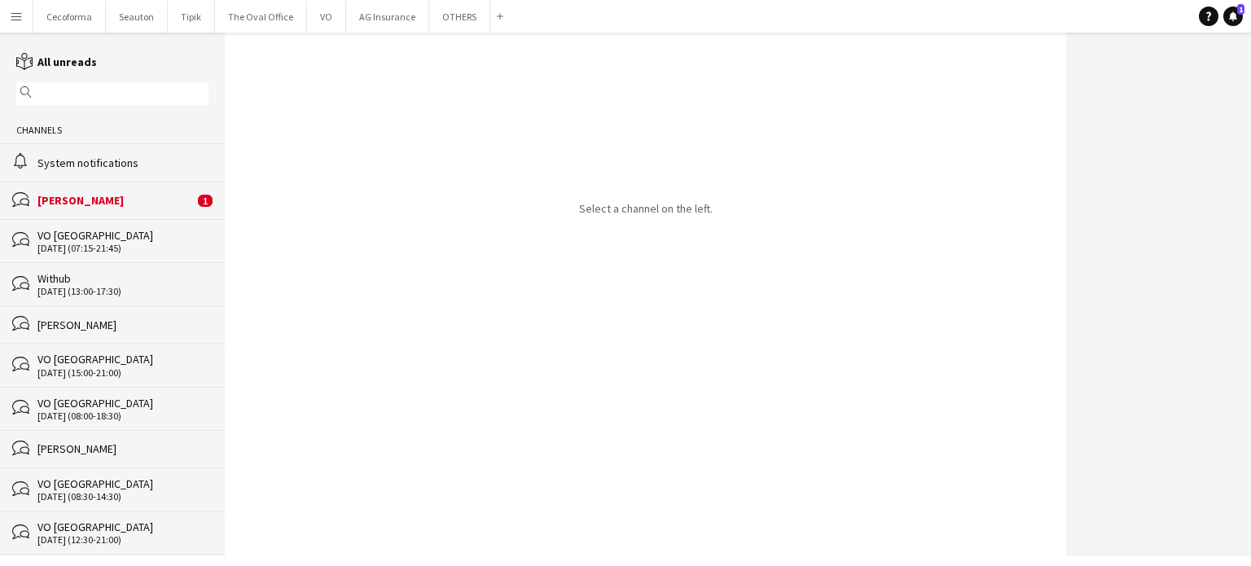
click at [81, 196] on div "[PERSON_NAME]" at bounding box center [115, 200] width 156 height 15
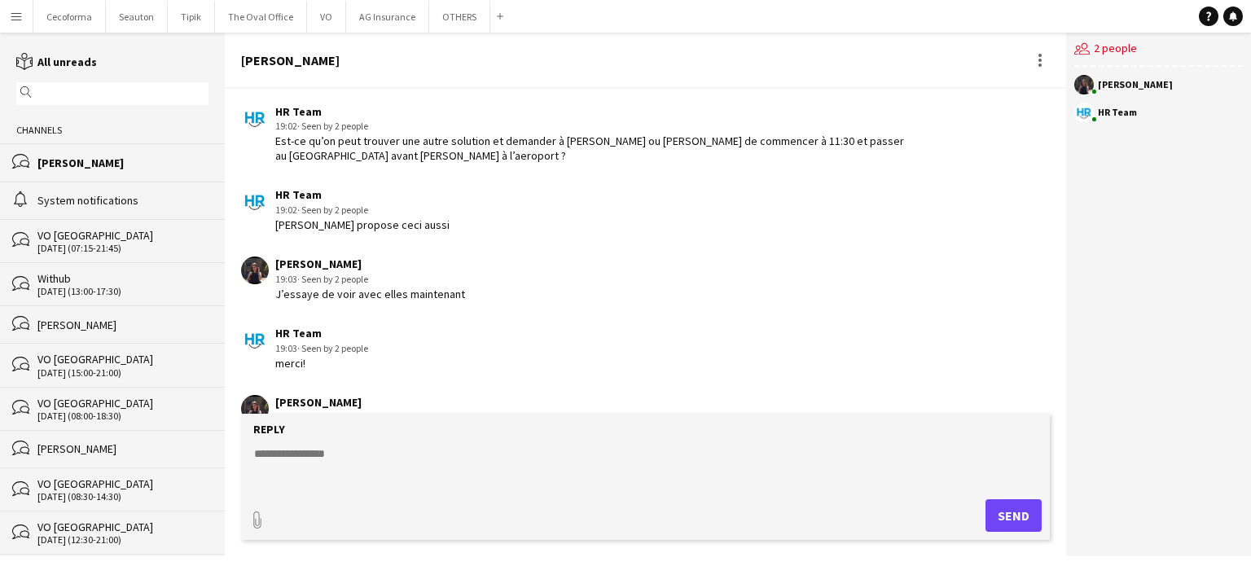
scroll to position [2252, 0]
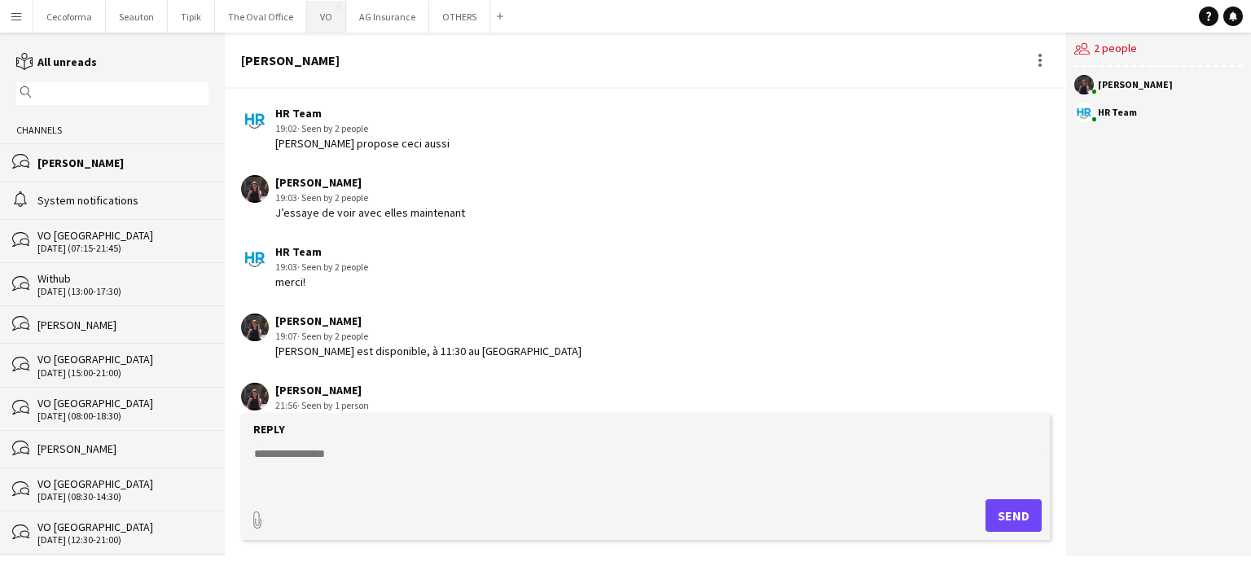
click at [319, 15] on button "VO Close" at bounding box center [326, 17] width 39 height 32
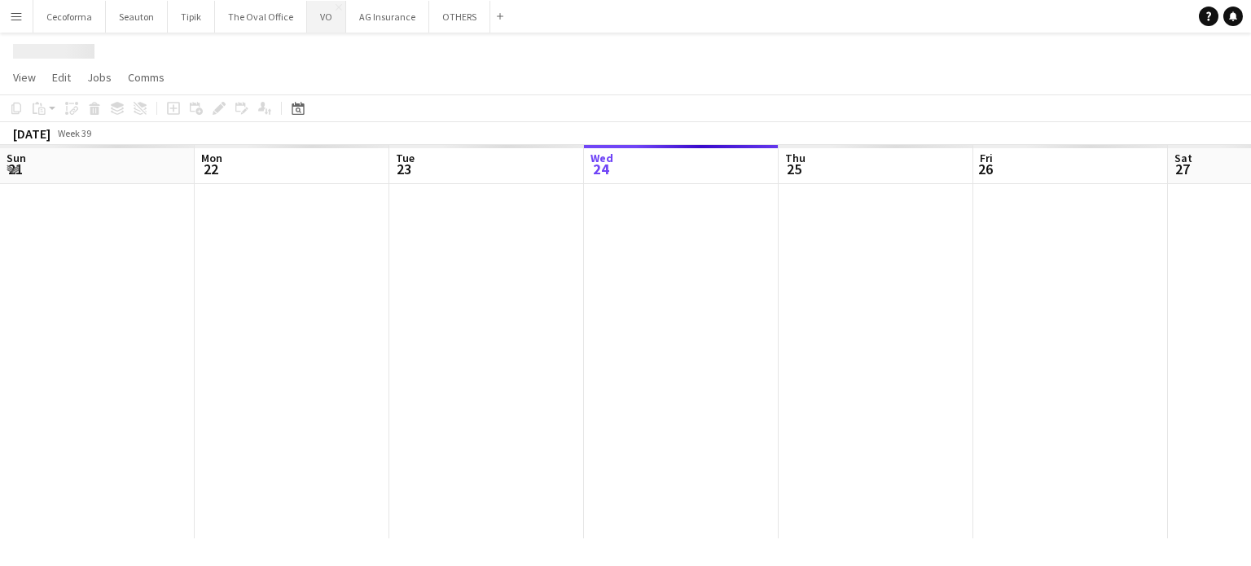
scroll to position [0, 389]
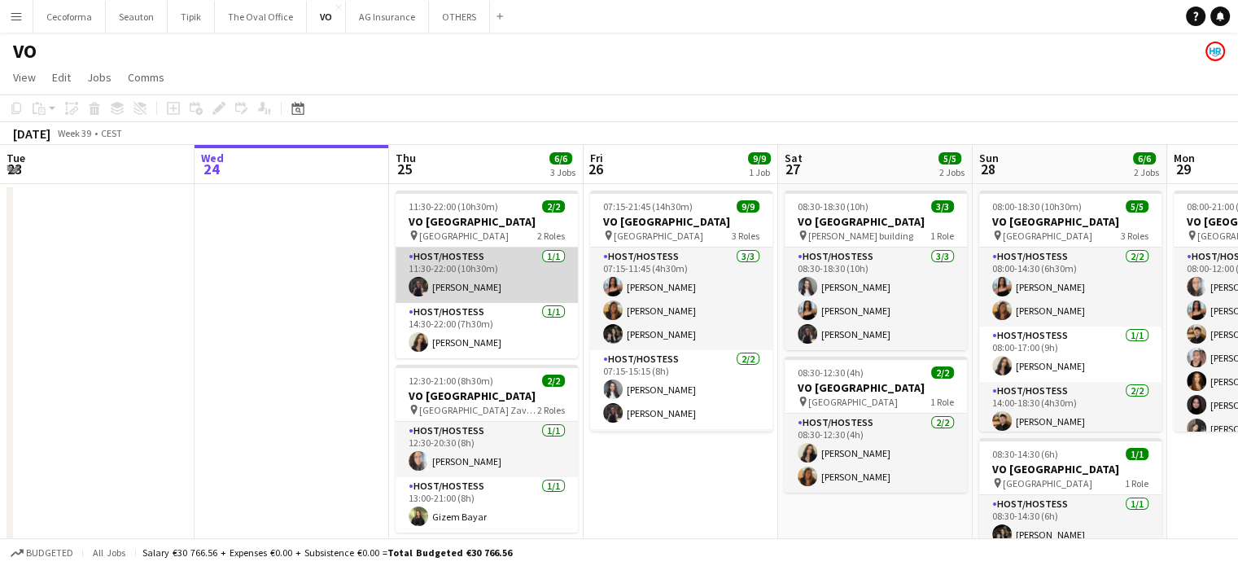
click at [458, 267] on app-card-role "Host/Hostess [DATE] 11:30-22:00 (10h30m) [PERSON_NAME]" at bounding box center [487, 275] width 182 height 55
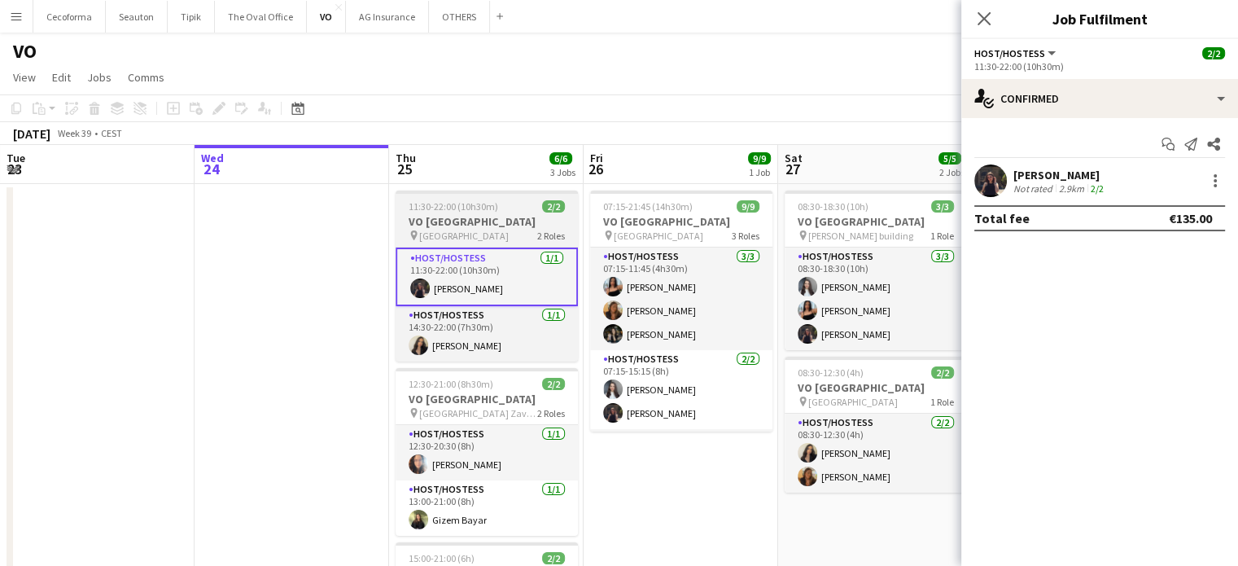
click at [426, 223] on h3 "VO [GEOGRAPHIC_DATA]" at bounding box center [487, 221] width 182 height 15
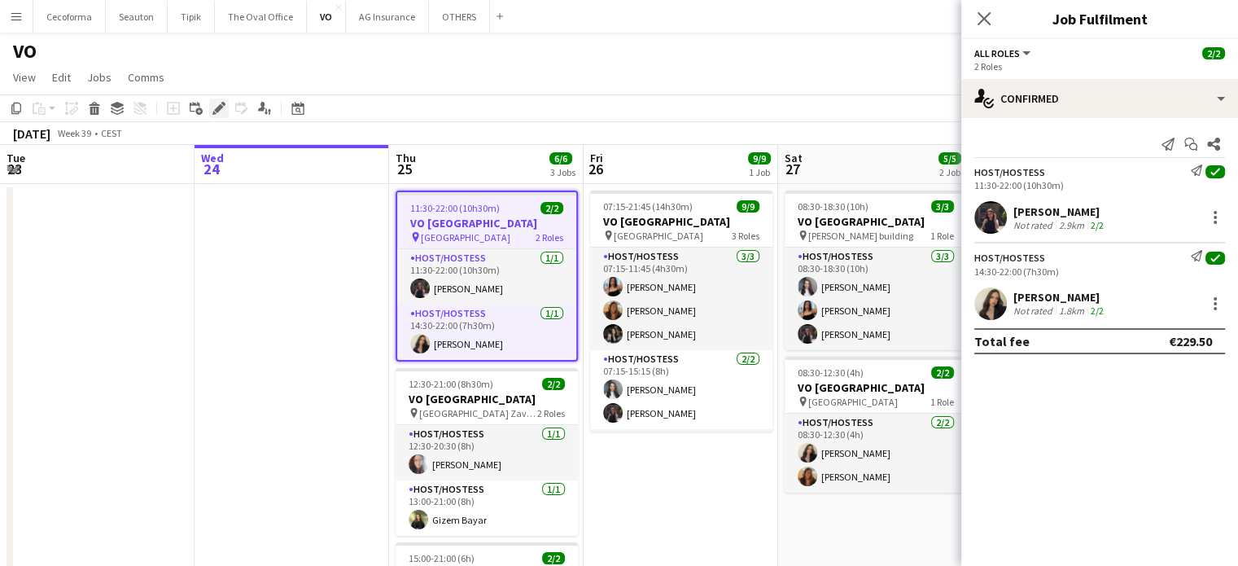
click at [217, 109] on icon at bounding box center [218, 108] width 9 height 9
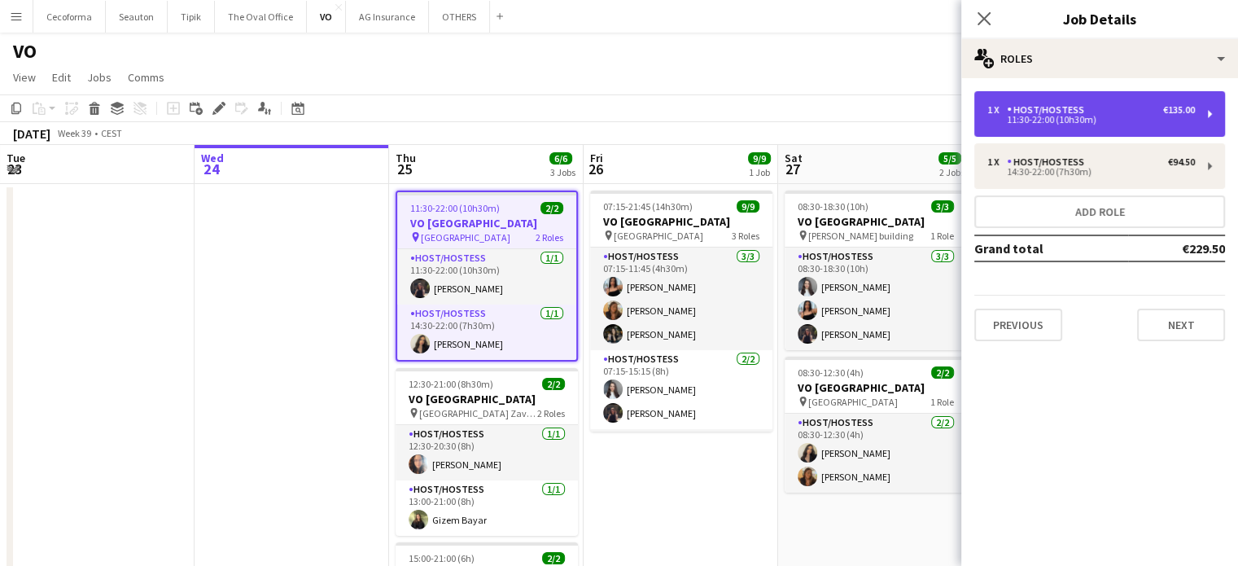
click at [1056, 113] on div "Host/Hostess" at bounding box center [1049, 109] width 84 height 11
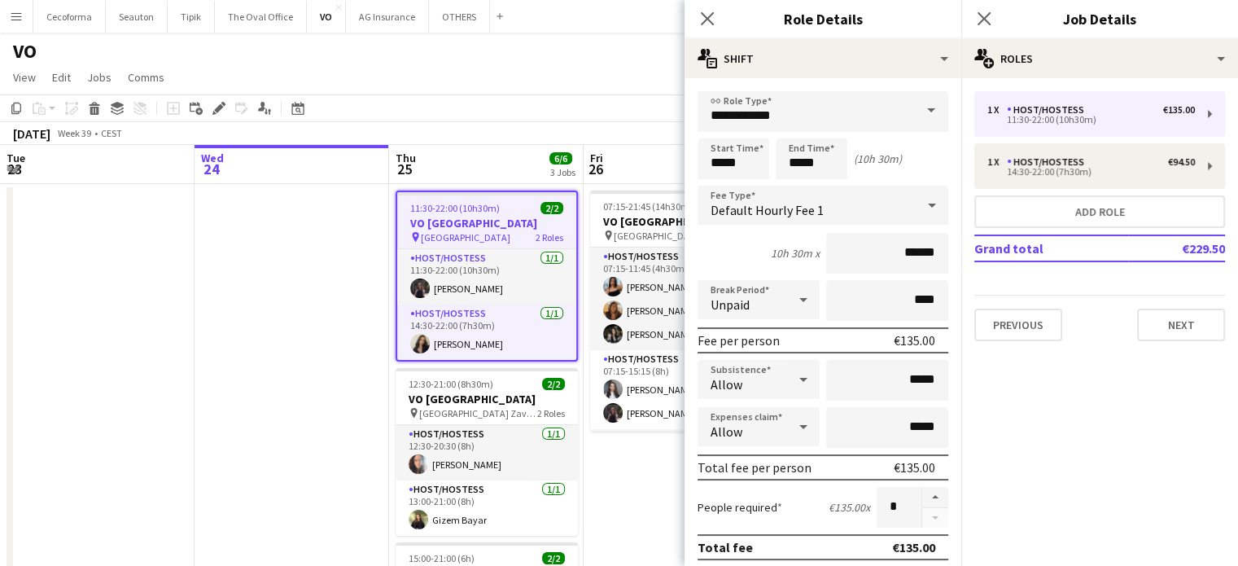
click at [337, 351] on app-date-cell at bounding box center [292, 463] width 195 height 559
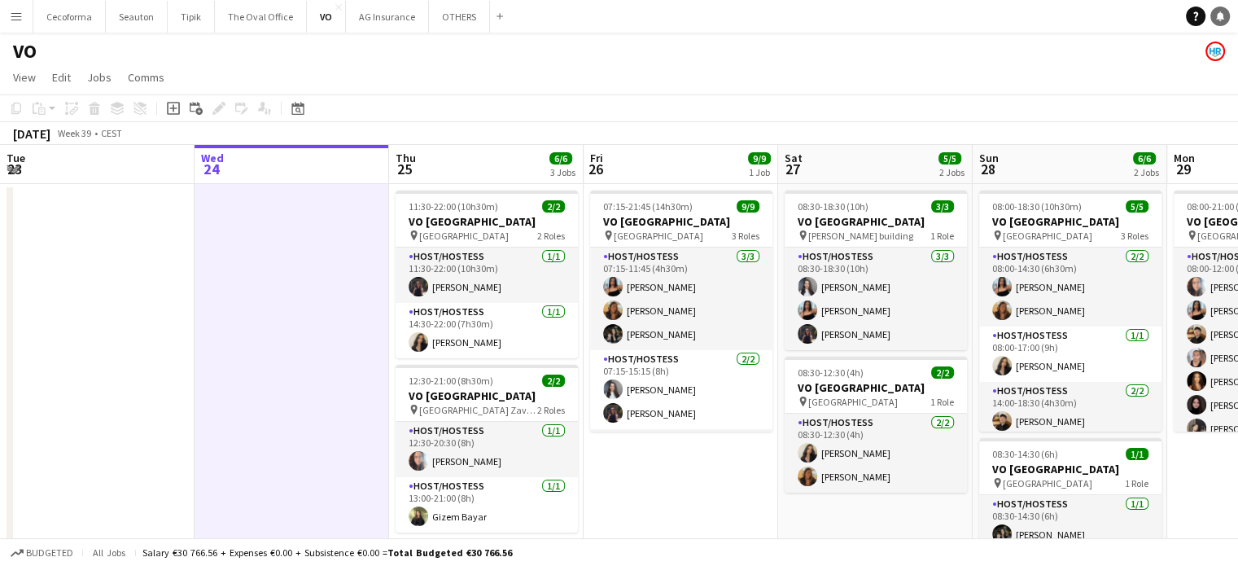
click at [1221, 17] on icon at bounding box center [1221, 15] width 8 height 8
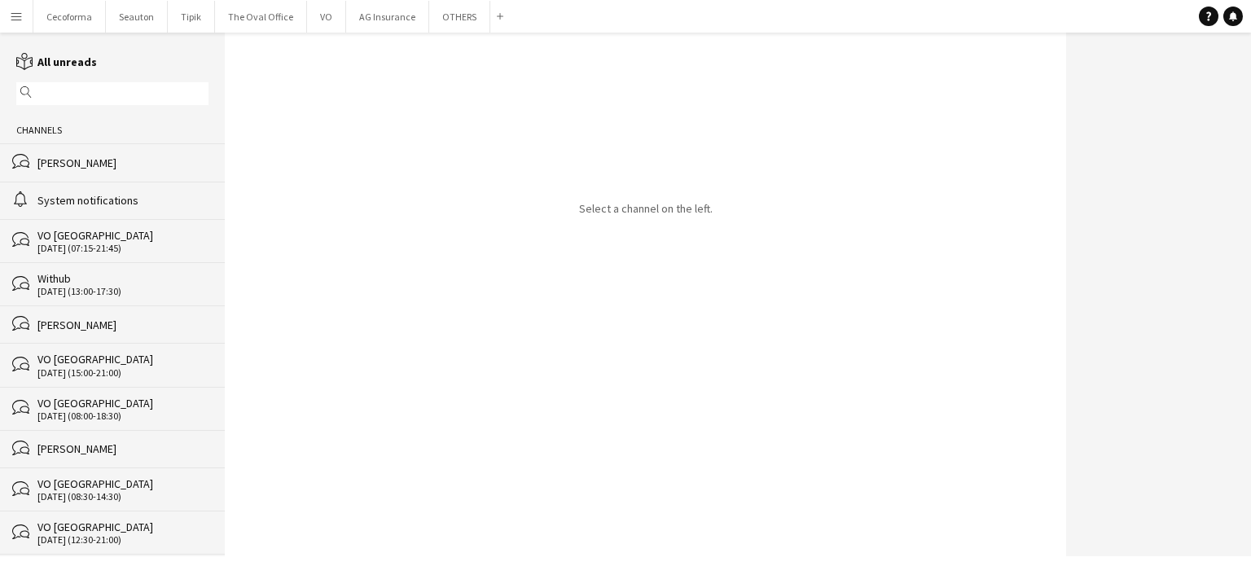
click at [78, 164] on div "[PERSON_NAME]" at bounding box center [122, 163] width 171 height 15
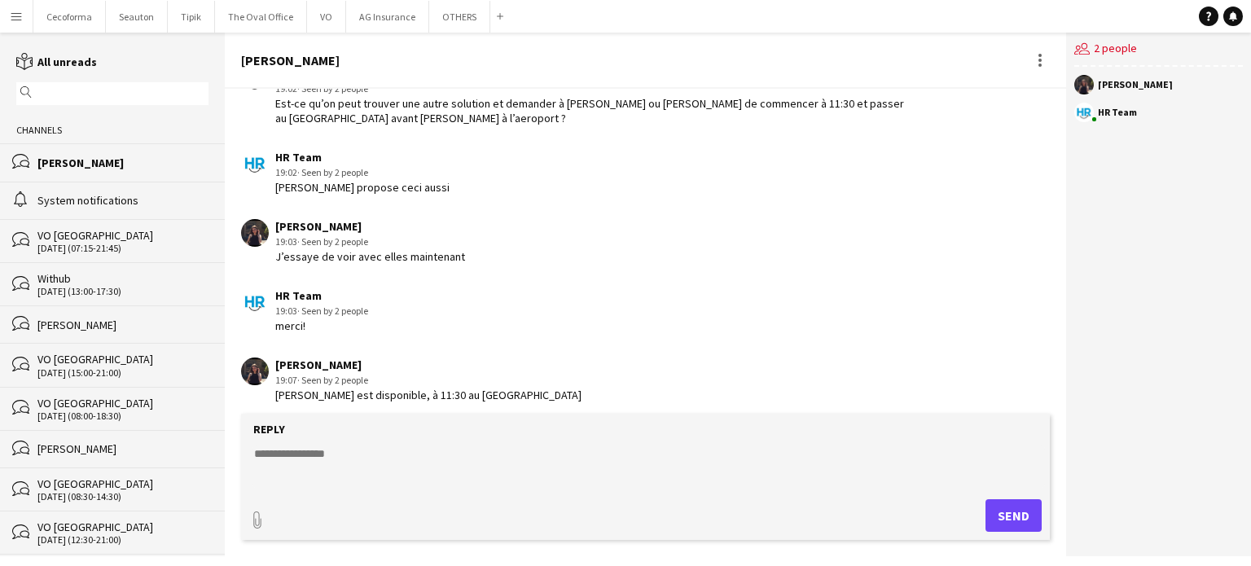
scroll to position [2252, 0]
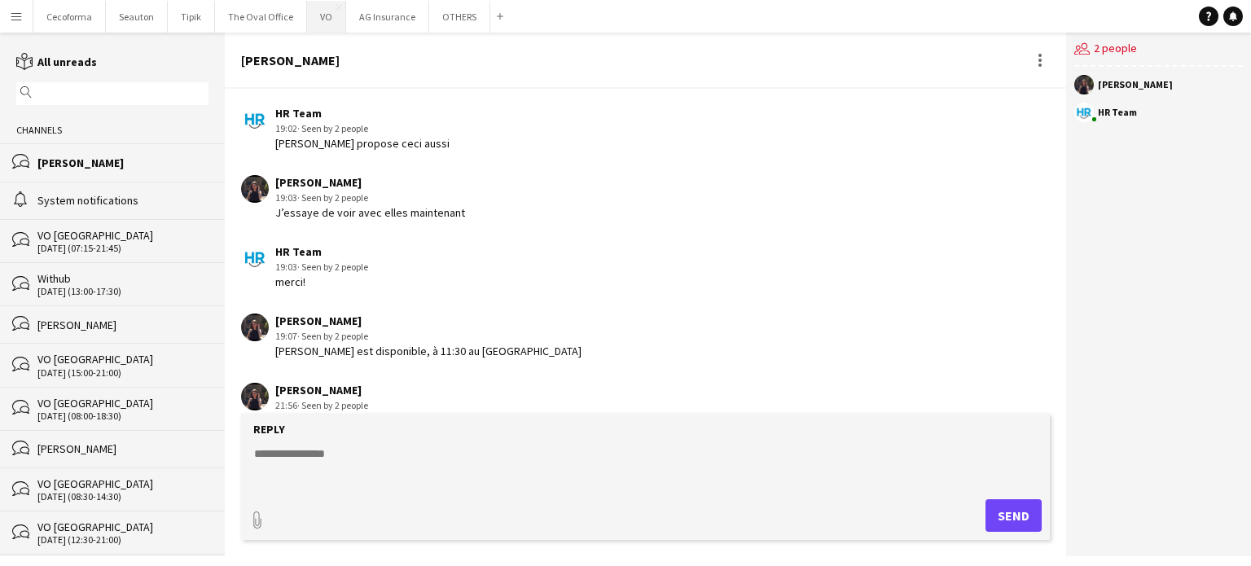
click at [315, 14] on button "VO Close" at bounding box center [326, 17] width 39 height 32
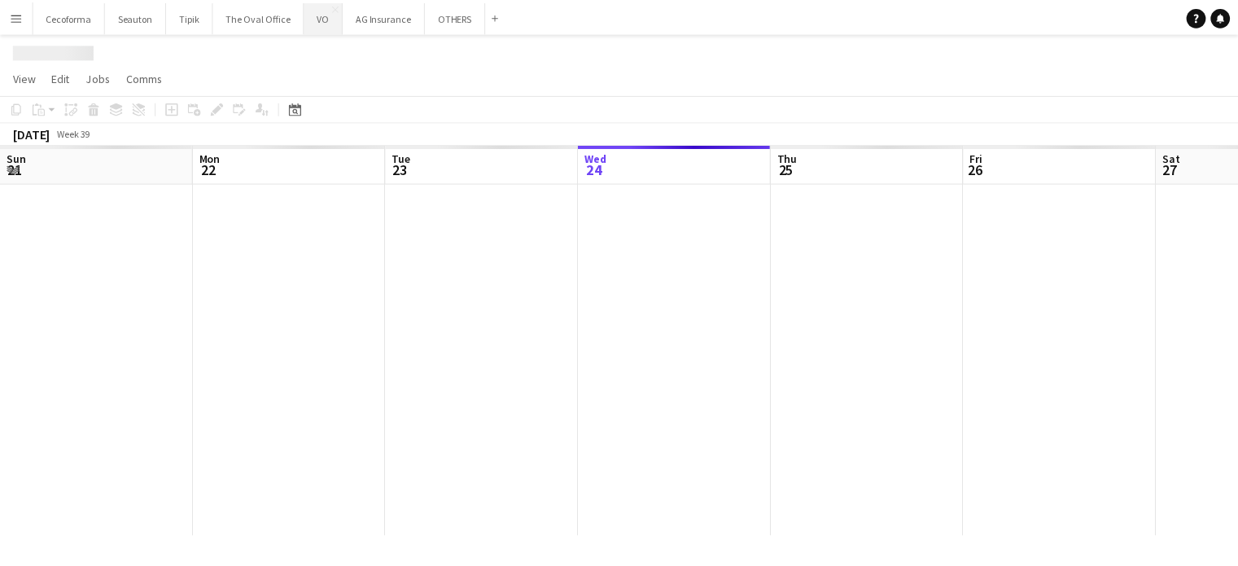
scroll to position [0, 389]
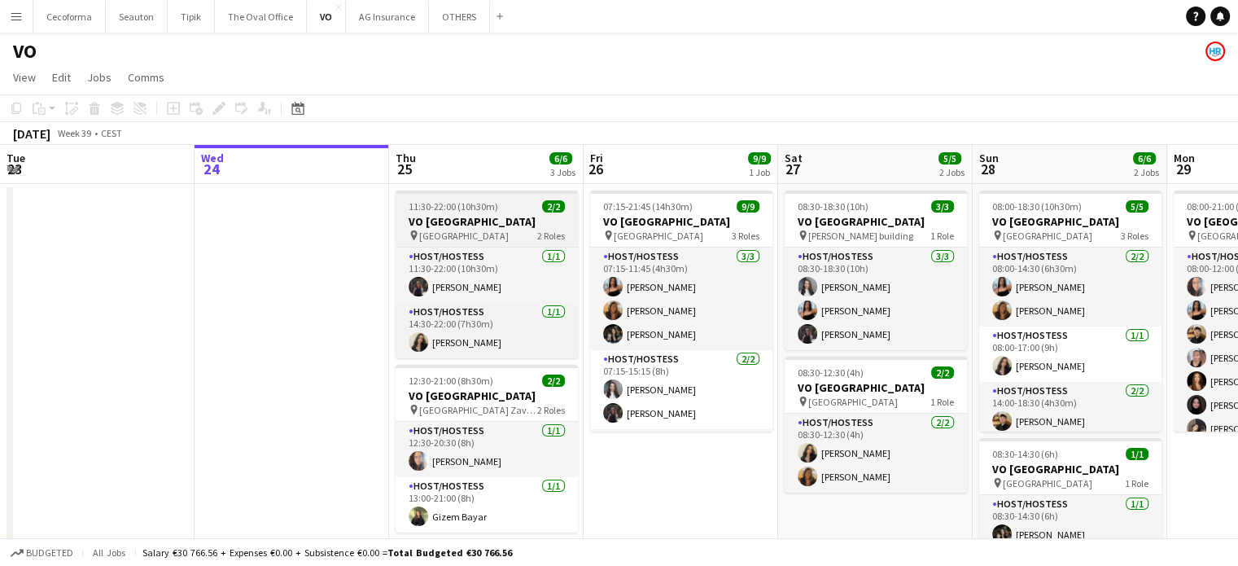
click at [436, 213] on app-job-card "11:30-22:00 (10h30m) 2/2 VO Europe pin [GEOGRAPHIC_DATA] 2 Roles Host/Hostess […" at bounding box center [487, 275] width 182 height 168
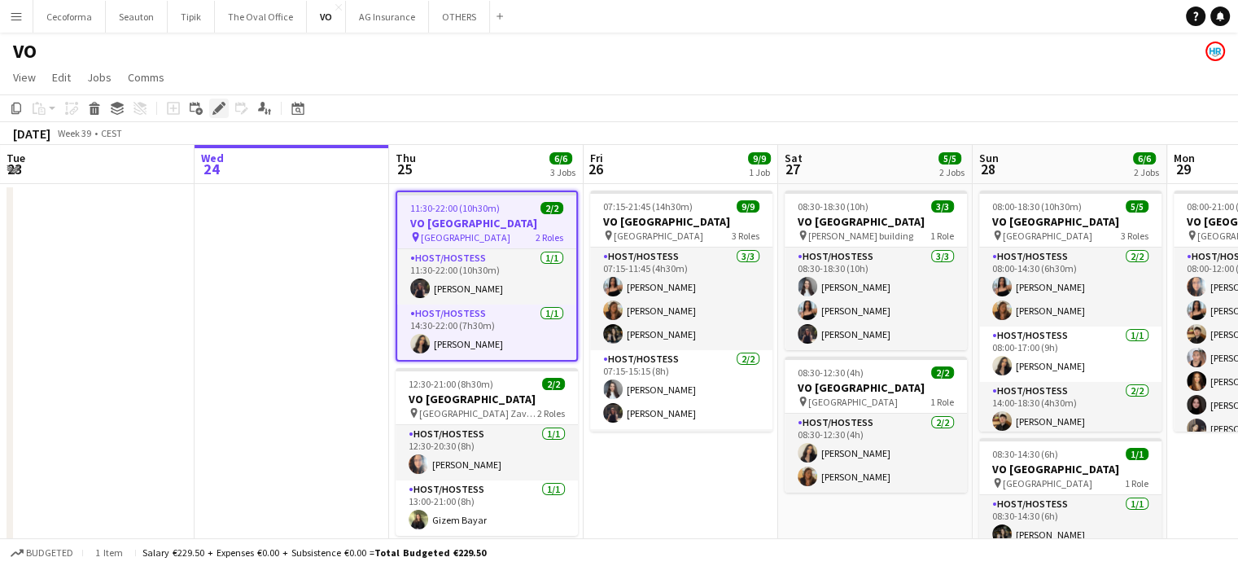
click at [218, 107] on icon at bounding box center [218, 108] width 9 height 9
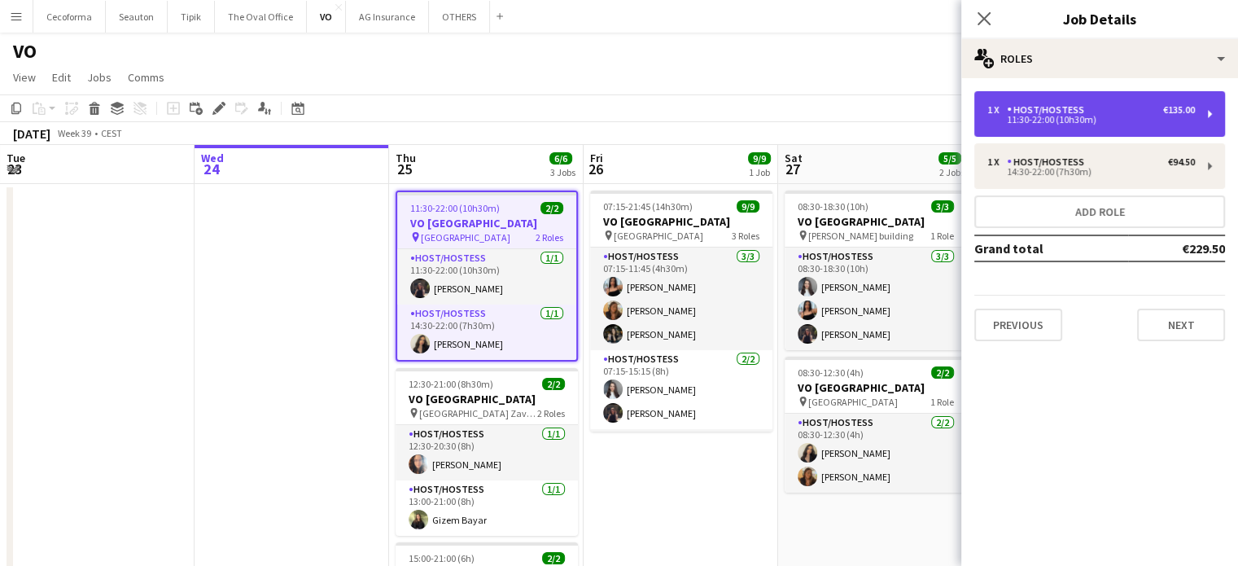
click at [1063, 116] on div "11:30-22:00 (10h30m)" at bounding box center [1092, 120] width 208 height 8
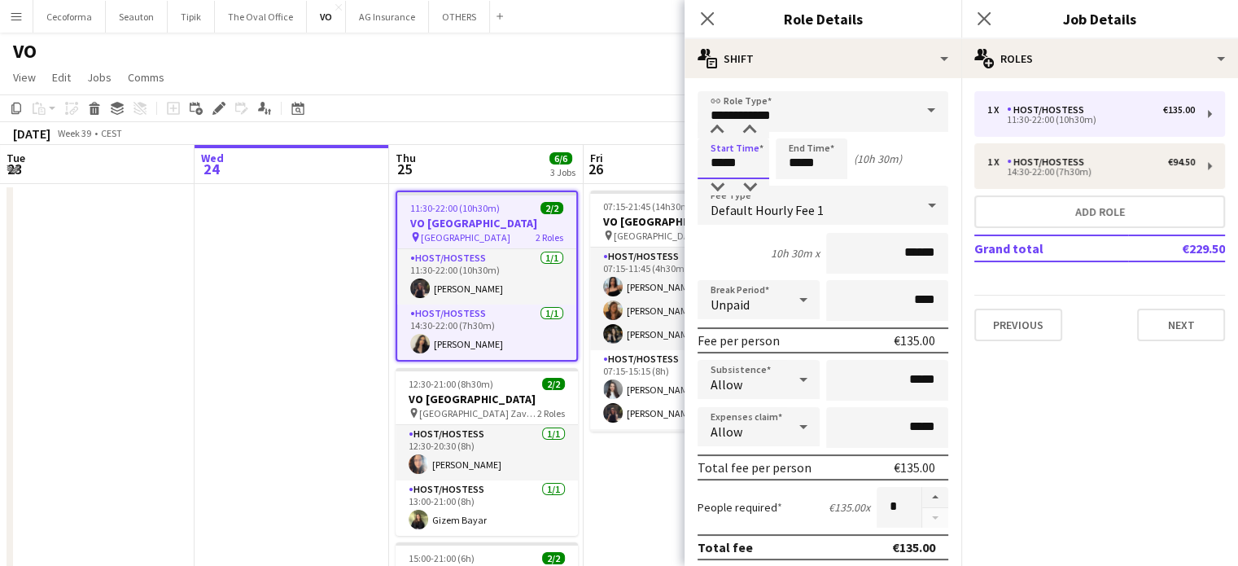
click at [724, 167] on input "*****" at bounding box center [734, 158] width 72 height 41
click at [721, 133] on div at bounding box center [717, 130] width 33 height 16
type input "*****"
click at [721, 133] on div at bounding box center [717, 130] width 33 height 16
click at [695, 17] on div "Close pop-in" at bounding box center [708, 18] width 46 height 37
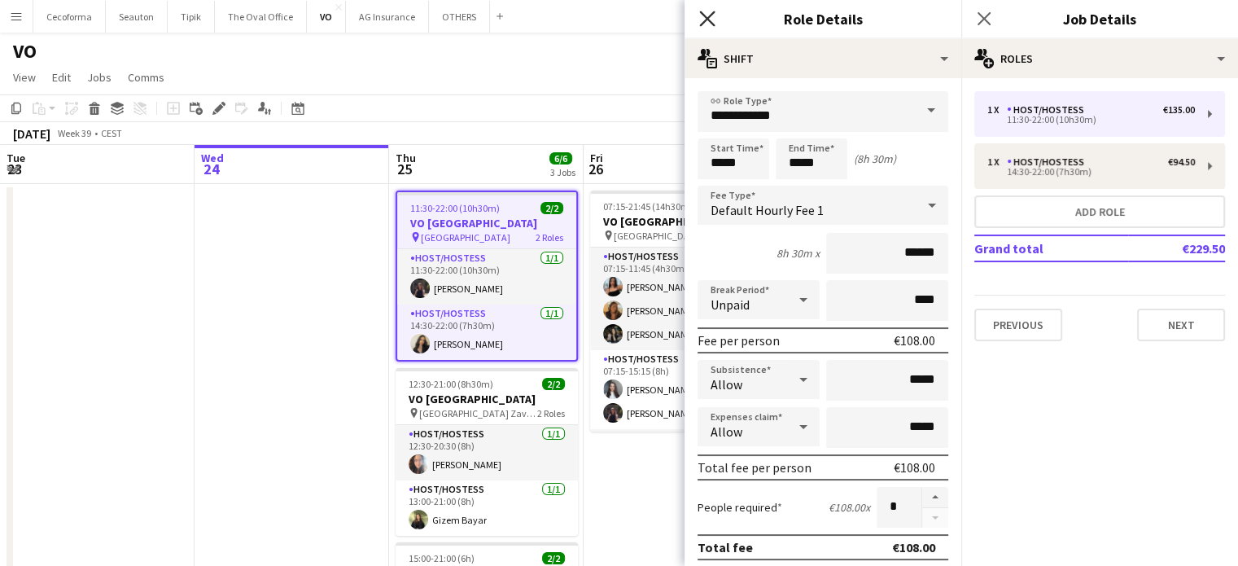
click at [708, 14] on icon "Close pop-in" at bounding box center [706, 18] width 15 height 15
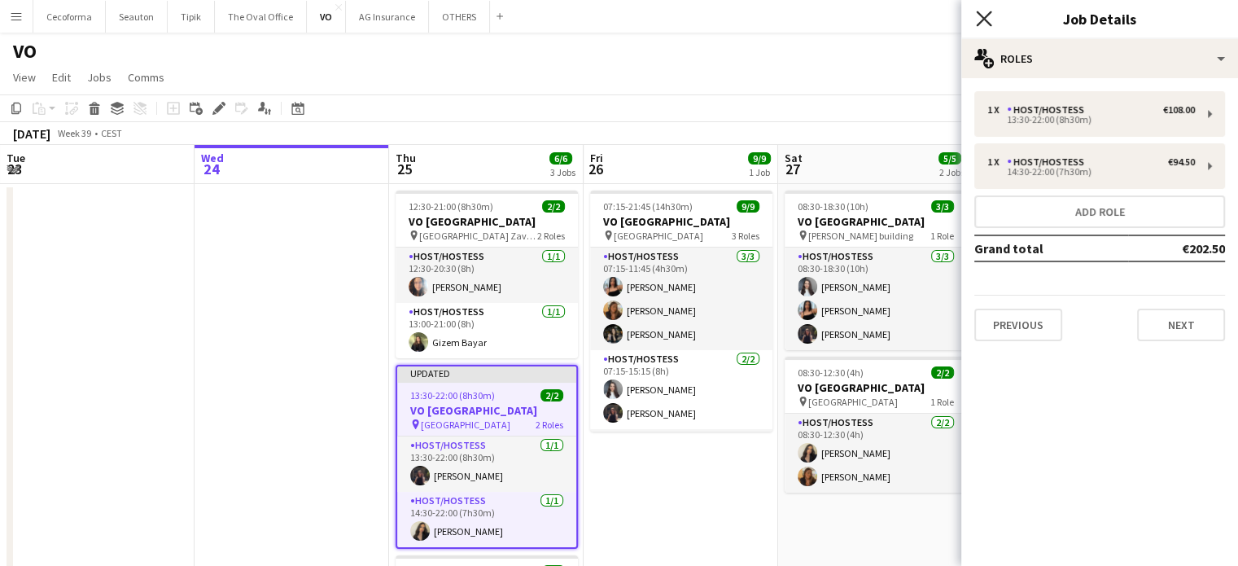
click at [990, 15] on icon "Close pop-in" at bounding box center [983, 18] width 15 height 15
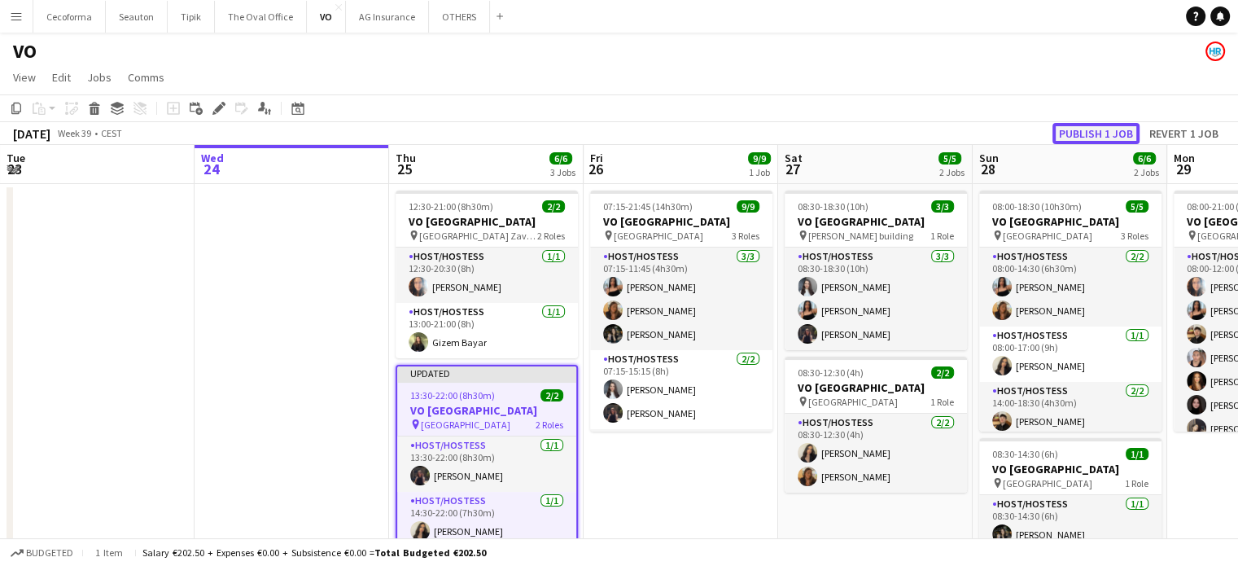
click at [1084, 129] on button "Publish 1 job" at bounding box center [1096, 133] width 87 height 21
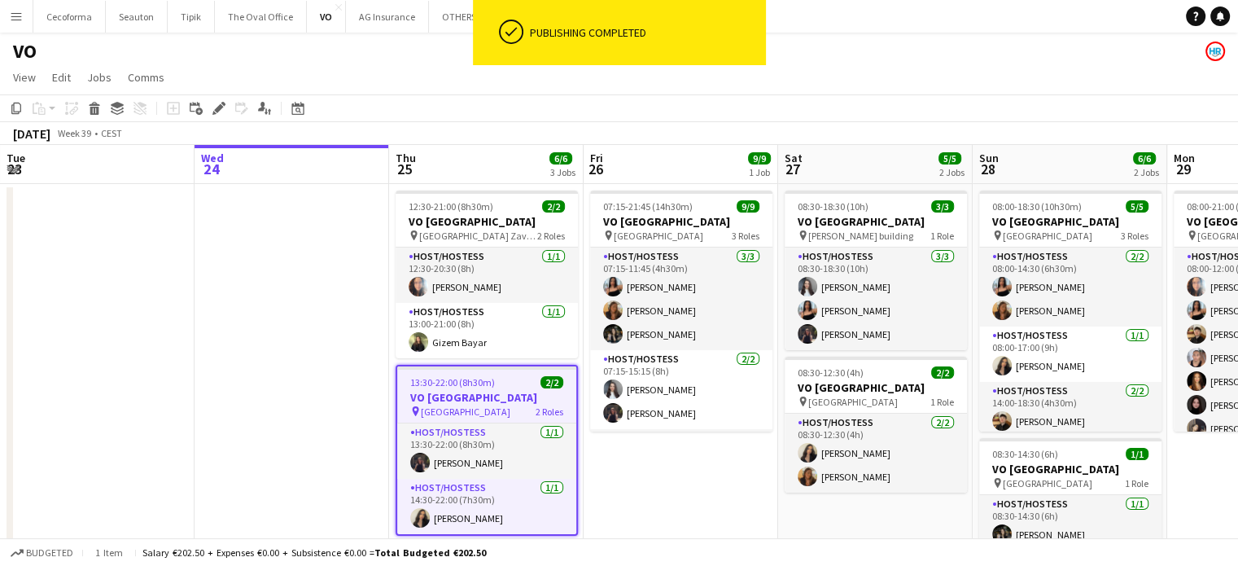
click at [645, 472] on app-date-cell "07:15-21:45 (14h30m) 9/9 VO Europe pin Borschette Center 3 Roles Host/Hostess […" at bounding box center [681, 470] width 195 height 572
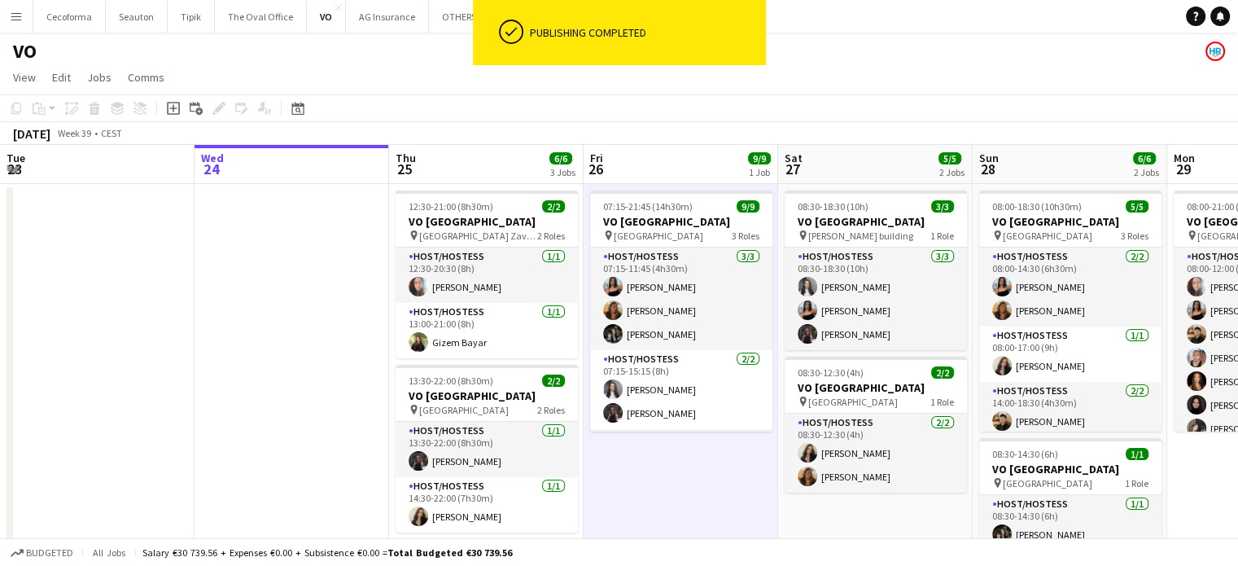
scroll to position [163, 0]
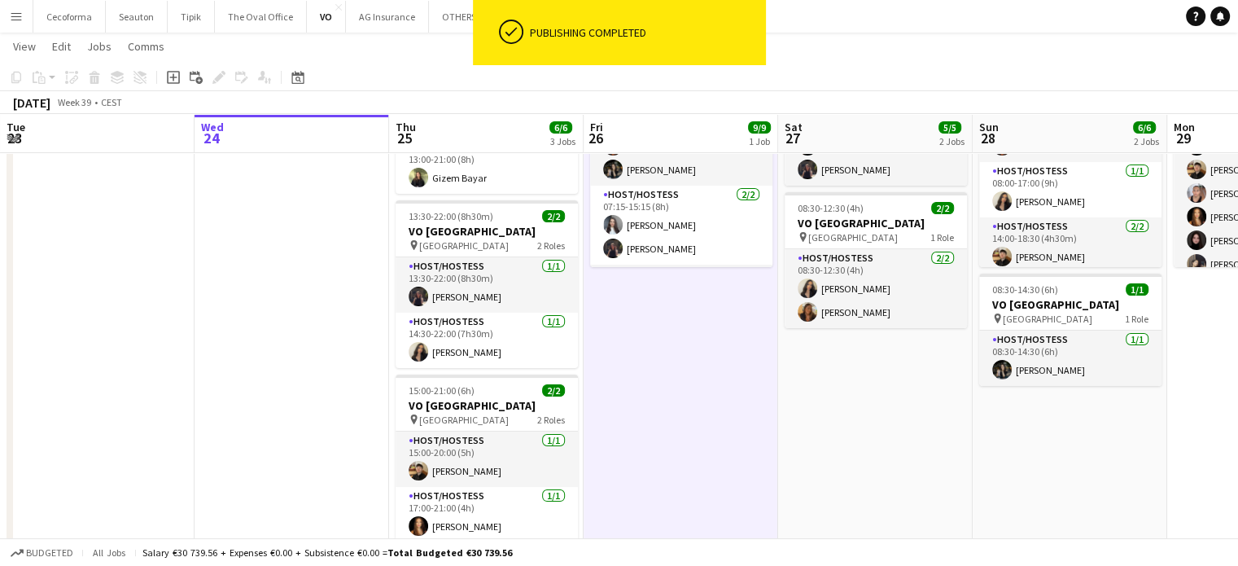
click at [322, 327] on app-date-cell at bounding box center [292, 306] width 195 height 572
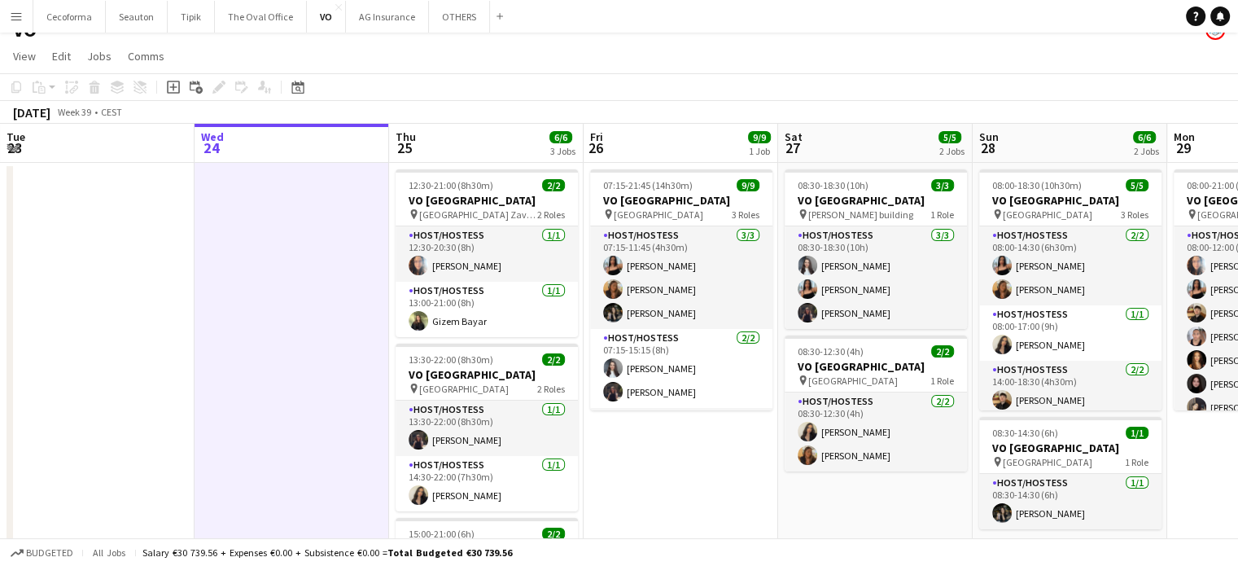
scroll to position [0, 0]
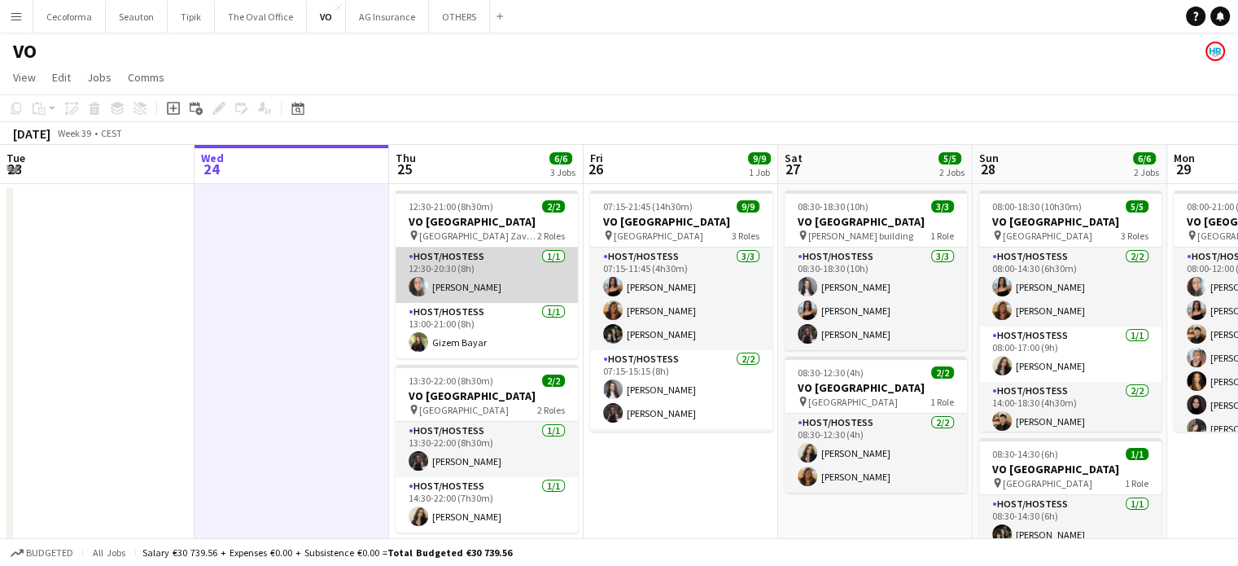
click at [438, 265] on app-card-role "Host/Hostess [DATE] 12:30-20:30 (8h) [PERSON_NAME]" at bounding box center [487, 275] width 182 height 55
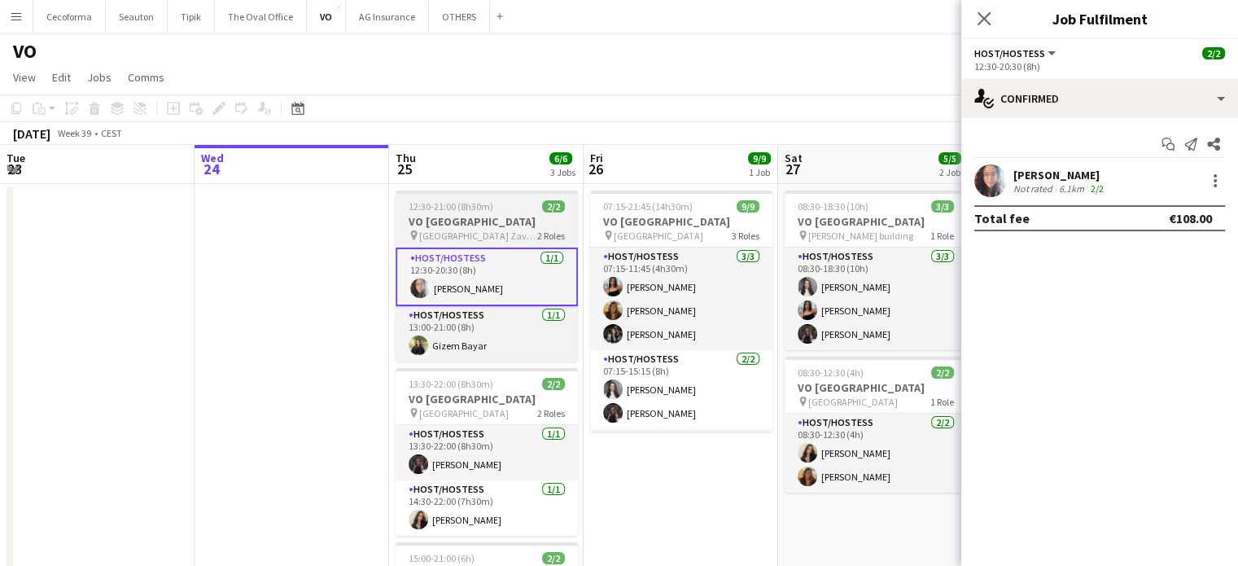
click at [438, 214] on h3 "VO [GEOGRAPHIC_DATA]" at bounding box center [487, 221] width 182 height 15
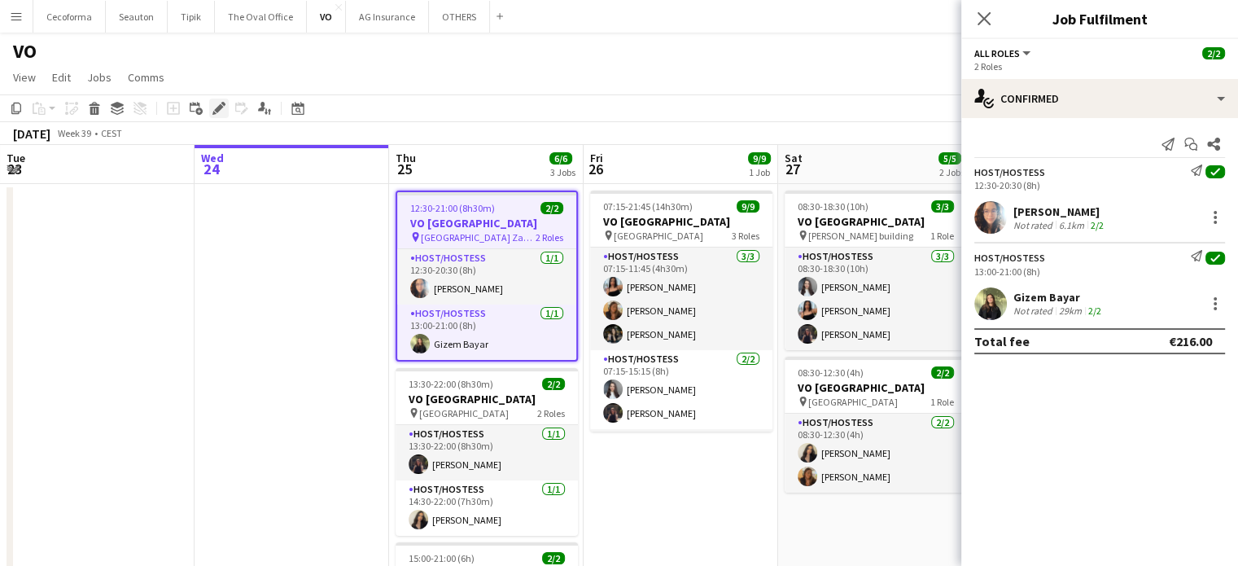
click at [218, 109] on icon at bounding box center [218, 108] width 9 height 9
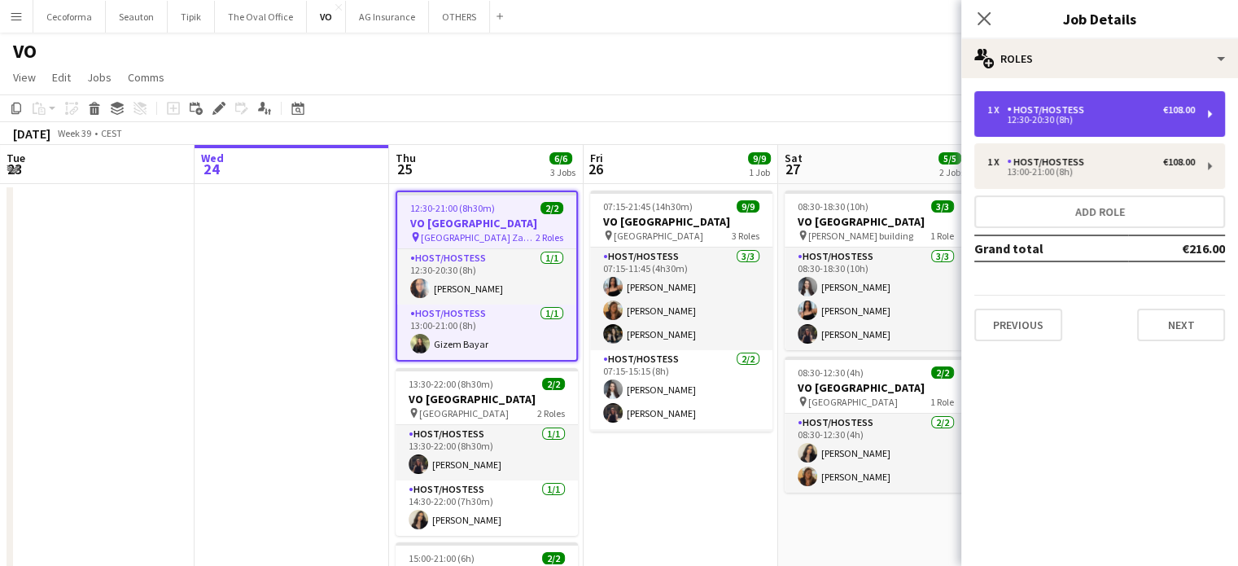
click at [1062, 104] on div "Host/Hostess" at bounding box center [1049, 109] width 84 height 11
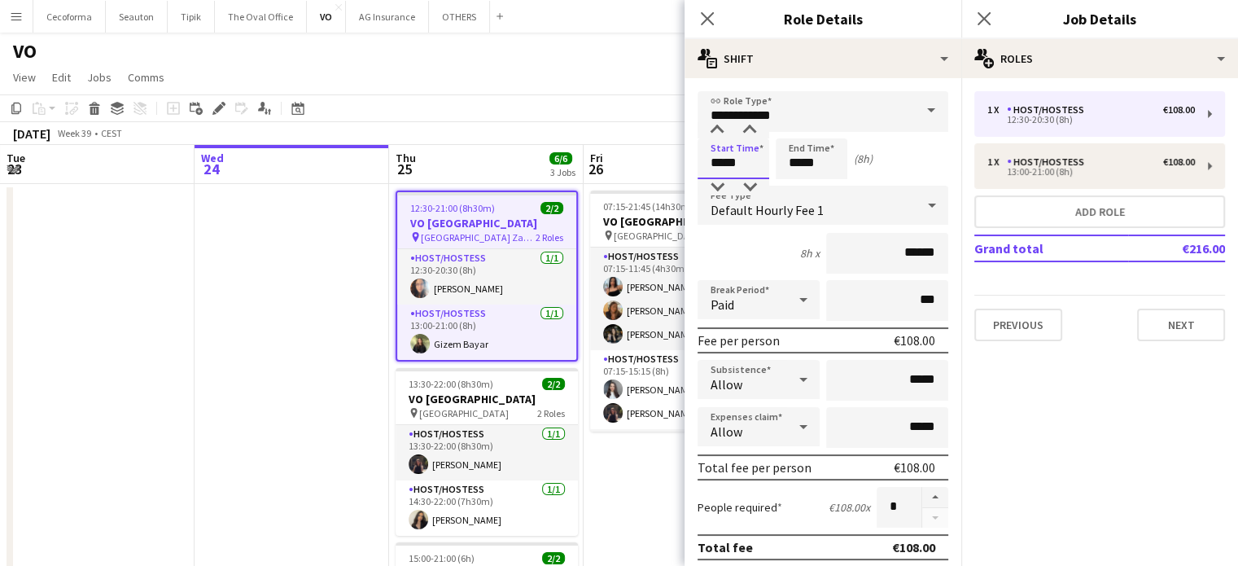
click at [723, 164] on input "*****" at bounding box center [734, 158] width 72 height 41
type input "*****"
click at [723, 186] on div at bounding box center [717, 187] width 33 height 16
drag, startPoint x: 713, startPoint y: 20, endPoint x: 742, endPoint y: 10, distance: 30.4
click at [713, 18] on icon "Close pop-in" at bounding box center [707, 18] width 13 height 13
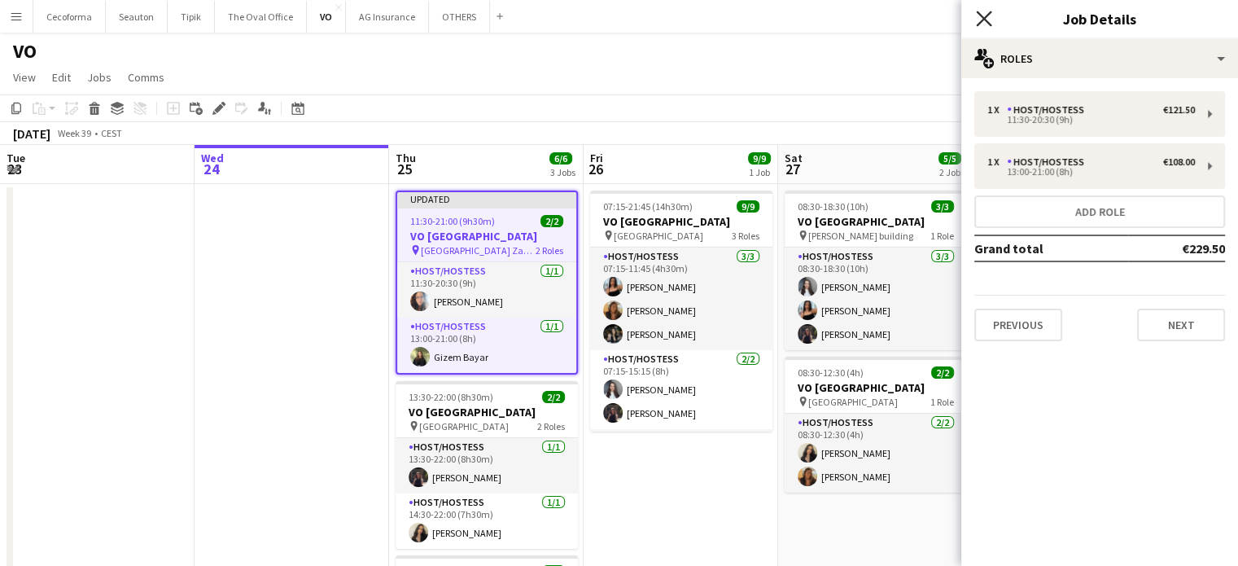
click at [987, 12] on icon "Close pop-in" at bounding box center [983, 18] width 15 height 15
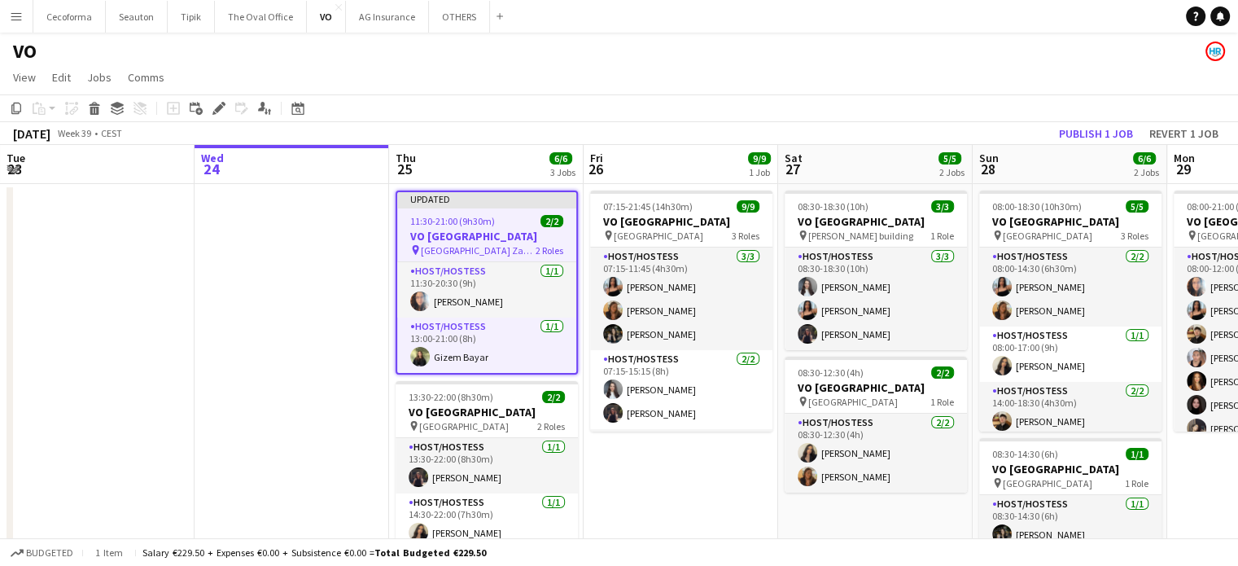
scroll to position [0, 388]
click at [274, 318] on app-date-cell at bounding box center [292, 470] width 195 height 572
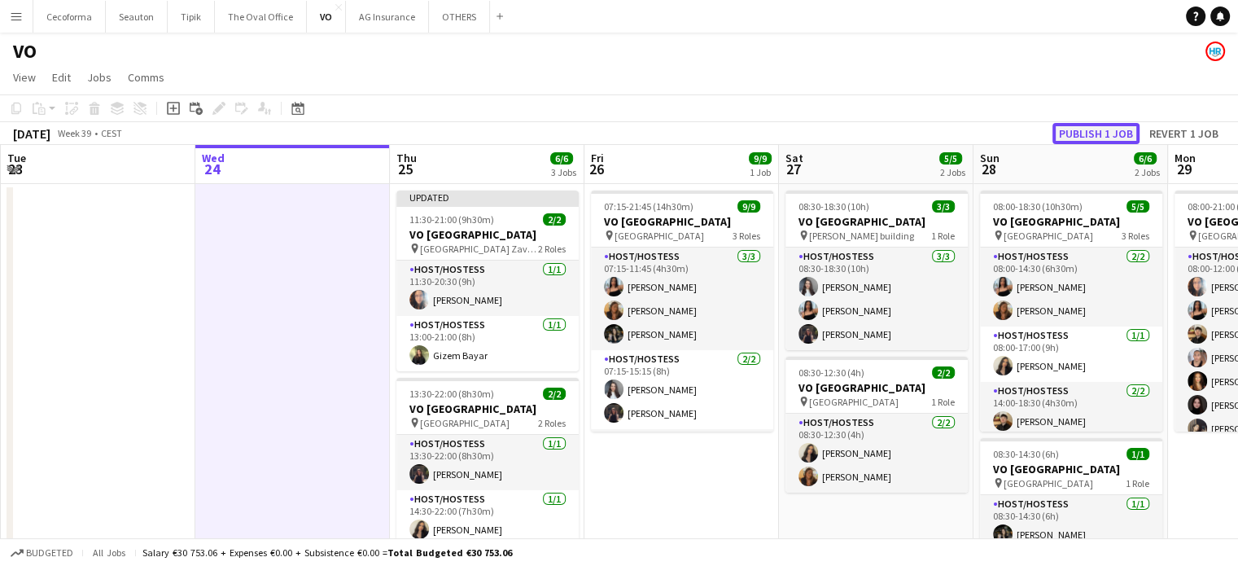
click at [1082, 136] on button "Publish 1 job" at bounding box center [1096, 133] width 87 height 21
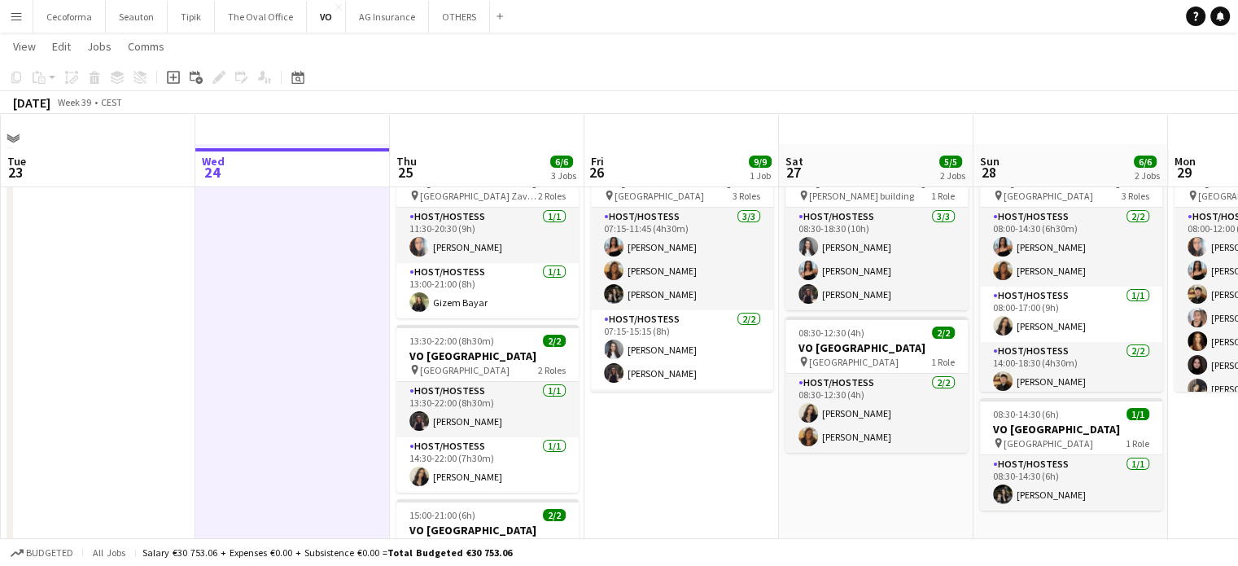
scroll to position [0, 0]
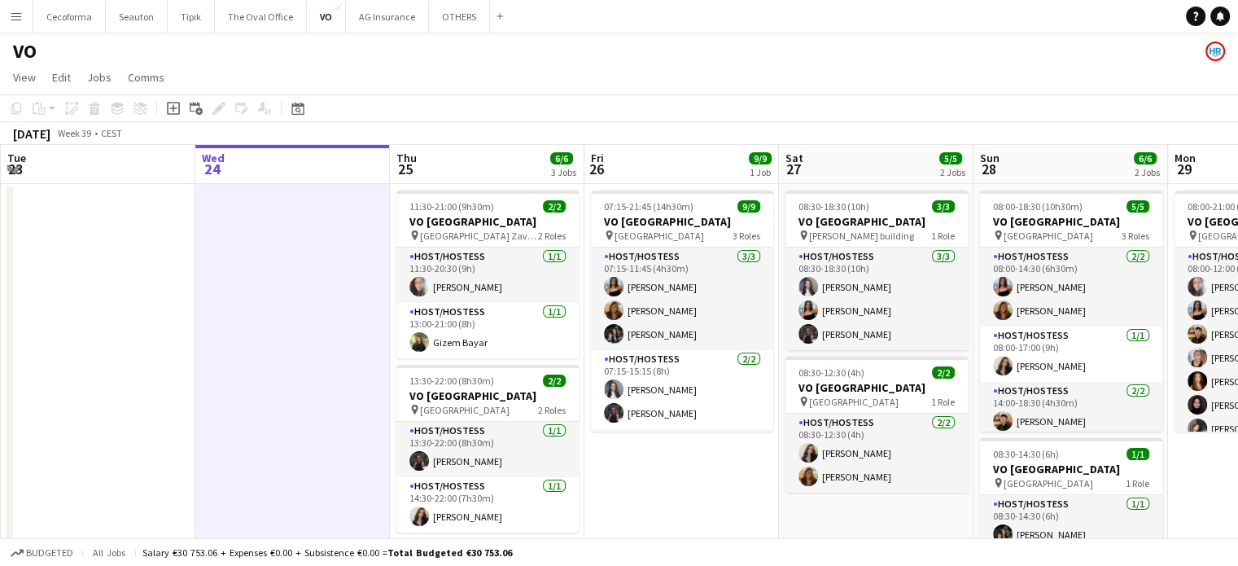
click at [16, 15] on app-icon "Menu" at bounding box center [16, 16] width 13 height 13
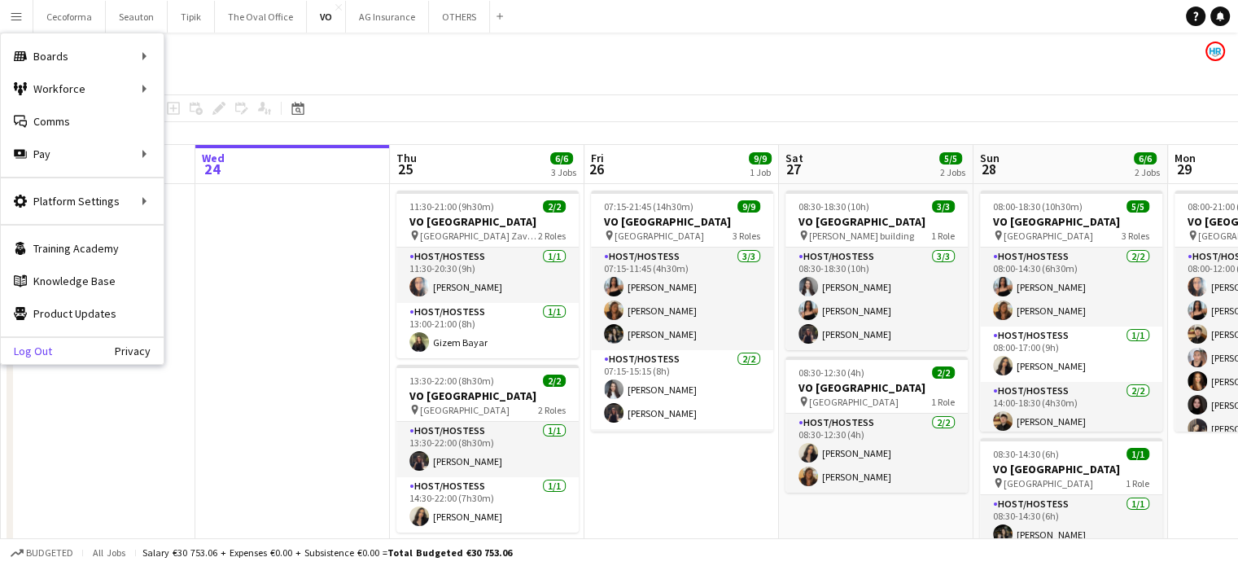
click at [37, 354] on link "Log Out" at bounding box center [26, 350] width 51 height 13
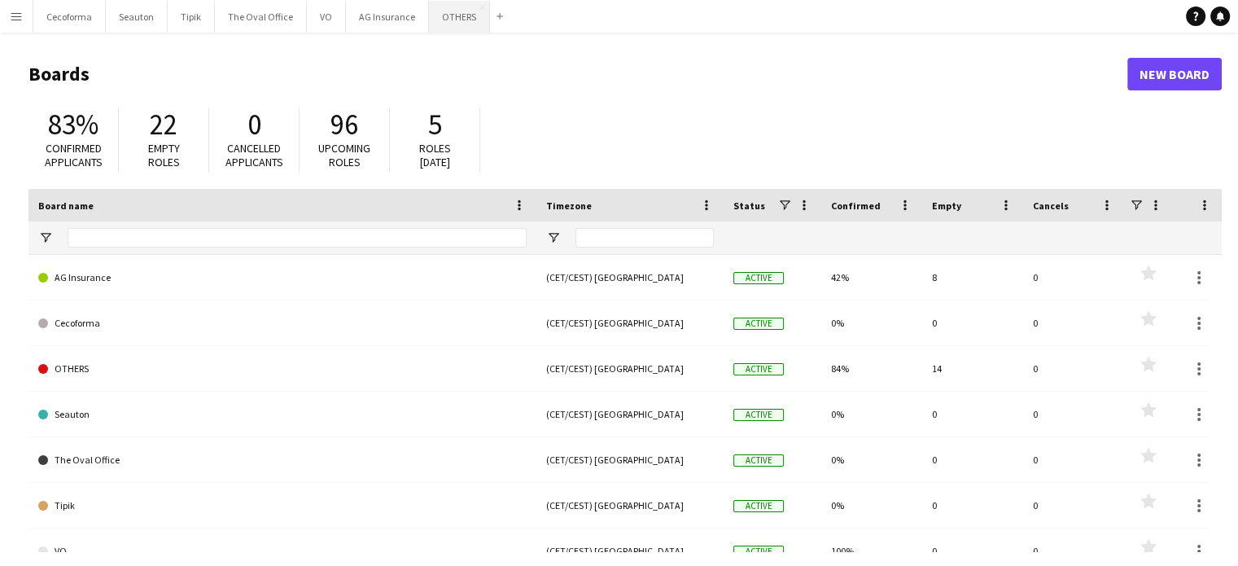
click at [448, 19] on button "OTHERS Close" at bounding box center [459, 17] width 61 height 32
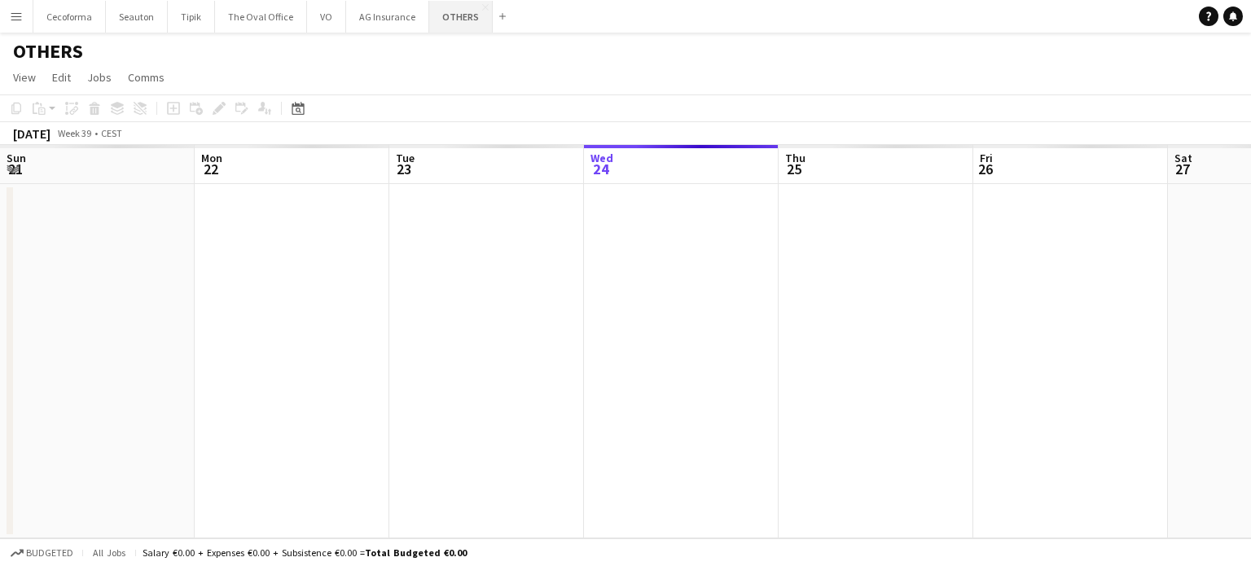
scroll to position [0, 389]
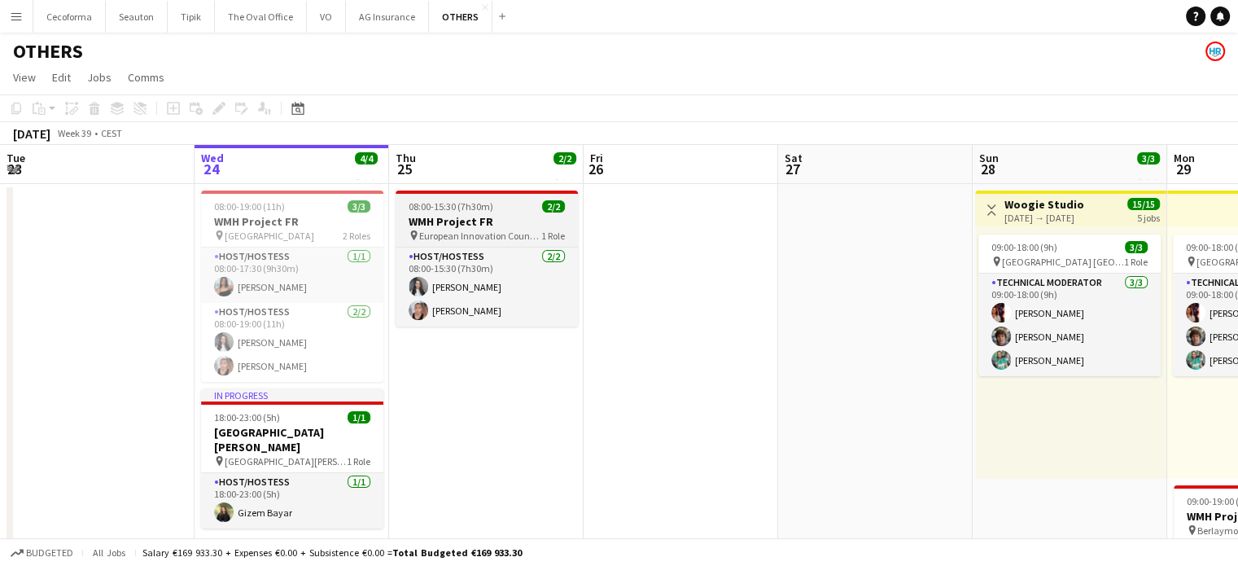
click at [448, 208] on span "08:00-15:30 (7h30m)" at bounding box center [451, 206] width 85 height 12
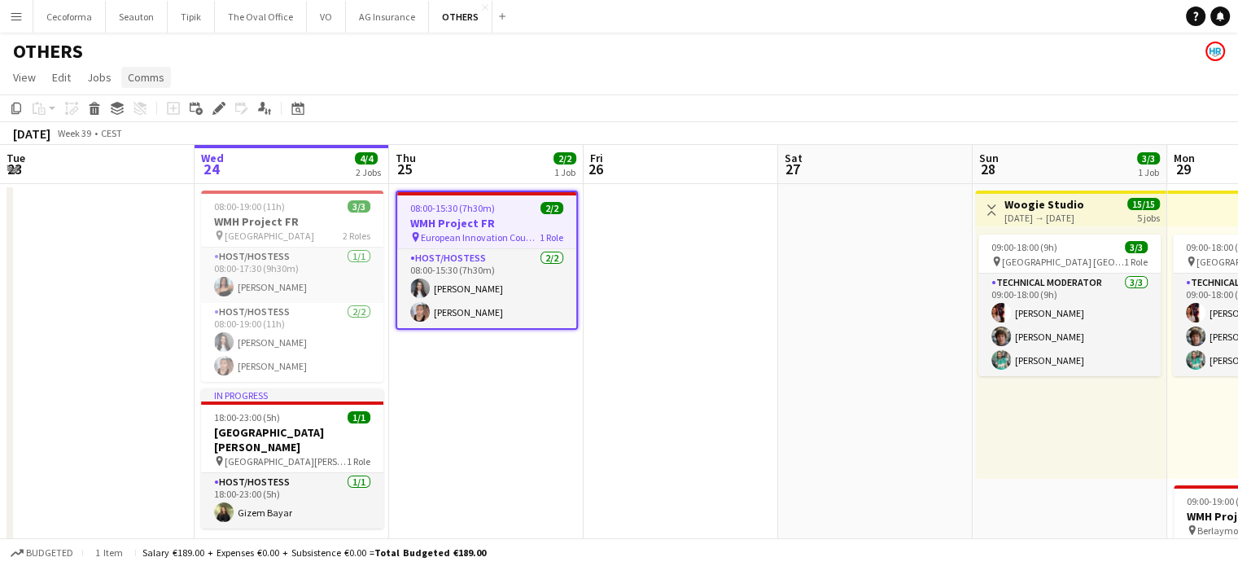
click at [134, 70] on span "Comms" at bounding box center [146, 77] width 37 height 15
click at [153, 146] on span "Create chat" at bounding box center [162, 146] width 57 height 15
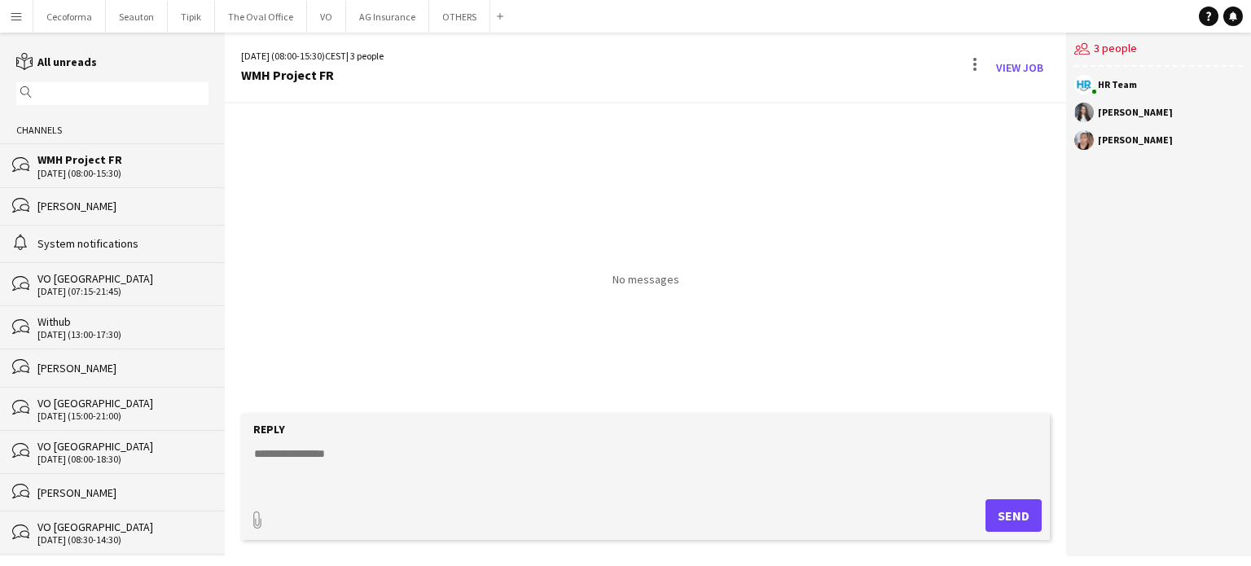
click at [282, 450] on textarea at bounding box center [648, 466] width 792 height 42
click at [302, 453] on textarea "**********" at bounding box center [648, 466] width 792 height 42
type textarea "**********"
type input "**********"
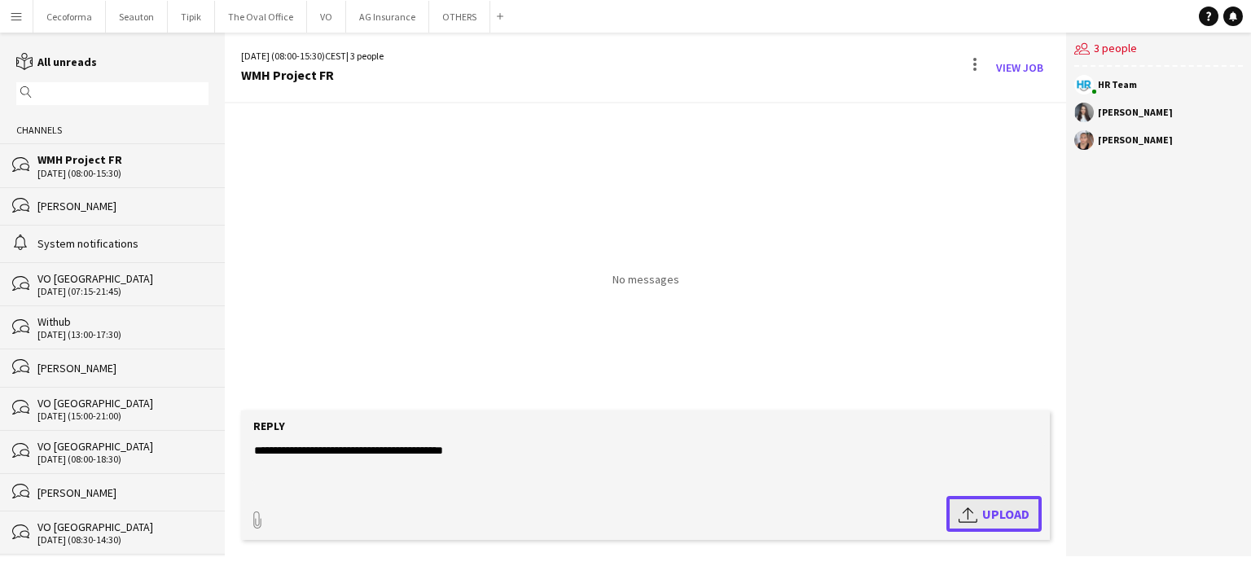
click at [1006, 511] on span "Upload Upload" at bounding box center [993, 514] width 71 height 20
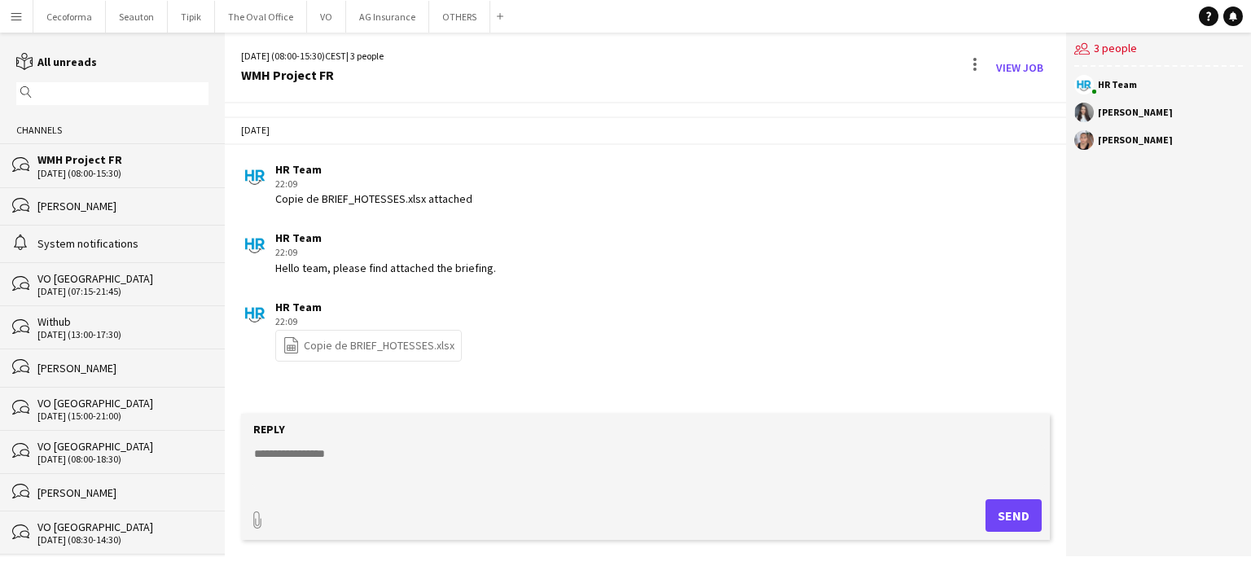
click at [387, 349] on link "file-spreadsheet Copie de BRIEF_HOTESSES.xlsx" at bounding box center [369, 345] width 172 height 19
click at [13, 15] on app-icon "Menu" at bounding box center [16, 16] width 13 height 13
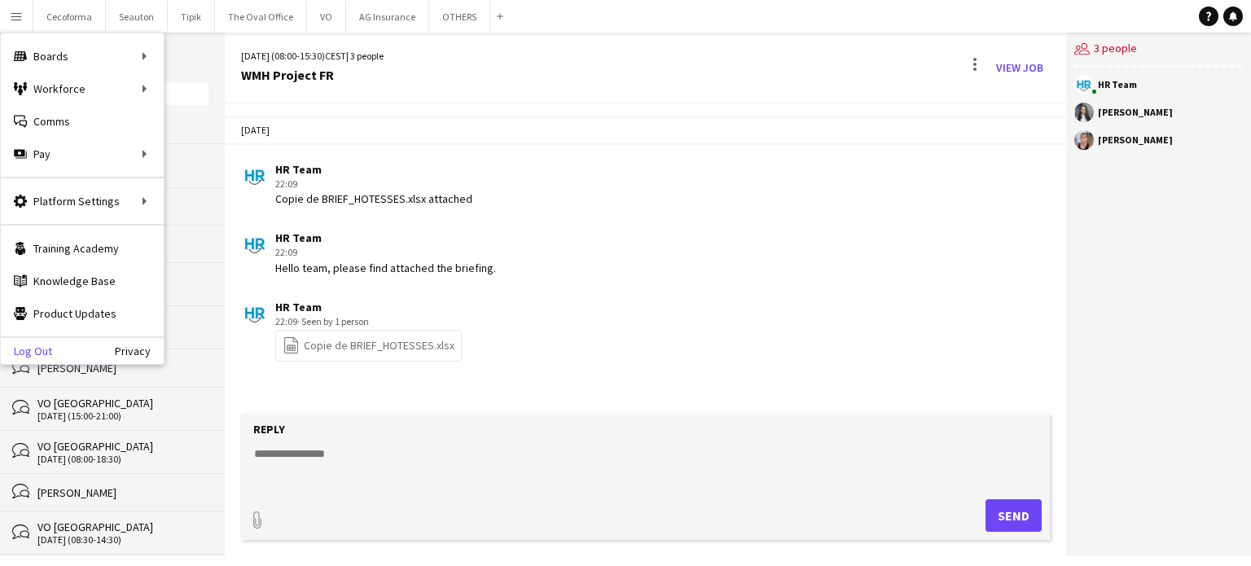
click at [34, 353] on link "Log Out" at bounding box center [26, 350] width 51 height 13
